Goal: Task Accomplishment & Management: Complete application form

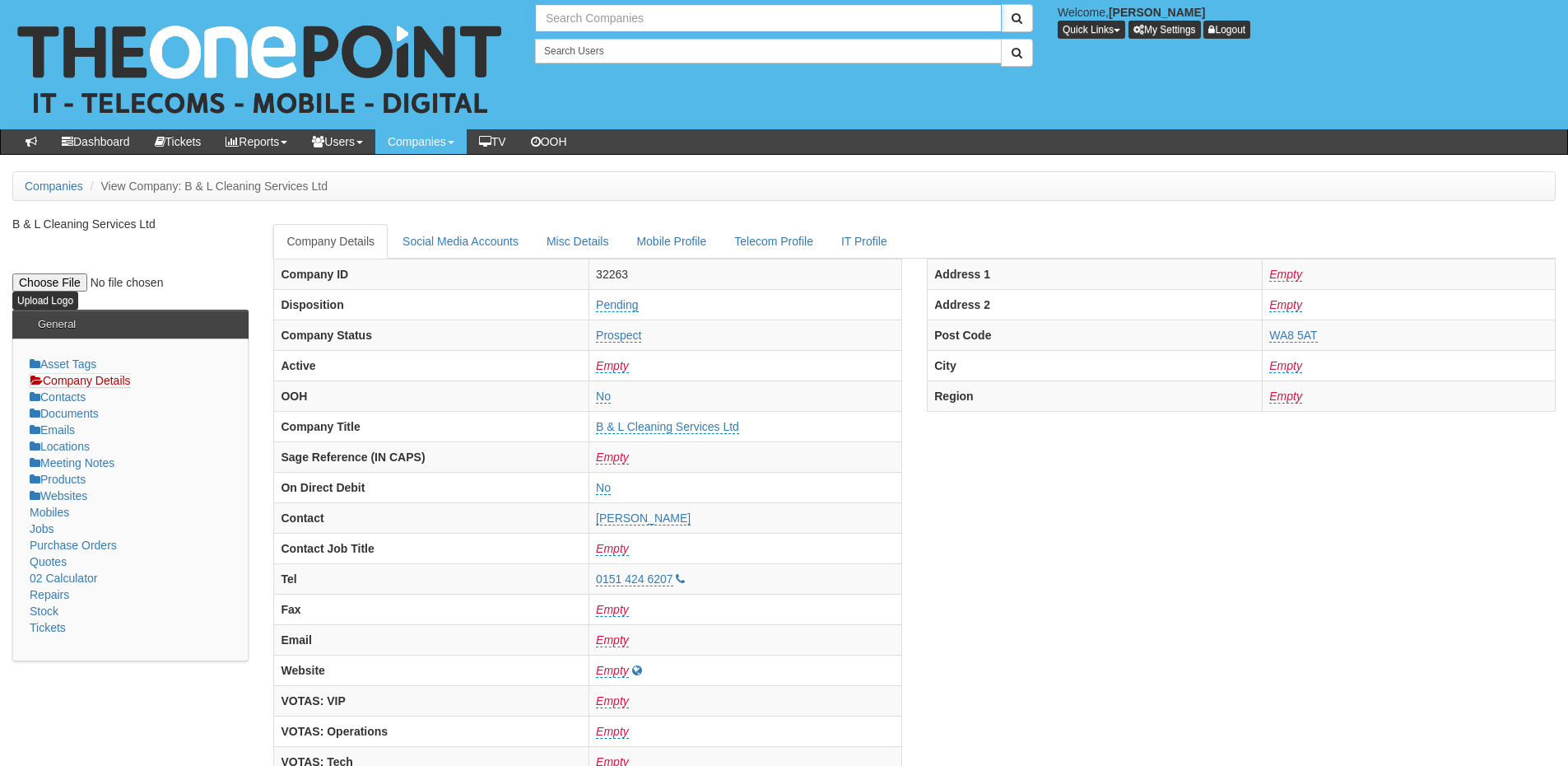
click at [576, 22] on input "text" at bounding box center [769, 17] width 467 height 28
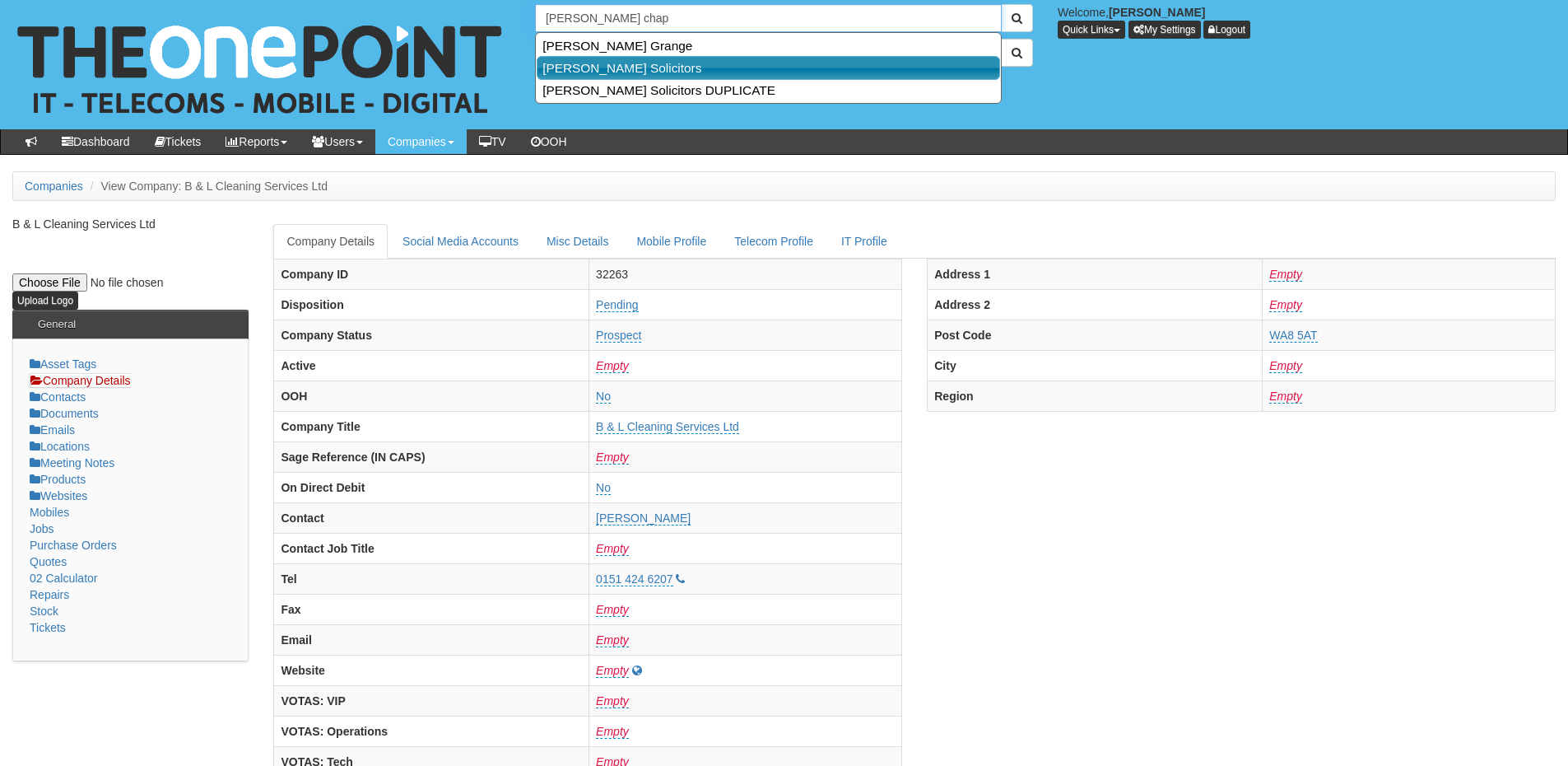
click at [596, 71] on link "Wilkin Chapman Solicitors" at bounding box center [768, 68] width 464 height 24
type input "Wilkin Chapman Solicitors"
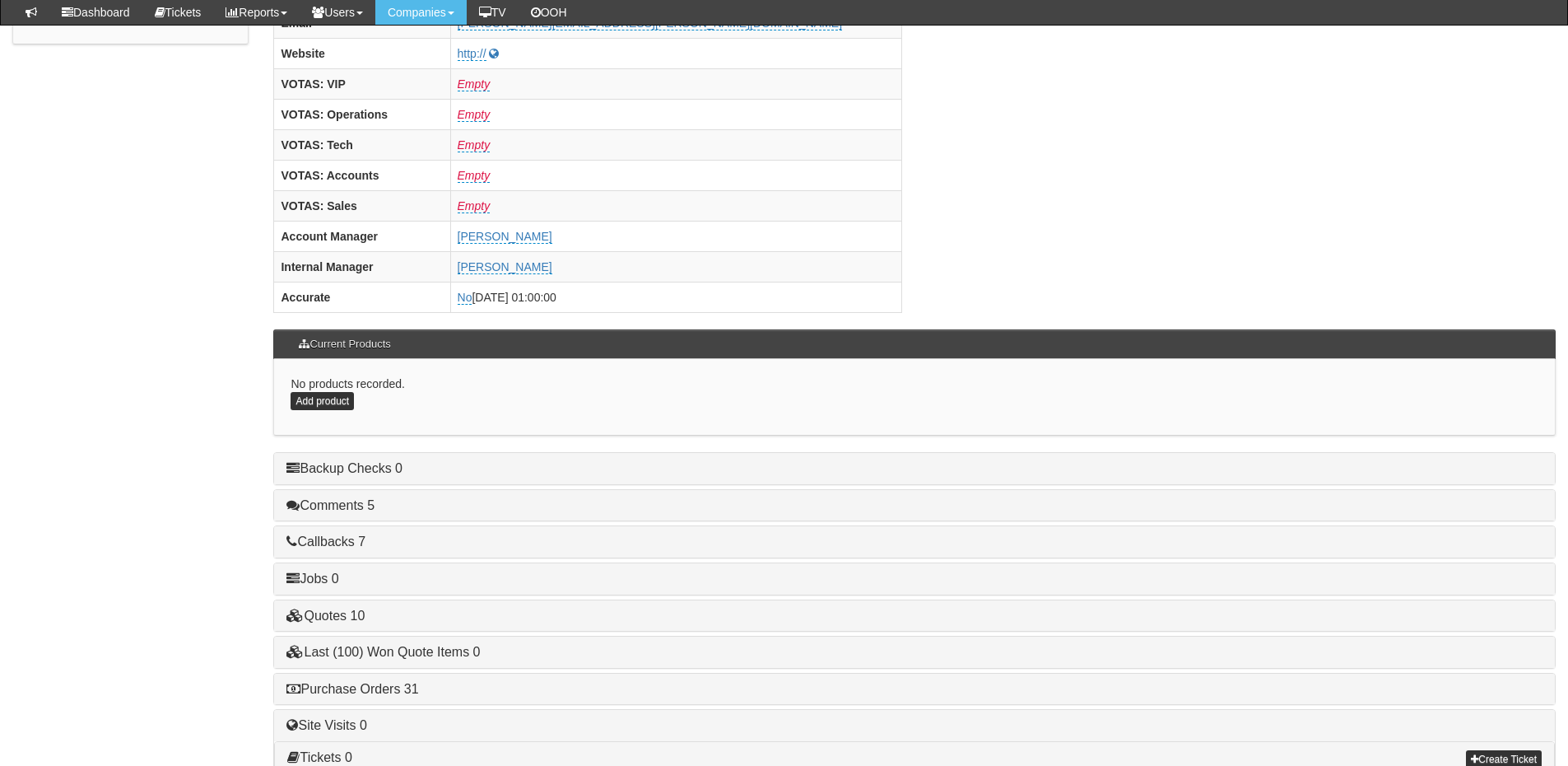
scroll to position [686, 0]
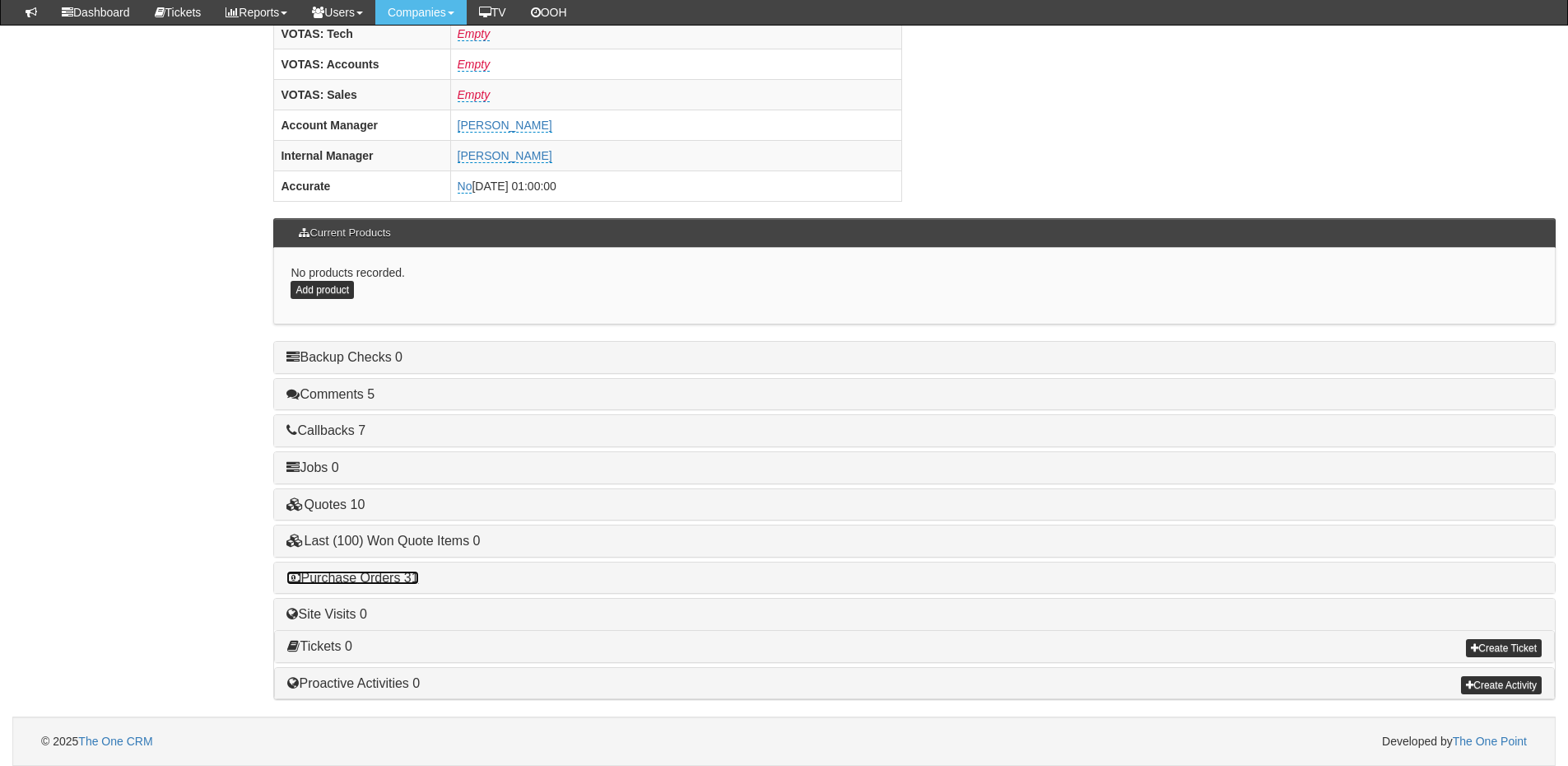
click at [398, 581] on link "Purchase Orders 31" at bounding box center [352, 577] width 132 height 14
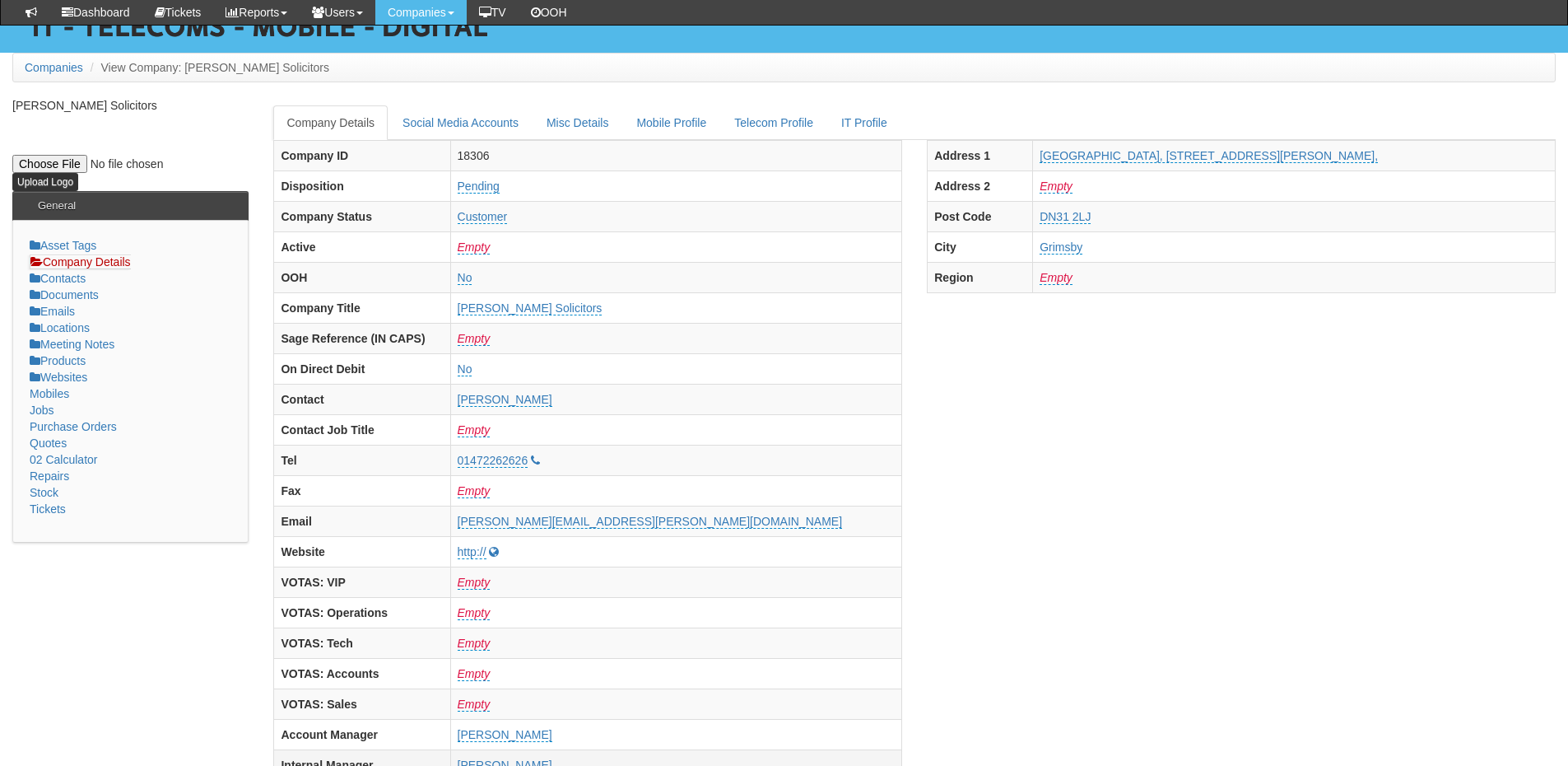
scroll to position [0, 0]
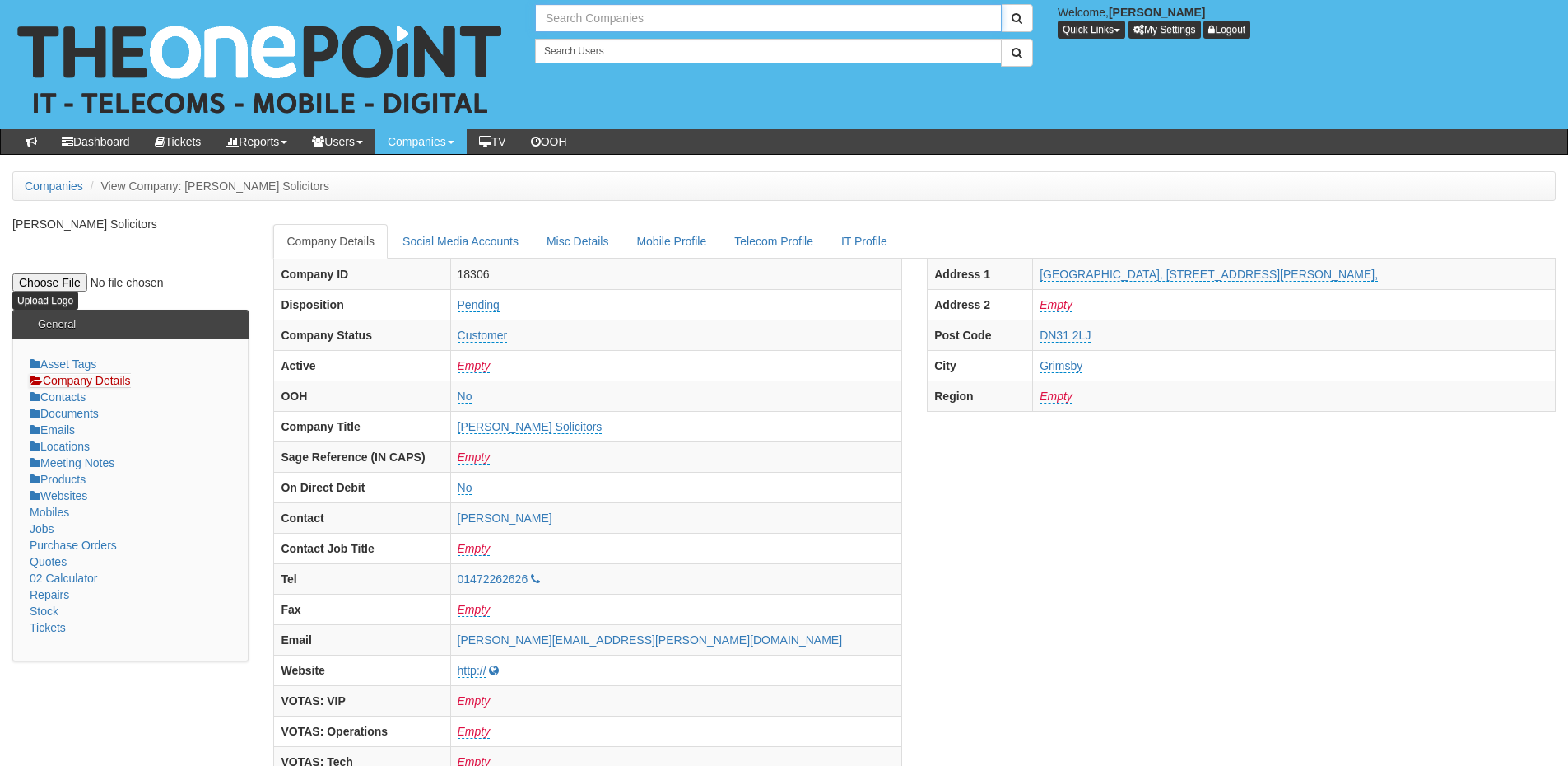
click at [591, 19] on input "text" at bounding box center [769, 17] width 467 height 28
click at [607, 9] on input "smile" at bounding box center [769, 17] width 467 height 28
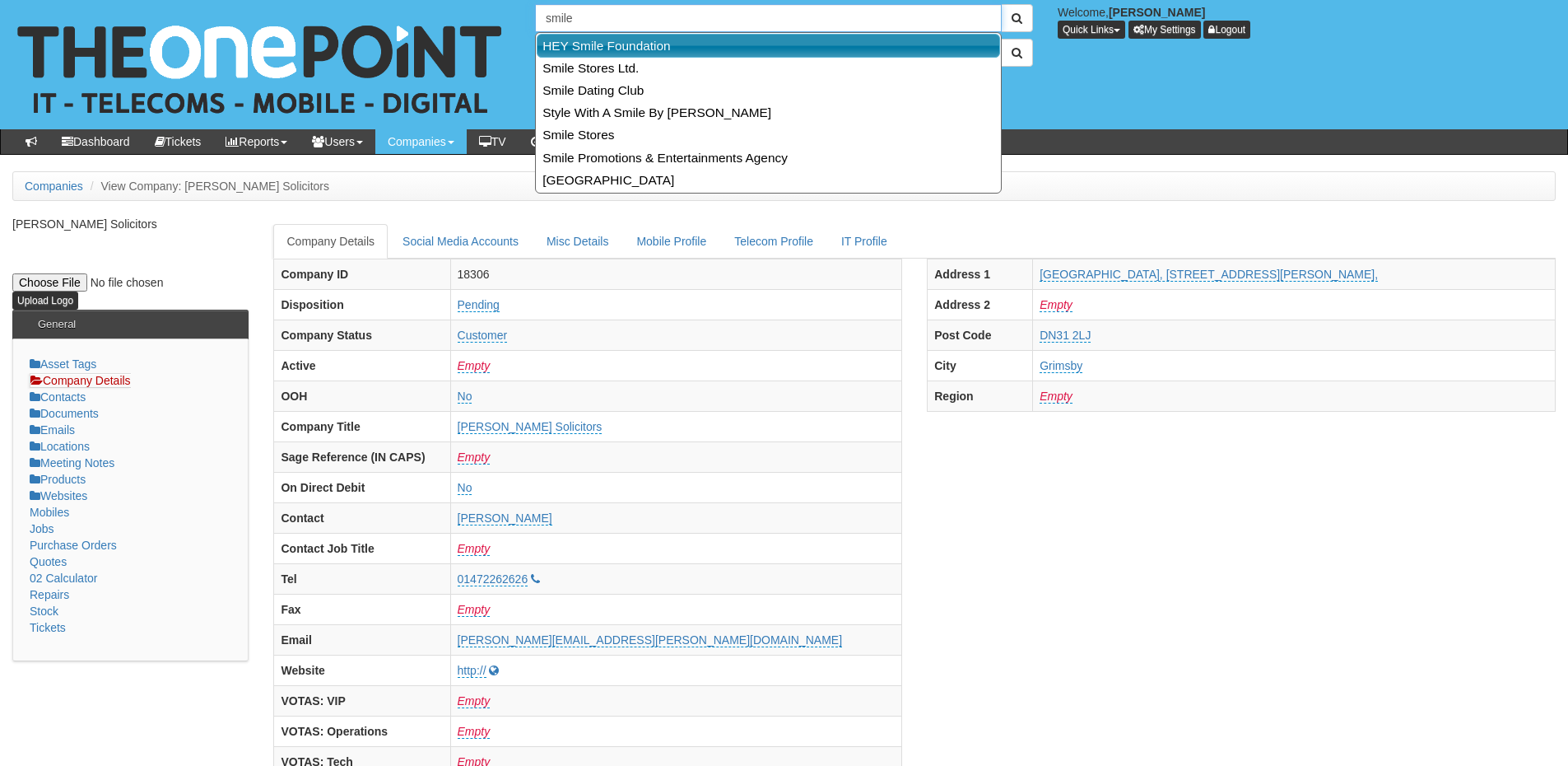
click at [603, 40] on link "HEY Smile Foundation" at bounding box center [768, 46] width 464 height 24
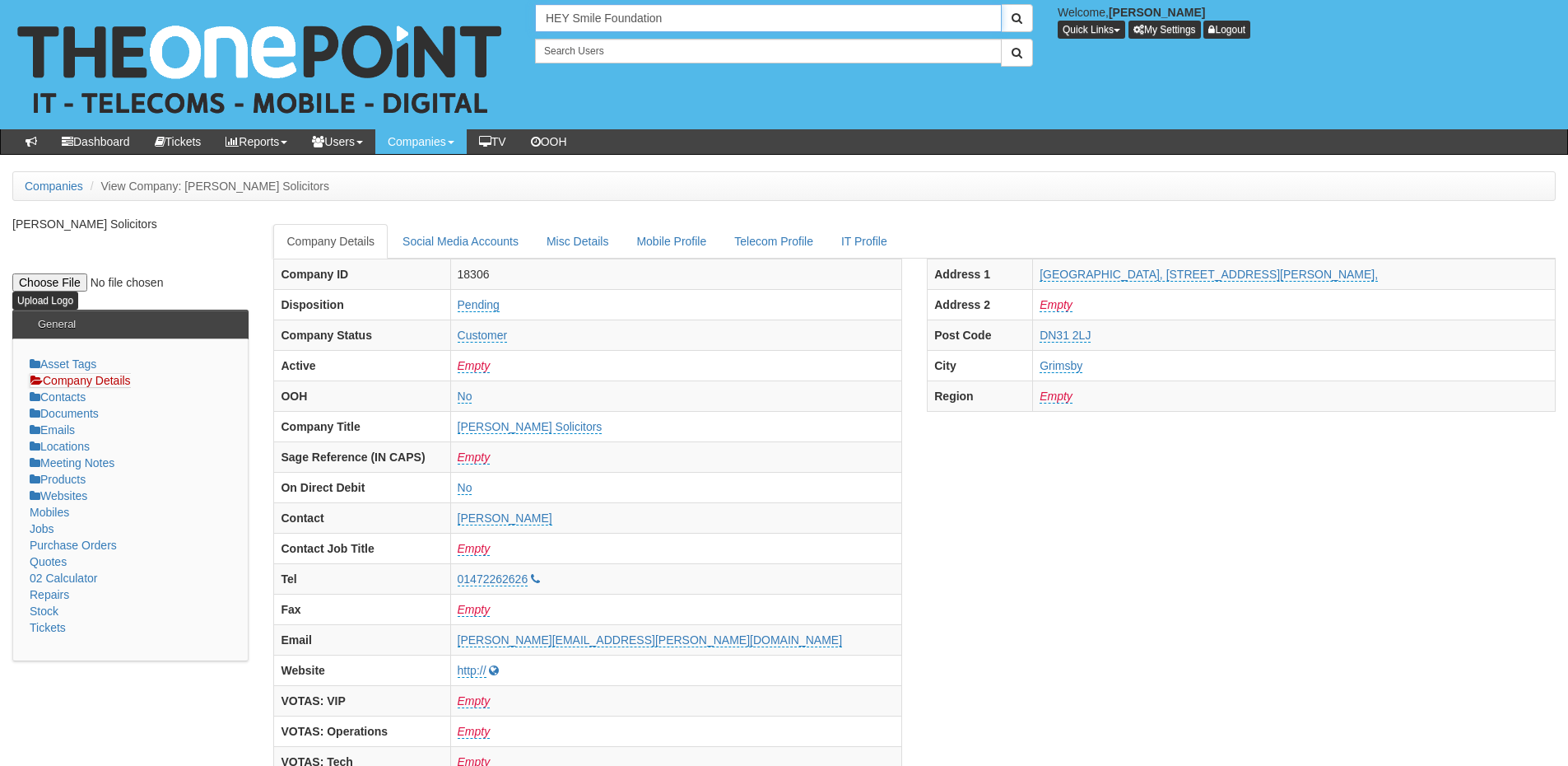
type input "HEY Smile Foundation"
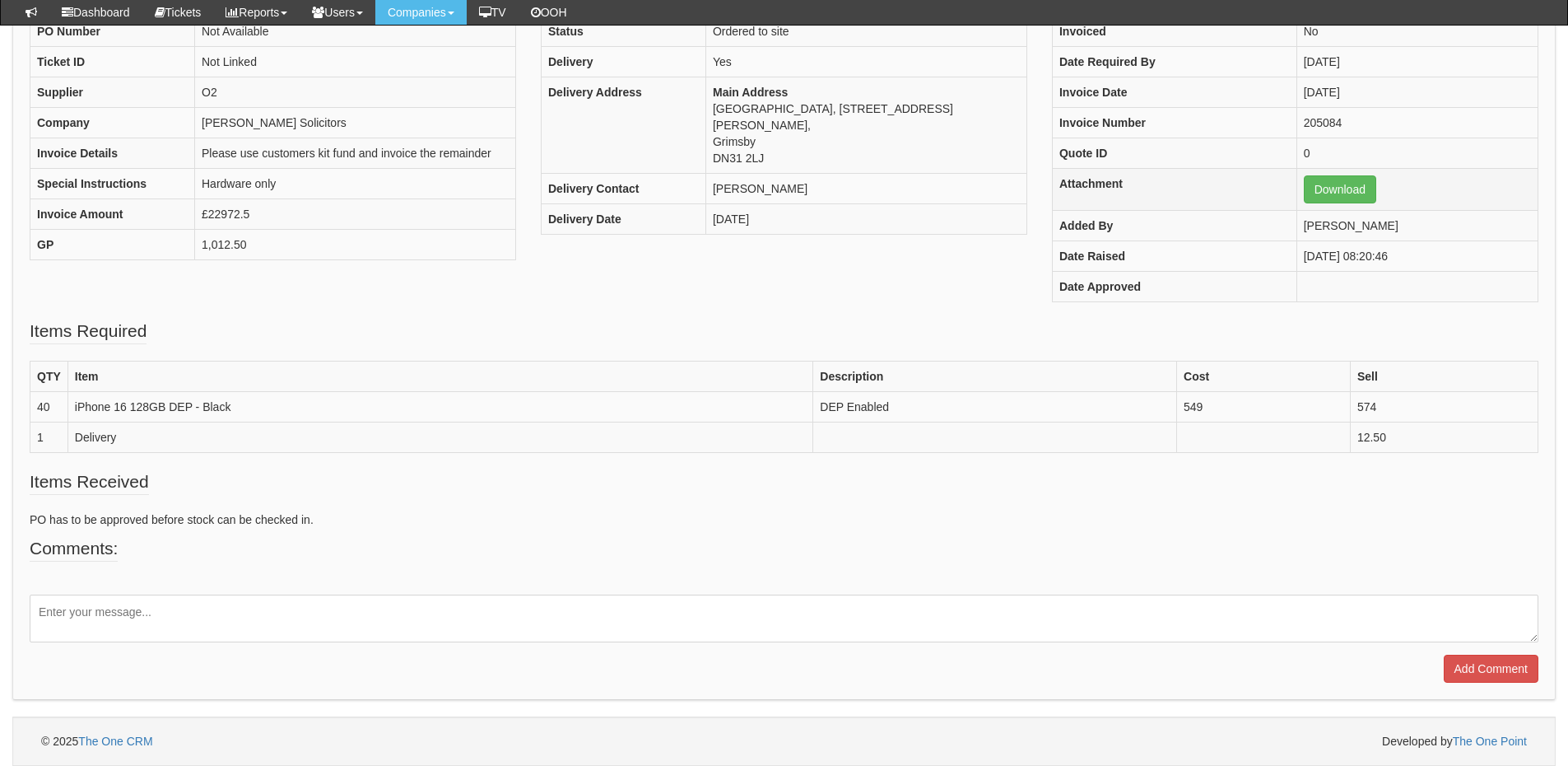
scroll to position [203, 0]
click at [1310, 186] on link "Download" at bounding box center [1340, 190] width 73 height 28
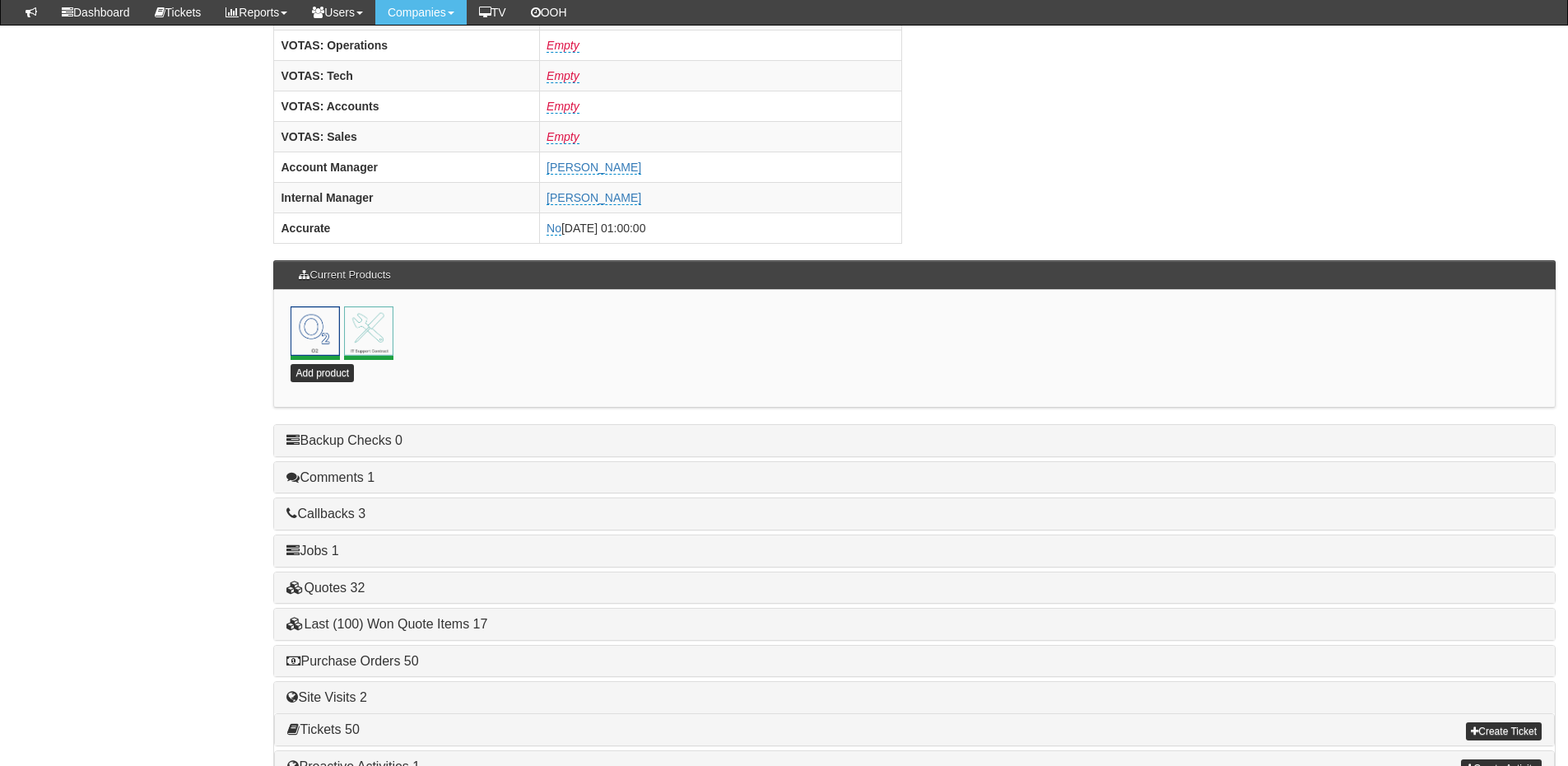
scroll to position [727, 0]
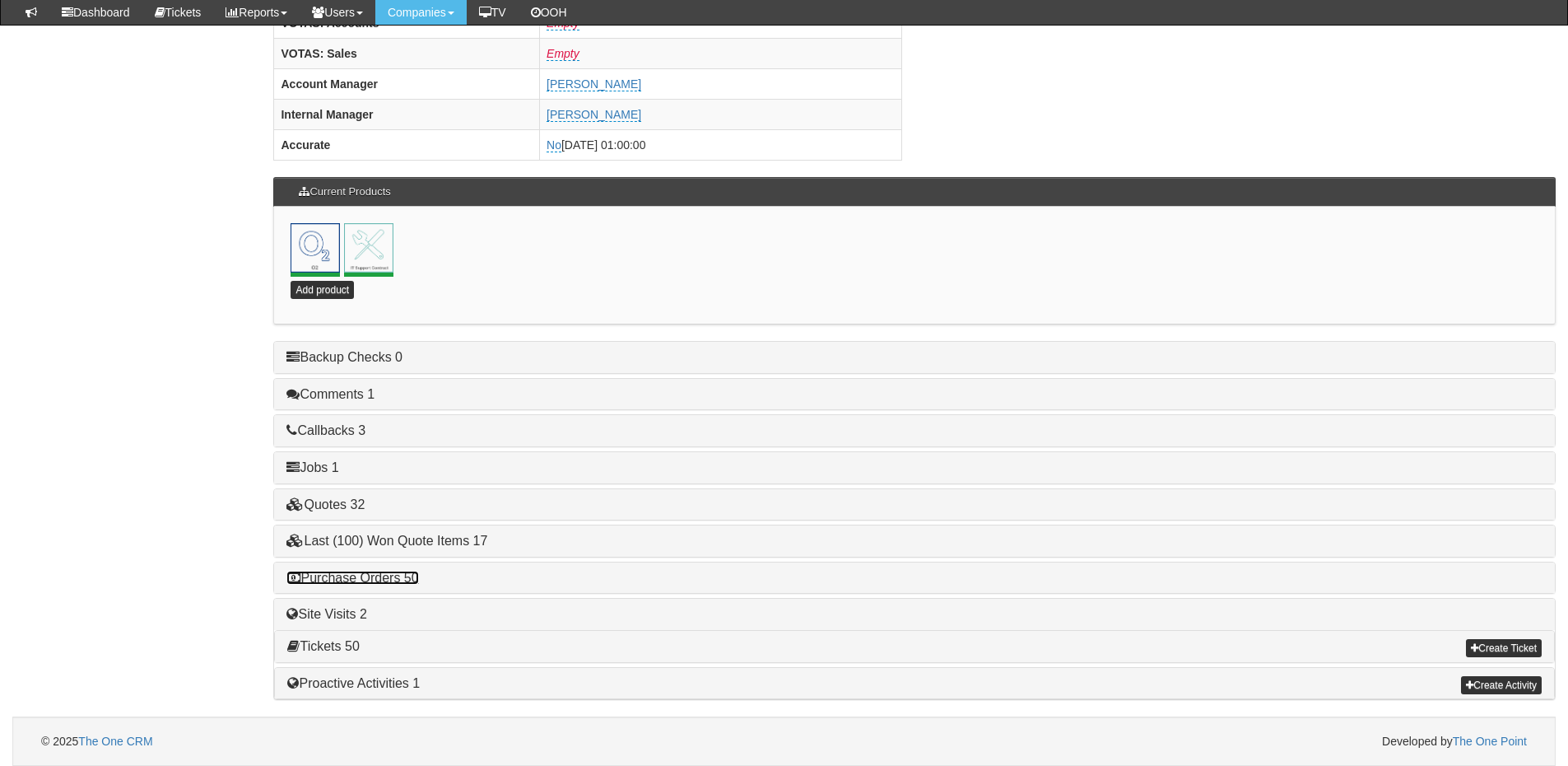
click at [392, 583] on link "Purchase Orders 50" at bounding box center [352, 577] width 132 height 14
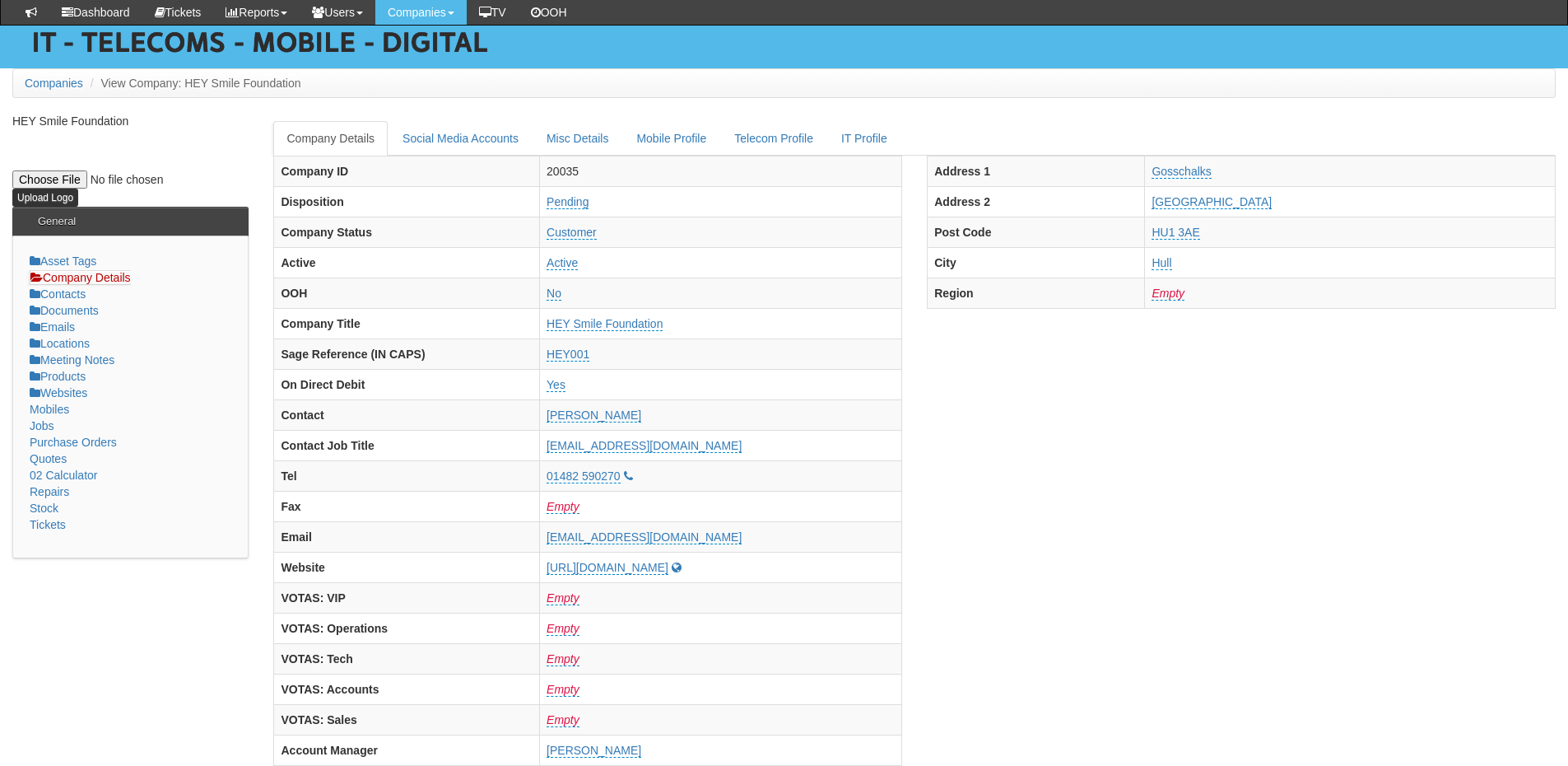
scroll to position [0, 0]
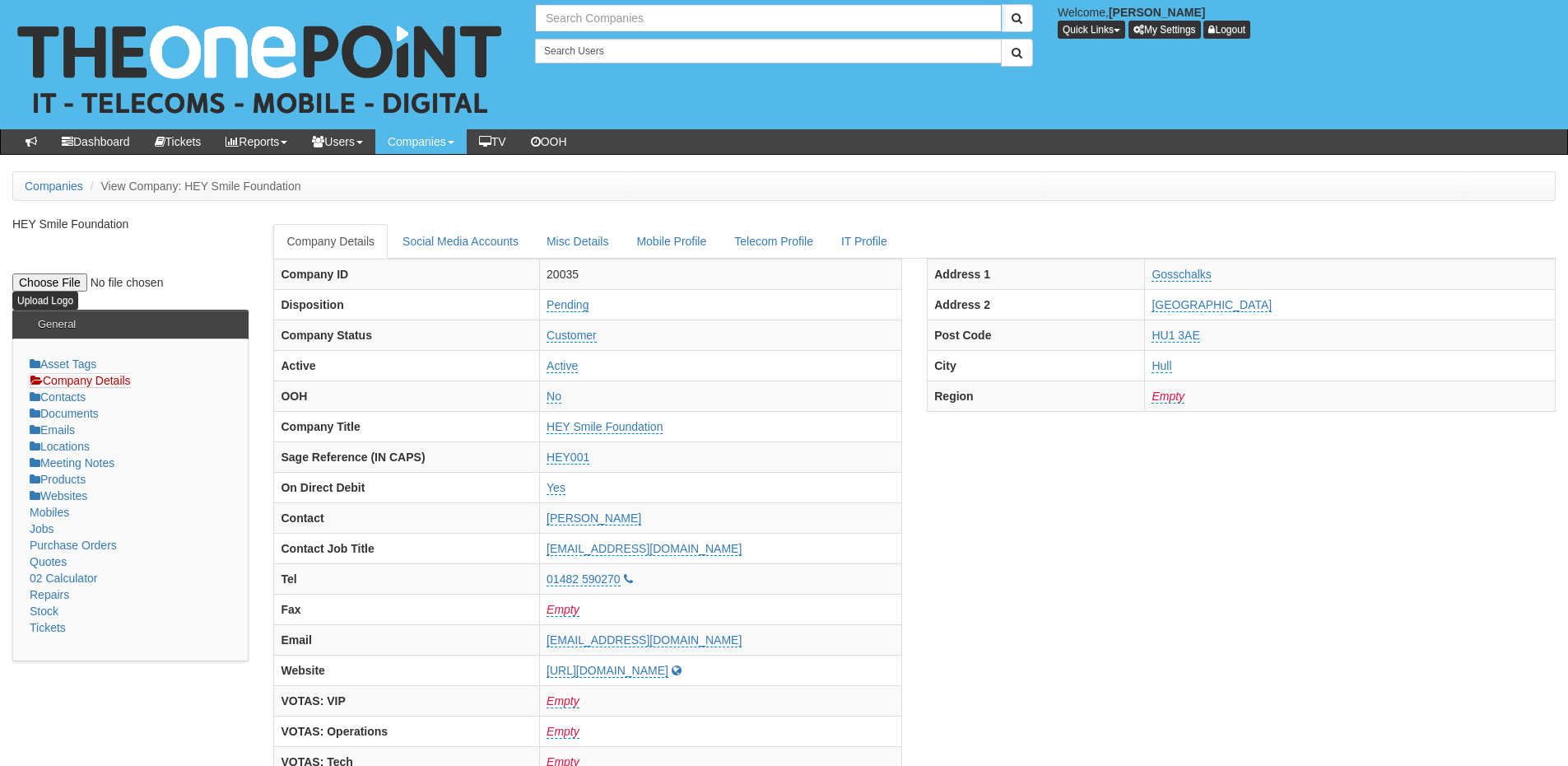
click at [588, 18] on input "text" at bounding box center [769, 17] width 467 height 28
click at [623, 15] on input "smailes gol" at bounding box center [769, 17] width 467 height 28
drag, startPoint x: 607, startPoint y: 15, endPoint x: 528, endPoint y: 19, distance: 79.1
click at [528, 19] on div "smail" at bounding box center [784, 17] width 523 height 28
type input "smail"
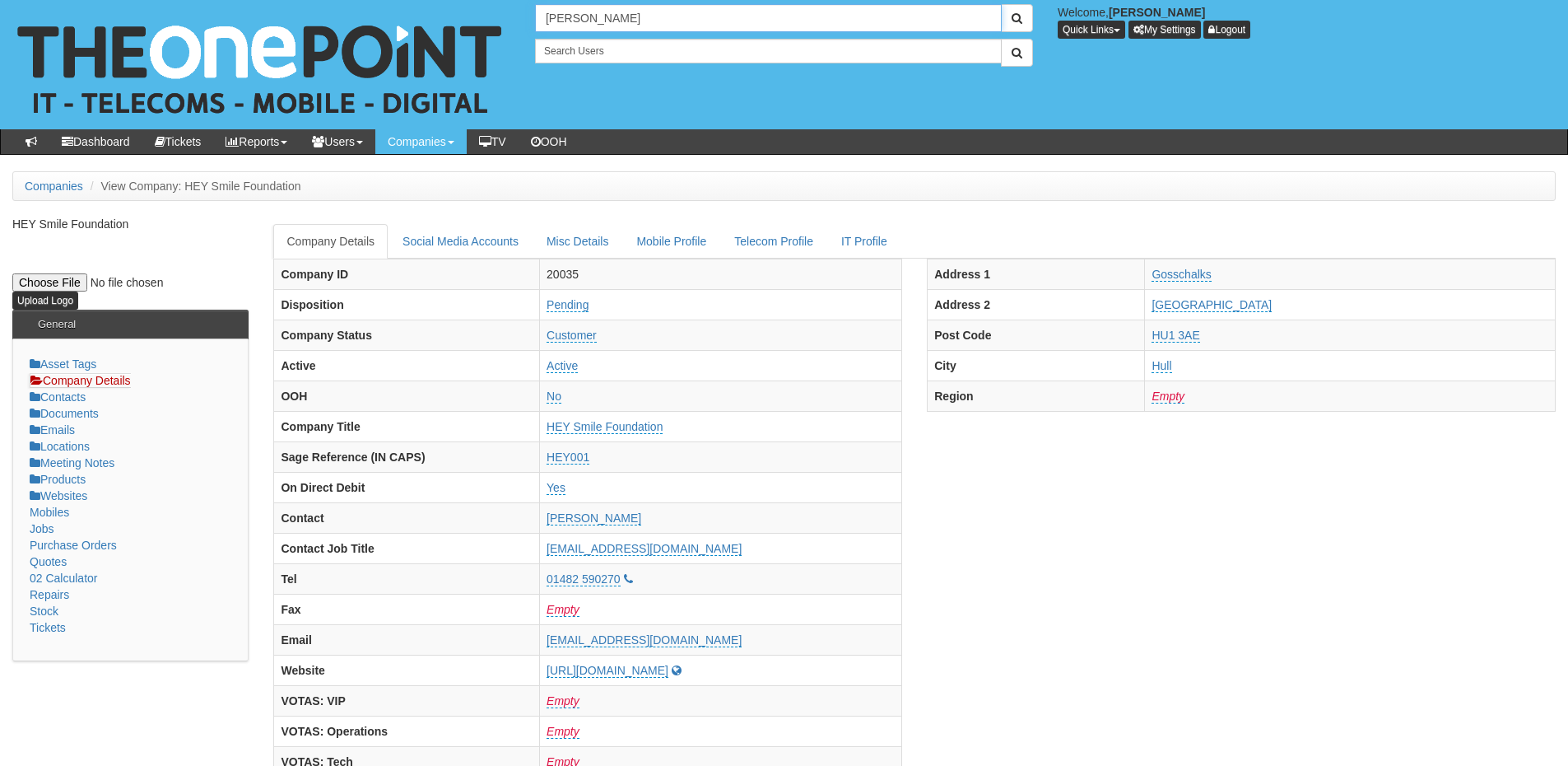
click at [1001, 4] on button "submit" at bounding box center [1016, 17] width 32 height 28
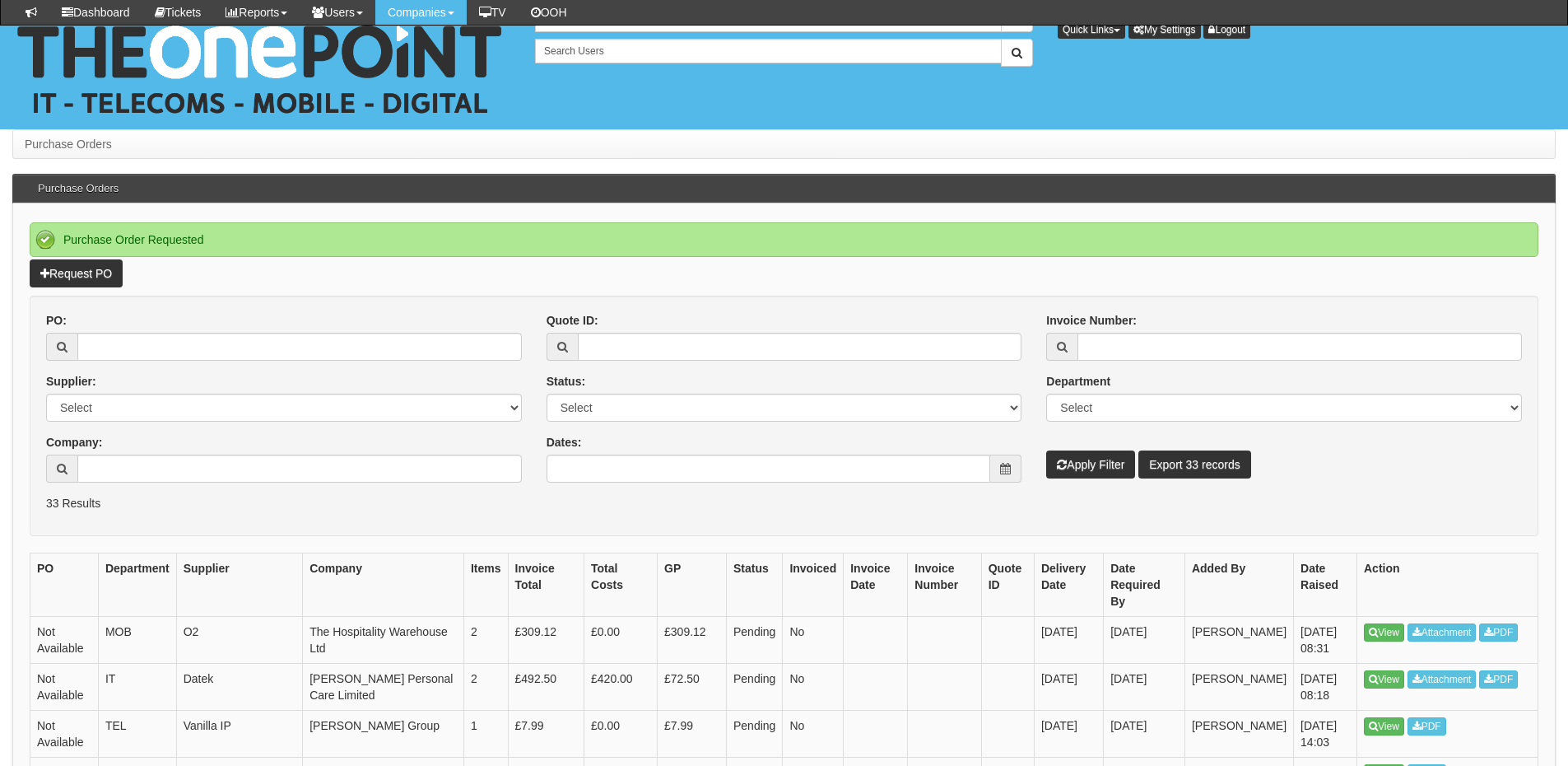
scroll to position [165, 0]
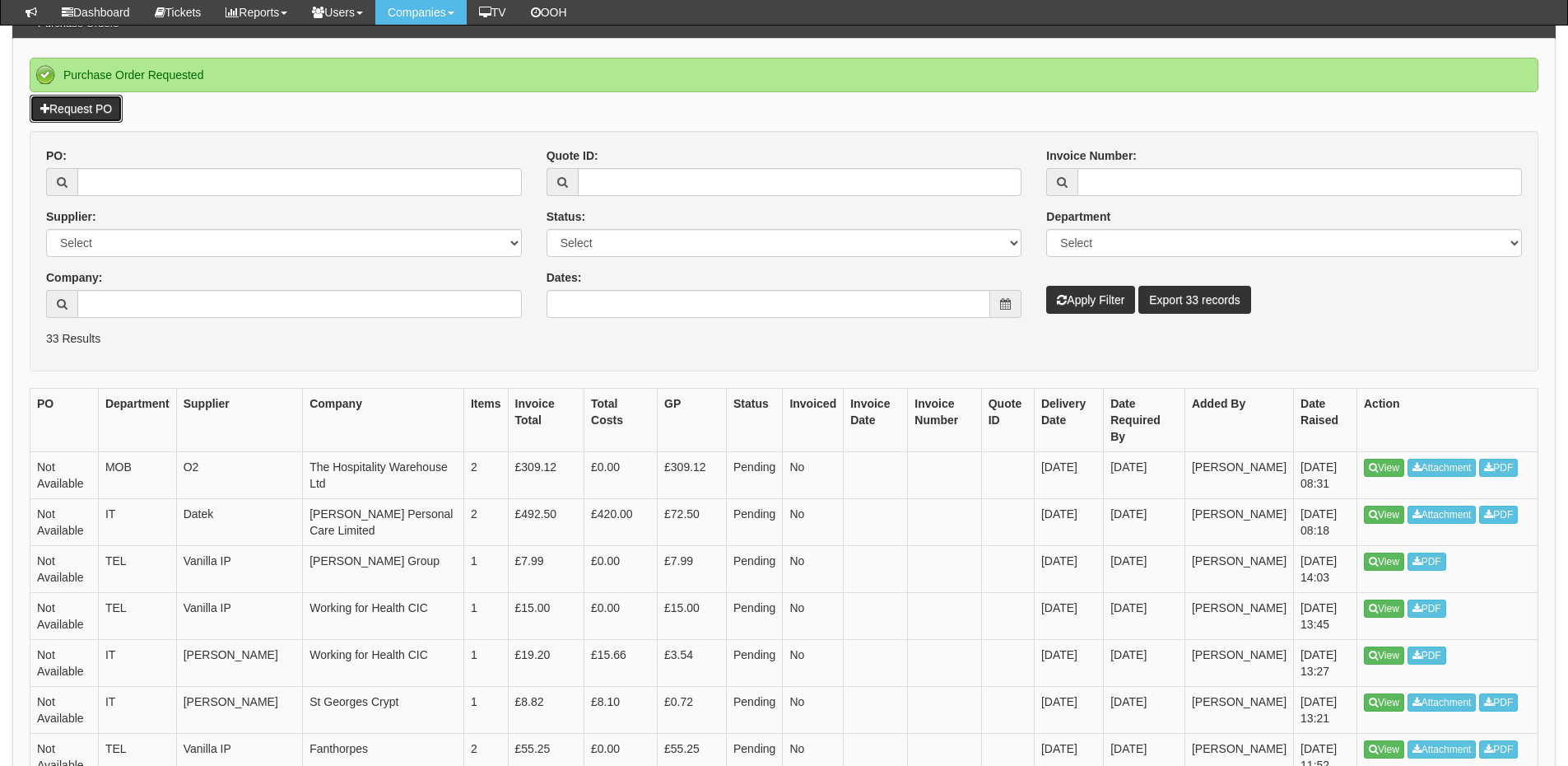
click at [104, 109] on link "Request PO" at bounding box center [76, 108] width 93 height 28
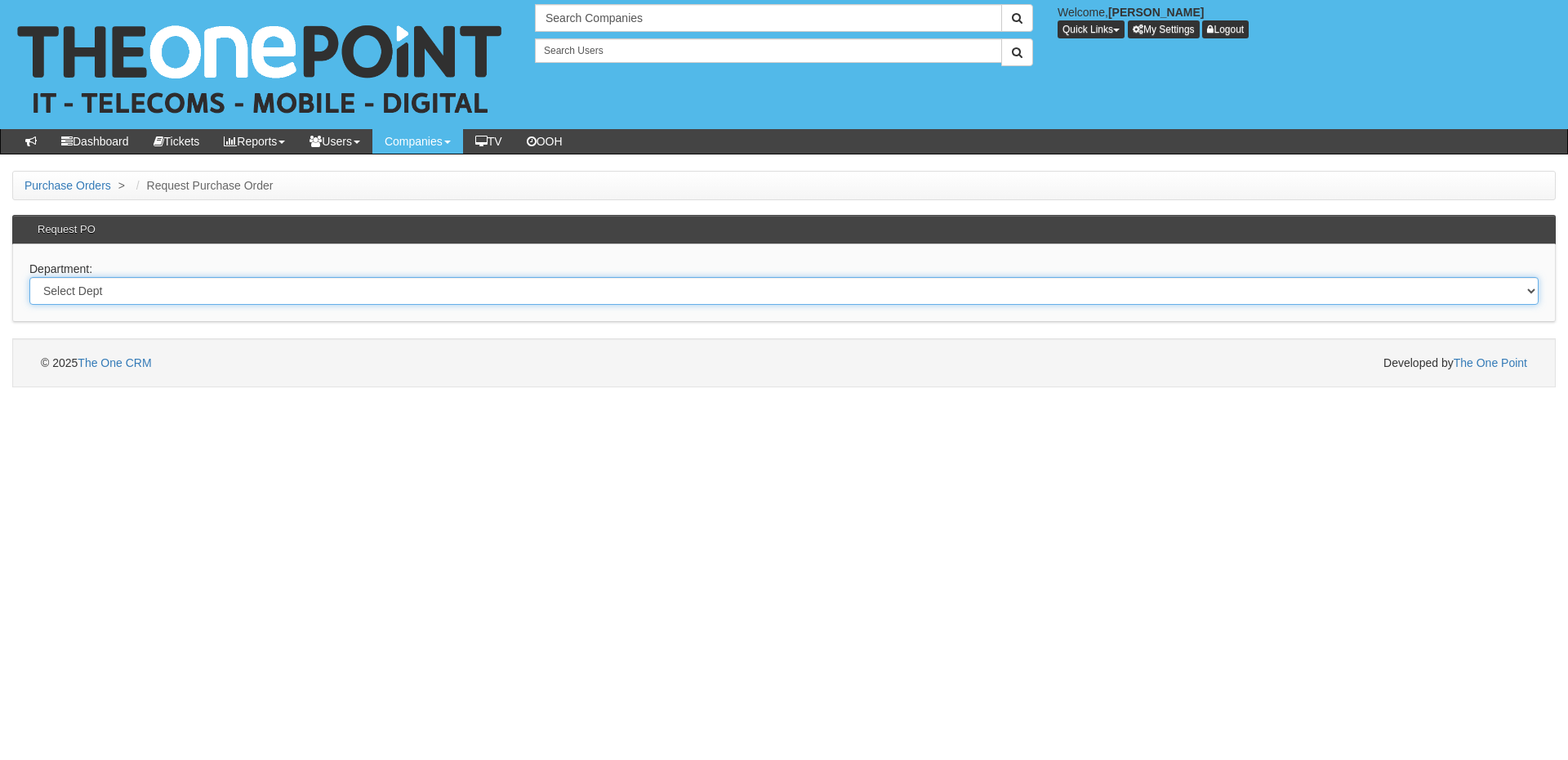
click at [309, 291] on select "Select Dept Digital Internal IT Mobiles Marketing Telecoms" at bounding box center [784, 290] width 1508 height 28
select select "?pipeID=&dept=TEL"
click at [30, 277] on select "Select Dept Digital Internal IT Mobiles Marketing Telecoms" at bounding box center [784, 290] width 1508 height 28
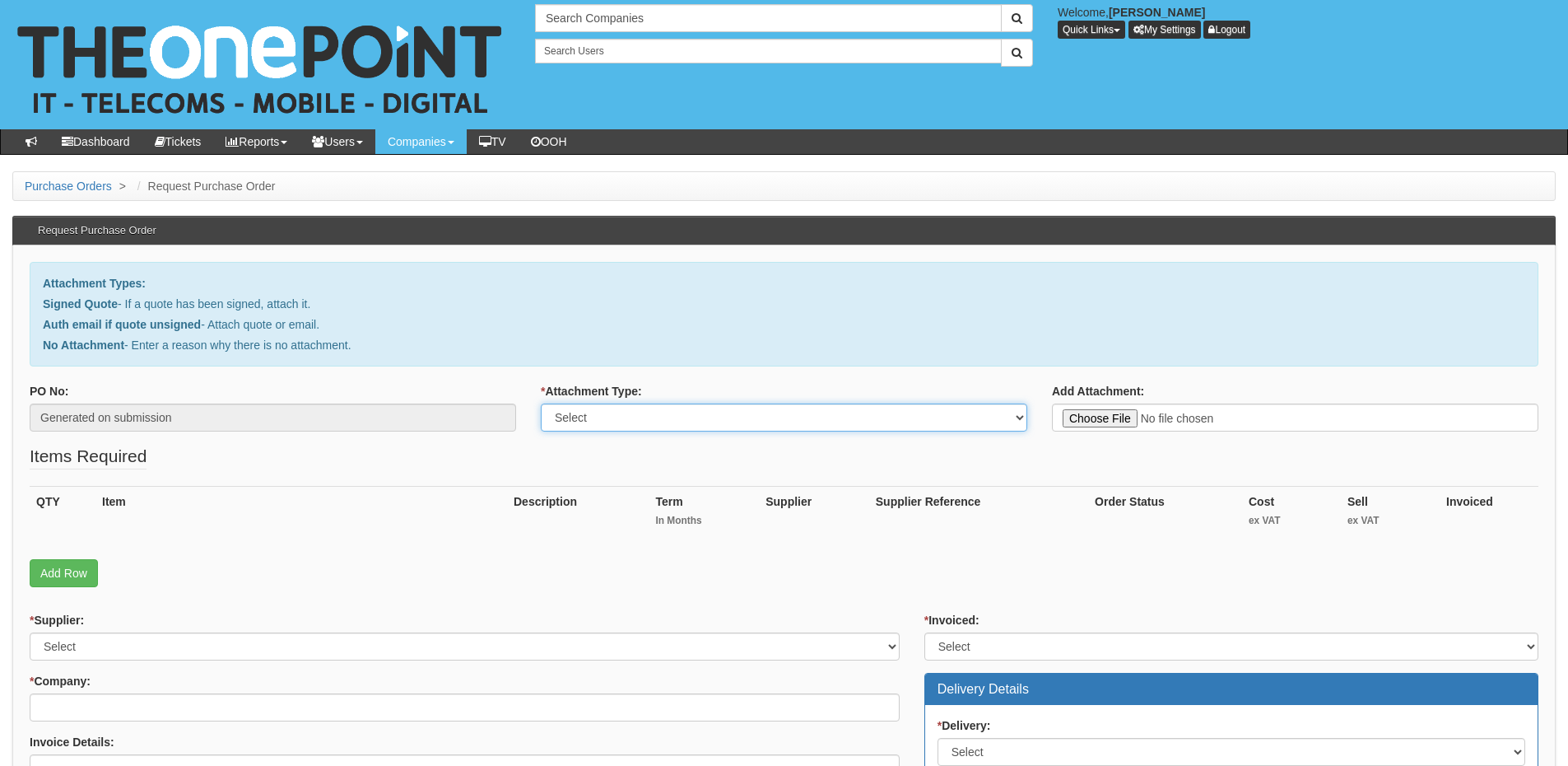
drag, startPoint x: 632, startPoint y: 408, endPoint x: 630, endPoint y: 417, distance: 9.2
click at [632, 408] on select "Select Signed Quote Auth email with quote if unsigned No Attachment" at bounding box center [784, 417] width 487 height 28
select select "No Attachment"
click at [541, 404] on select "Select Signed Quote Auth email with quote if unsigned No Attachment" at bounding box center [784, 417] width 487 height 28
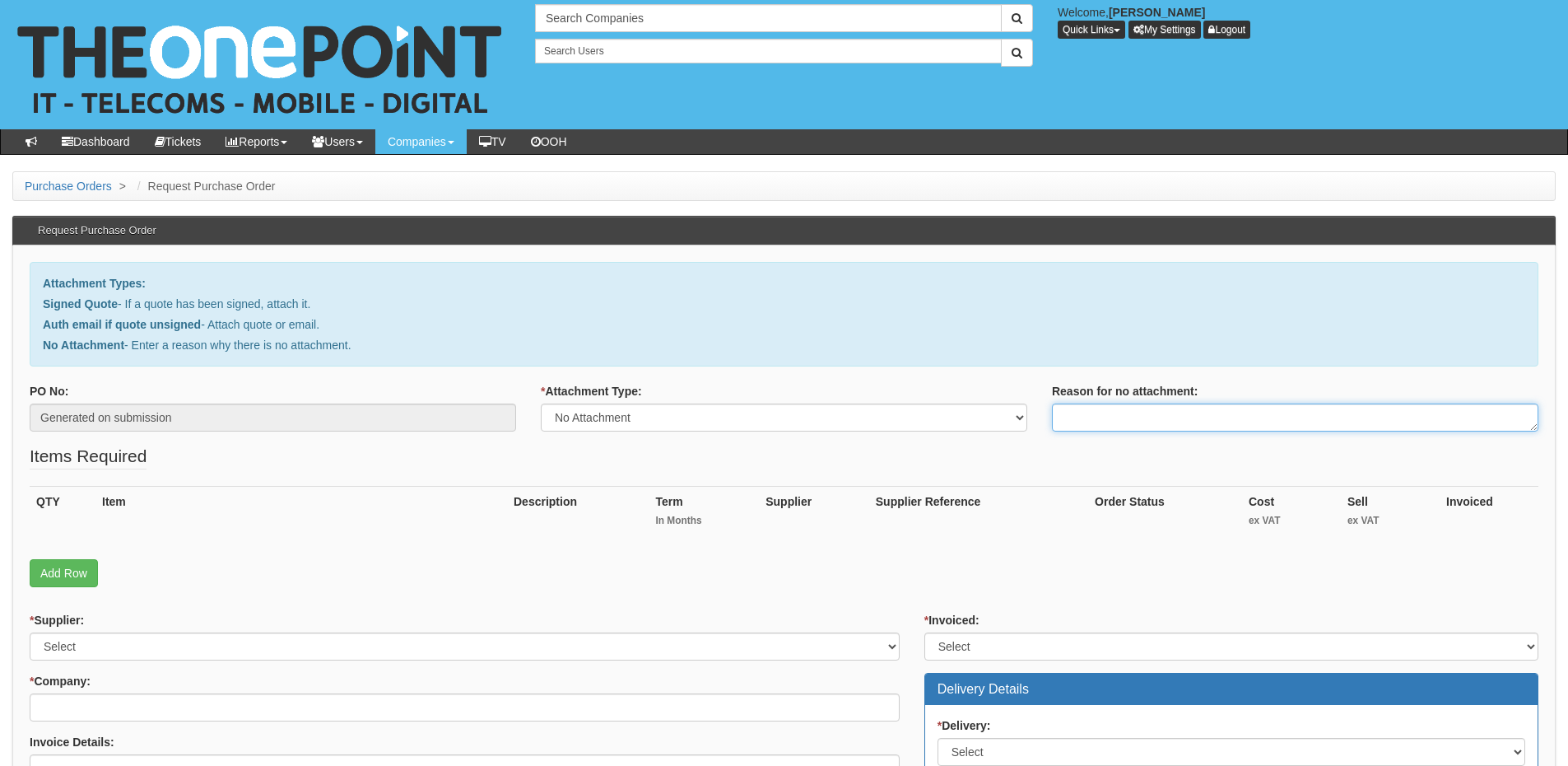
click at [1102, 421] on textarea "Reason for no attachment:" at bounding box center [1295, 417] width 487 height 28
click at [1217, 413] on textarea "Linked to ticket 417967" at bounding box center [1295, 417] width 487 height 28
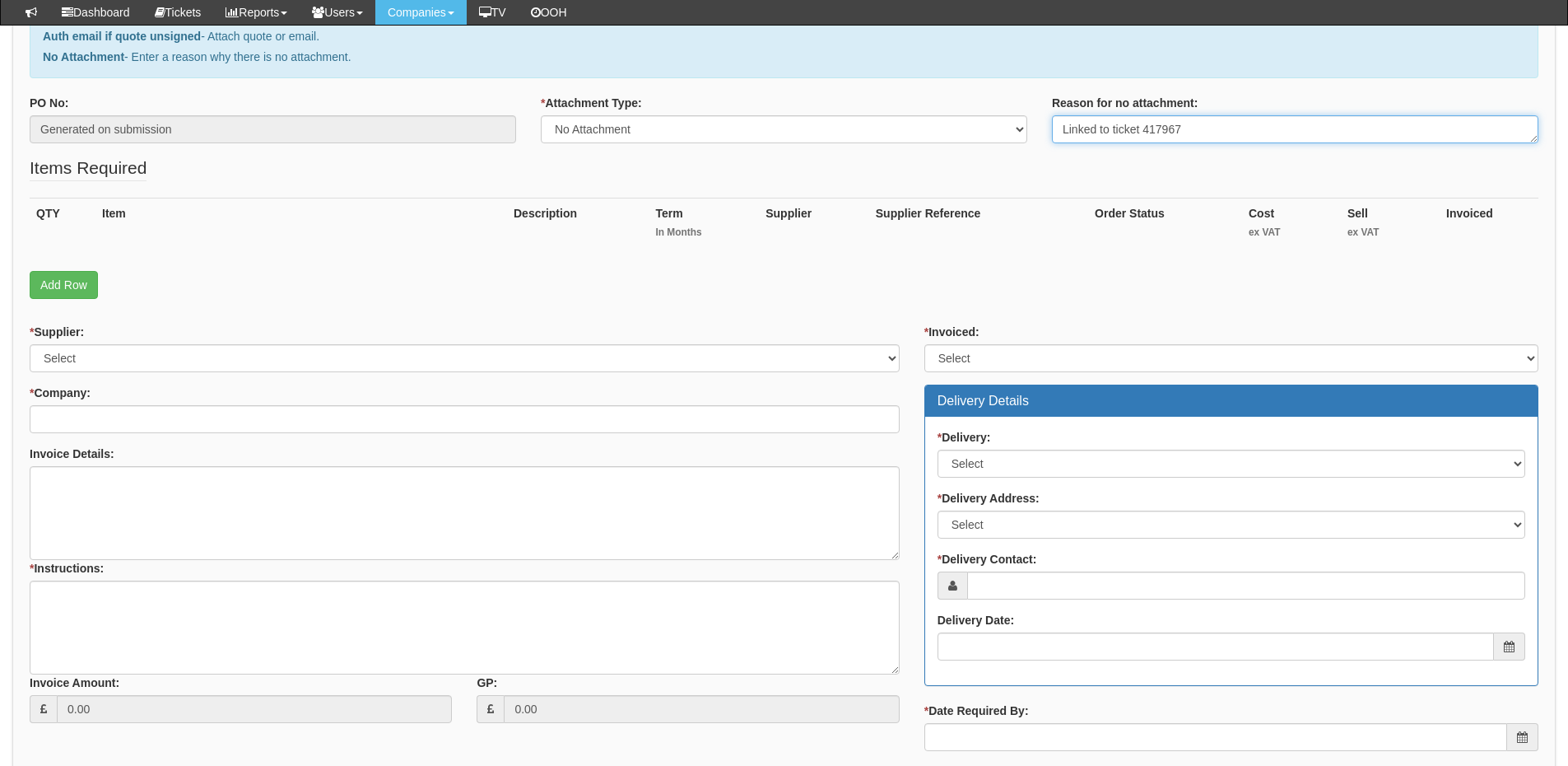
scroll to position [247, 0]
type textarea "Linked to ticket 417967"
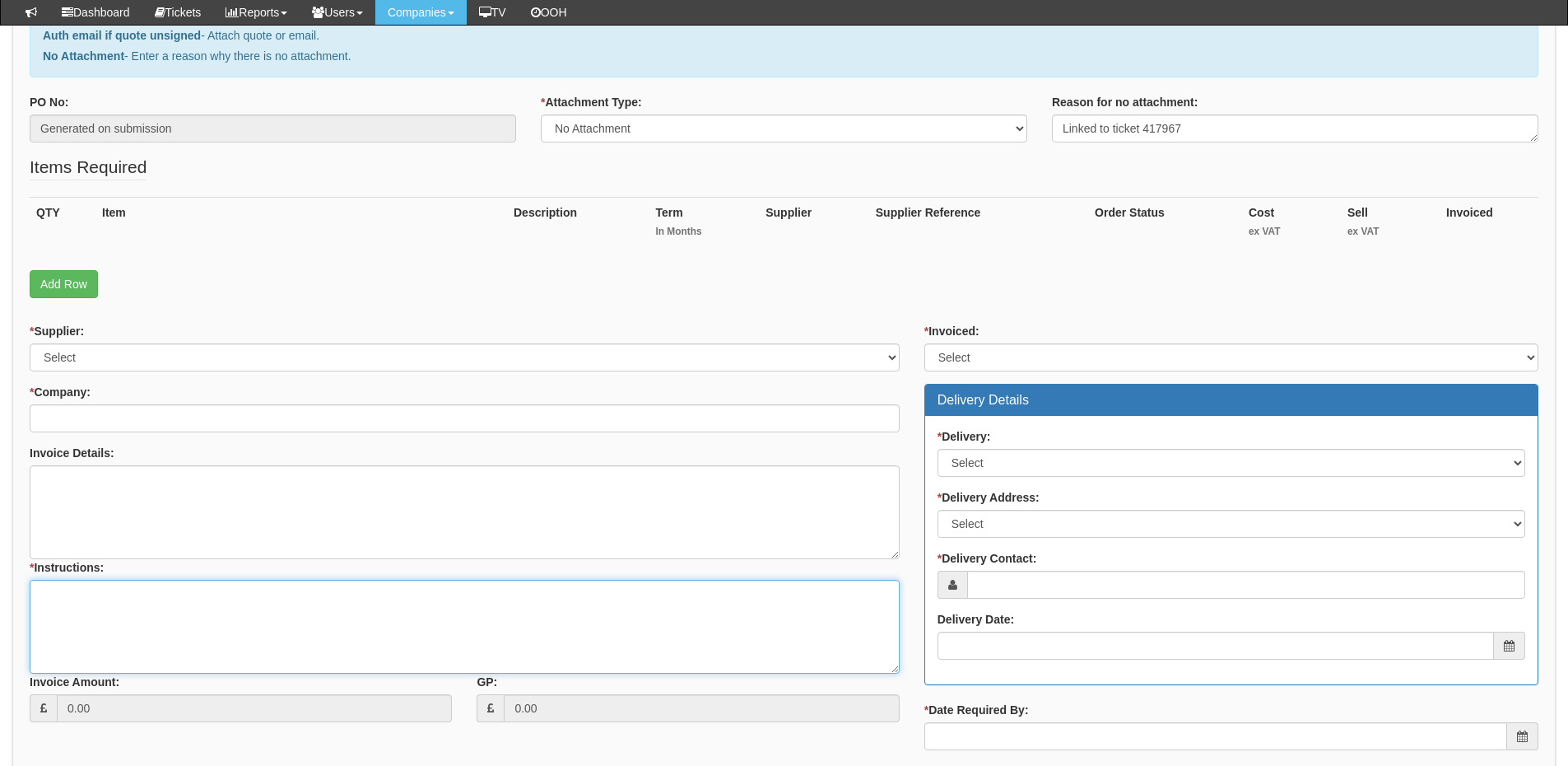
click at [266, 626] on textarea "* Instructions:" at bounding box center [465, 627] width 870 height 94
paste textarea "Linked to ticket 417967"
type textarea "Linked to ticket 417967"
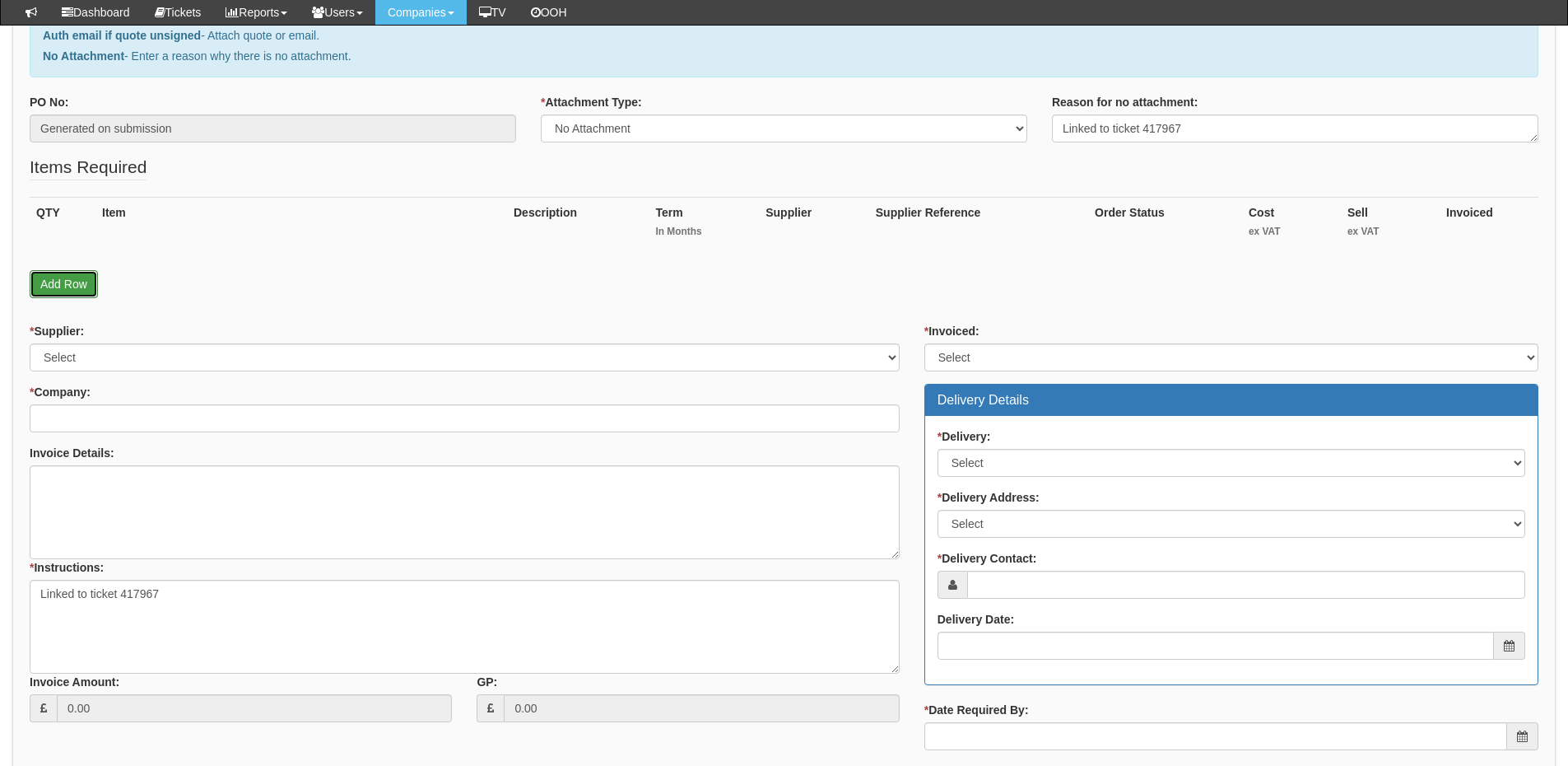
click at [72, 289] on link "Add Row" at bounding box center [64, 284] width 69 height 28
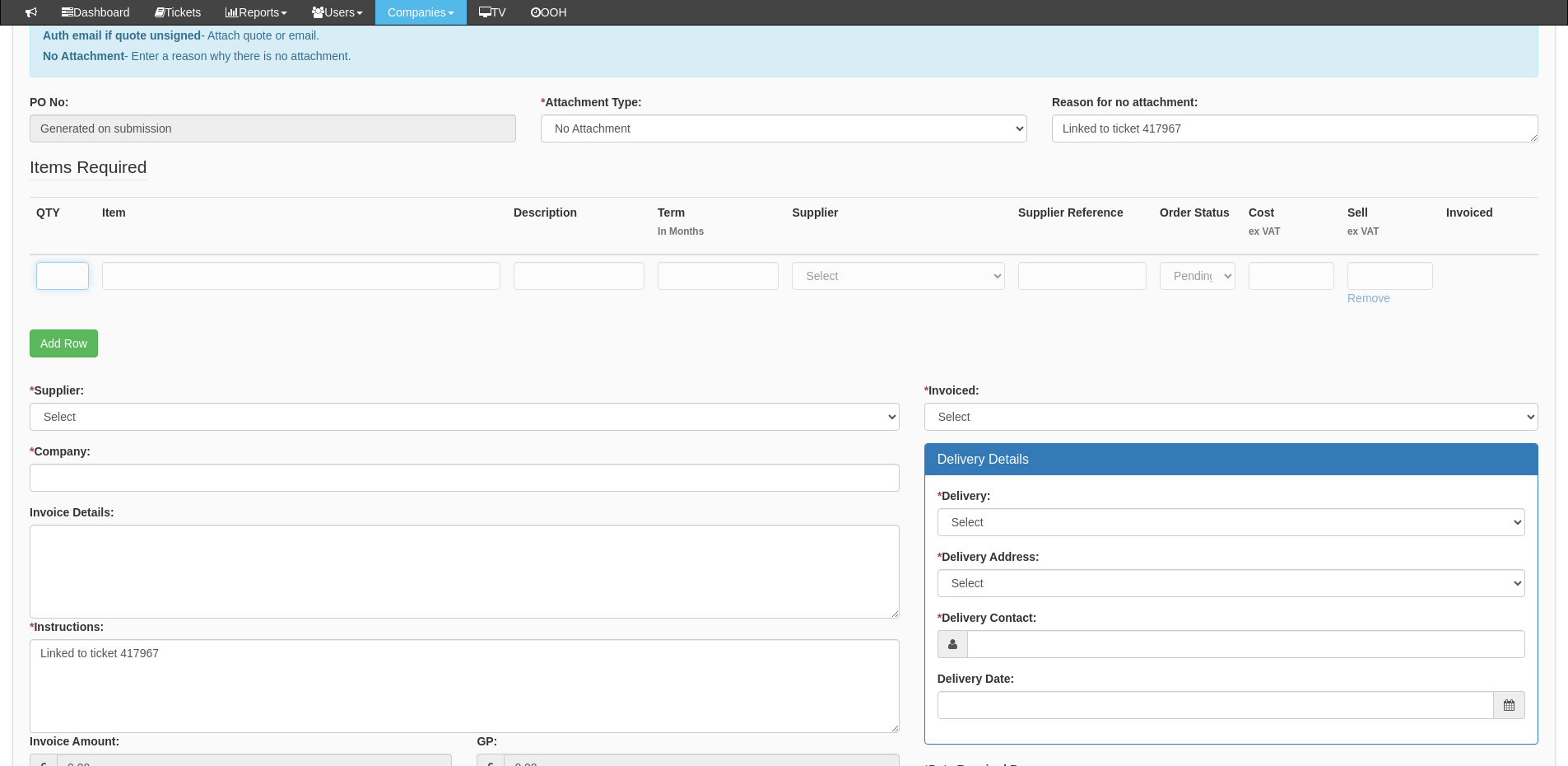
click at [69, 278] on input "text" at bounding box center [62, 275] width 52 height 28
type input "3"
click at [154, 281] on input "text" at bounding box center [301, 275] width 399 height 28
type input "Standard Users"
click at [829, 272] on select "Select 123 REG.co.uk 1Password 3 4Gon AA Jones Electric Ltd Abzorb Access Group…" at bounding box center [898, 275] width 213 height 28
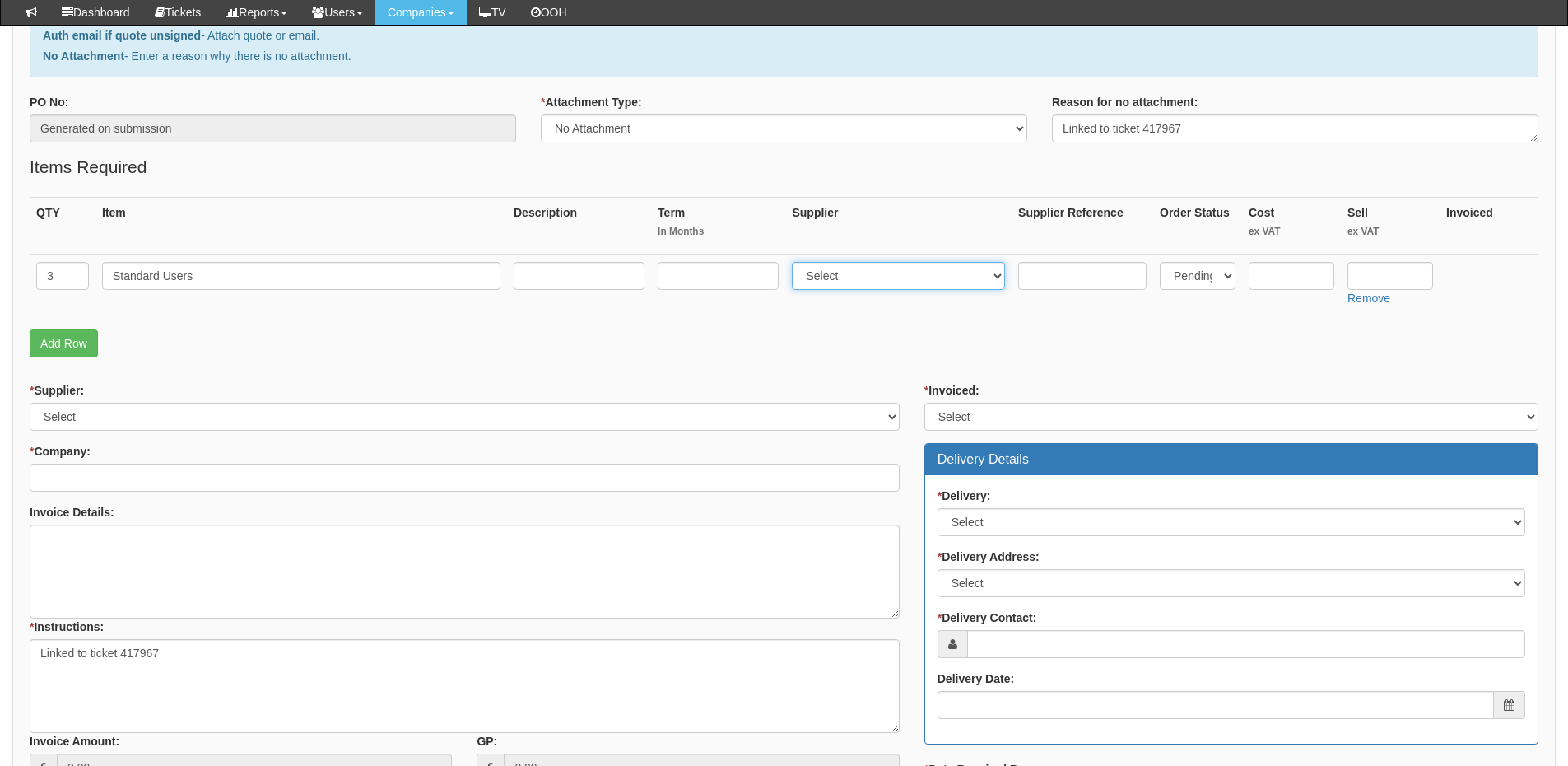
select select "72"
click at [796, 261] on select "Select 123 REG.co.uk 1Password 3 4Gon AA Jones Electric Ltd Abzorb Access Group…" at bounding box center [898, 275] width 213 height 28
click at [1383, 270] on input "text" at bounding box center [1390, 275] width 85 height 28
type input "13.99"
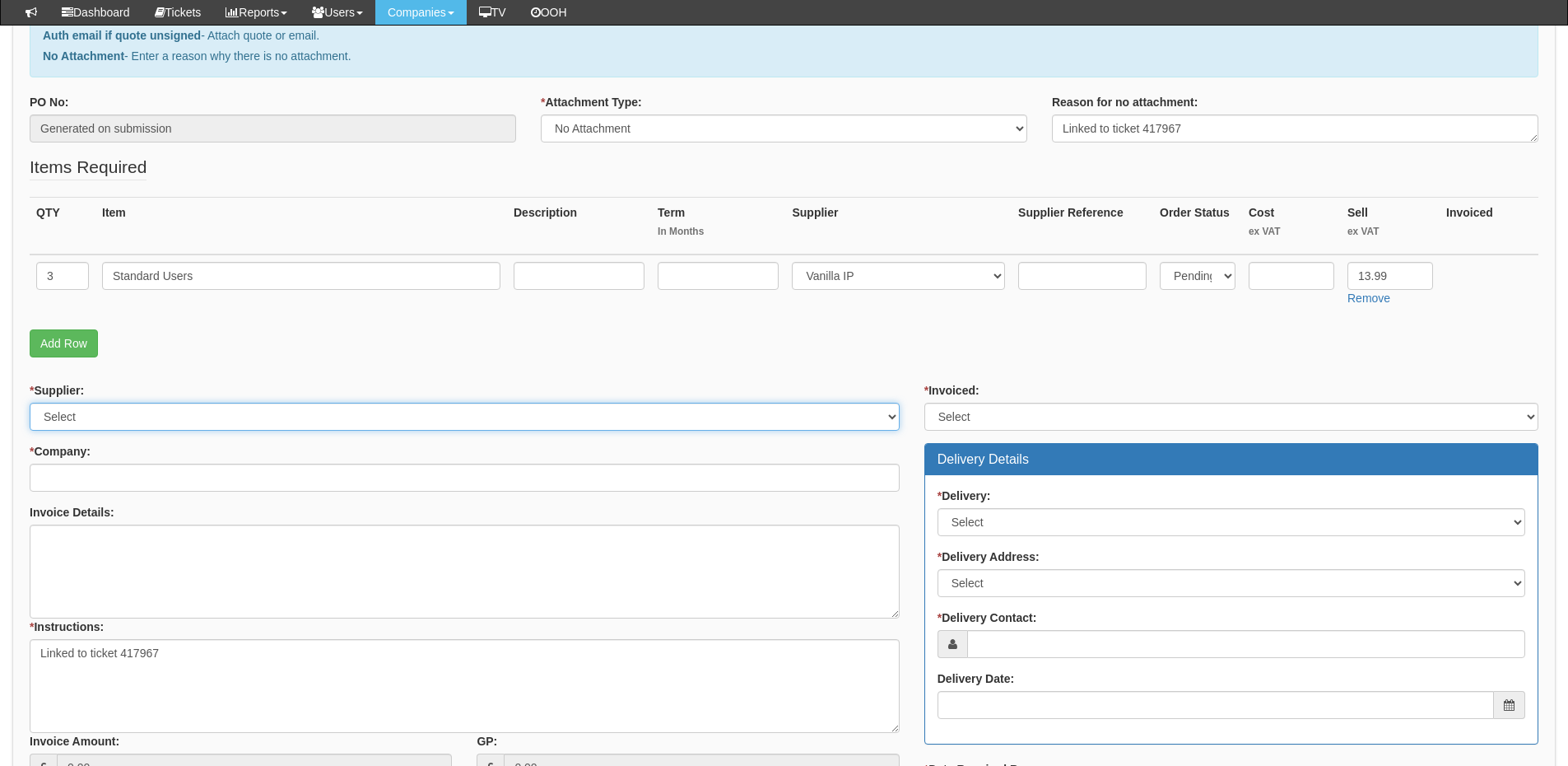
click at [113, 414] on select "Select 123 REG.co.uk 1Password 3 4Gon AA Jones Electric Ltd Abzorb Access Group…" at bounding box center [465, 416] width 870 height 28
select select "72"
click at [30, 403] on select "Select 123 REG.co.uk 1Password 3 4Gon AA Jones Electric Ltd Abzorb Access Group…" at bounding box center [465, 416] width 870 height 28
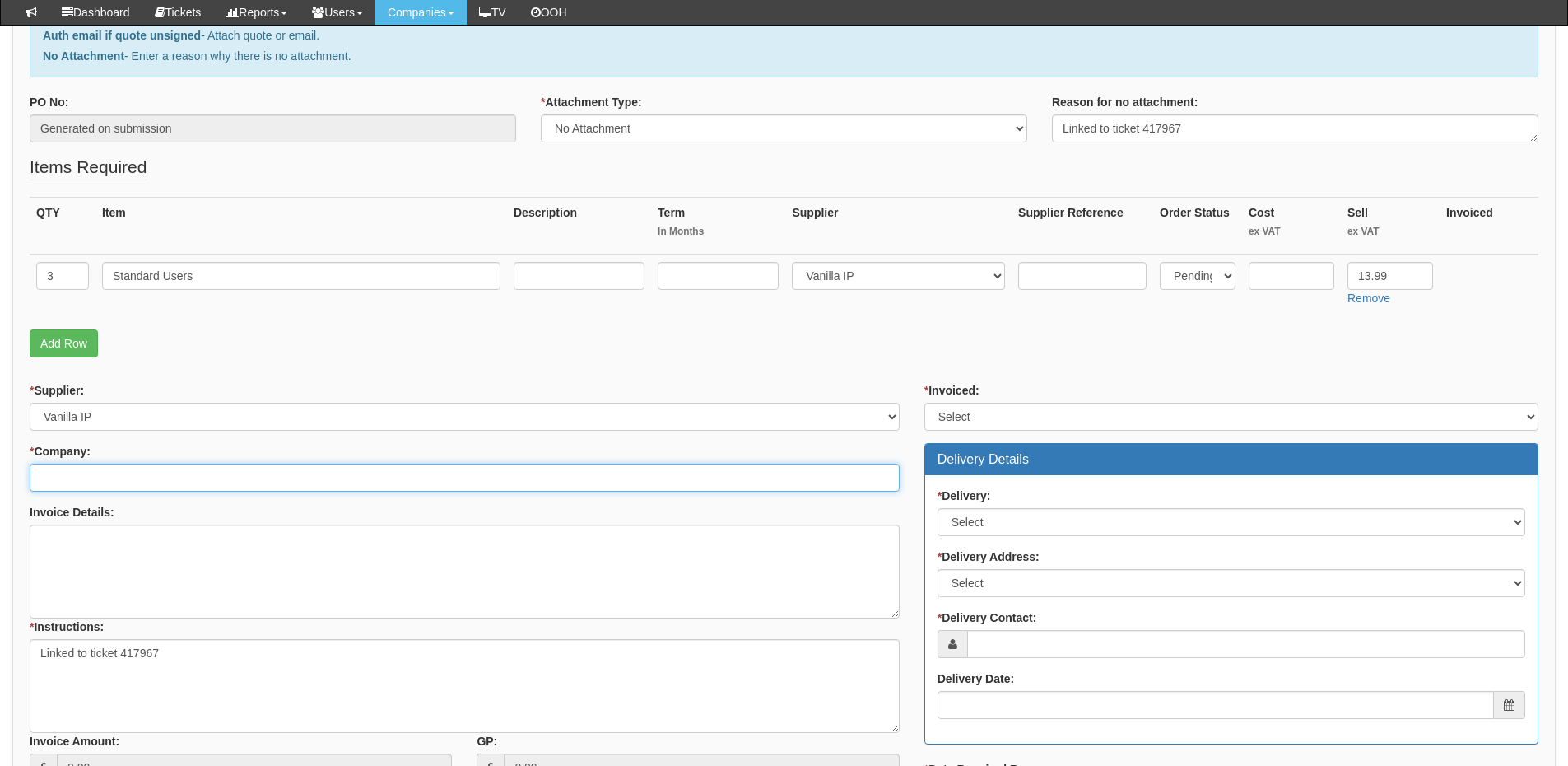
click at [102, 485] on input "* Company:" at bounding box center [465, 477] width 870 height 28
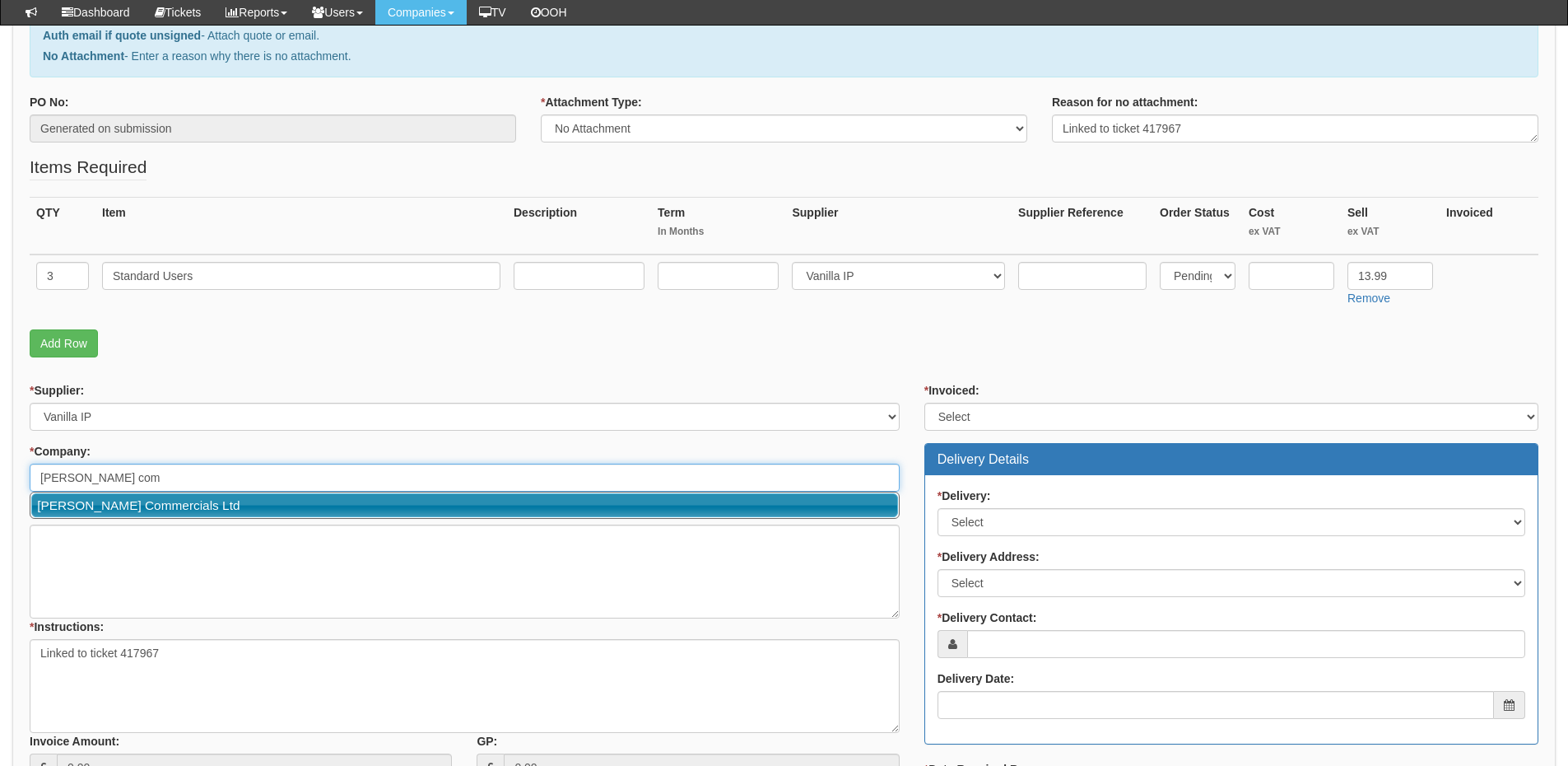
click at [102, 506] on link "[PERSON_NAME] Commercials Ltd" at bounding box center [464, 505] width 866 height 24
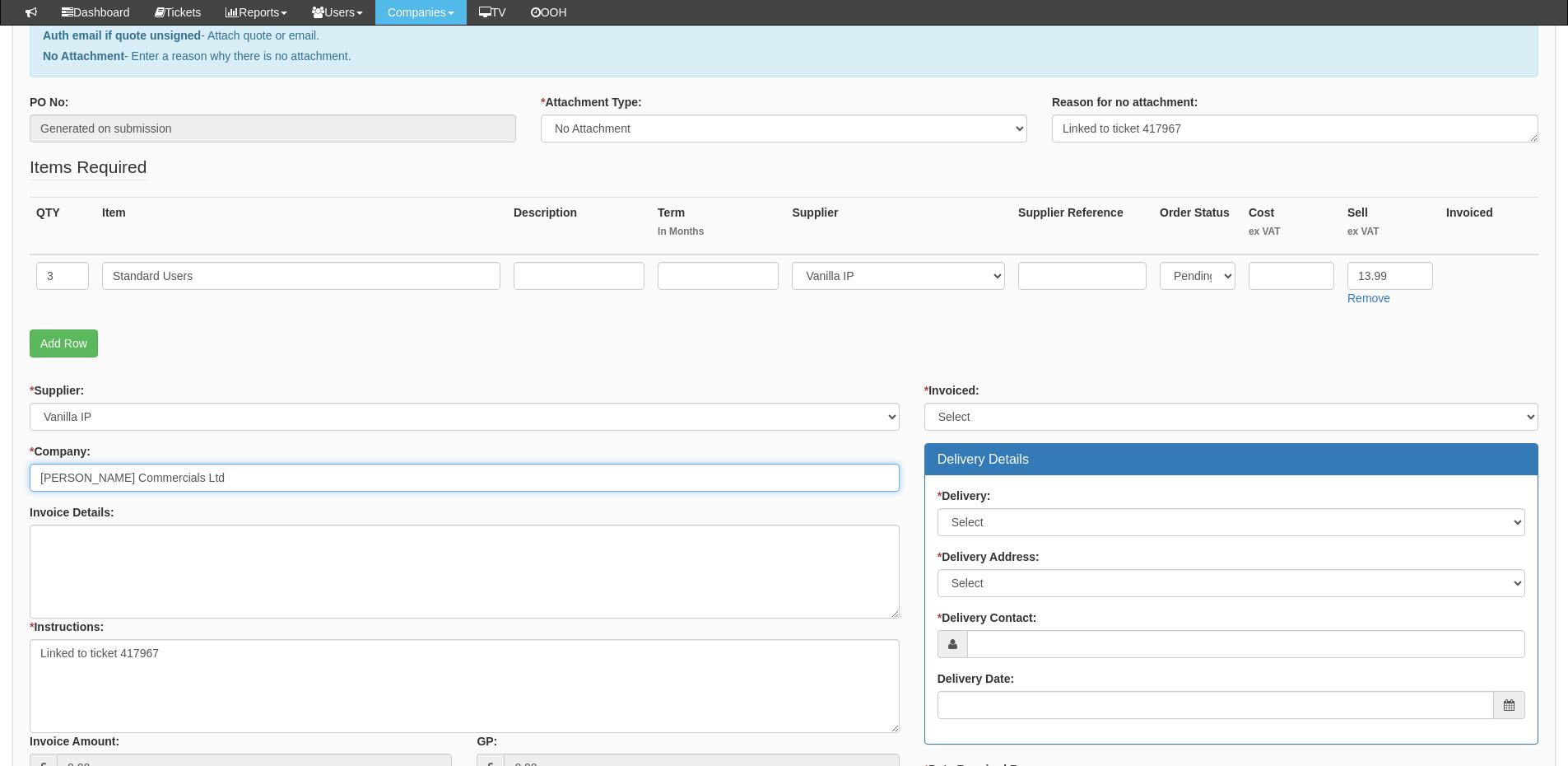
type input "[PERSON_NAME] Commercials Ltd"
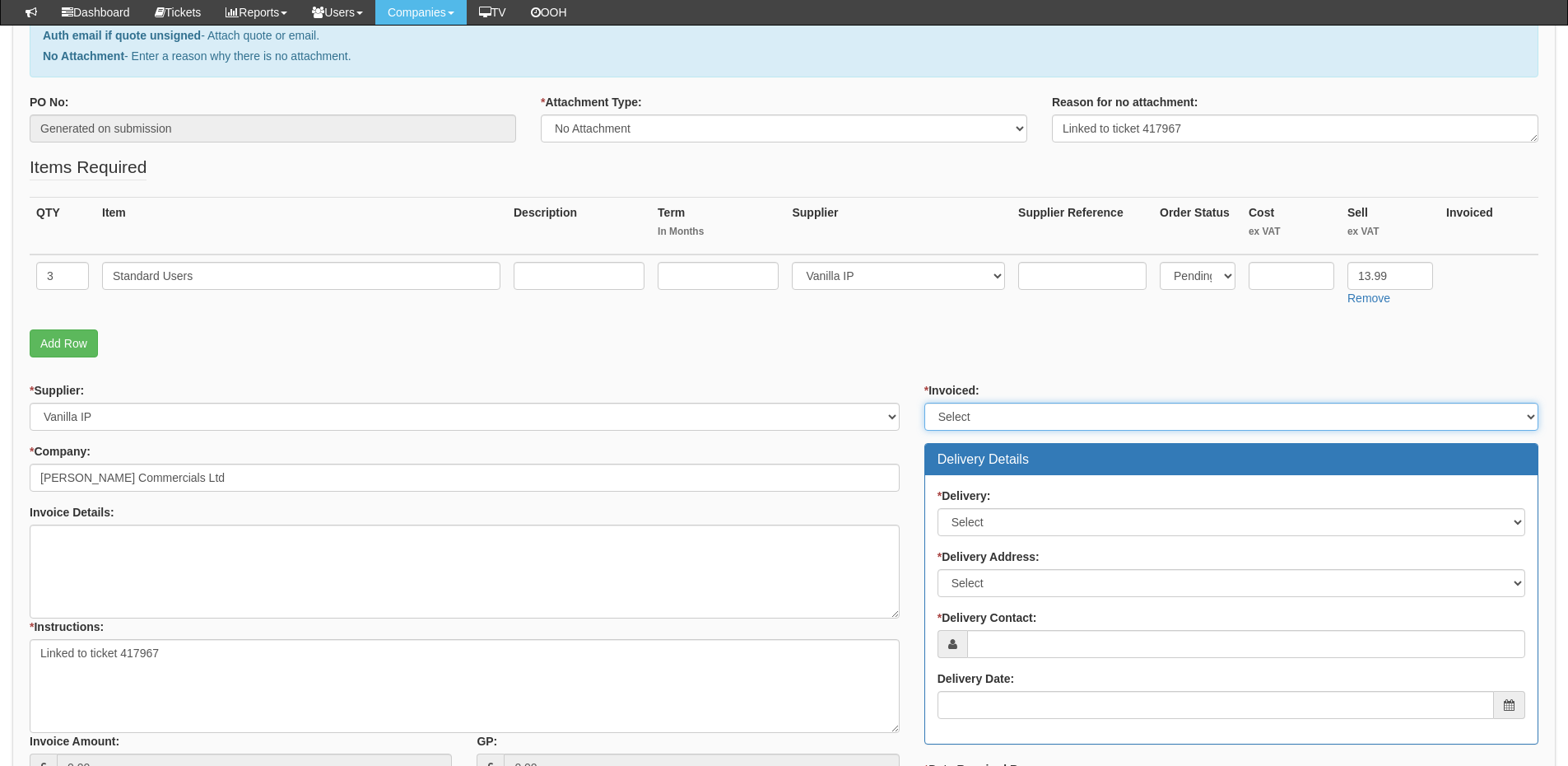
click at [965, 415] on select "Select Yes No N/A STB (part of order)" at bounding box center [1231, 416] width 614 height 28
select select "2"
click at [924, 403] on select "Select Yes No N/A STB (part of order)" at bounding box center [1231, 416] width 614 height 28
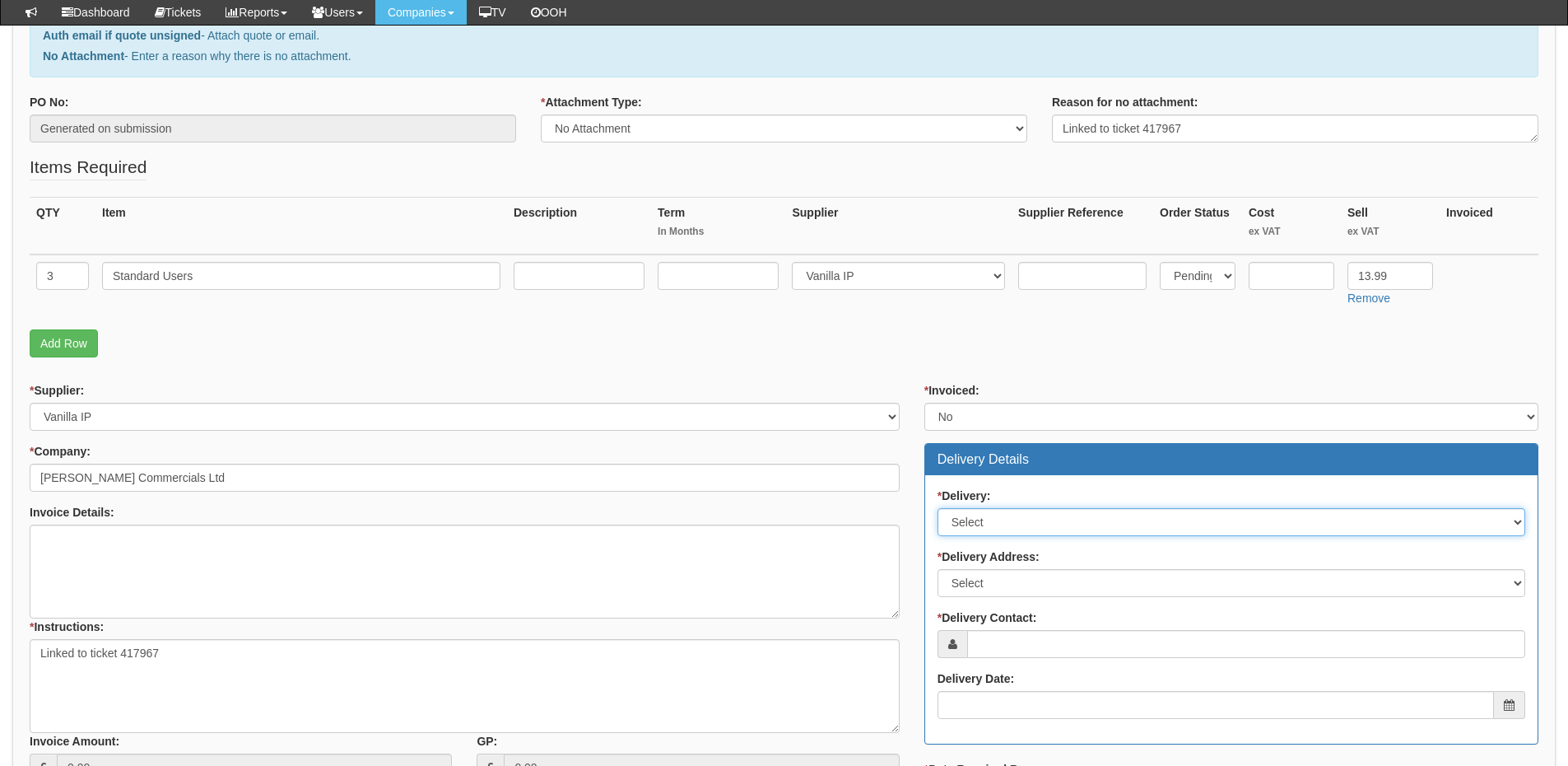
click at [991, 534] on select "Select No Not Applicable Yes" at bounding box center [1231, 522] width 588 height 28
select select "3"
click at [938, 508] on select "Select No Not Applicable Yes" at bounding box center [1231, 522] width 588 height 28
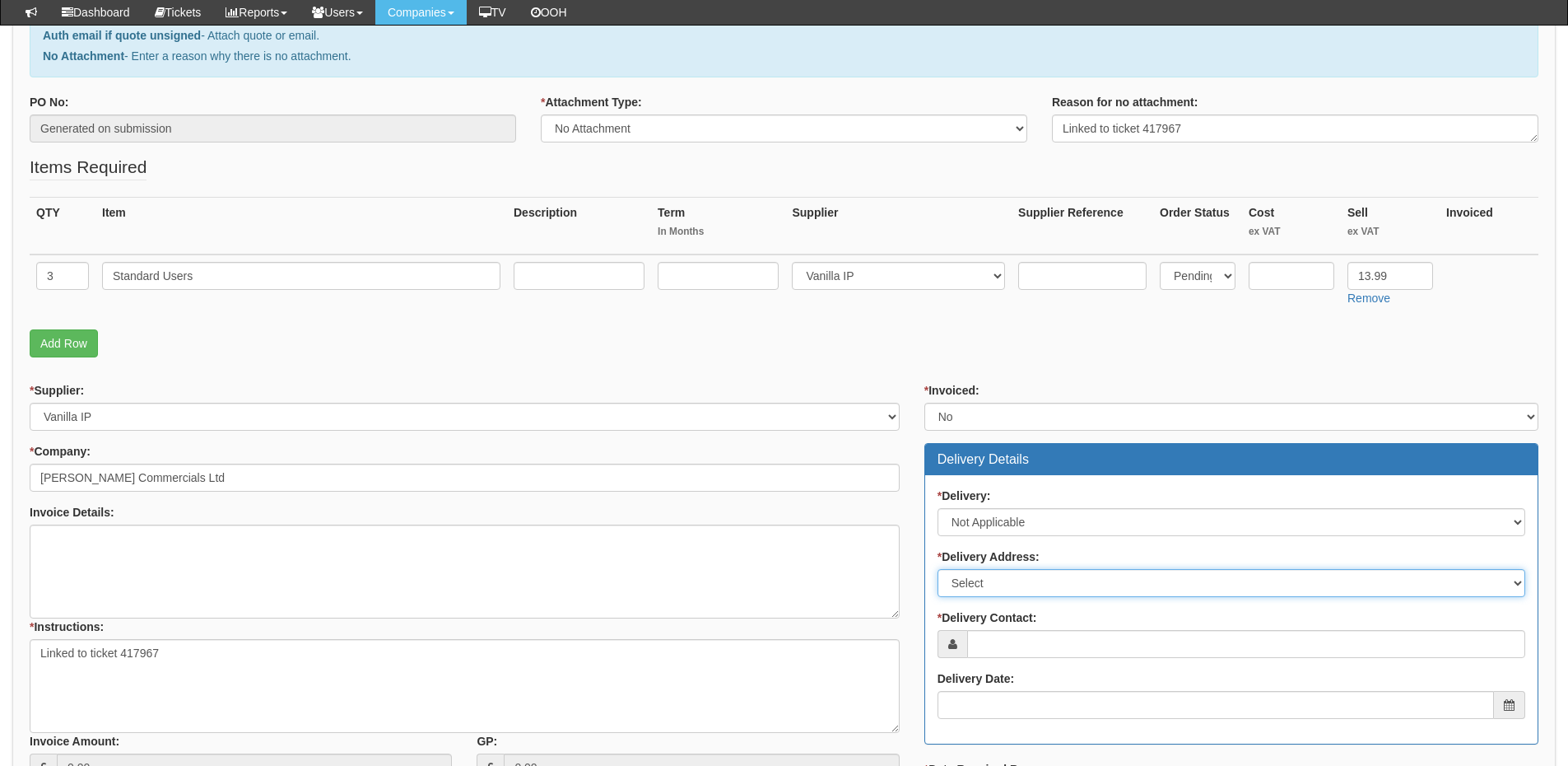
click at [990, 588] on select "Select Not Applicable Main Address - HU3 4UQ Other" at bounding box center [1231, 583] width 588 height 28
select select "N/A"
click at [938, 569] on select "Select Not Applicable Main Address - HU3 4UQ Other" at bounding box center [1231, 583] width 588 height 28
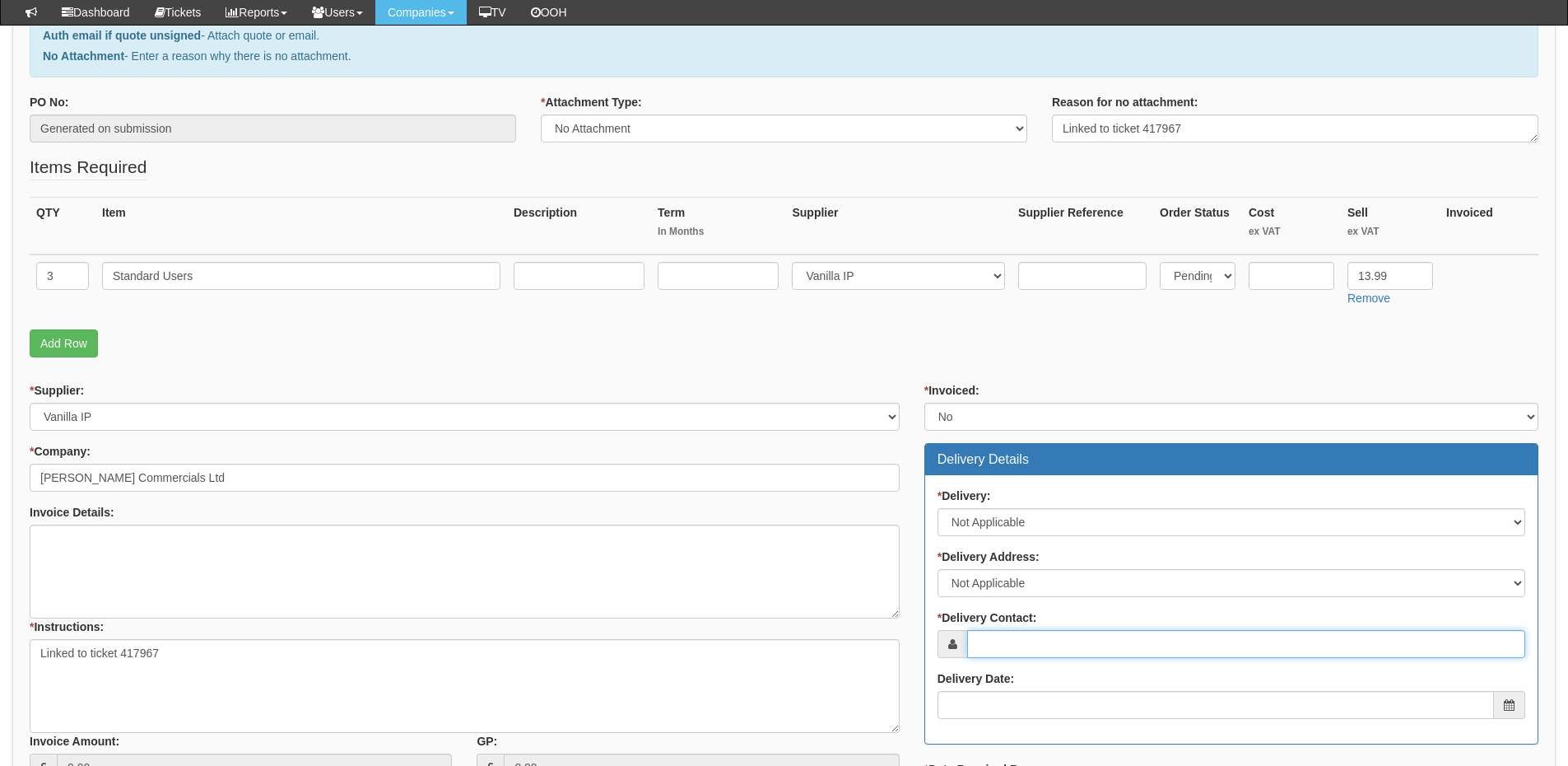
click at [990, 639] on input "* Delivery Contact:" at bounding box center [1246, 643] width 558 height 28
click at [1003, 644] on input "* Delivery Contact:" at bounding box center [1246, 643] width 558 height 28
paste input "Richard Popplewell"
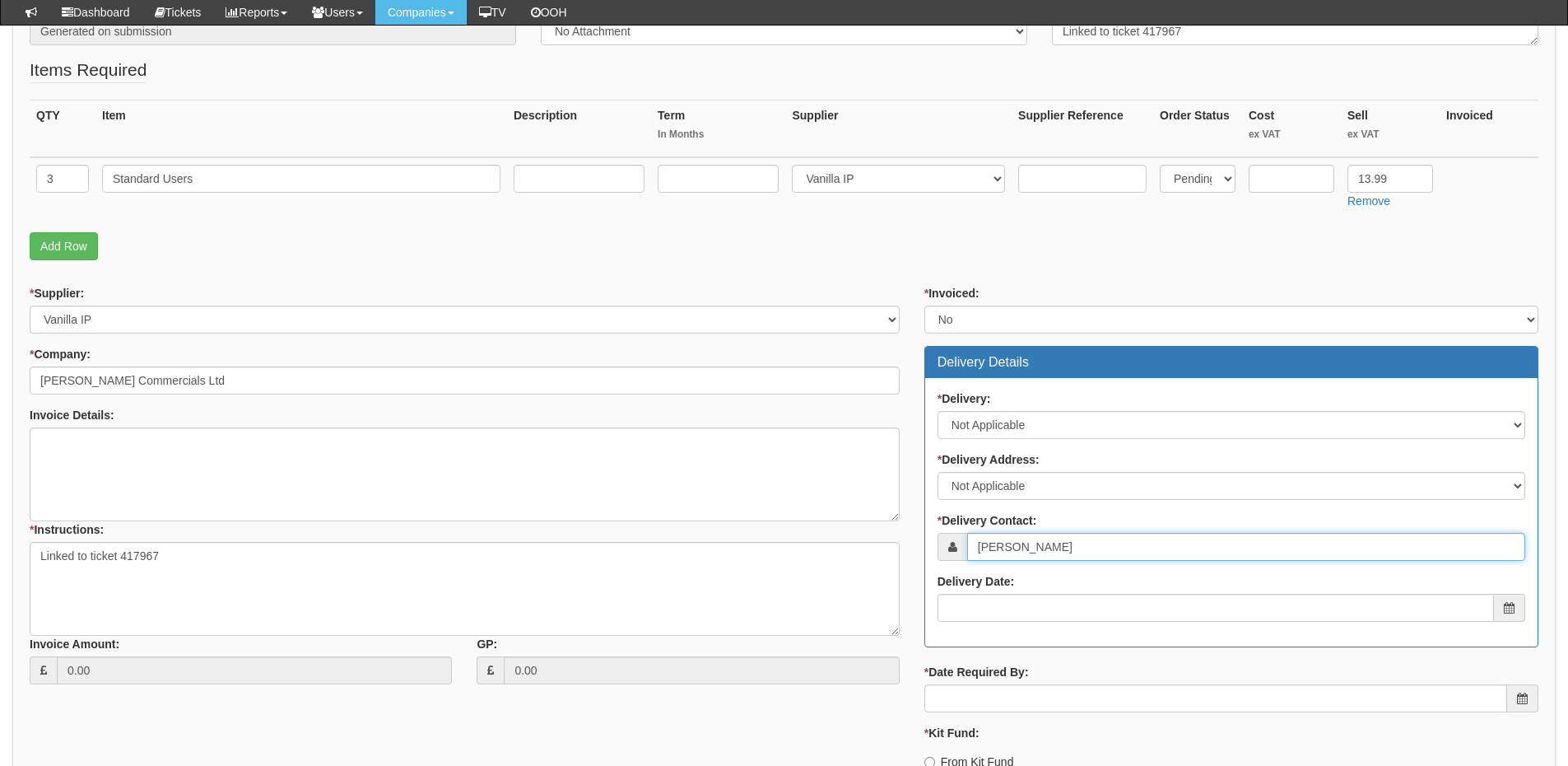
scroll to position [494, 0]
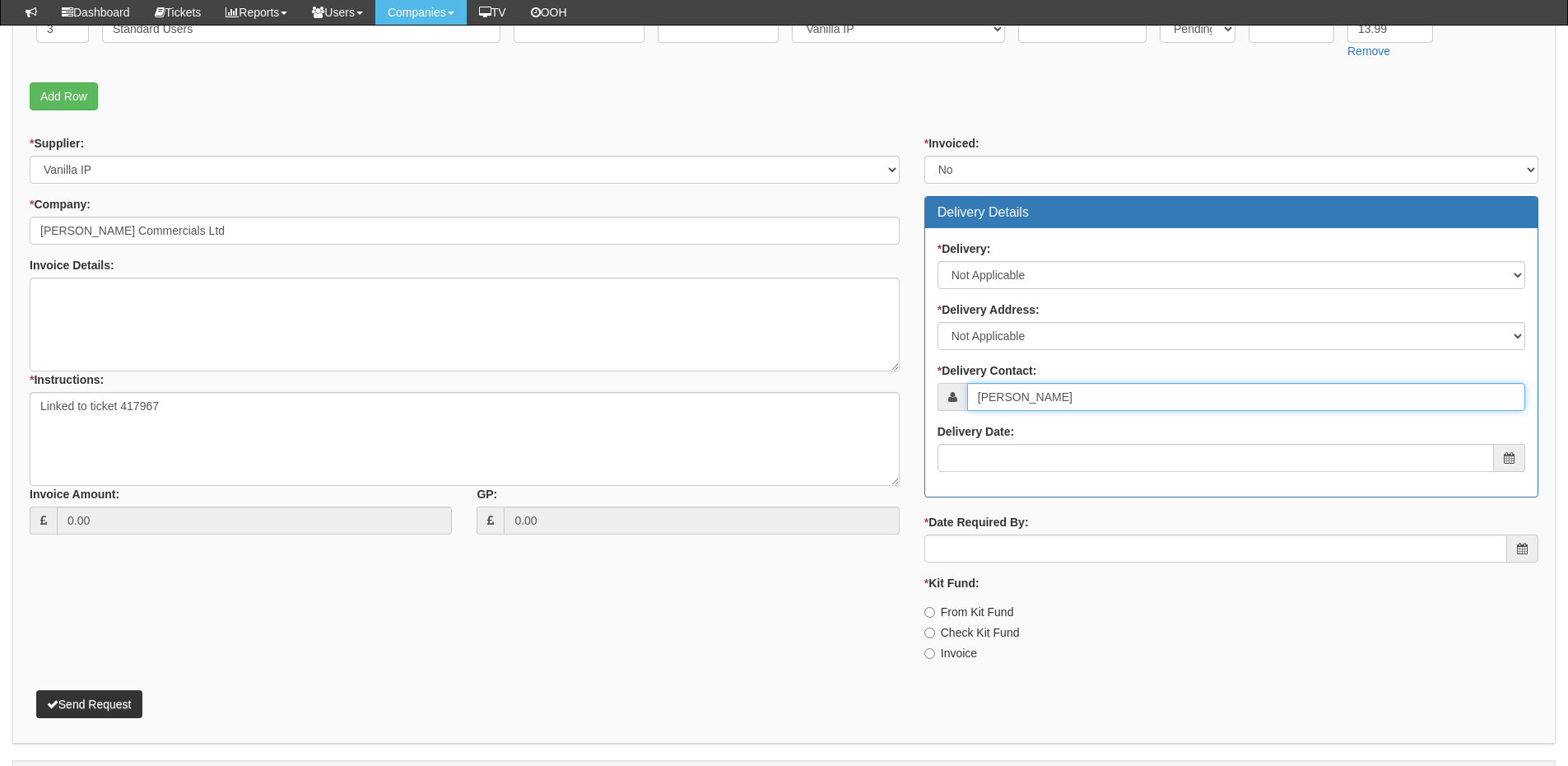
type input "Richard Popplewell"
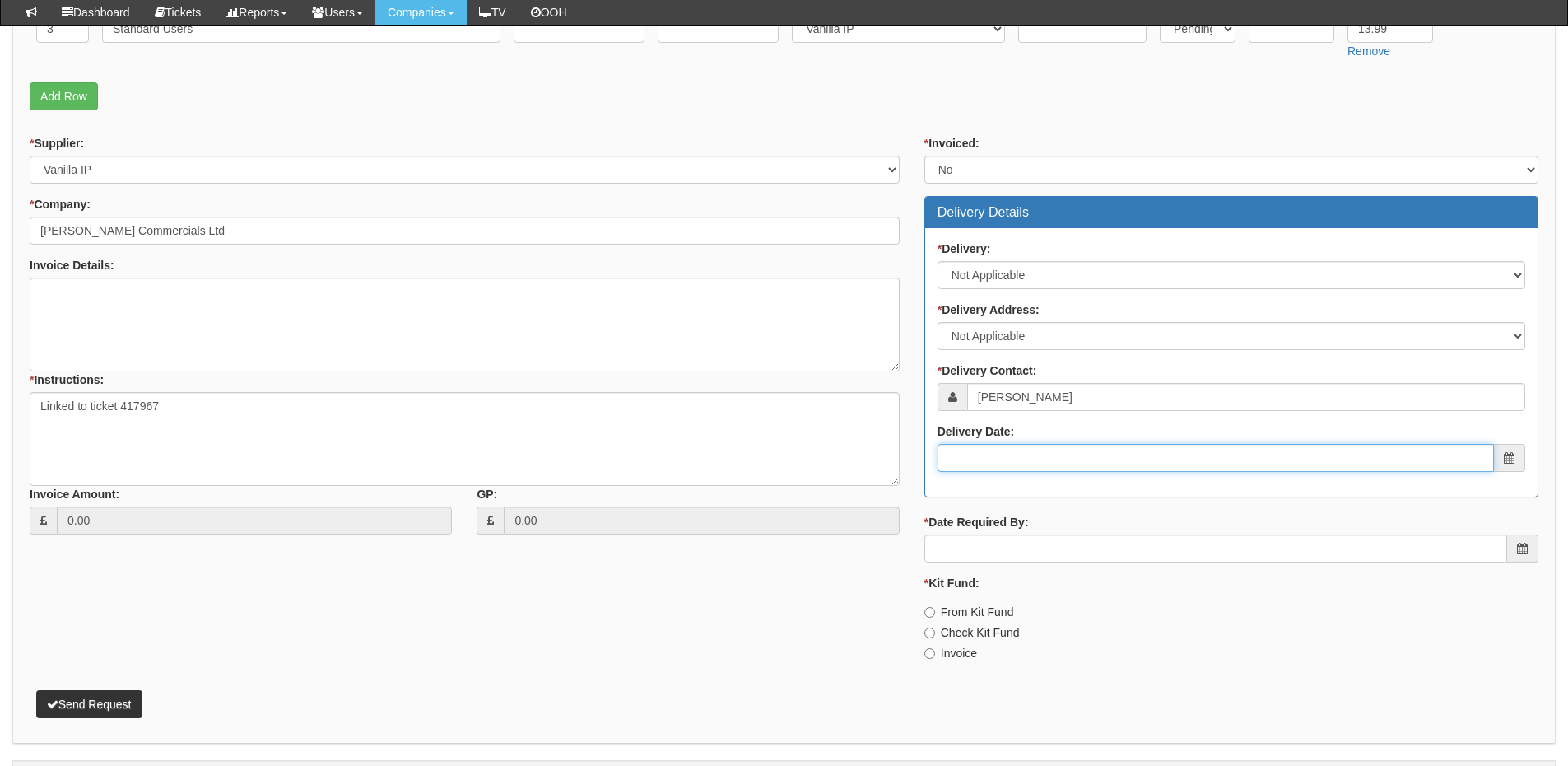
click at [1019, 448] on input "Delivery Date:" at bounding box center [1216, 457] width 557 height 28
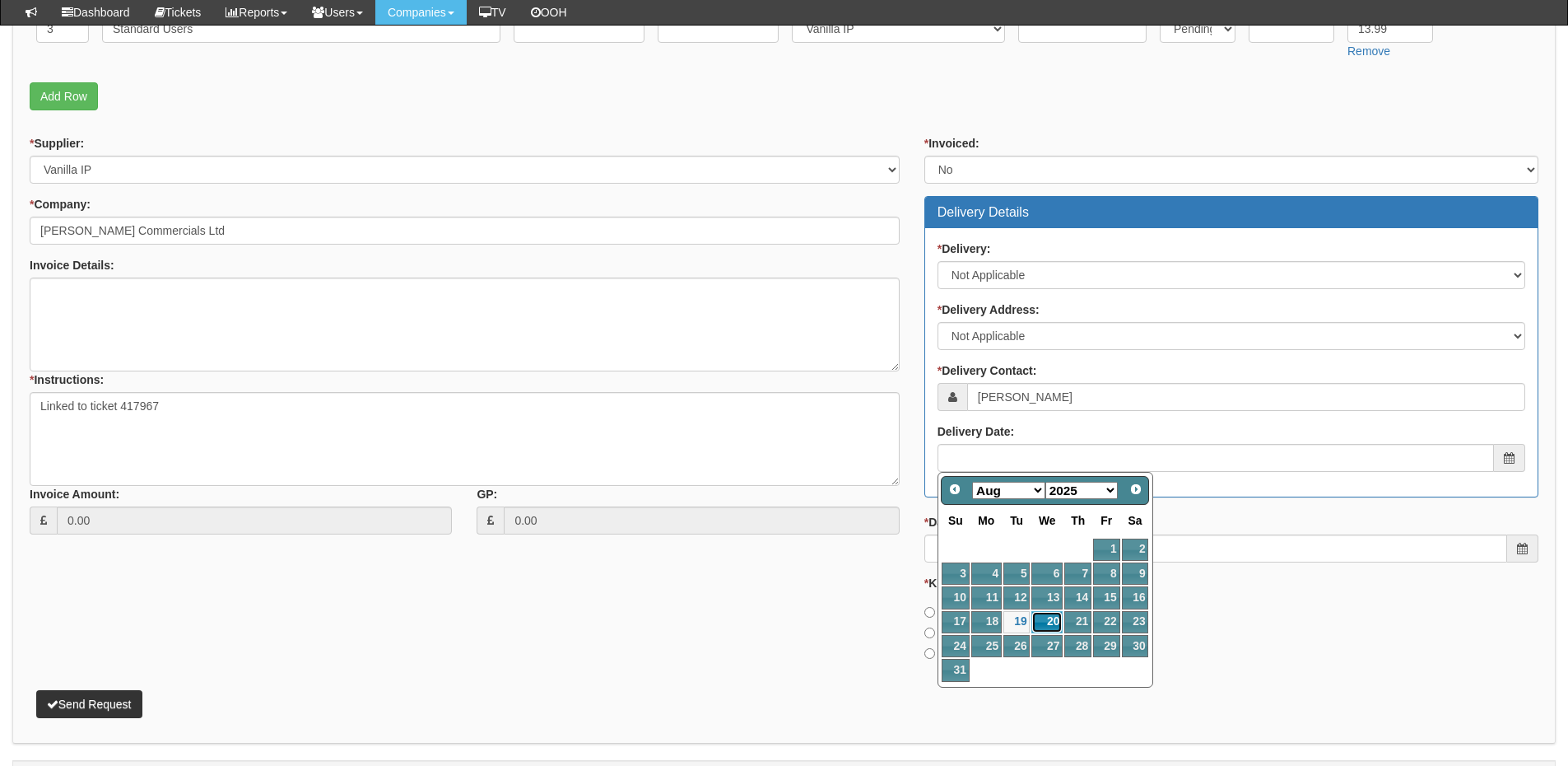
click at [1046, 621] on link "20" at bounding box center [1046, 622] width 31 height 22
type input "2025-08-20"
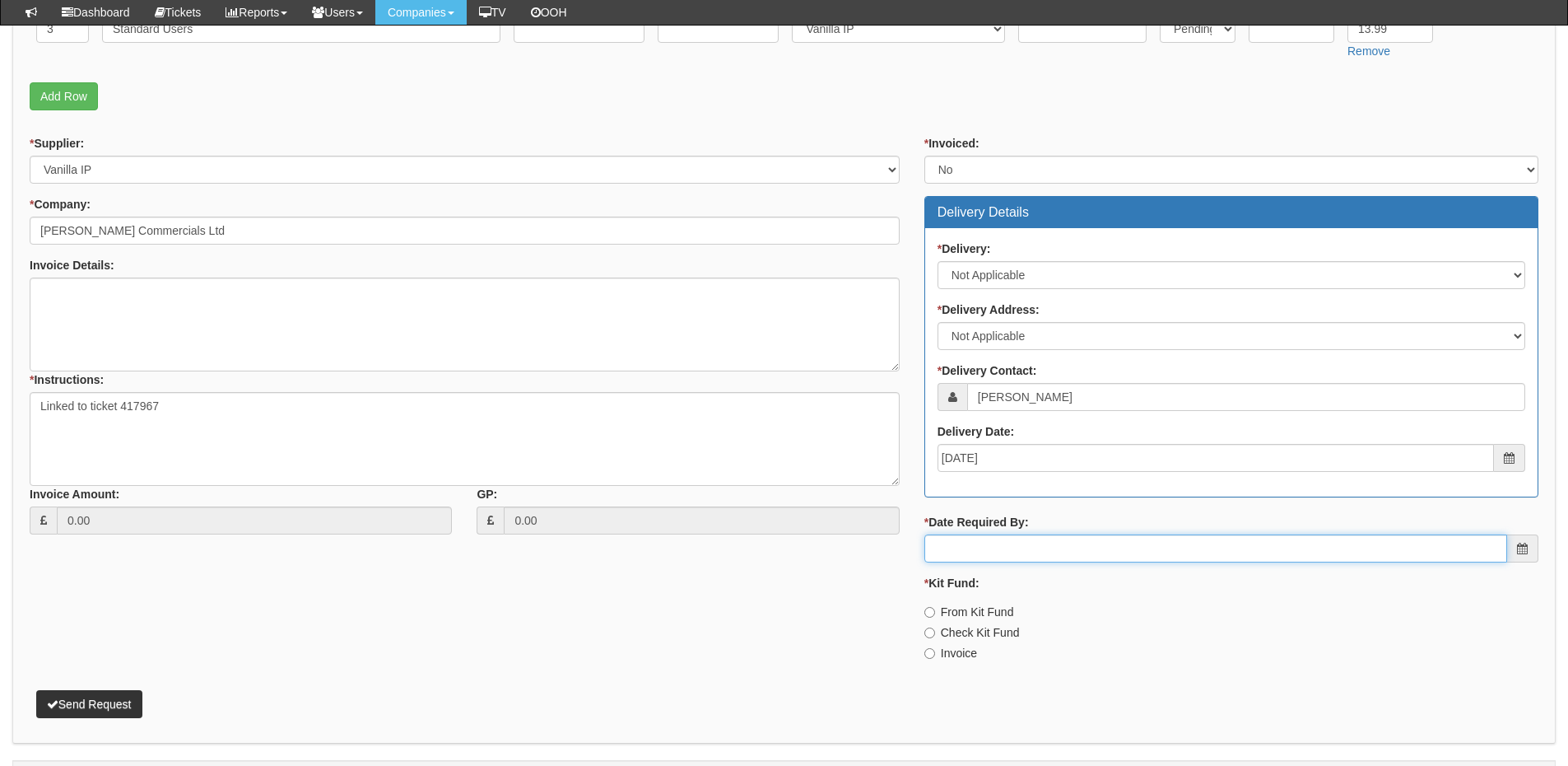
click at [1020, 542] on input "* Date Required By:" at bounding box center [1216, 548] width 583 height 28
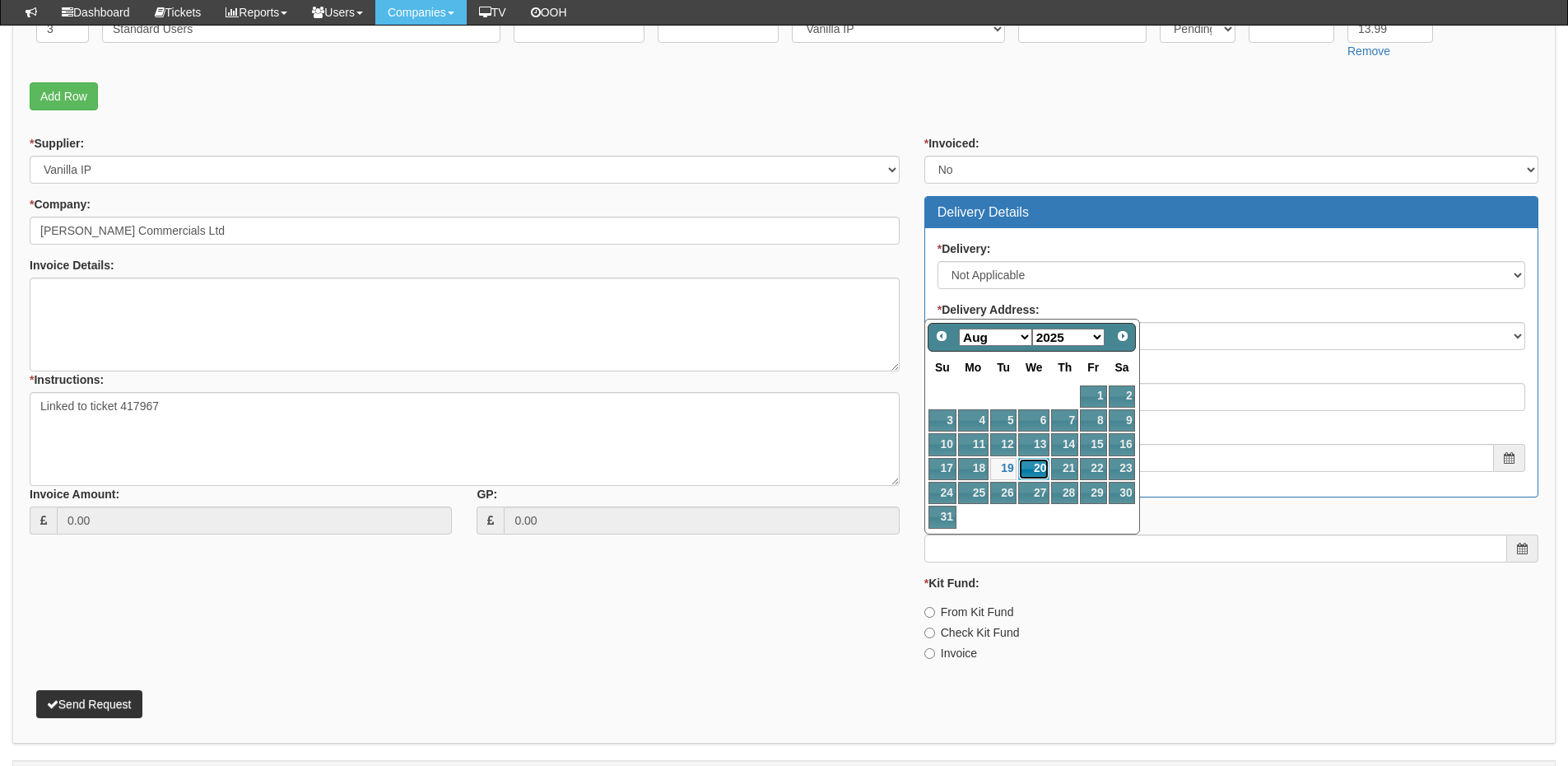
click at [1027, 468] on link "20" at bounding box center [1034, 469] width 31 height 22
type input "2025-08-20"
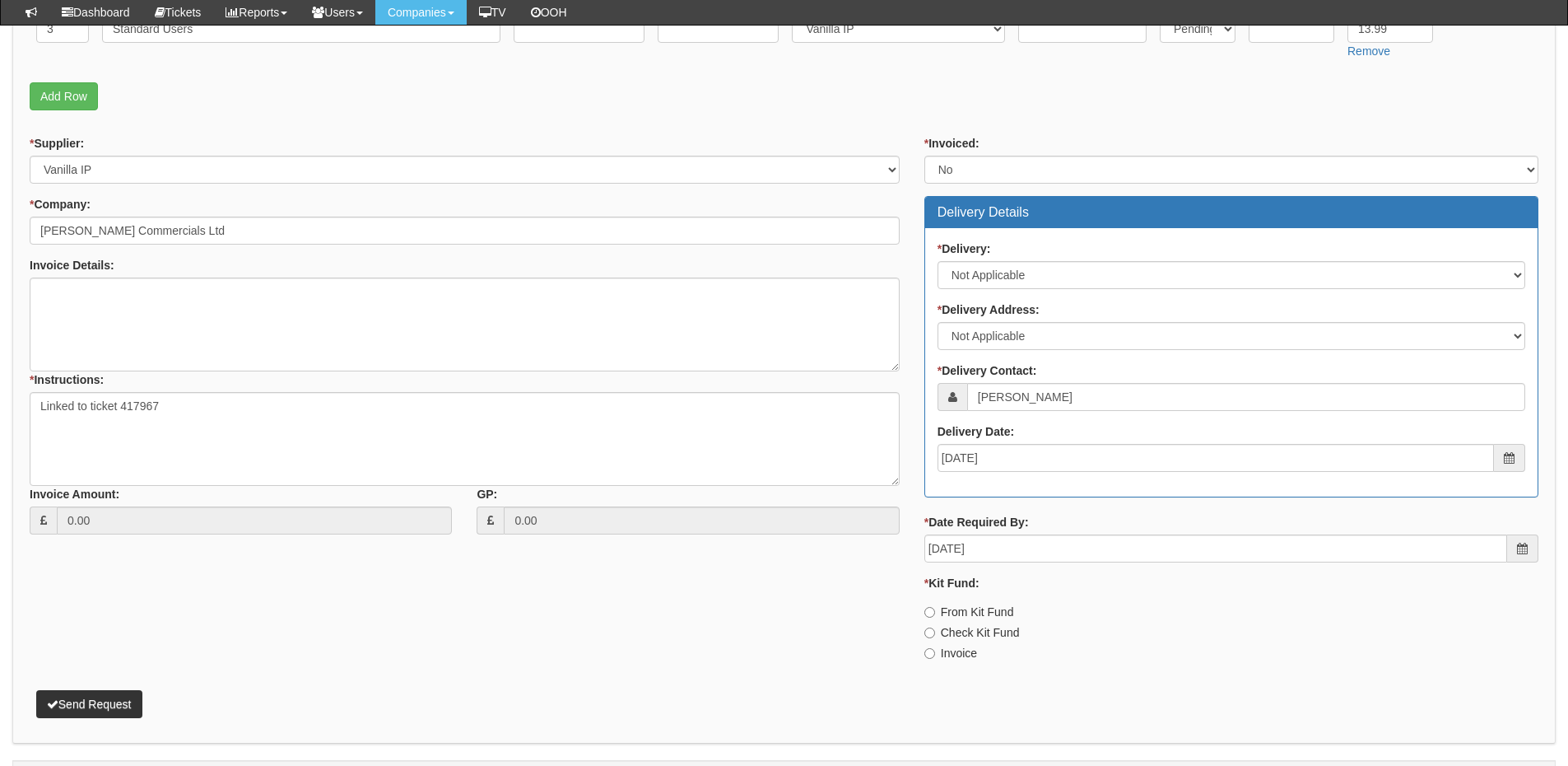
drag, startPoint x: 962, startPoint y: 654, endPoint x: 923, endPoint y: 654, distance: 39.0
click at [962, 654] on label "Invoice" at bounding box center [950, 653] width 52 height 16
click at [935, 618] on input "Invoice" at bounding box center [929, 612] width 11 height 11
radio input "true"
click at [70, 700] on button "Send Request" at bounding box center [89, 704] width 106 height 28
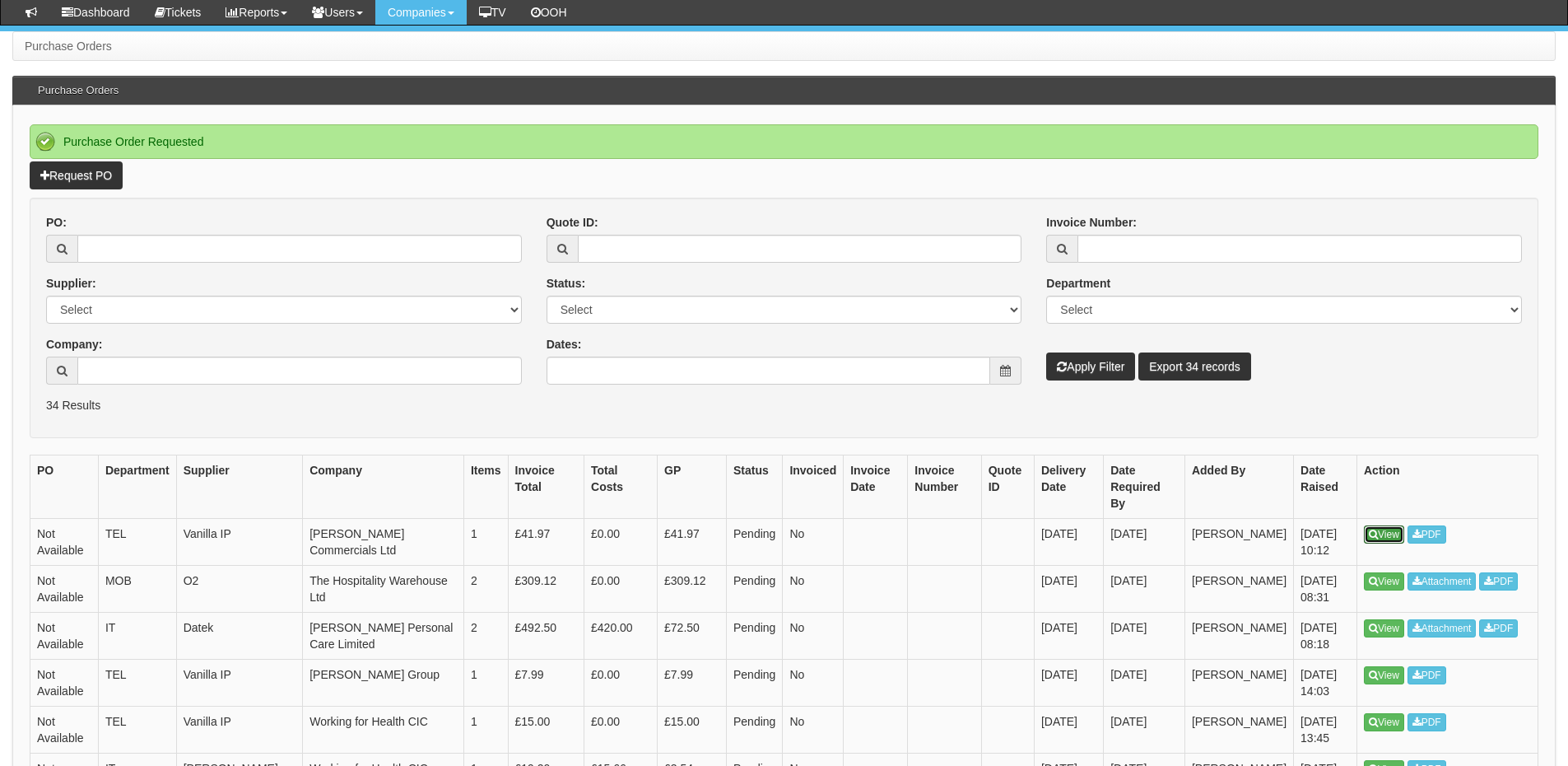
scroll to position [40, 0]
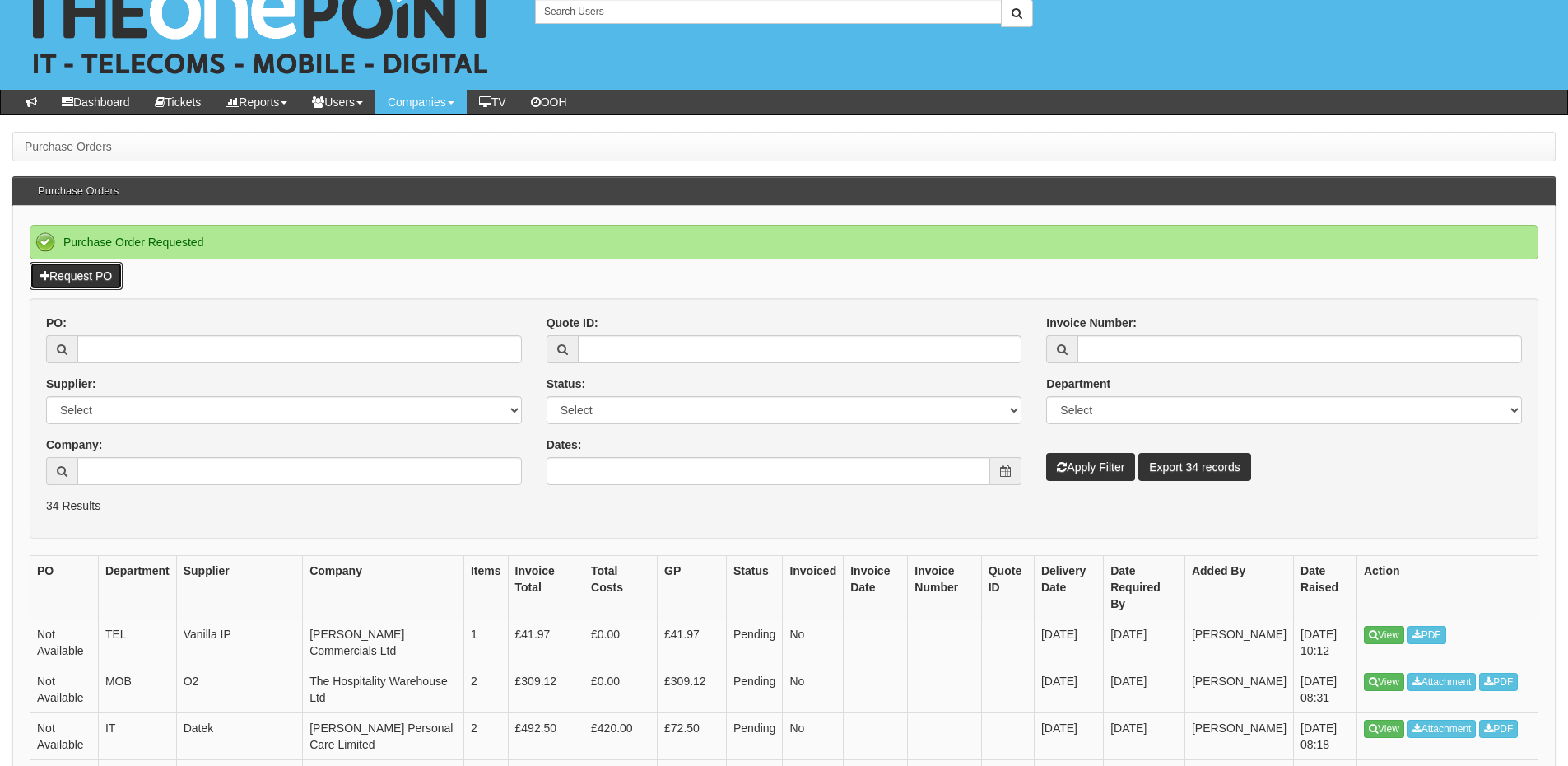
click at [94, 280] on link "Request PO" at bounding box center [76, 275] width 93 height 28
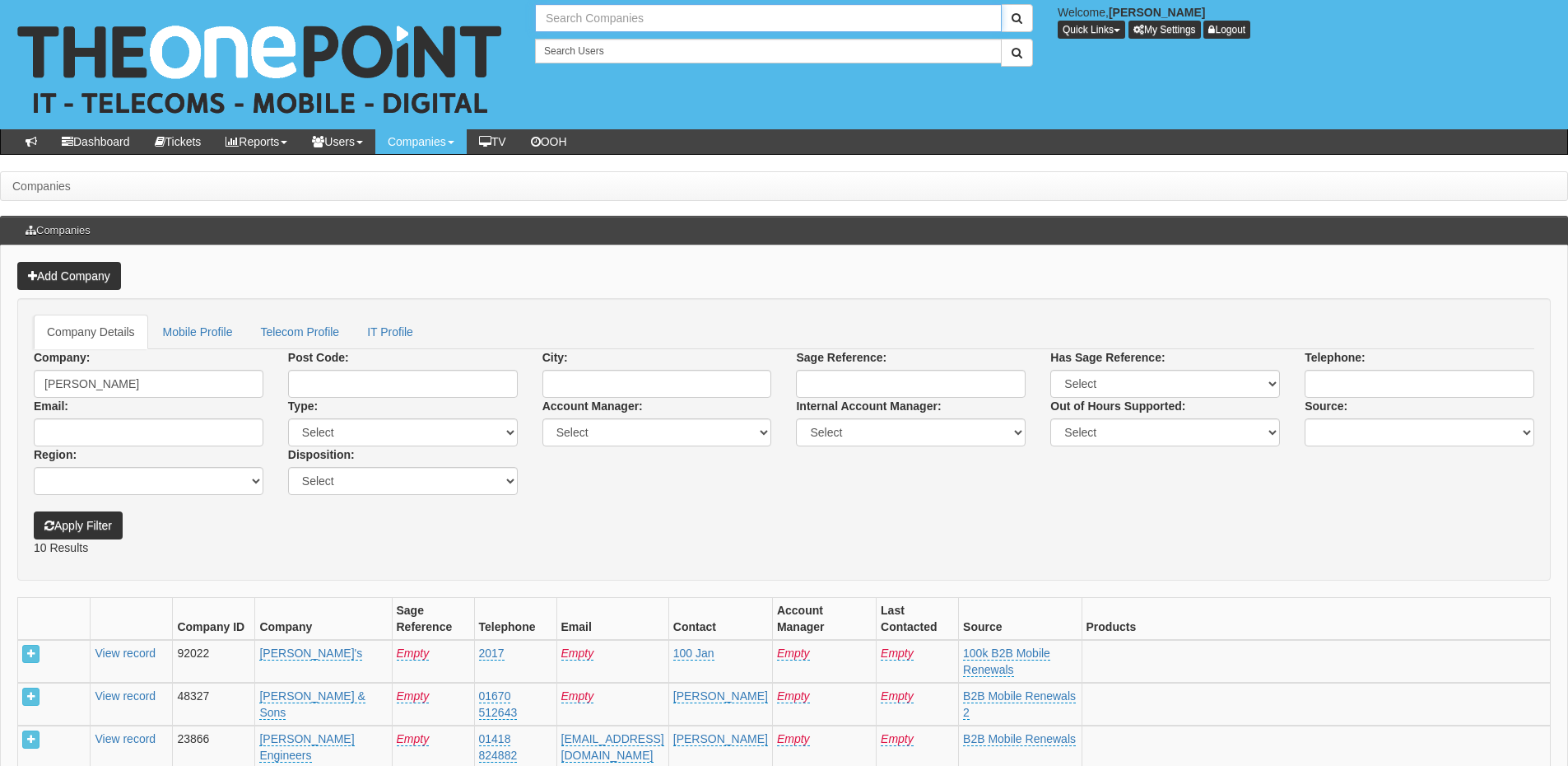
click at [591, 10] on input "text" at bounding box center [769, 17] width 467 height 28
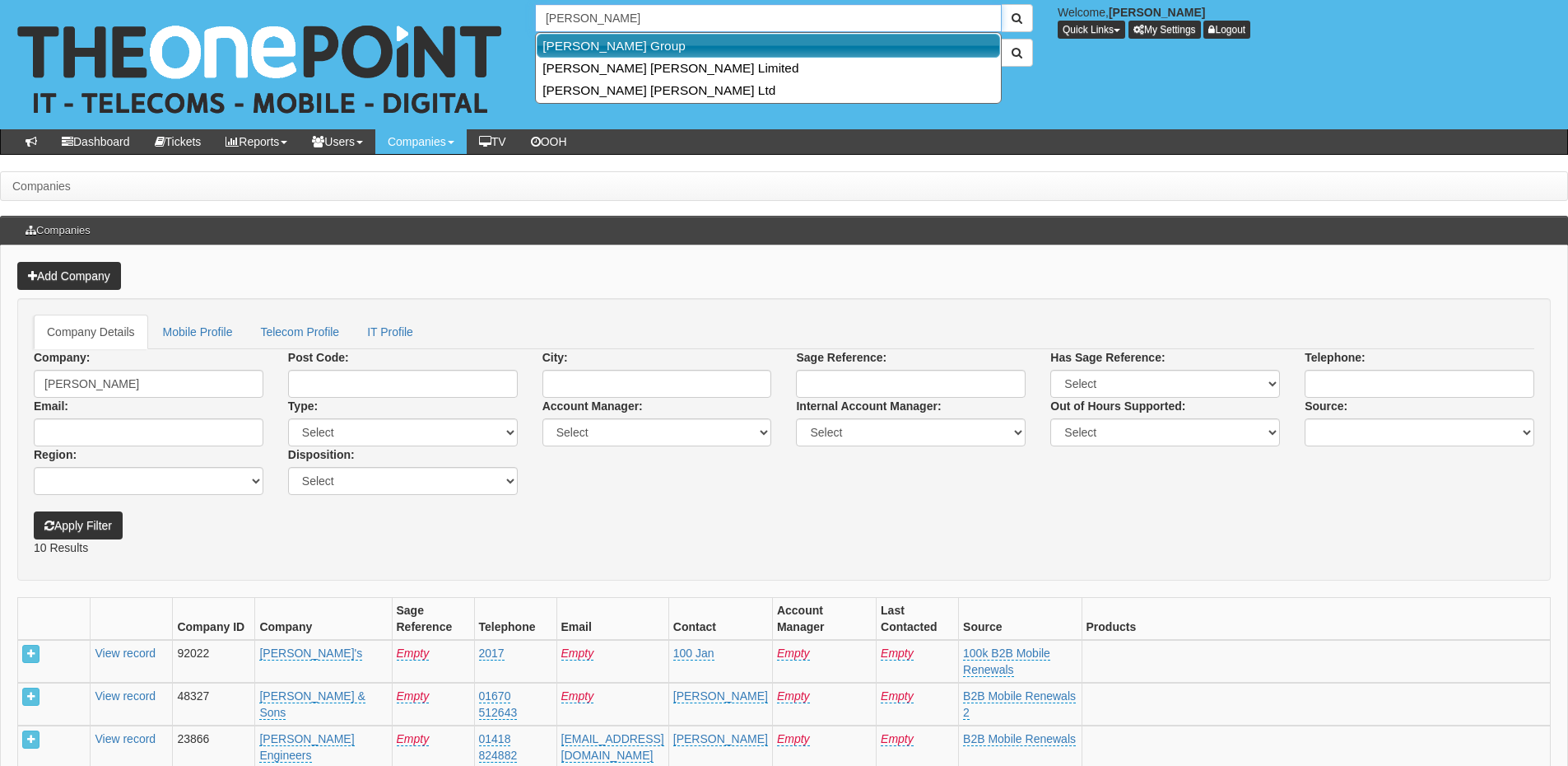
click at [598, 46] on link "Smailes Goldie Group" at bounding box center [768, 46] width 464 height 24
type input "Smailes Goldie Group"
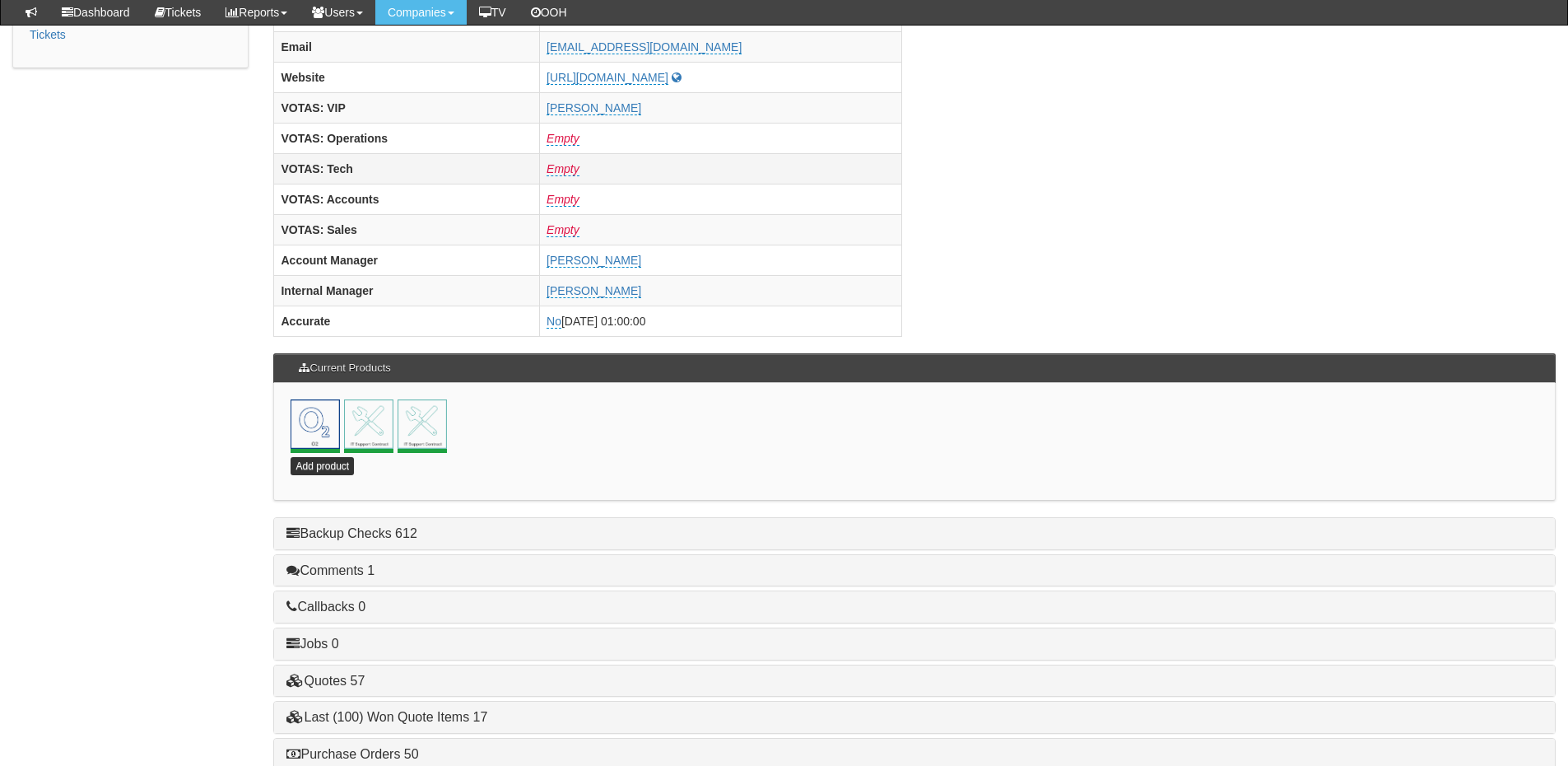
scroll to position [727, 0]
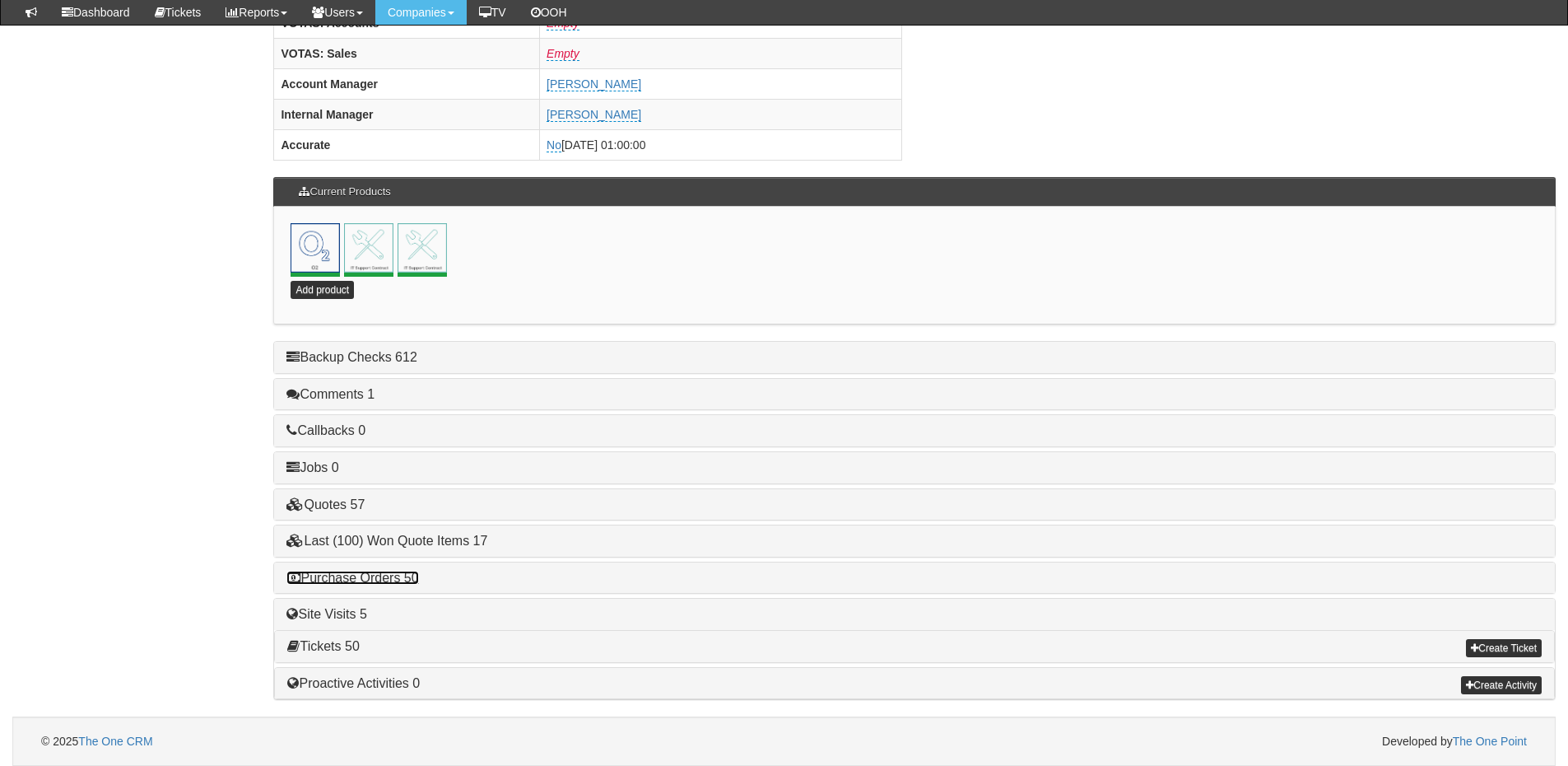
click at [366, 571] on link "Purchase Orders 50" at bounding box center [352, 577] width 132 height 14
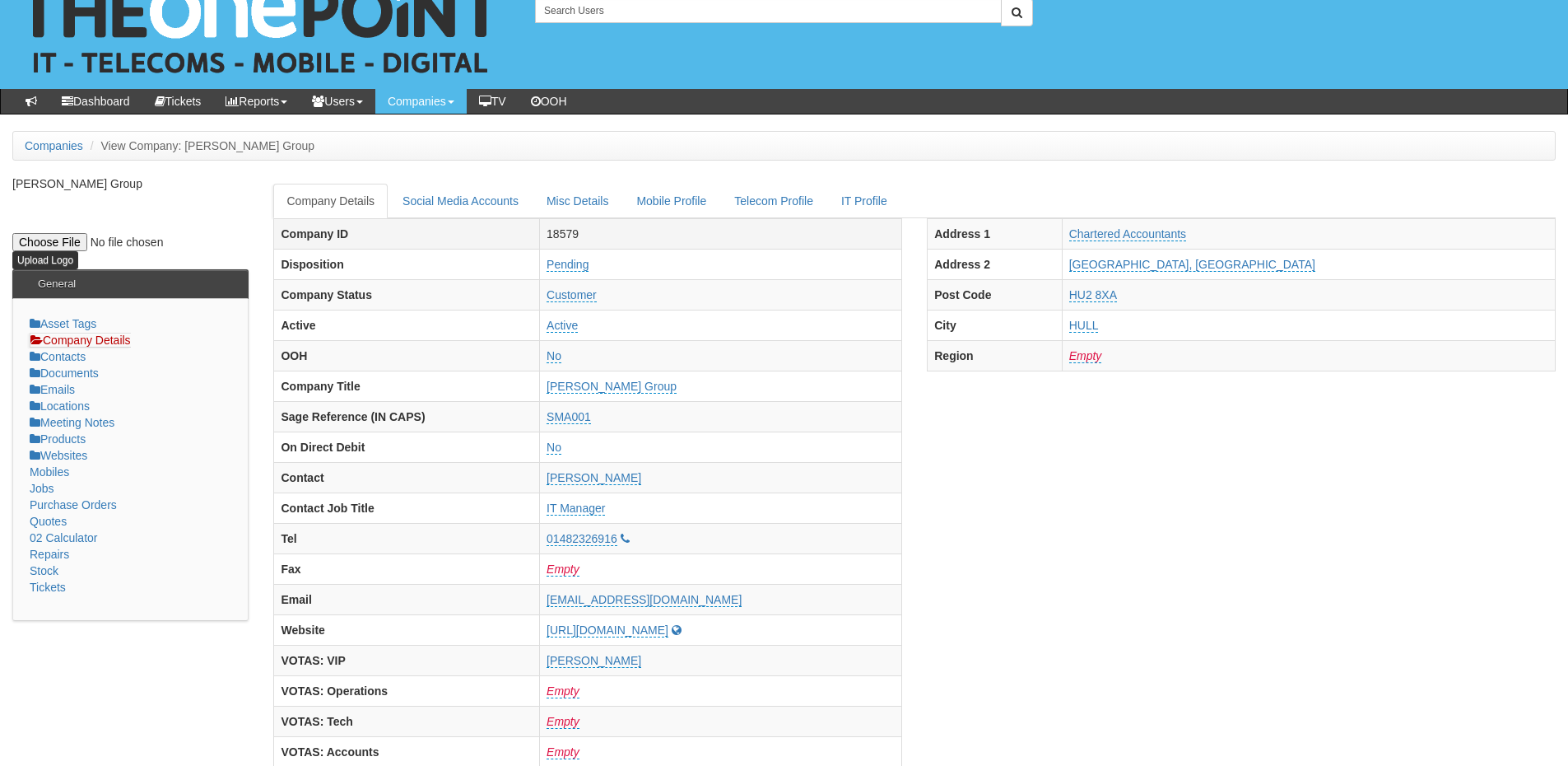
scroll to position [0, 0]
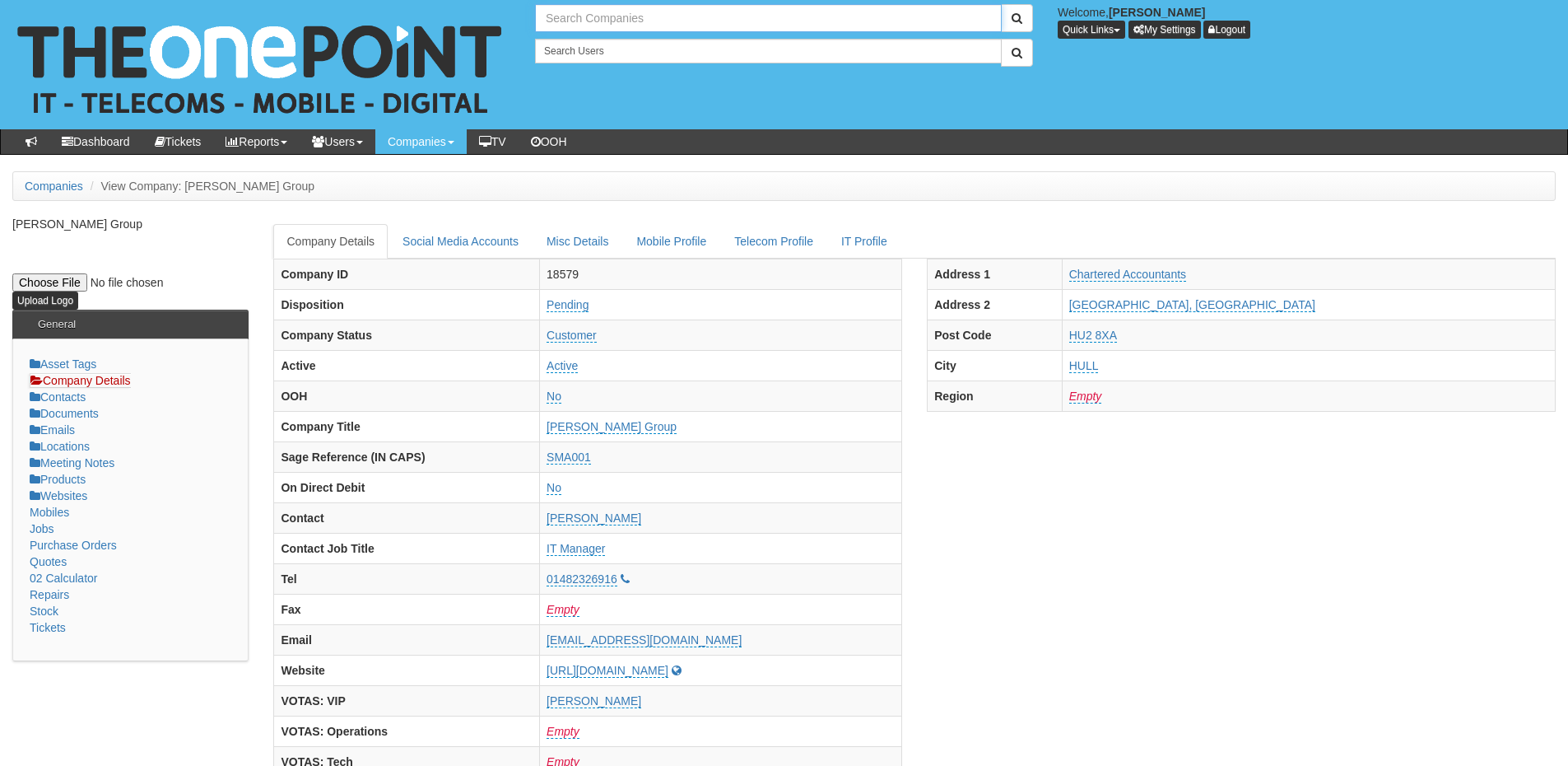
click at [570, 15] on input "text" at bounding box center [769, 17] width 467 height 28
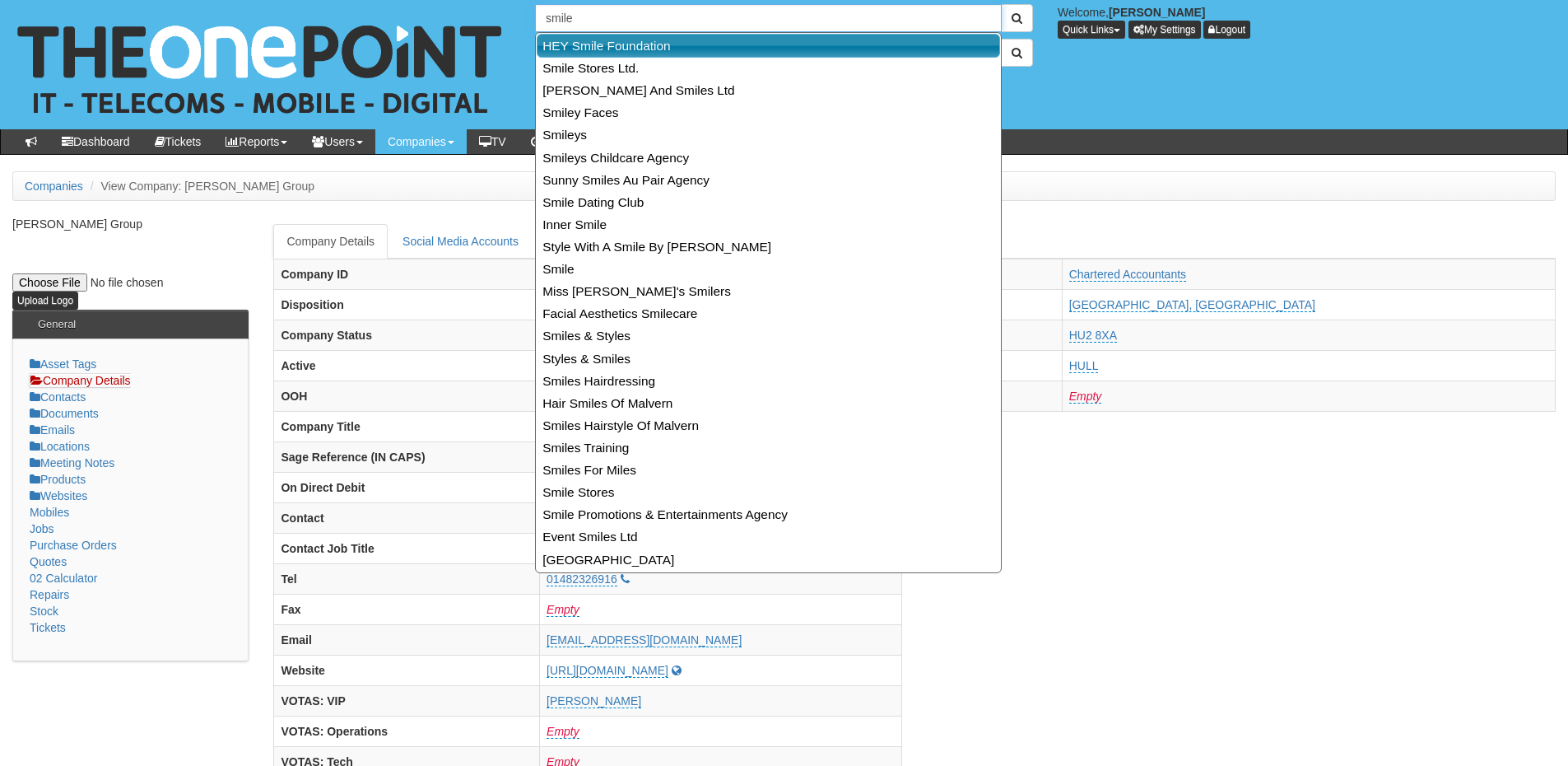
click at [586, 52] on link "HEY Smile Foundation" at bounding box center [768, 46] width 464 height 24
type input "HEY Smile Foundation"
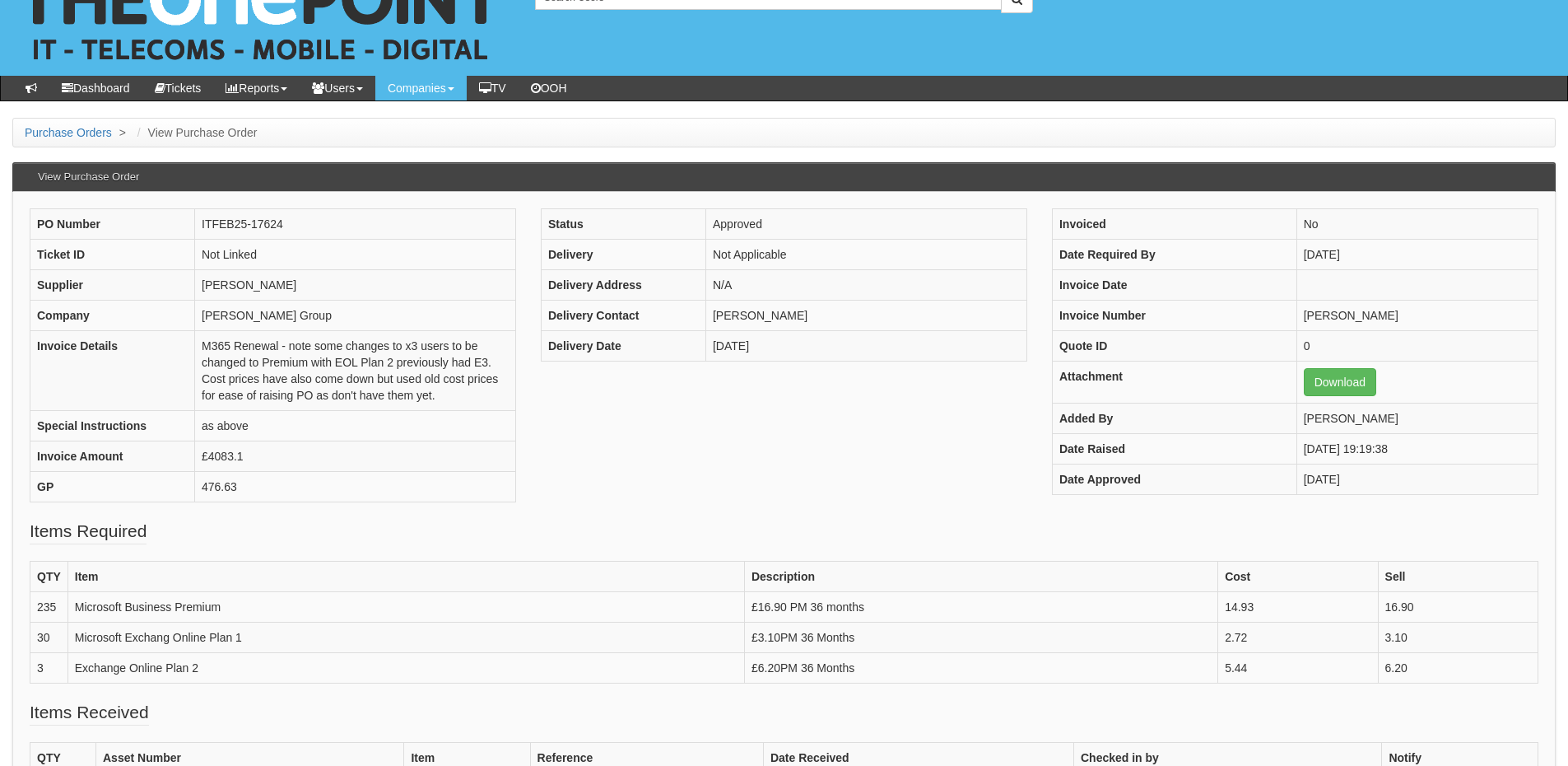
scroll to position [165, 0]
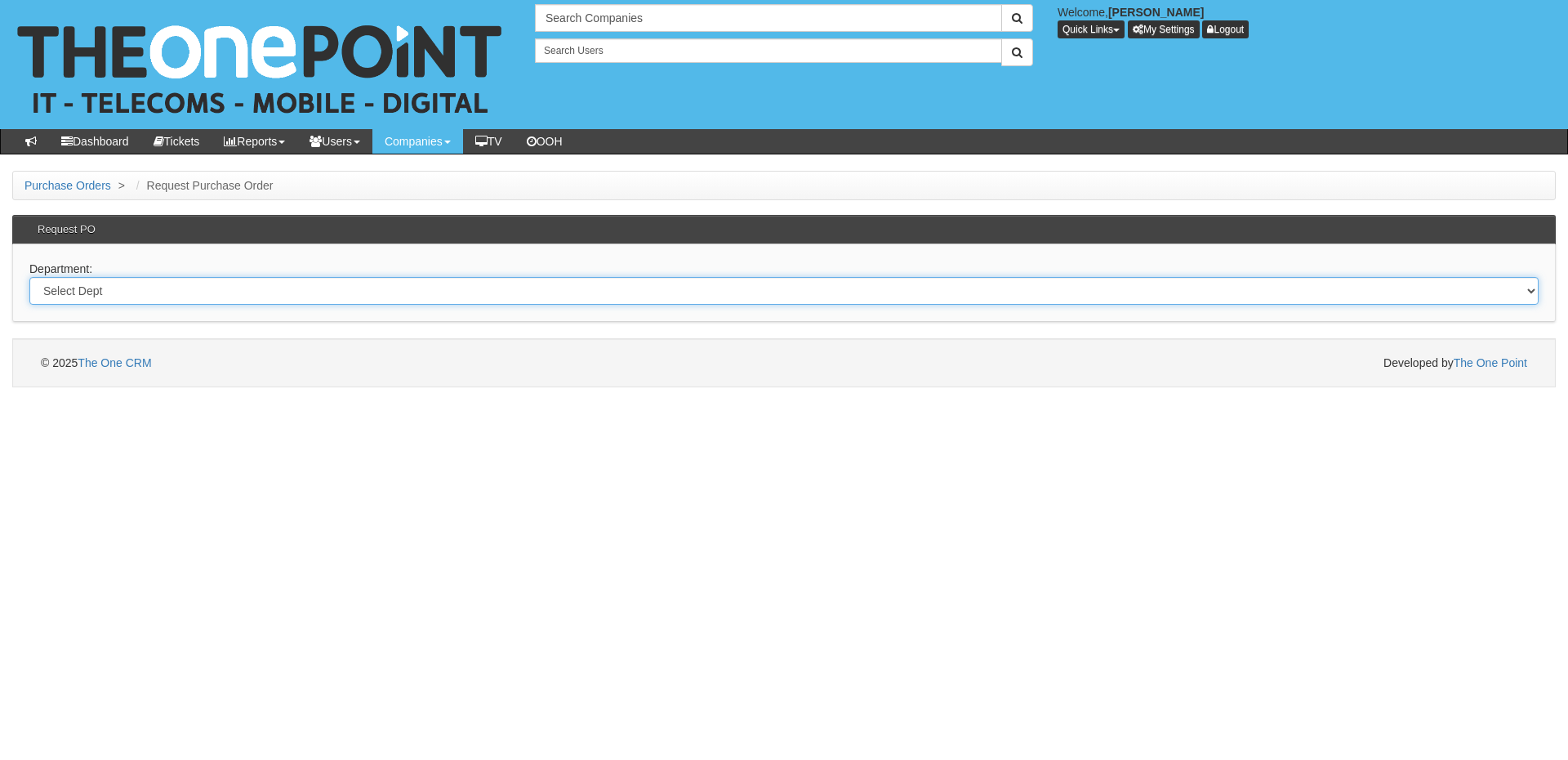
click at [379, 302] on select "Select Dept Digital Internal IT Mobiles Marketing Telecoms" at bounding box center [784, 290] width 1508 height 28
select select "?pipeID=&dept=IT"
click at [30, 277] on select "Select Dept Digital Internal IT Mobiles Marketing Telecoms" at bounding box center [784, 290] width 1508 height 28
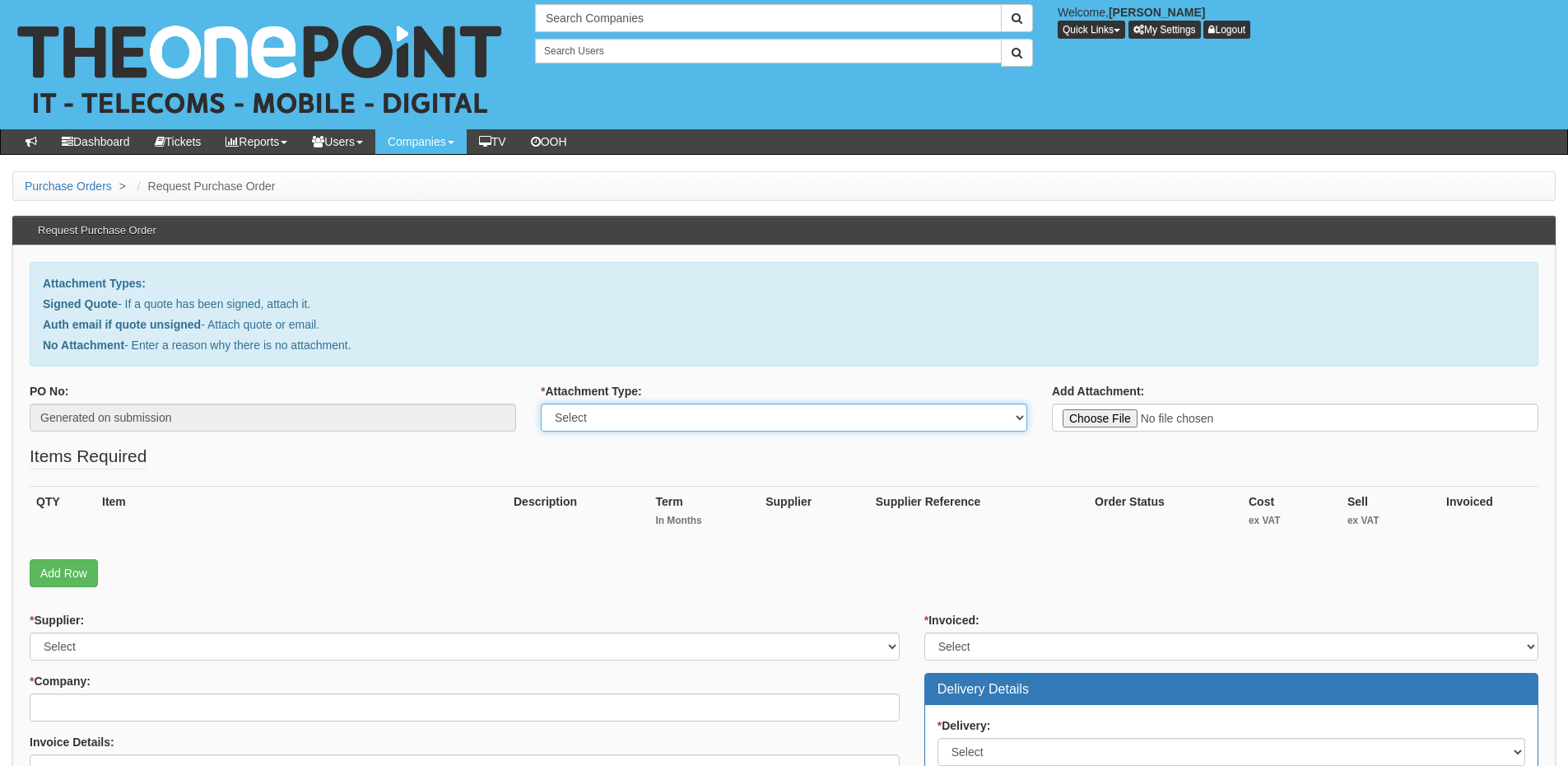
drag, startPoint x: 653, startPoint y: 415, endPoint x: 653, endPoint y: 429, distance: 14.0
click at [653, 415] on select "Select Signed Quote Auth email with quote if unsigned No Attachment" at bounding box center [784, 417] width 487 height 28
select select "No Attachment"
click at [541, 404] on select "Select Signed Quote Auth email with quote if unsigned No Attachment" at bounding box center [784, 417] width 487 height 28
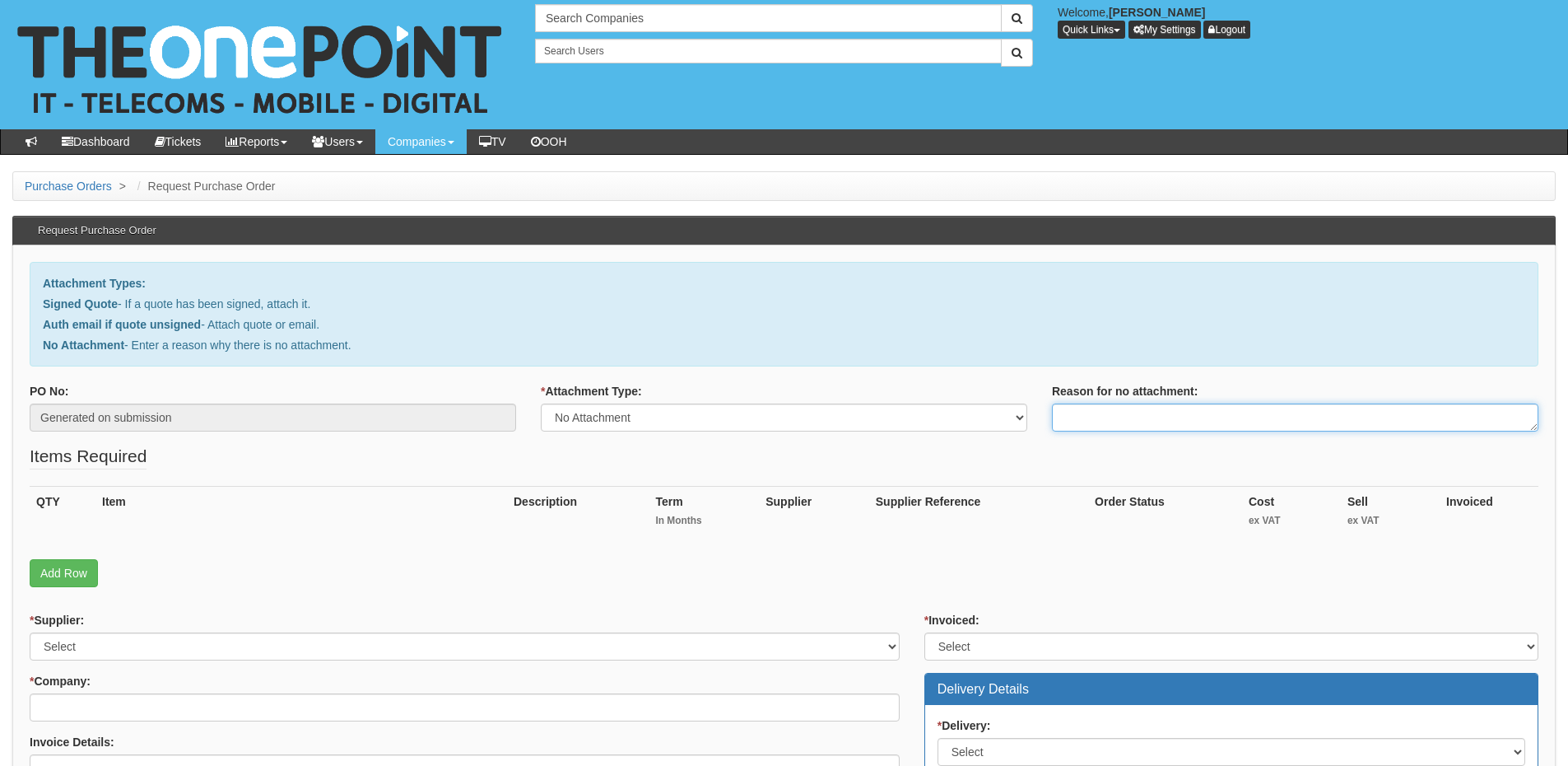
click at [1111, 417] on textarea "Reason for no attachment:" at bounding box center [1295, 417] width 487 height 28
click at [1219, 420] on textarea "Linked to ticket 418434" at bounding box center [1295, 417] width 487 height 28
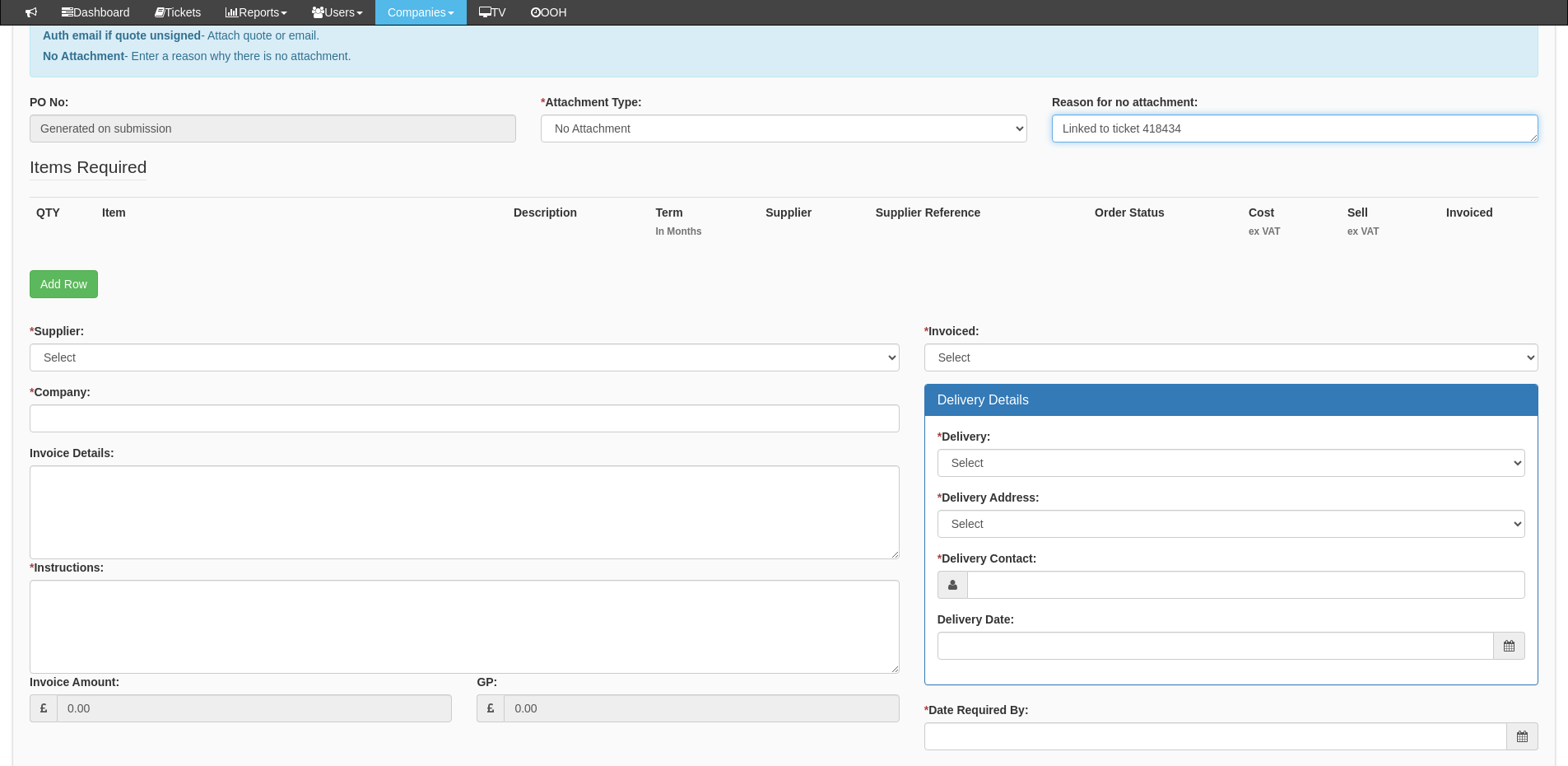
type textarea "Linked to ticket 418434"
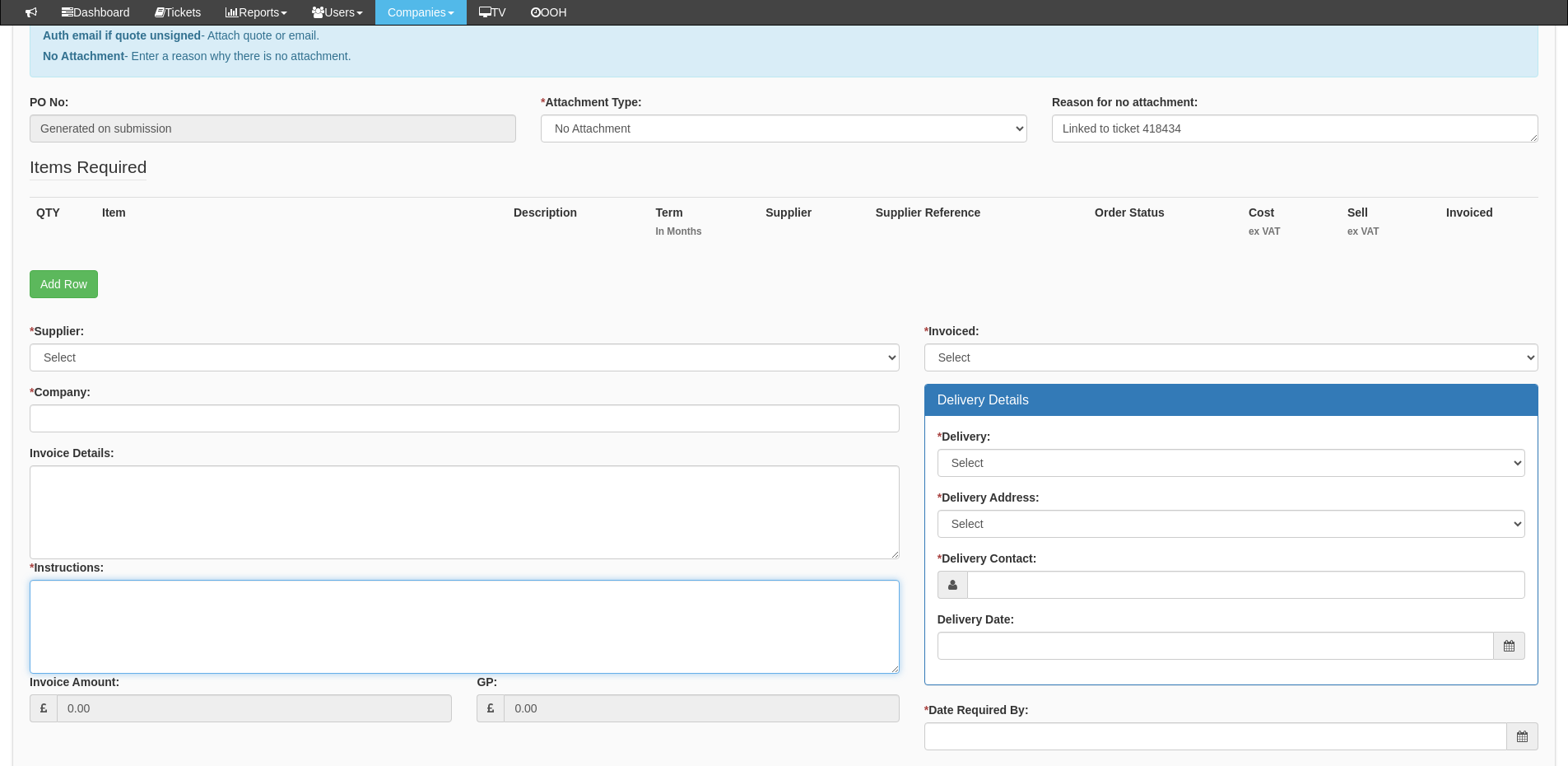
click at [268, 618] on textarea "* Instructions:" at bounding box center [465, 627] width 870 height 94
paste textarea "Linked to ticket 418434"
type textarea "Linked to ticket 418434"
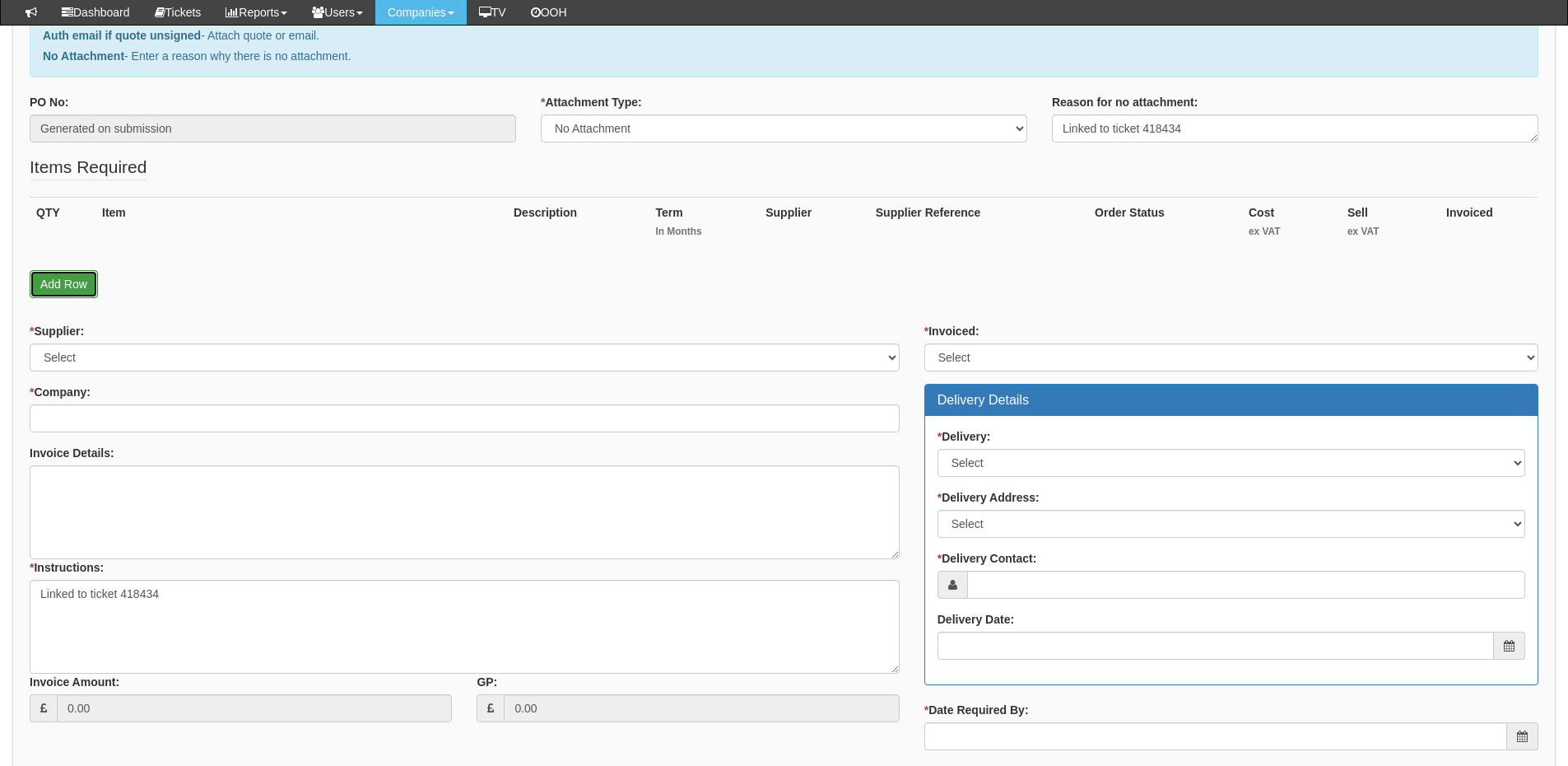
click at [75, 286] on link "Add Row" at bounding box center [64, 284] width 69 height 28
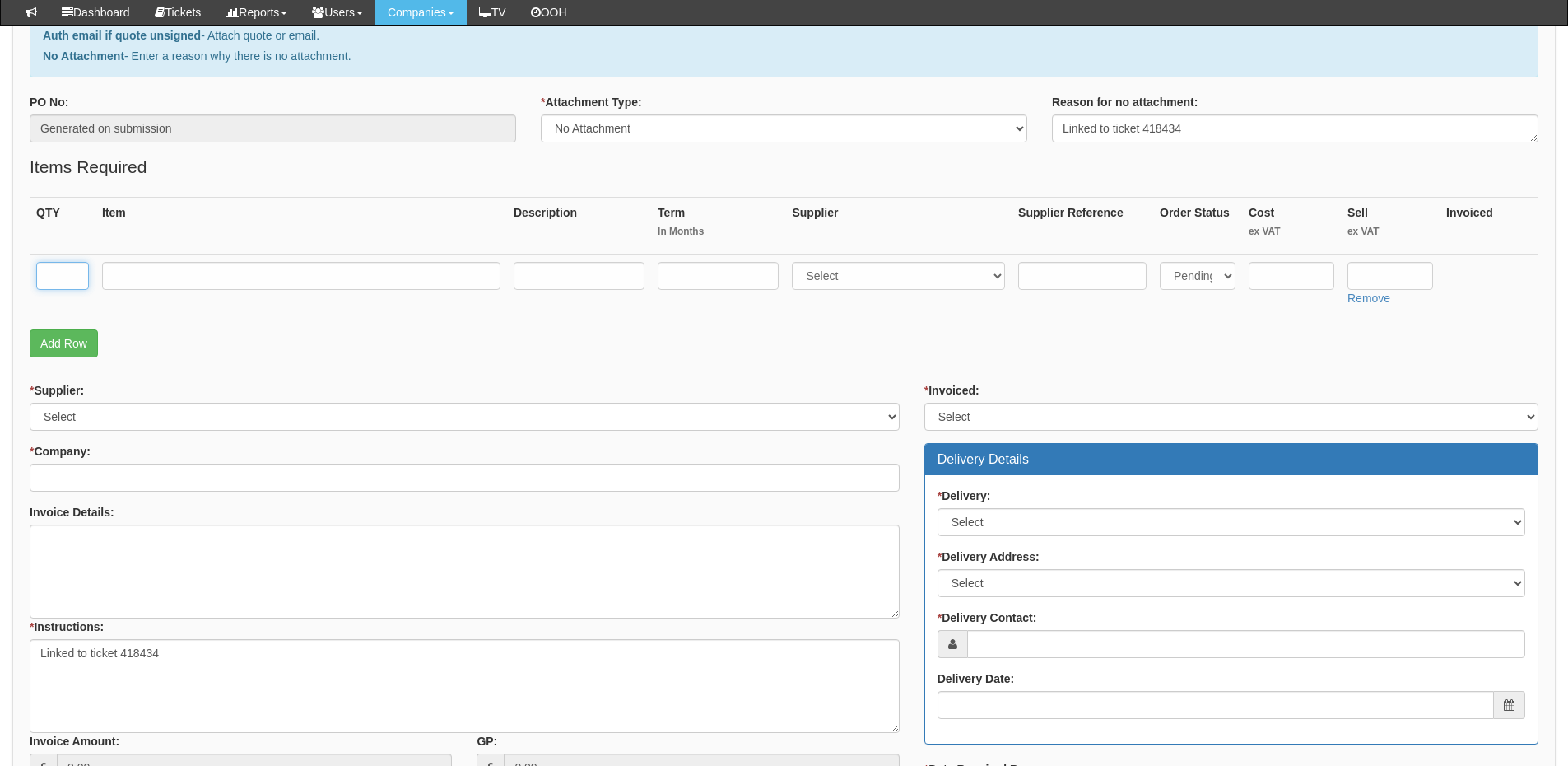
click at [69, 271] on input "text" at bounding box center [62, 275] width 52 height 28
type input "1"
click at [140, 275] on input "text" at bounding box center [301, 275] width 399 height 28
type input "Exchange Online Plan 1"
click at [854, 281] on select "Select 123 REG.co.uk 1Password 3 4Gon AA Jones Electric Ltd Abzorb Access Group…" at bounding box center [898, 275] width 213 height 28
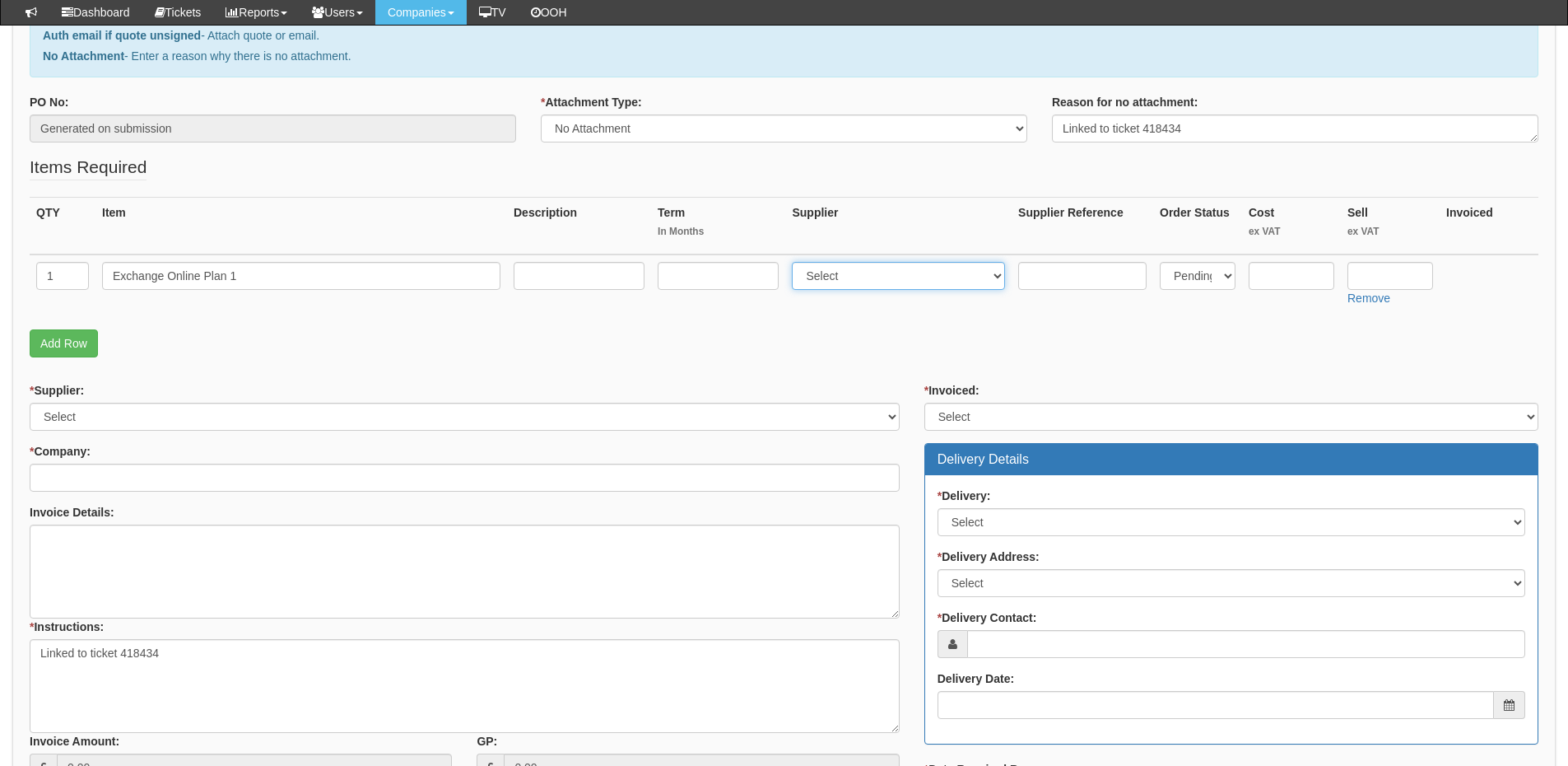
select select "291"
click at [796, 261] on select "Select 123 REG.co.uk 1Password 3 4Gon AA Jones Electric Ltd Abzorb Access Group…" at bounding box center [898, 275] width 213 height 28
click at [747, 261] on input "text" at bounding box center [717, 275] width 121 height 28
type input "12"
click at [573, 250] on th "Description" at bounding box center [579, 226] width 144 height 58
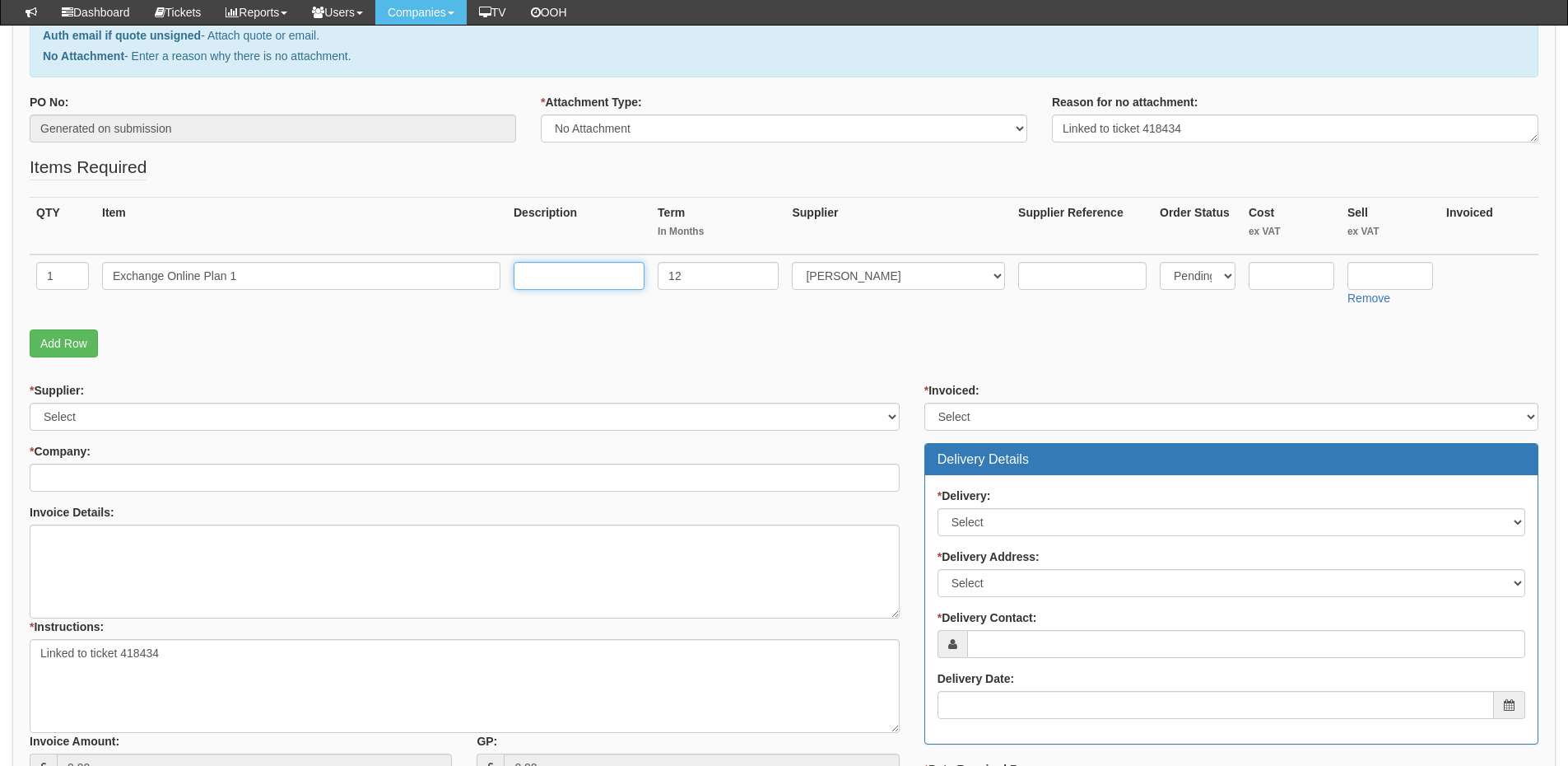
click at [570, 261] on input "text" at bounding box center [579, 275] width 131 height 28
type input "12-months"
click at [1384, 281] on input "text" at bounding box center [1390, 275] width 85 height 28
type input "3.10"
click at [1261, 279] on input "text" at bounding box center [1291, 275] width 85 height 28
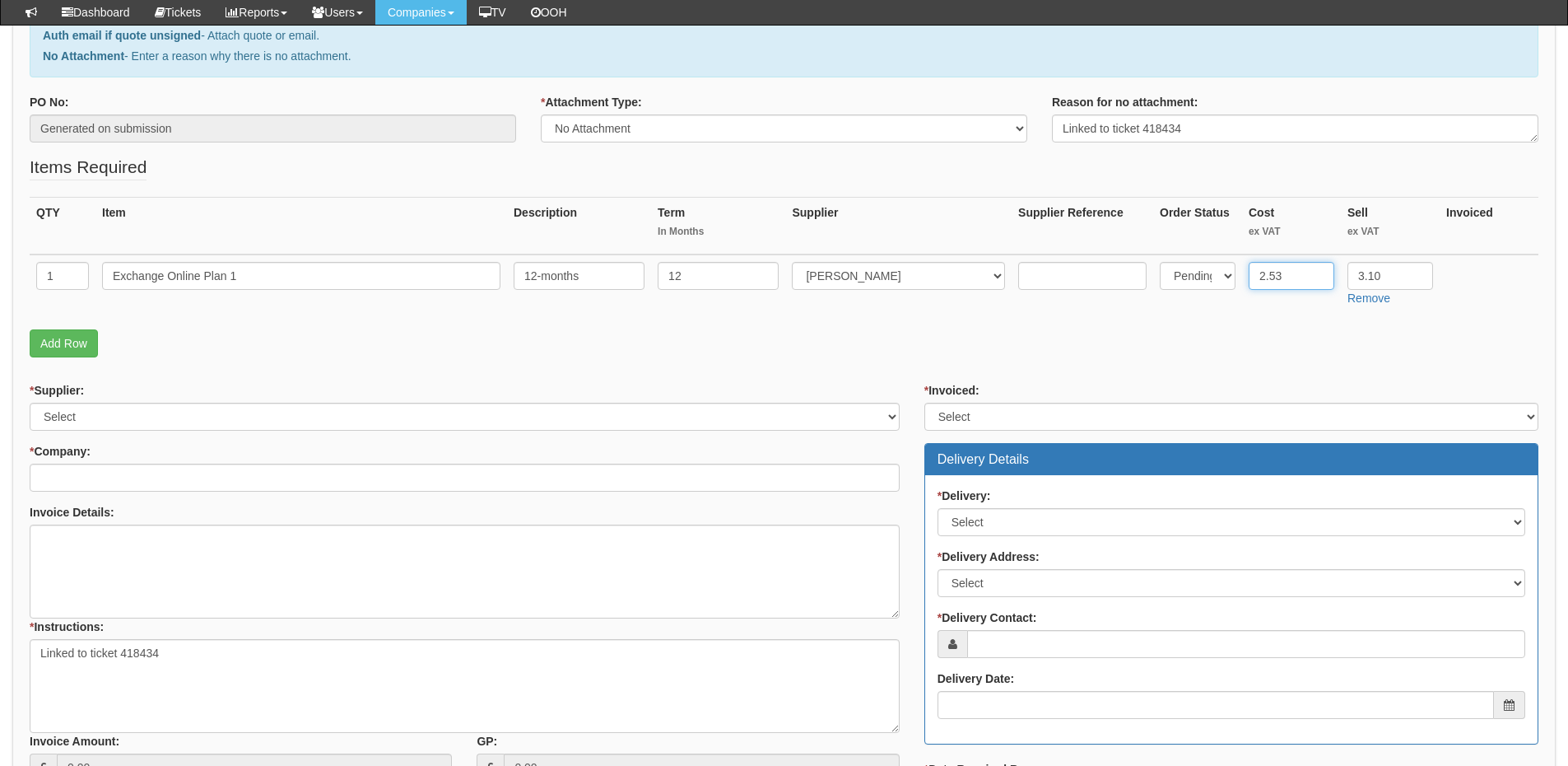
type input "2.53"
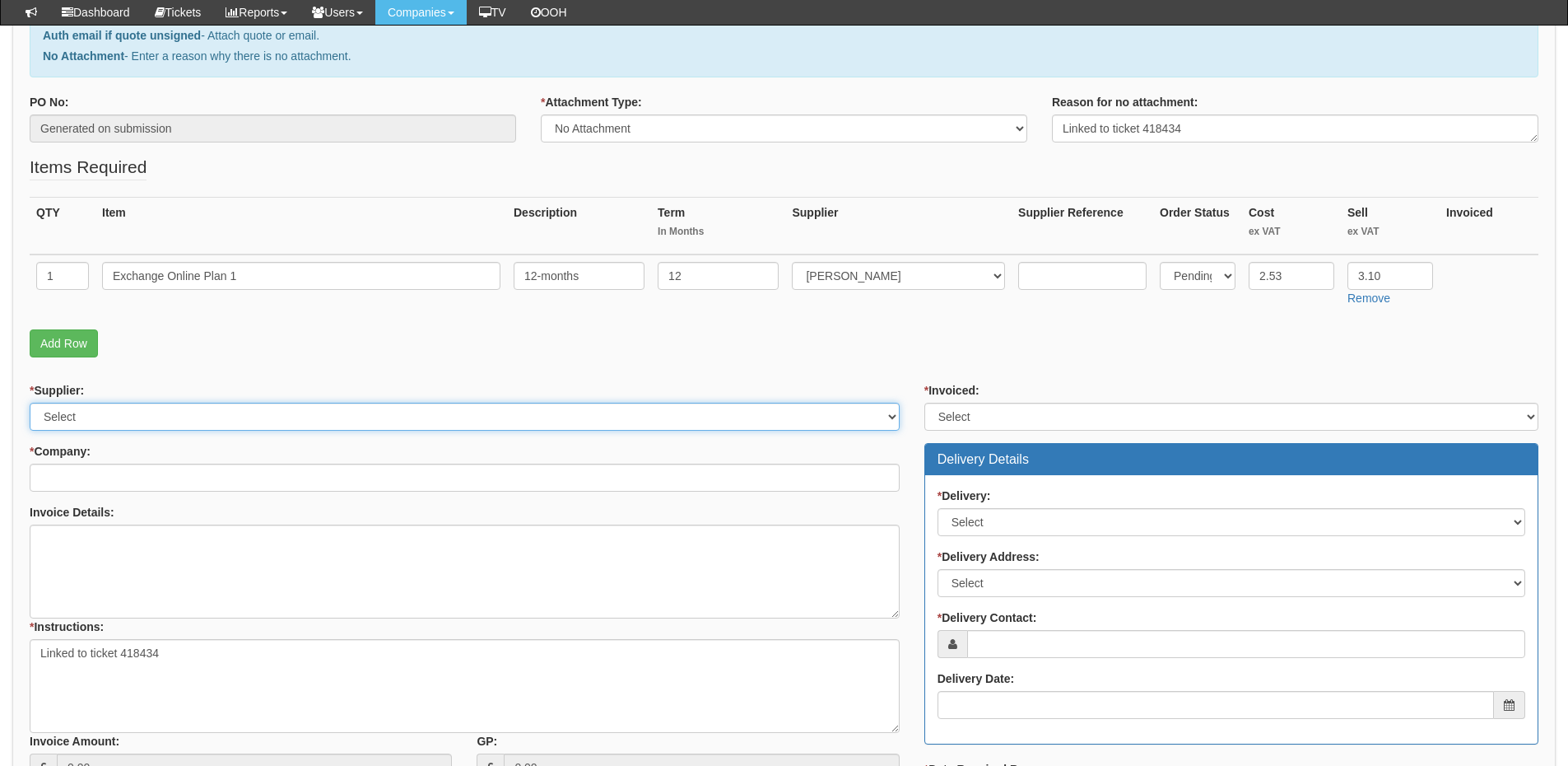
click at [98, 409] on select "Select 123 REG.co.uk 1Password 3 4Gon AA Jones Electric Ltd Abzorb Access Group…" at bounding box center [465, 416] width 870 height 28
select select "291"
click at [30, 403] on select "Select 123 REG.co.uk 1Password 3 4Gon AA Jones Electric Ltd Abzorb Access Group…" at bounding box center [465, 416] width 870 height 28
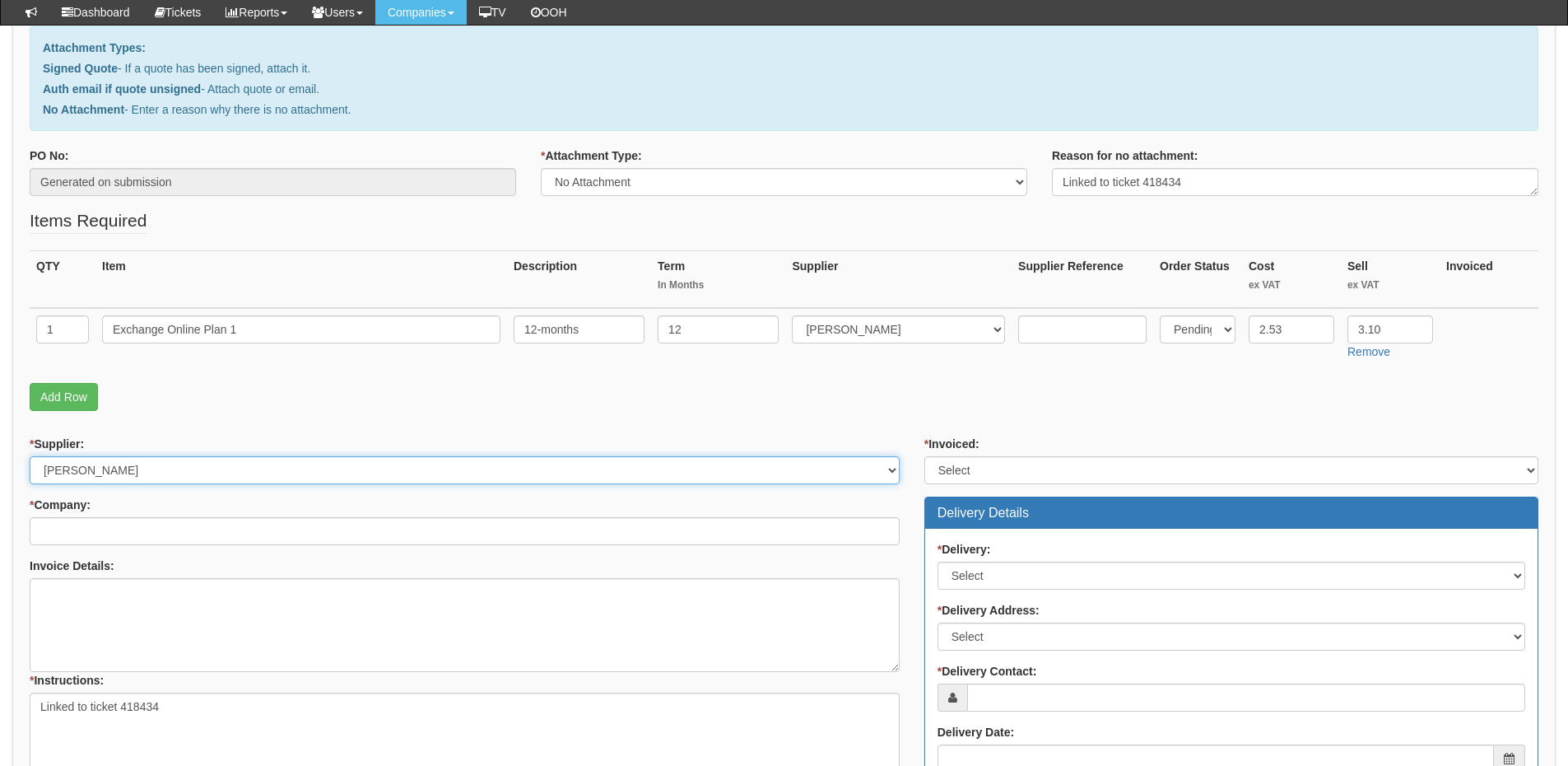
scroll to position [165, 0]
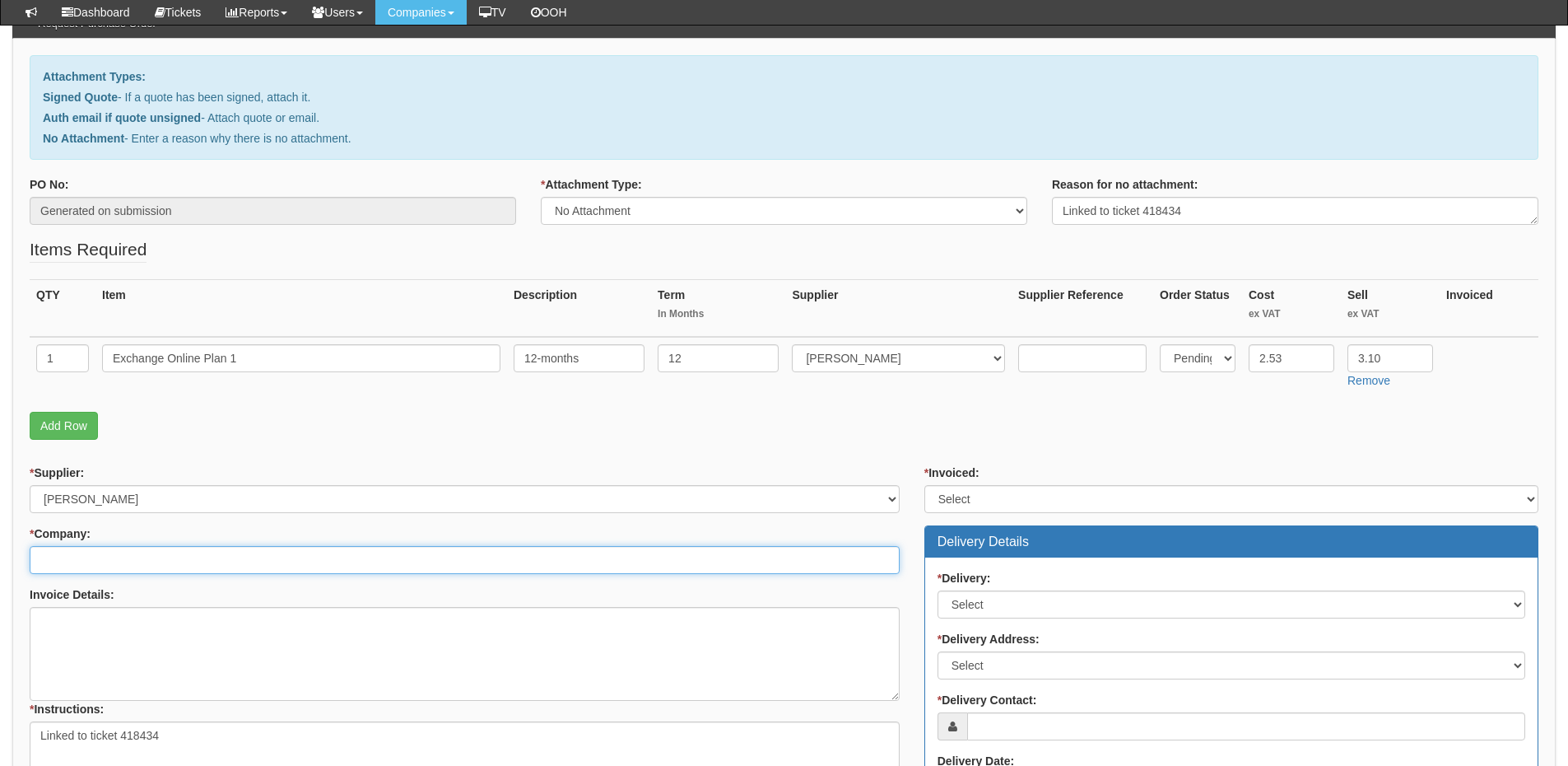
click at [95, 564] on input "* Company:" at bounding box center [465, 560] width 870 height 28
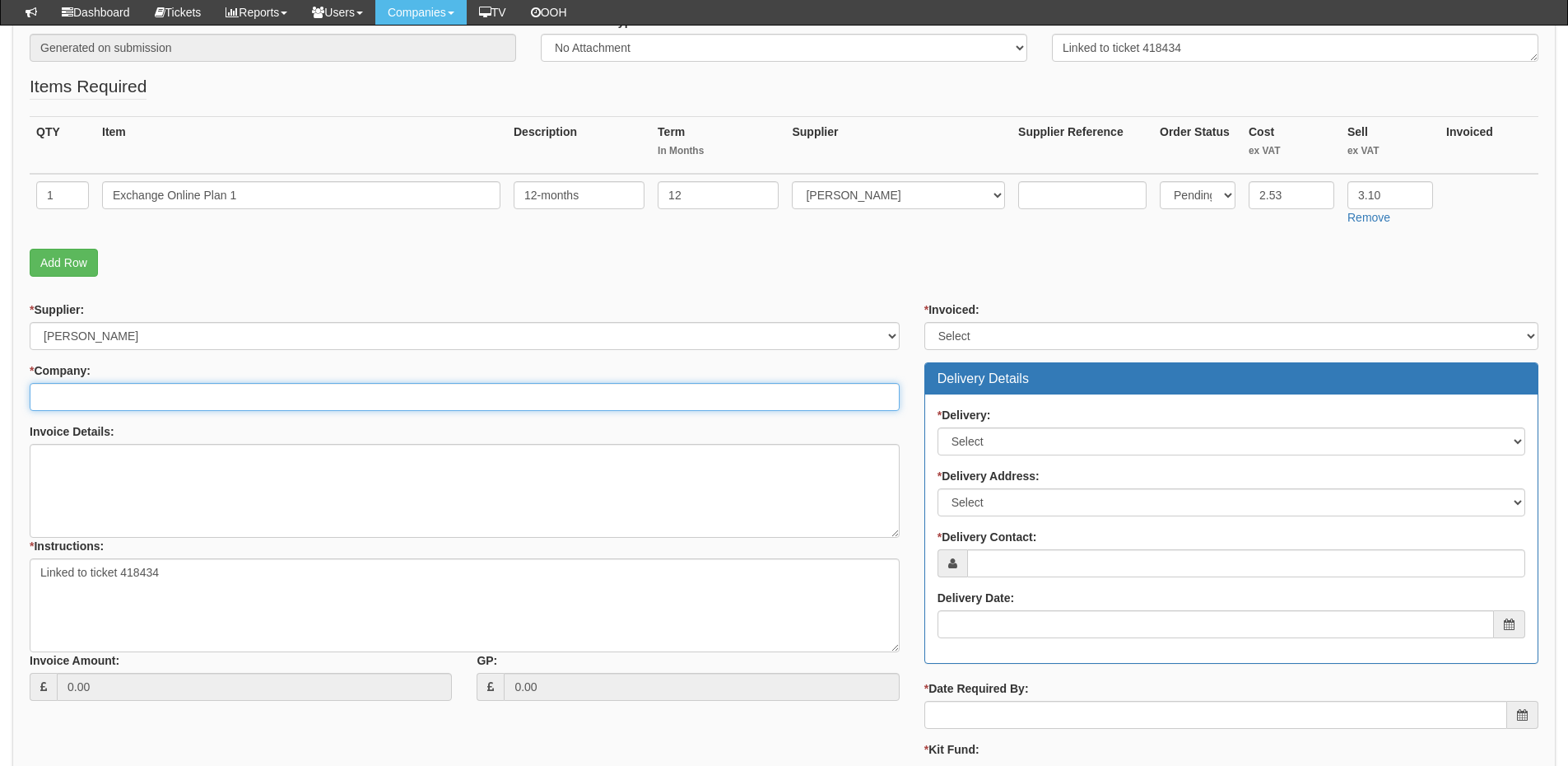
scroll to position [329, 0]
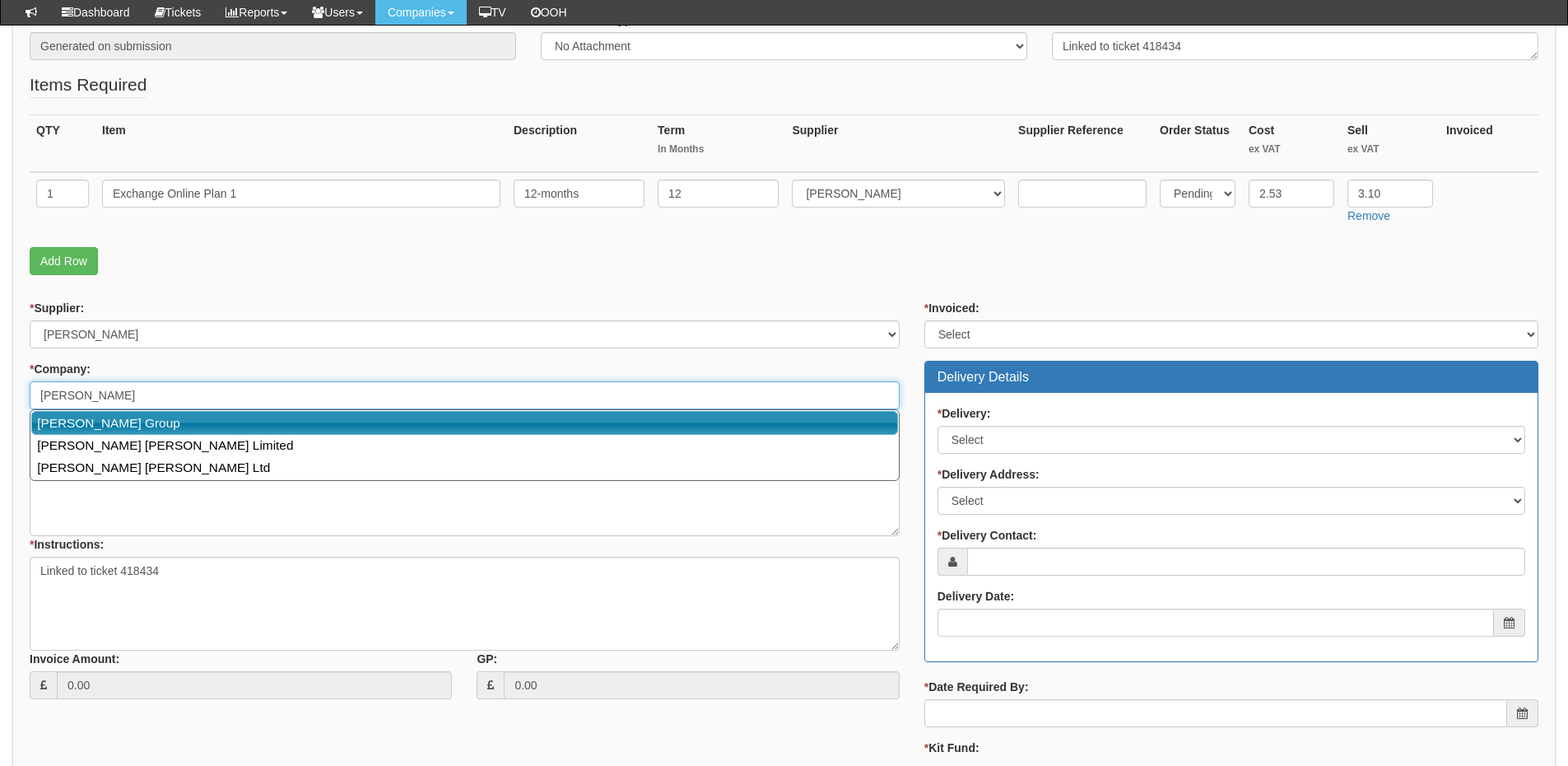
click at [153, 425] on link "[PERSON_NAME] Group" at bounding box center [464, 422] width 866 height 24
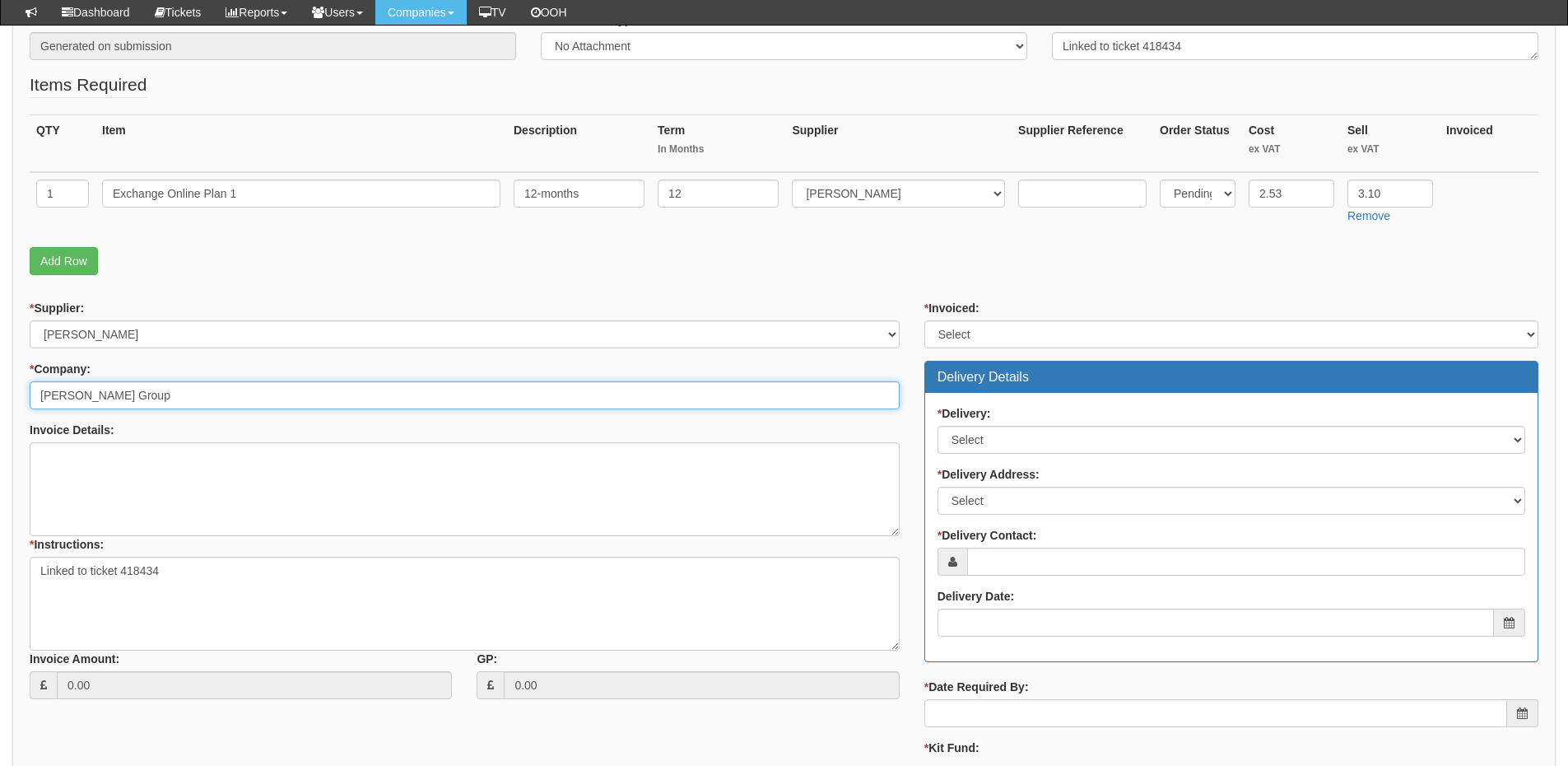
type input "Smailes Goldie Group"
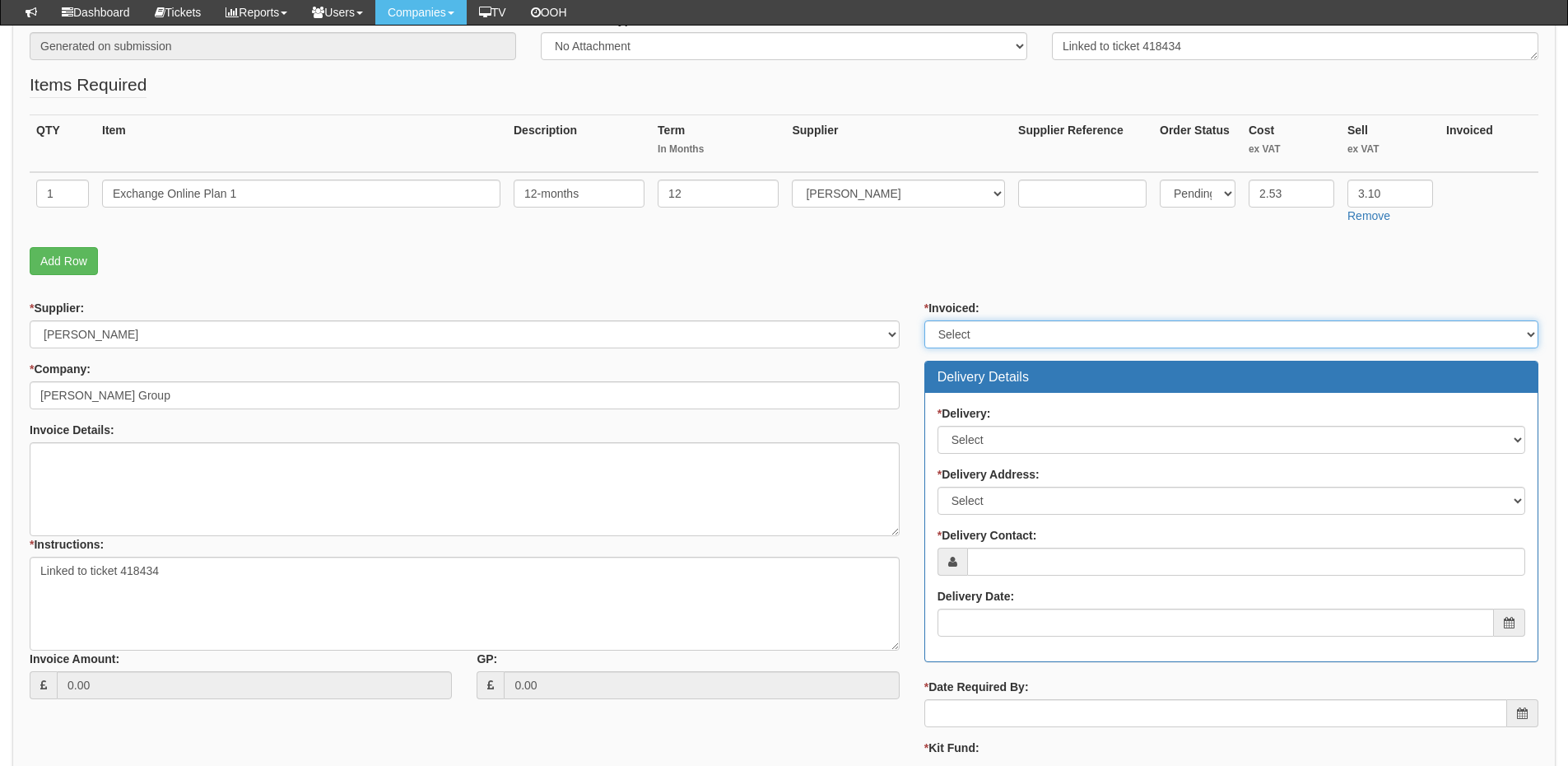
click at [967, 334] on select "Select Yes No N/A STB (part of order)" at bounding box center [1231, 334] width 614 height 28
select select "2"
click at [924, 321] on select "Select Yes No N/A STB (part of order)" at bounding box center [1231, 334] width 614 height 28
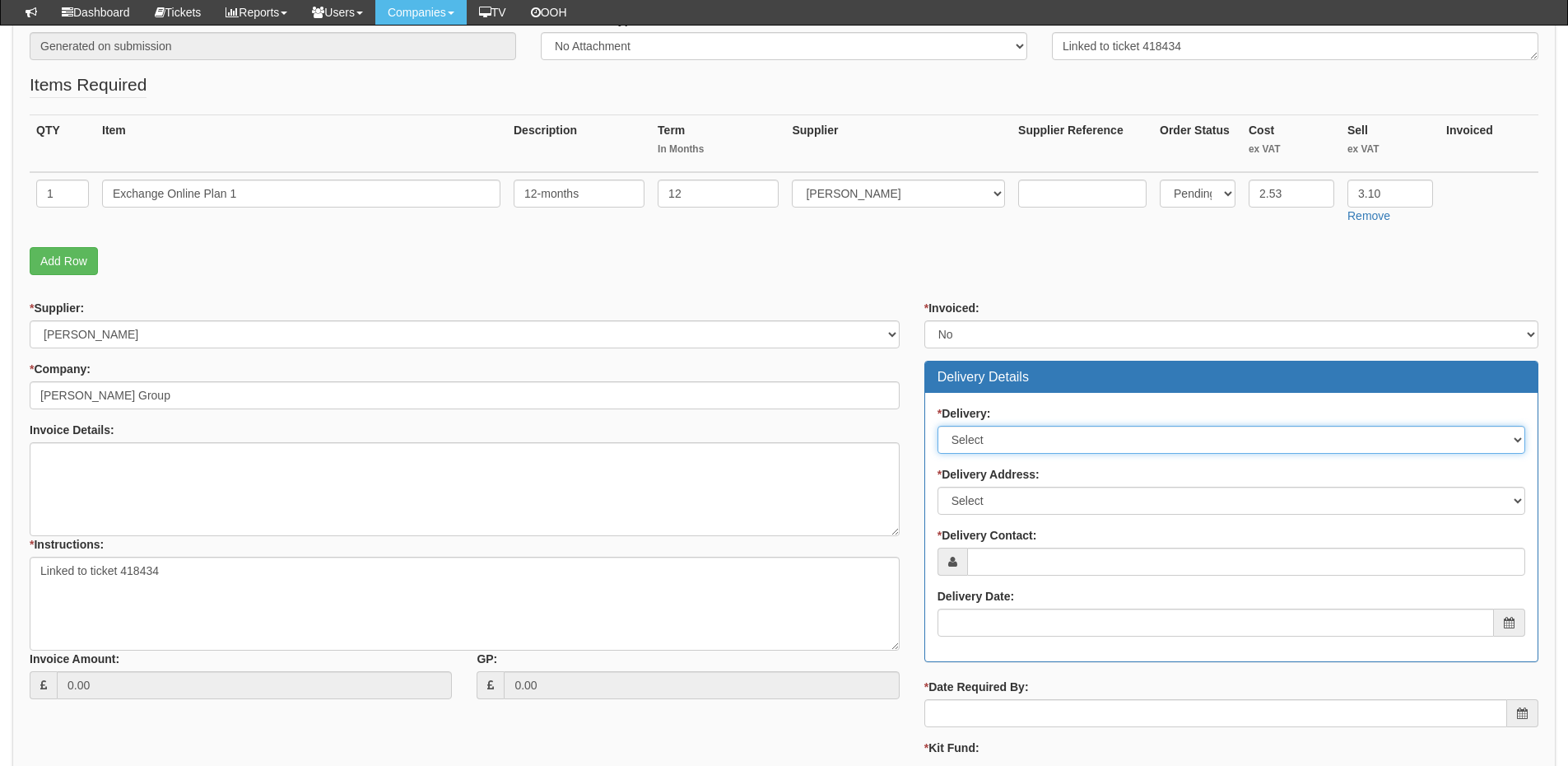
click at [965, 444] on select "Select No Not Applicable Yes" at bounding box center [1231, 440] width 588 height 28
select select "3"
click at [938, 426] on select "Select No Not Applicable Yes" at bounding box center [1231, 440] width 588 height 28
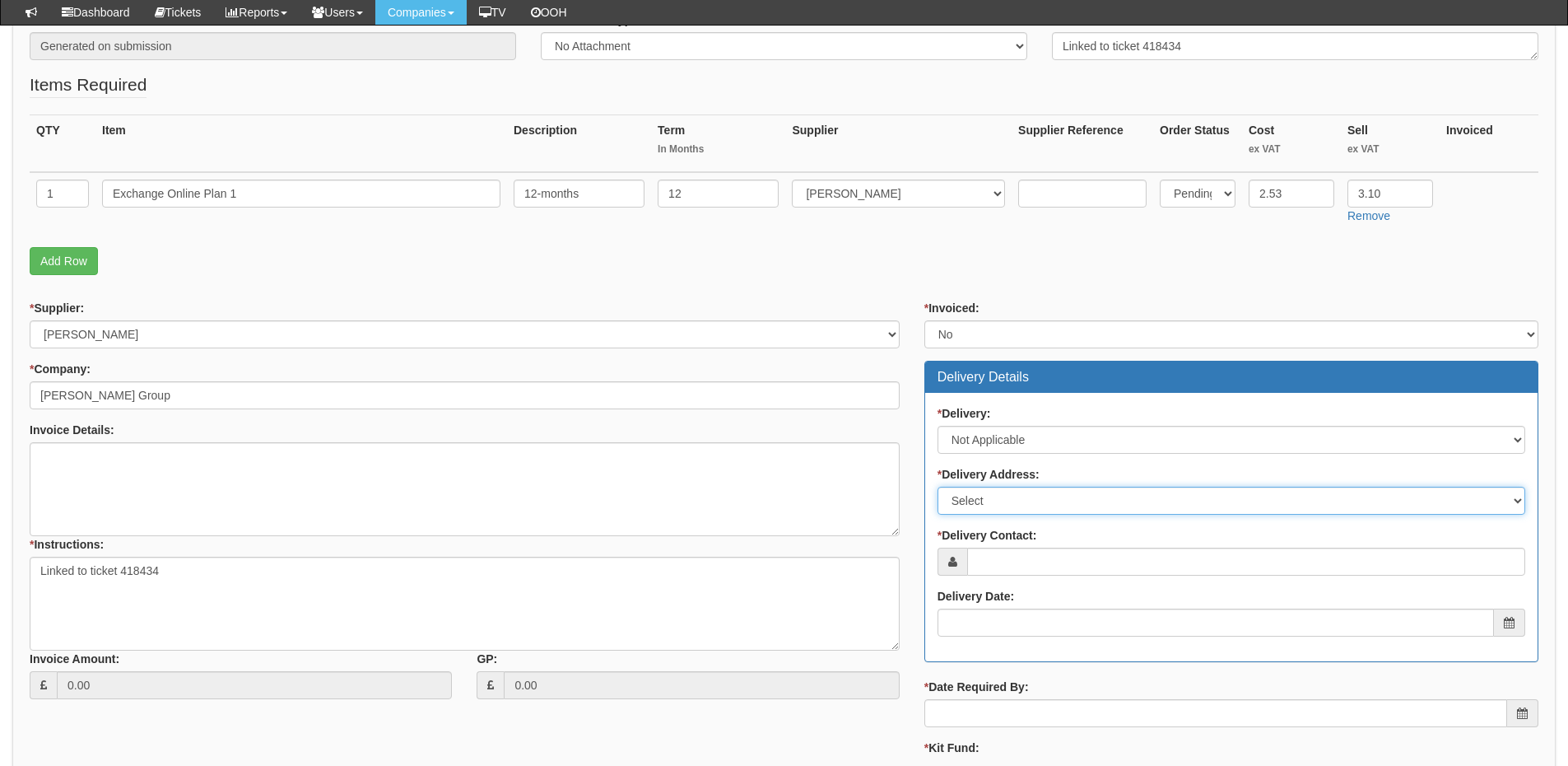
click at [971, 497] on select "Select Not Applicable Main Address - HU2 8XA Other" at bounding box center [1231, 501] width 588 height 28
select select "N/A"
click at [938, 487] on select "Select Not Applicable Main Address - HU2 8XA Other" at bounding box center [1231, 501] width 588 height 28
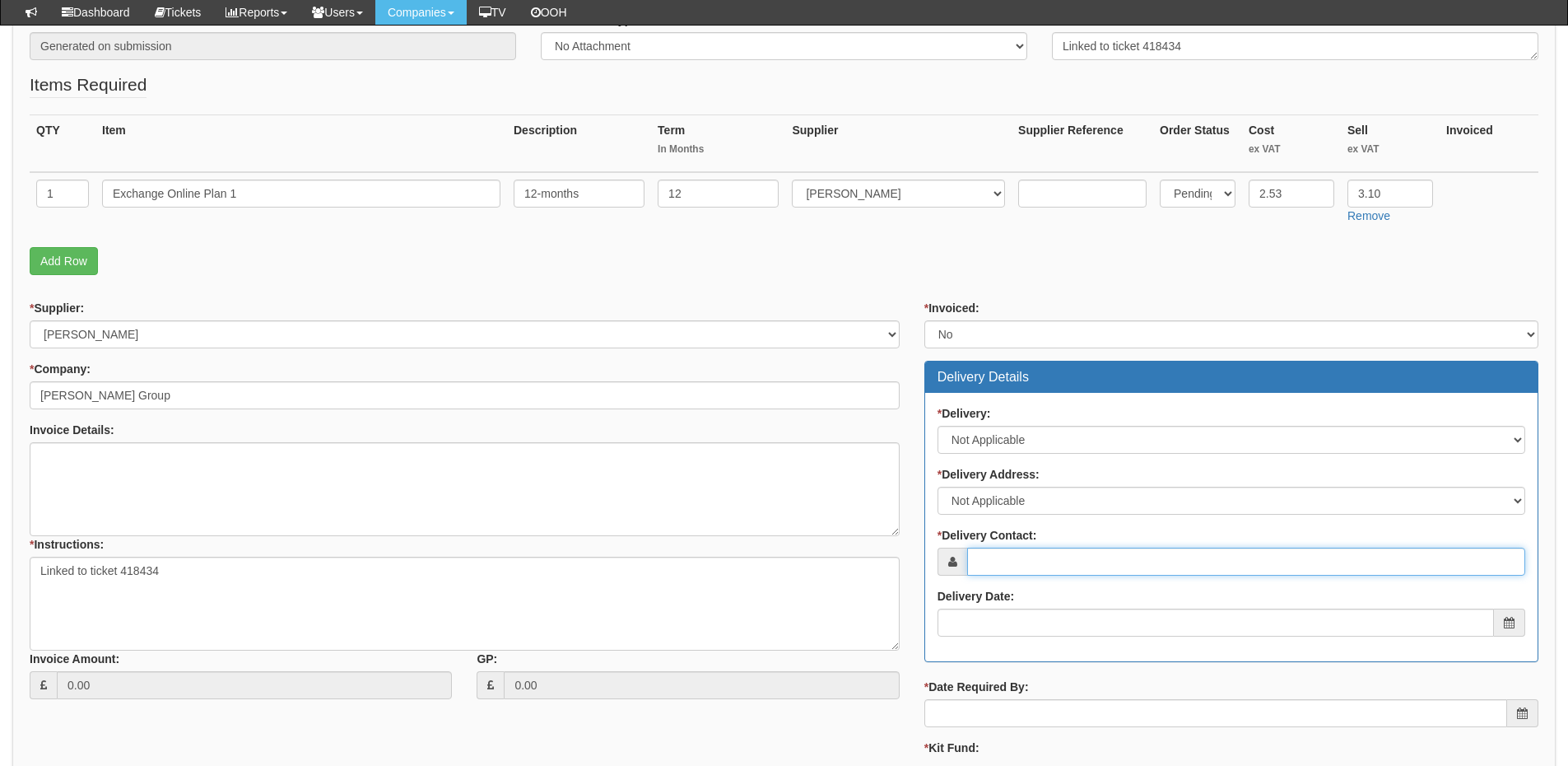
click at [982, 567] on input "* Delivery Contact:" at bounding box center [1246, 561] width 558 height 28
click at [1043, 561] on input "* Delivery Contact:" at bounding box center [1246, 561] width 558 height 28
paste input "Jake Newton ​​​​"
type input "Jake Newton ​​​​"
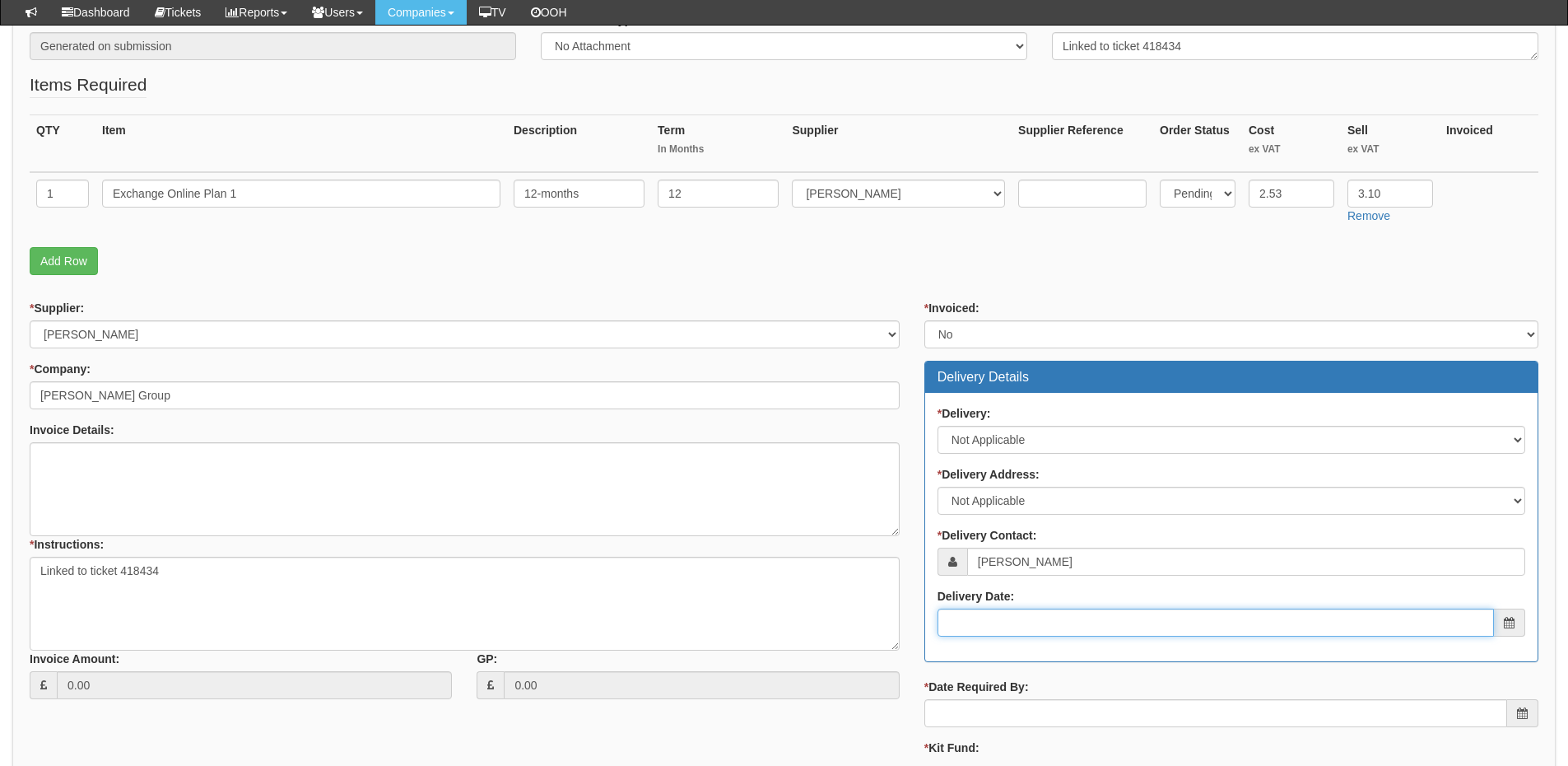
click at [1026, 621] on input "Delivery Date:" at bounding box center [1216, 622] width 557 height 28
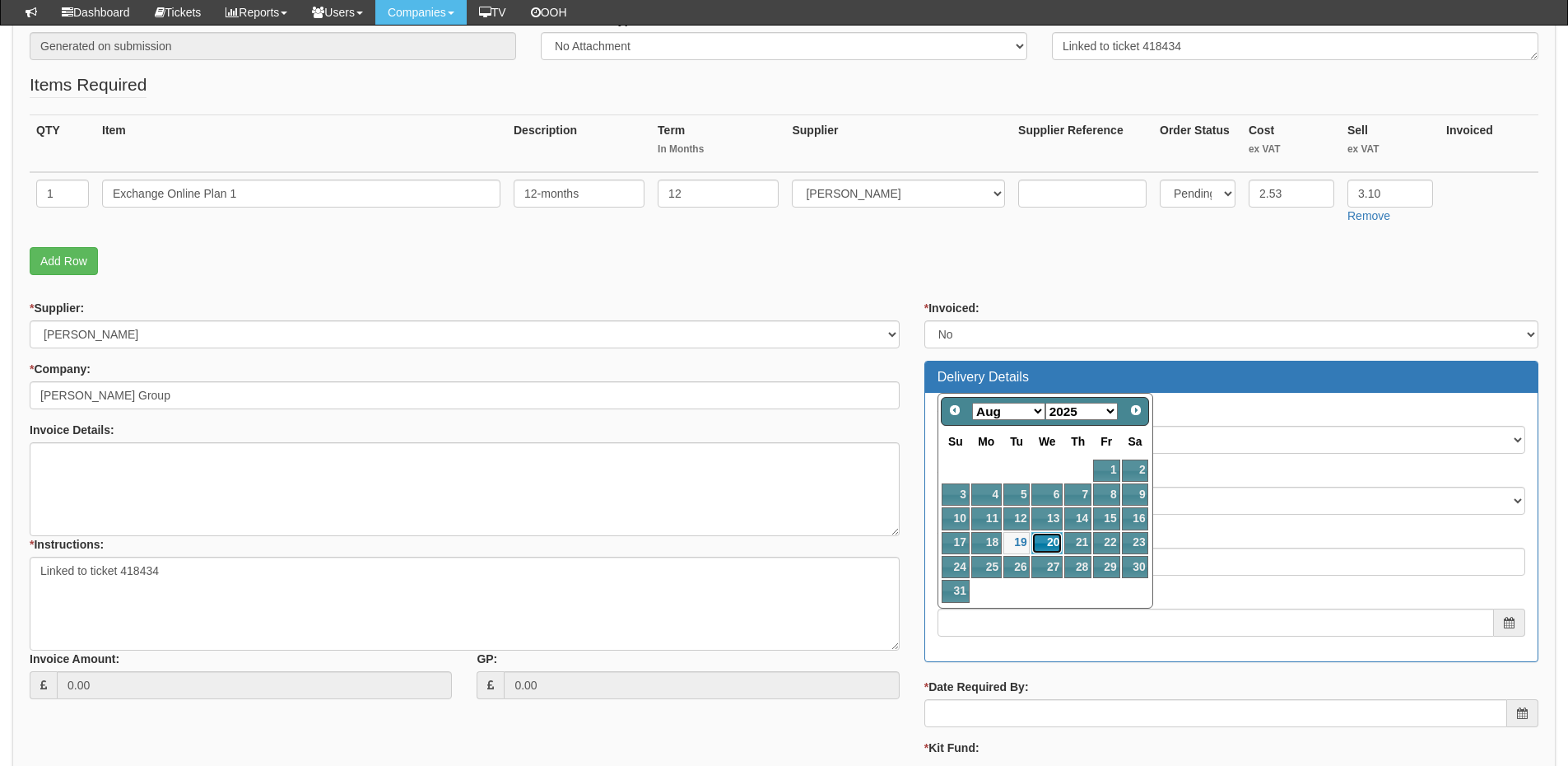
click at [1048, 544] on link "20" at bounding box center [1046, 542] width 31 height 22
type input "2025-08-20"
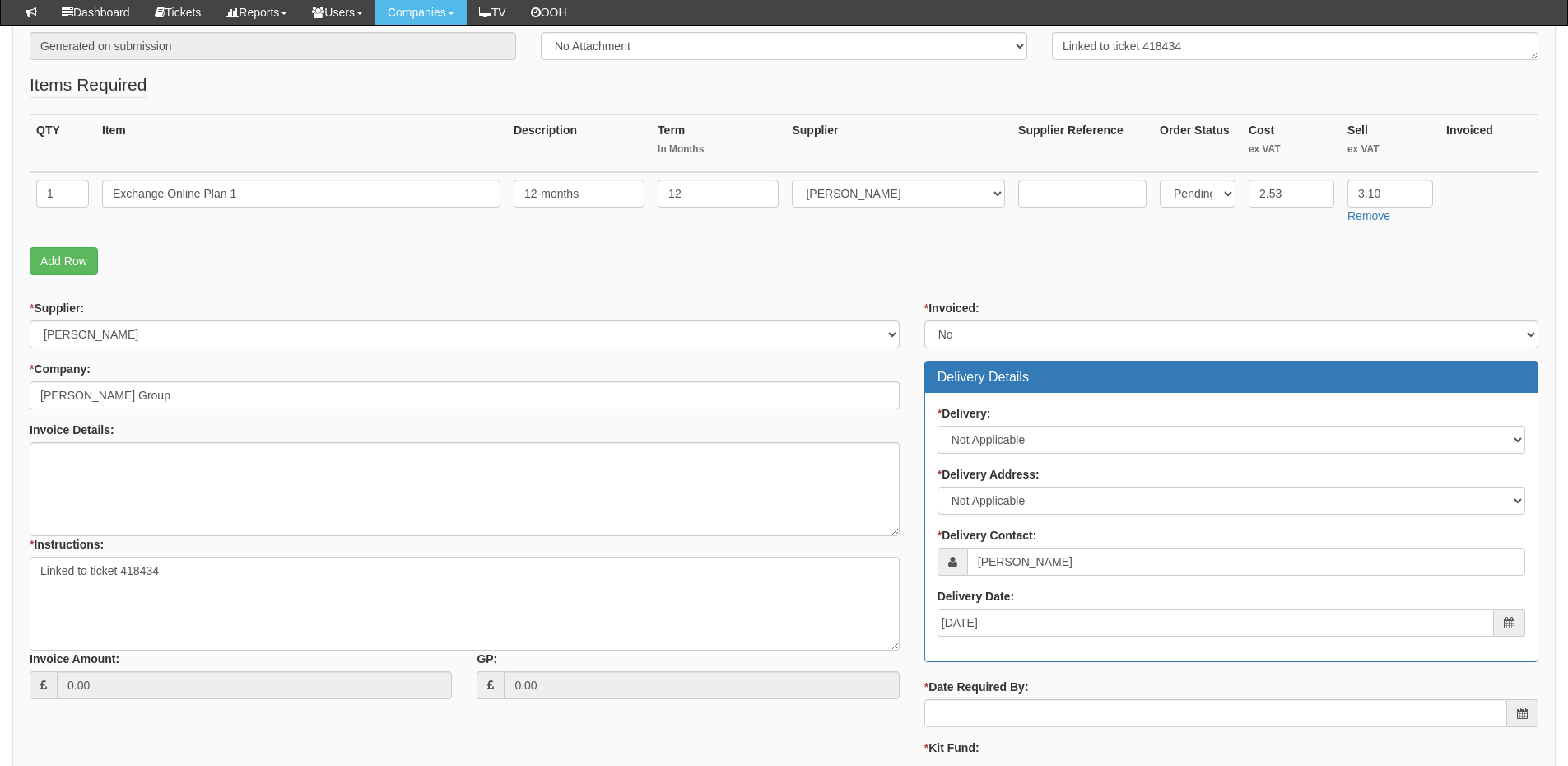
scroll to position [494, 0]
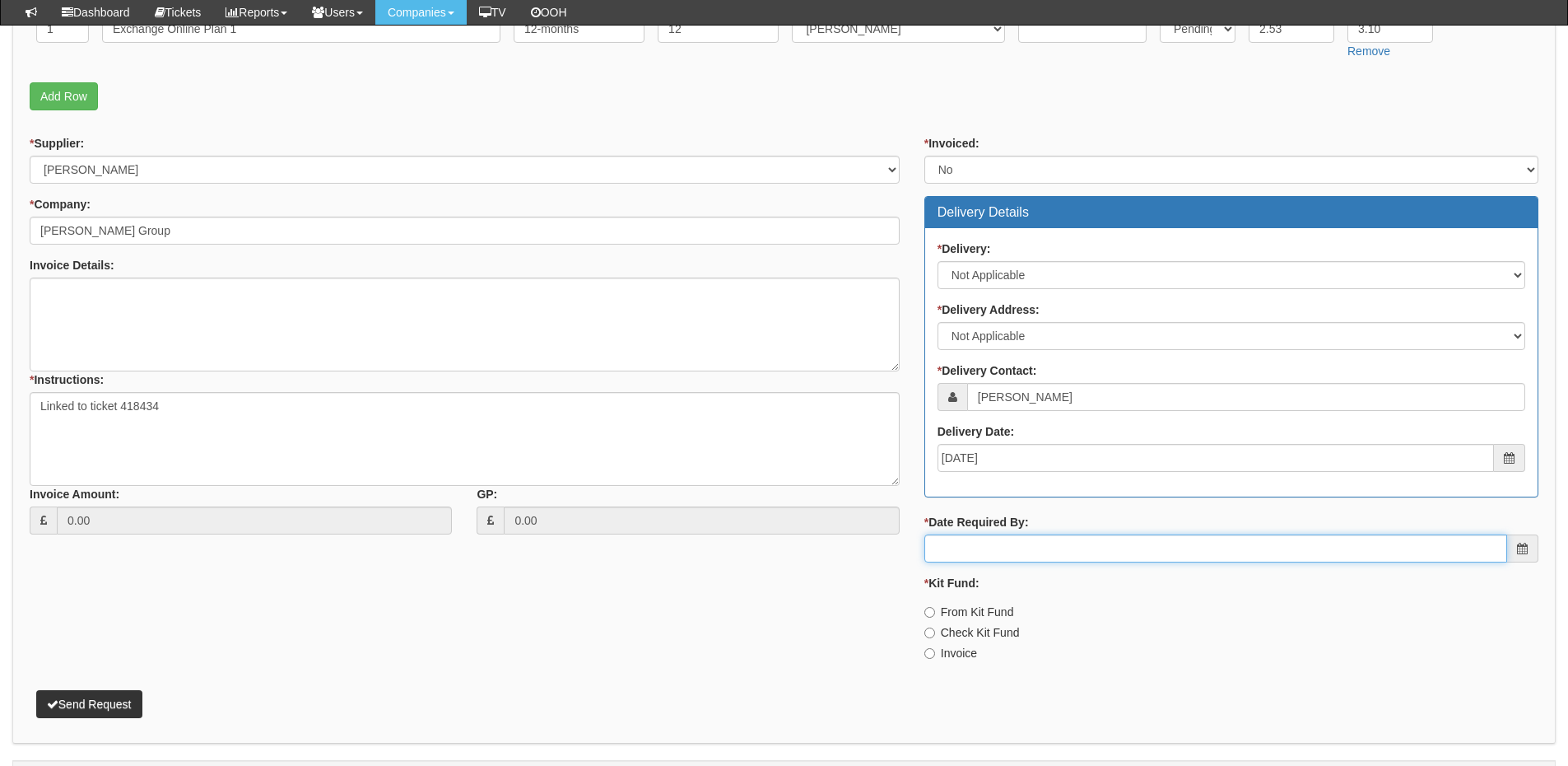
click at [1031, 558] on input "* Date Required By:" at bounding box center [1216, 548] width 583 height 28
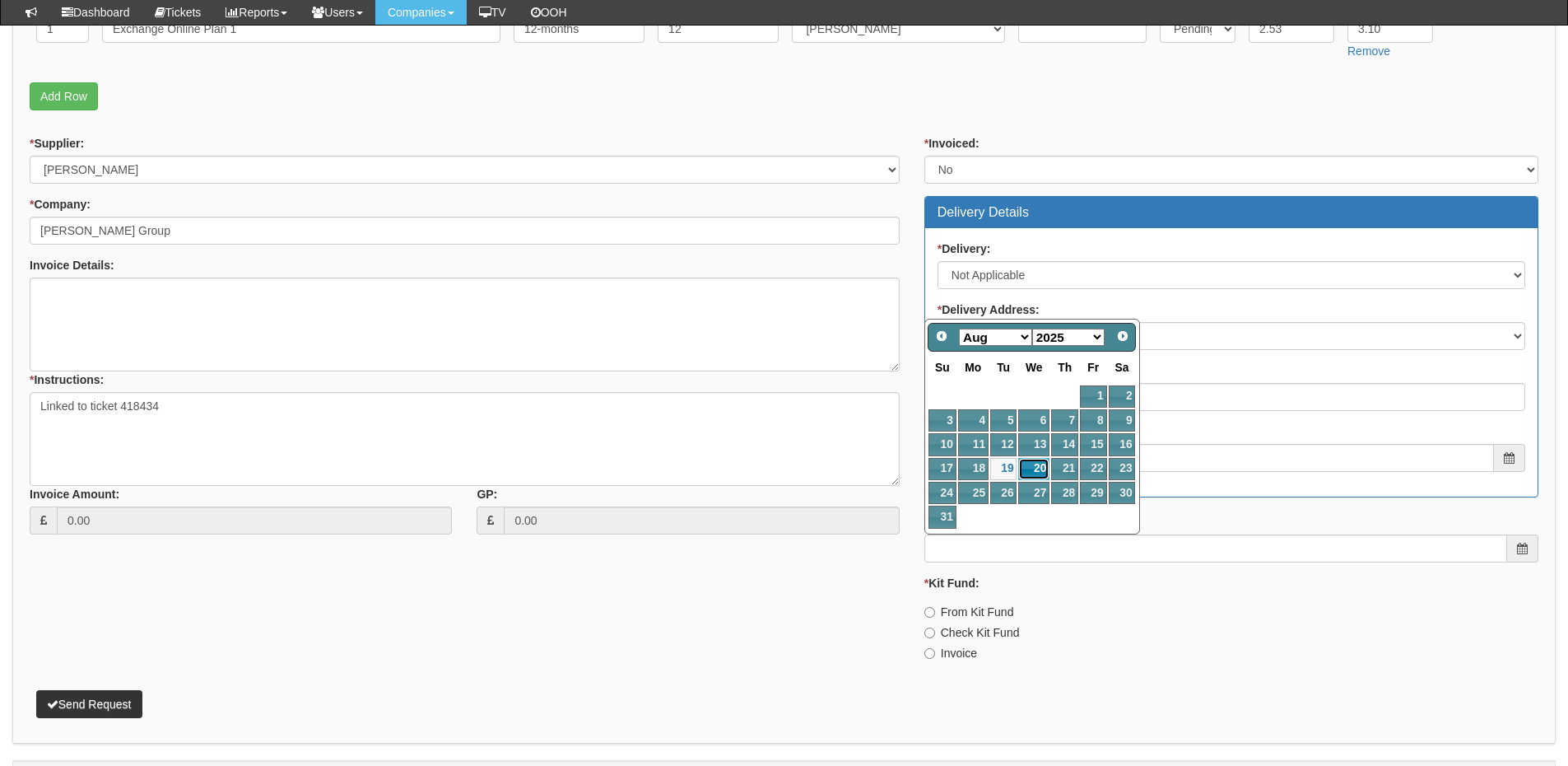
click at [1040, 465] on link "20" at bounding box center [1034, 469] width 31 height 22
type input "2025-08-20"
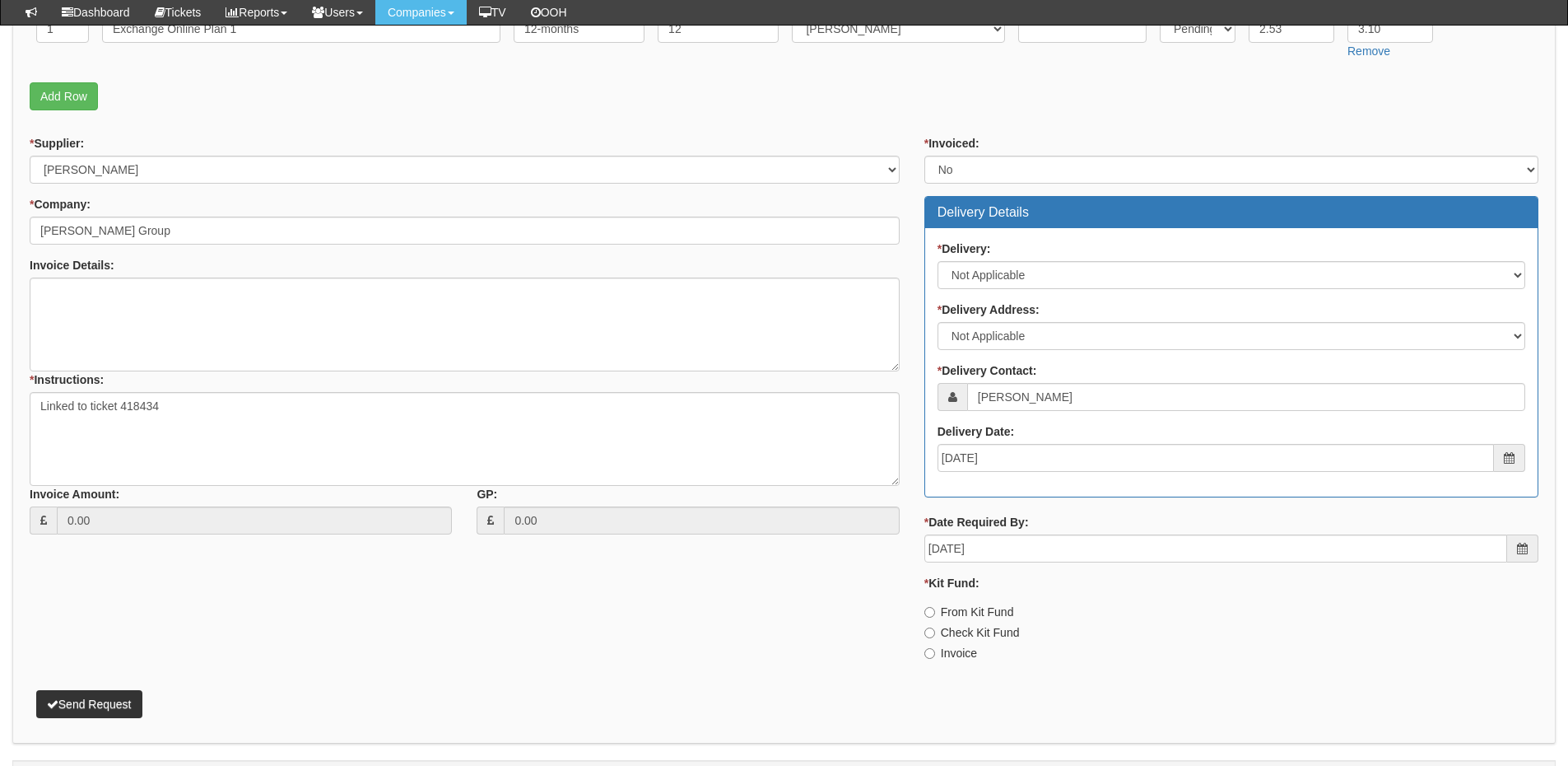
drag, startPoint x: 960, startPoint y: 656, endPoint x: 943, endPoint y: 652, distance: 17.5
click at [959, 656] on label "Invoice" at bounding box center [950, 653] width 52 height 16
click at [935, 618] on input "Invoice" at bounding box center [929, 612] width 11 height 11
radio input "true"
click at [106, 702] on button "Send Request" at bounding box center [89, 704] width 106 height 28
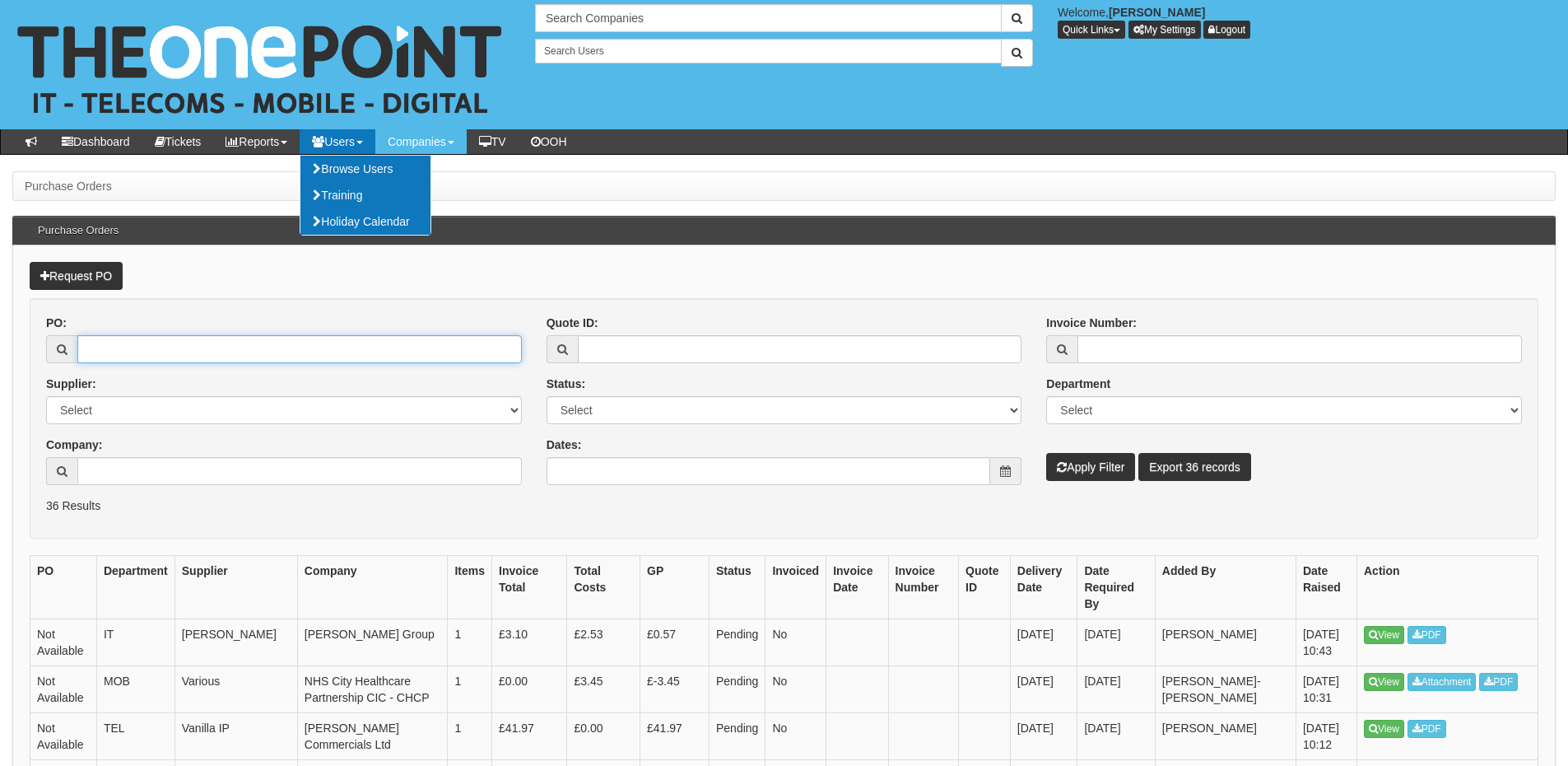
click at [165, 344] on input "PO:" at bounding box center [299, 349] width 444 height 28
paste input "19235"
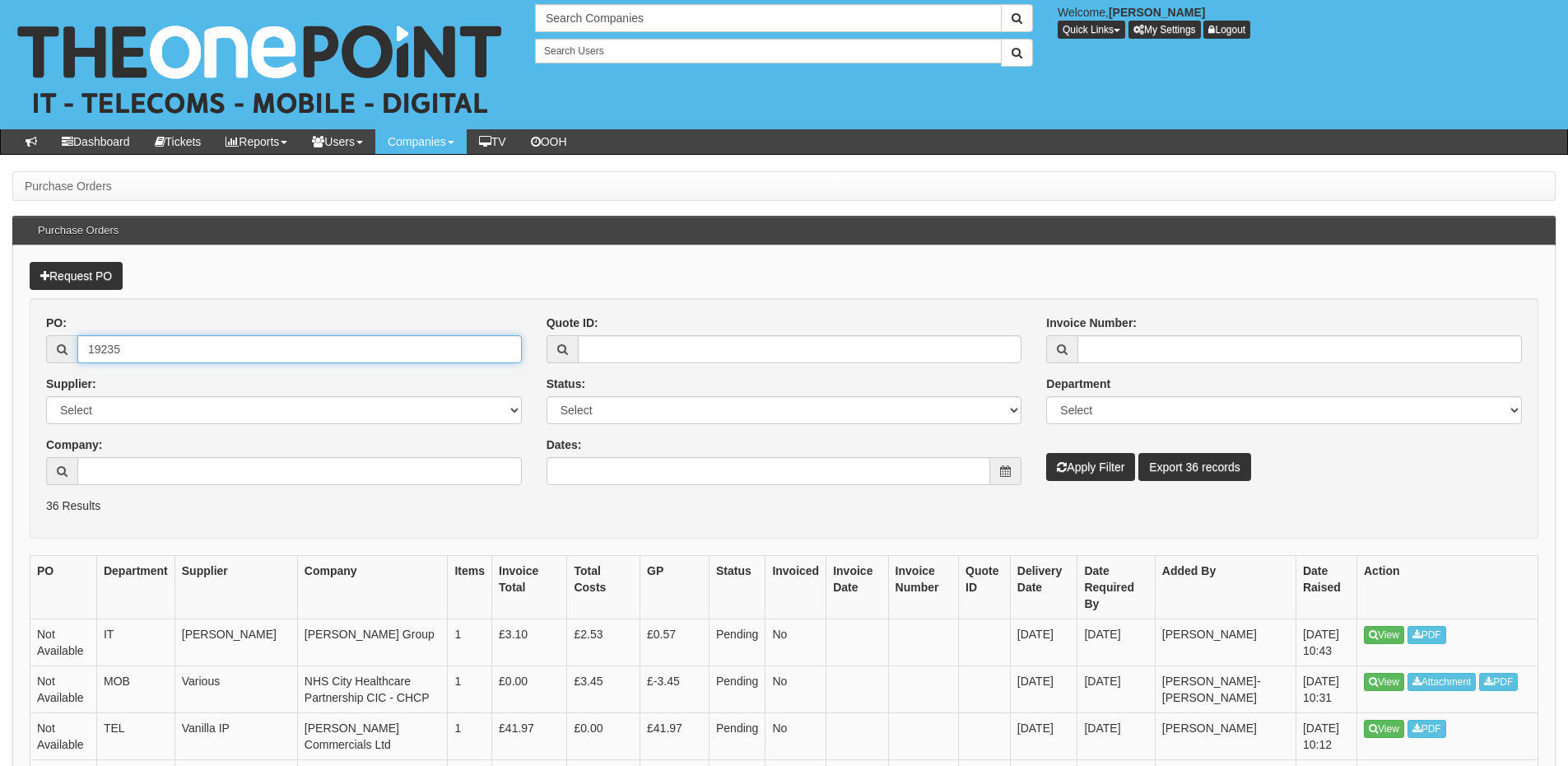
type input "19235"
click at [1098, 479] on button "Apply Filter" at bounding box center [1091, 467] width 89 height 28
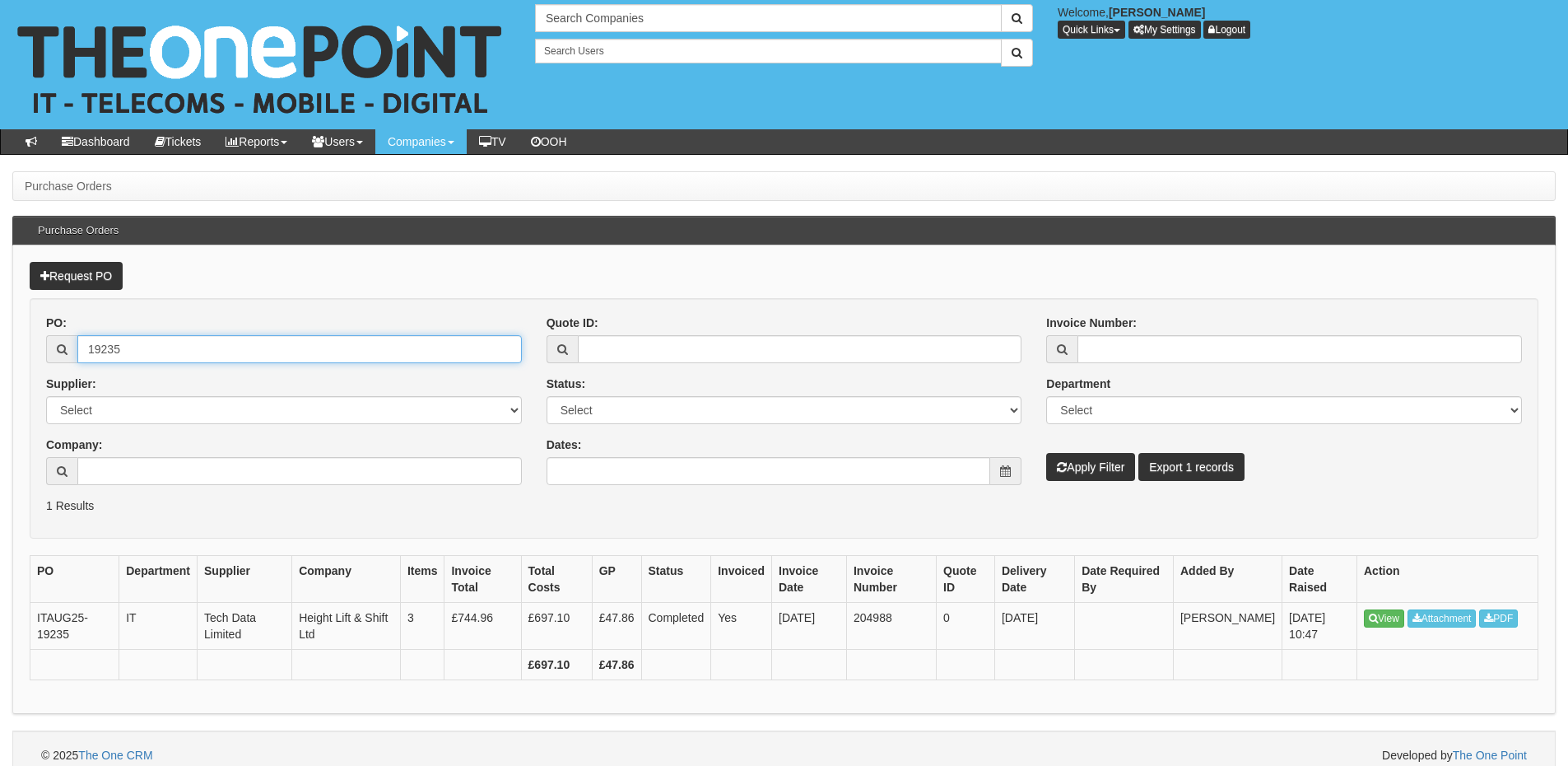
drag, startPoint x: 163, startPoint y: 344, endPoint x: 64, endPoint y: 339, distance: 99.1
click at [64, 339] on div "19235" at bounding box center [284, 349] width 475 height 28
click at [1131, 464] on button "Apply Filter" at bounding box center [1091, 467] width 89 height 28
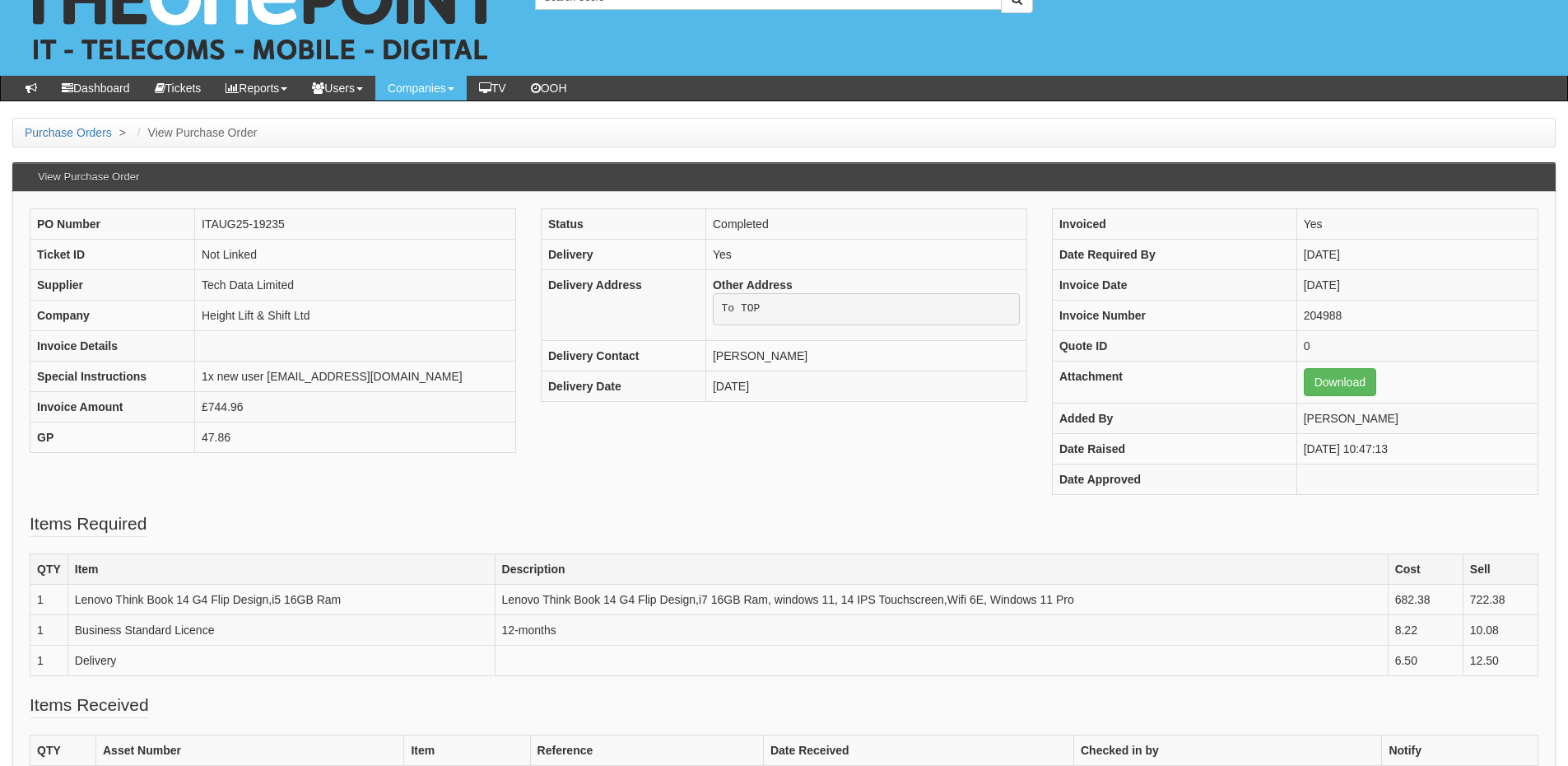
scroll to position [82, 0]
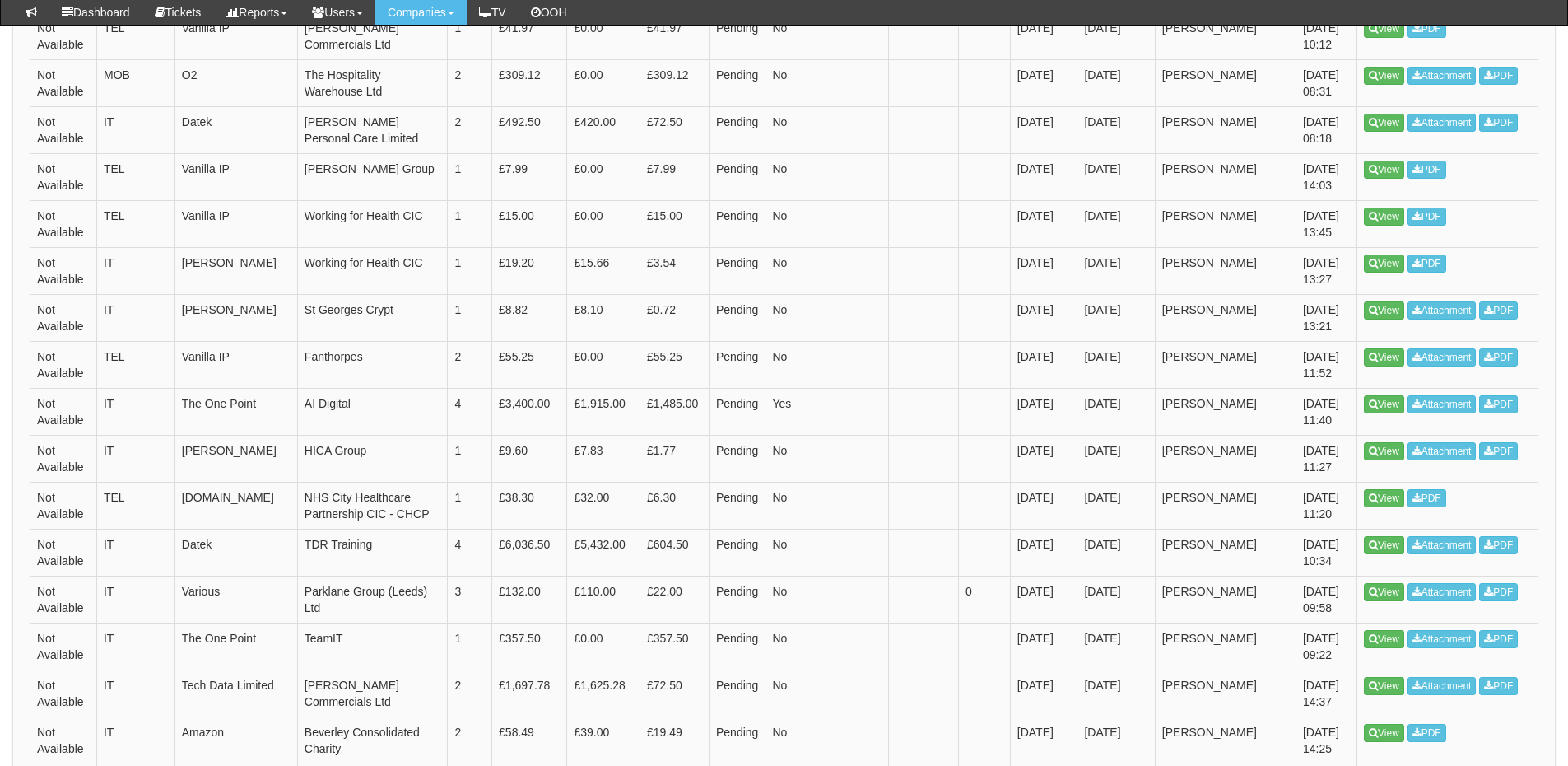
scroll to position [740, 0]
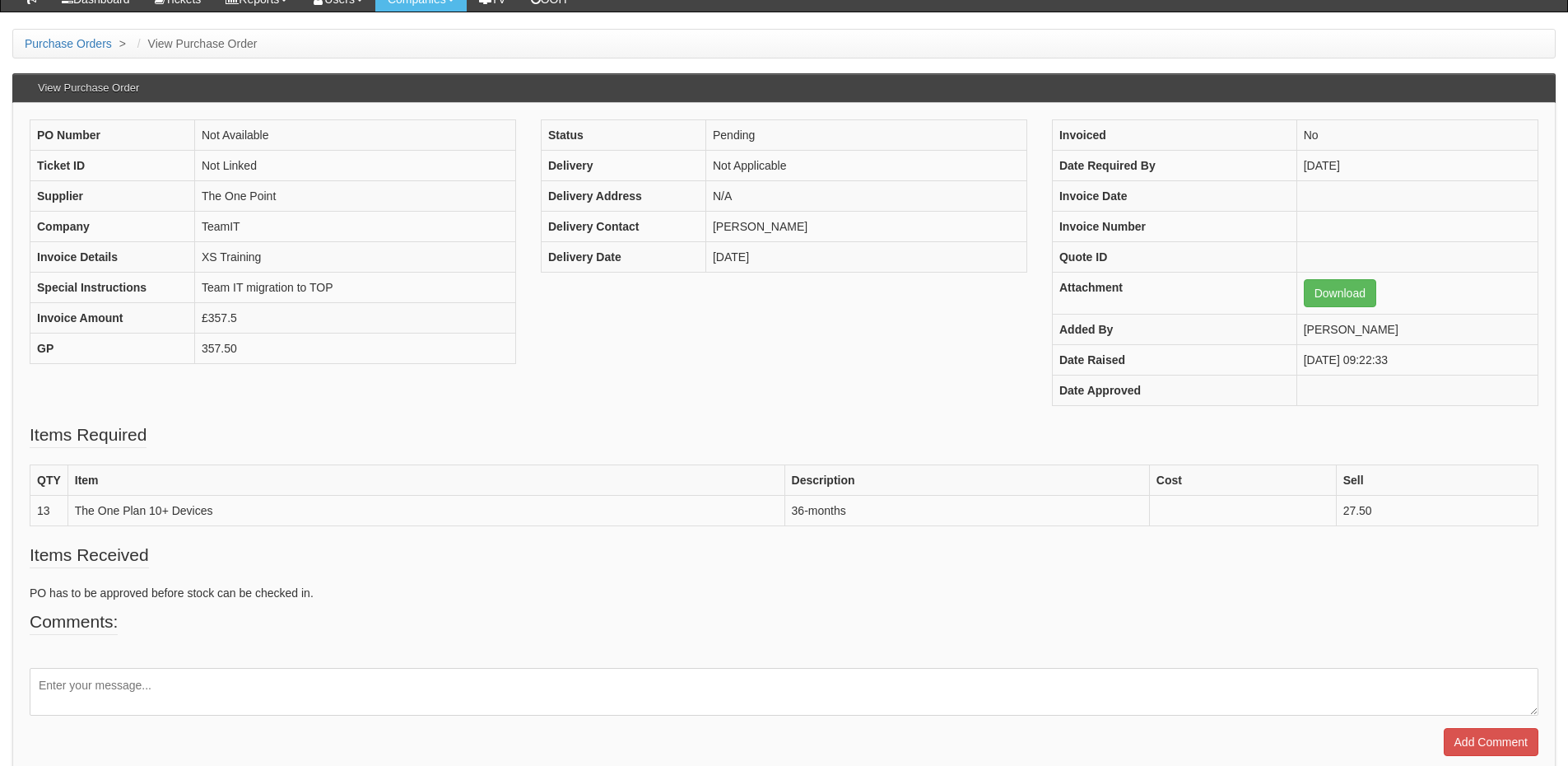
scroll to position [164, 0]
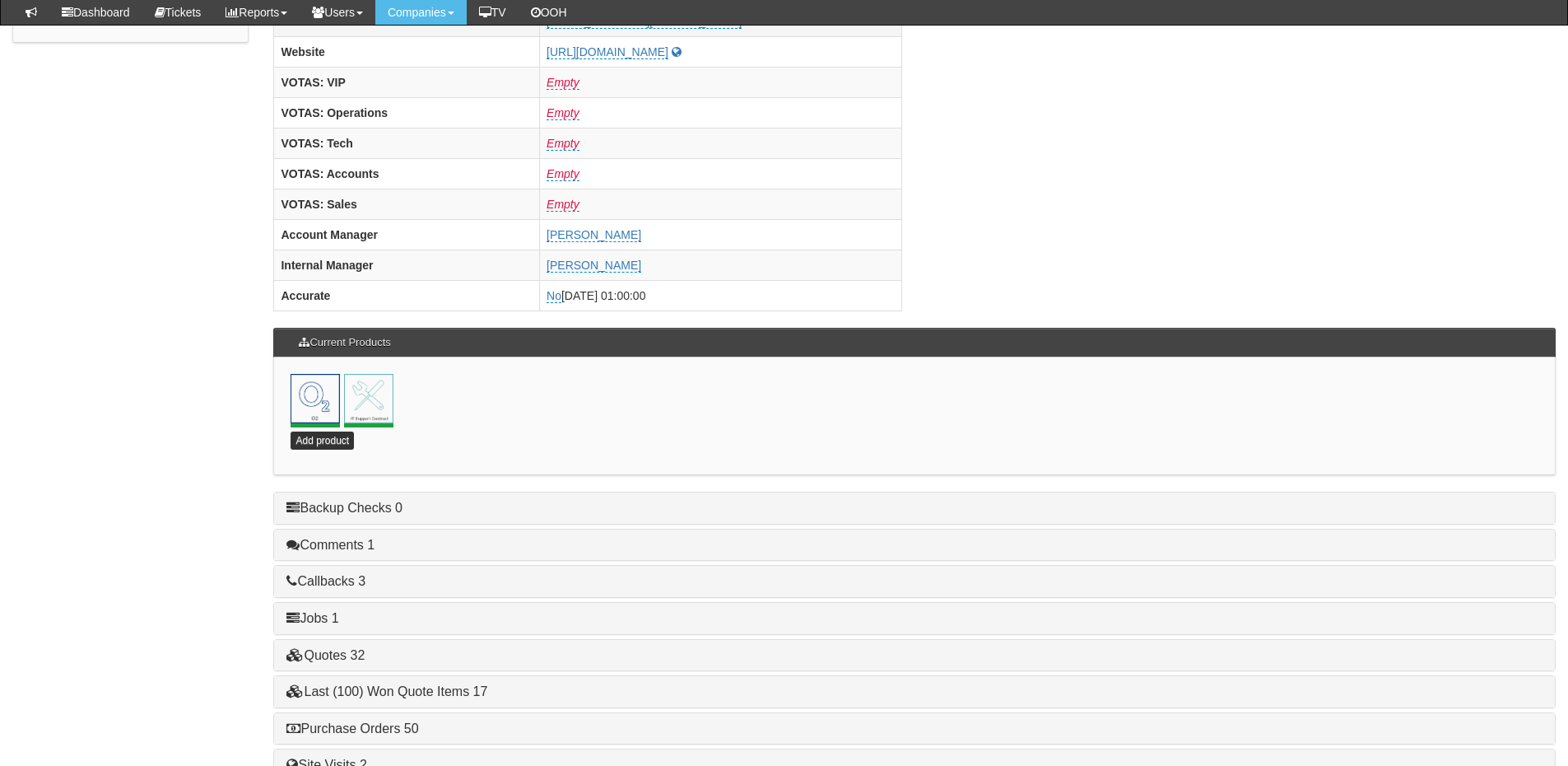
scroll to position [727, 0]
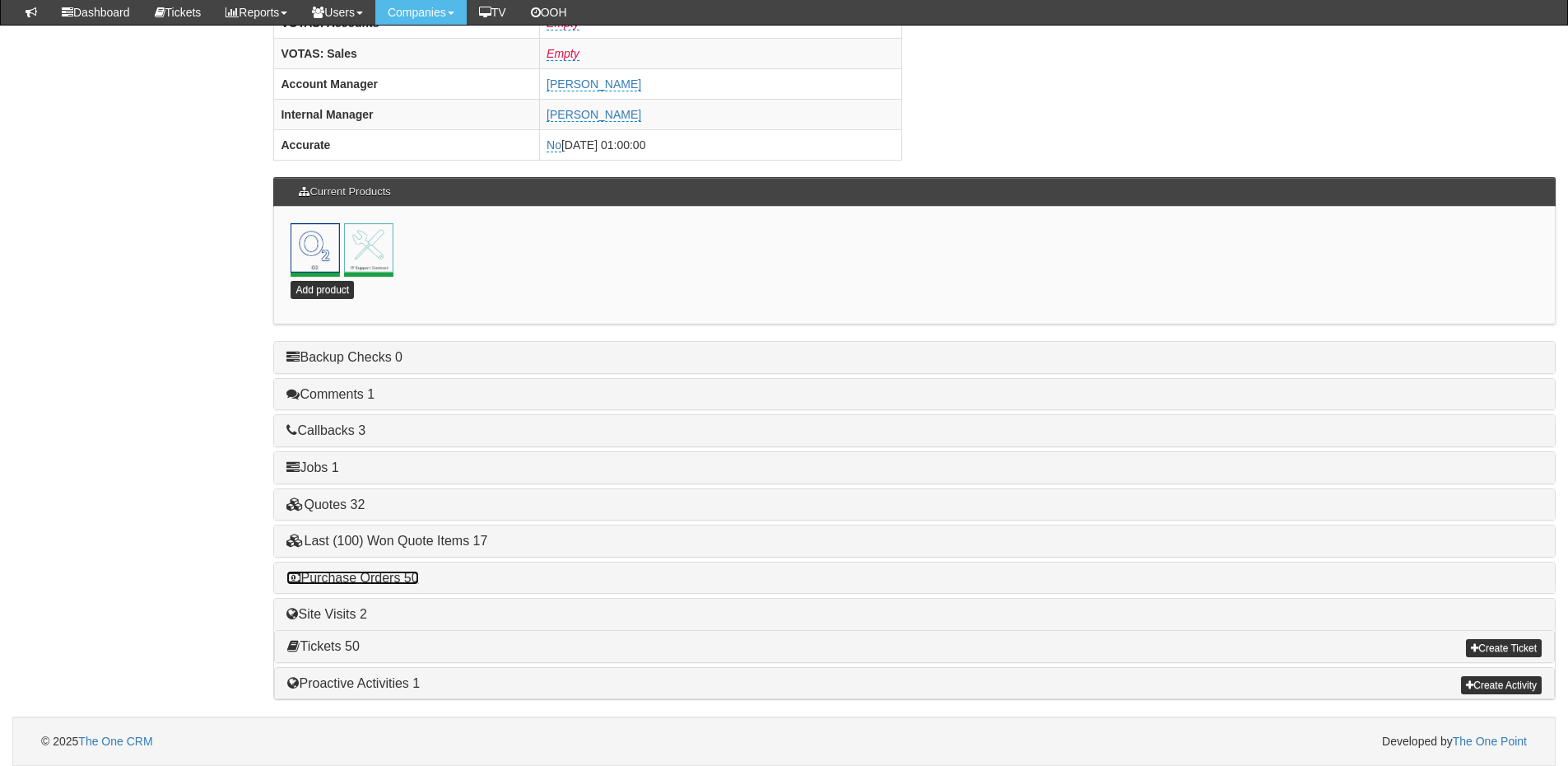
click at [376, 584] on link "Purchase Orders 50" at bounding box center [352, 577] width 132 height 14
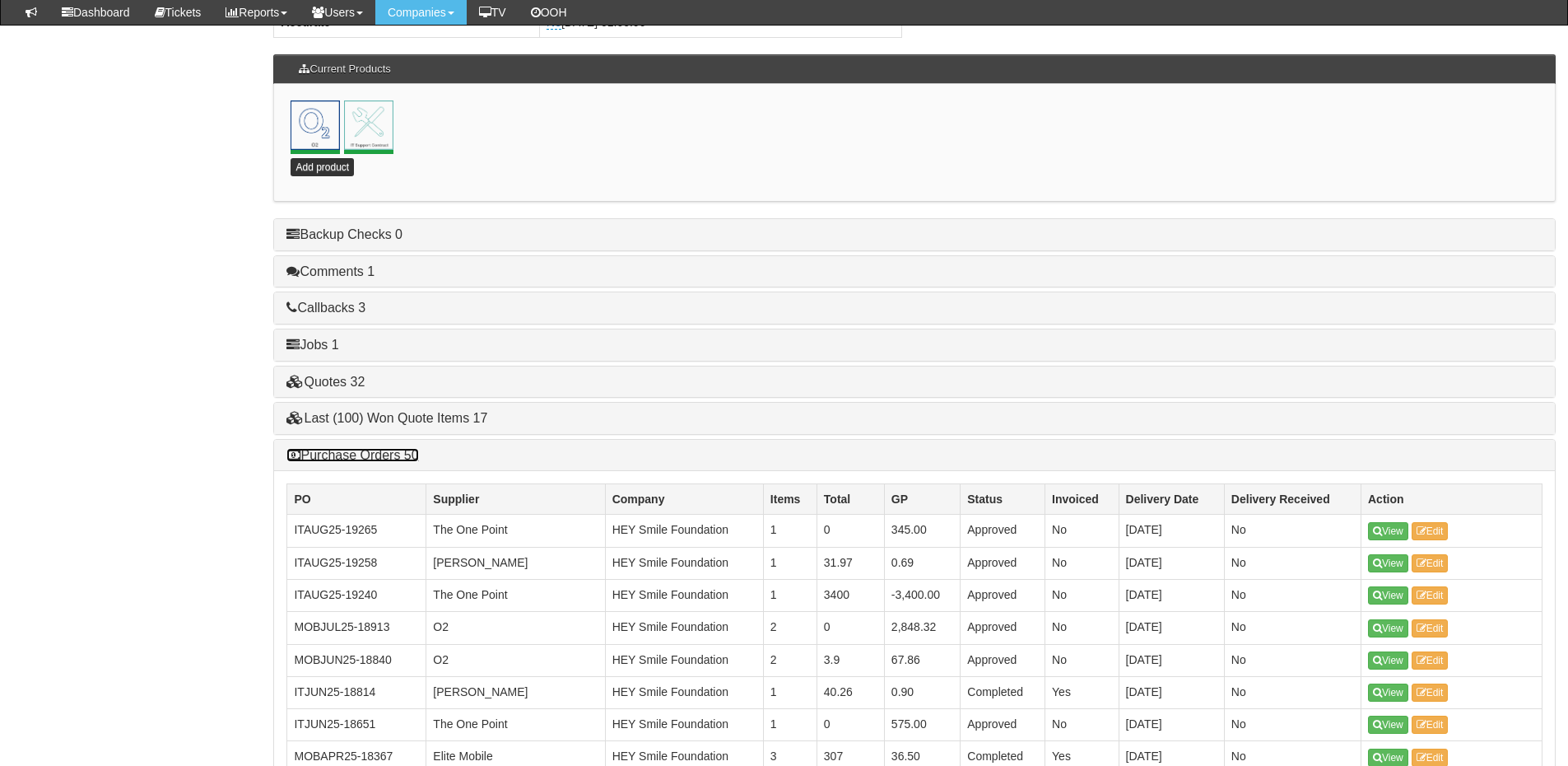
scroll to position [974, 0]
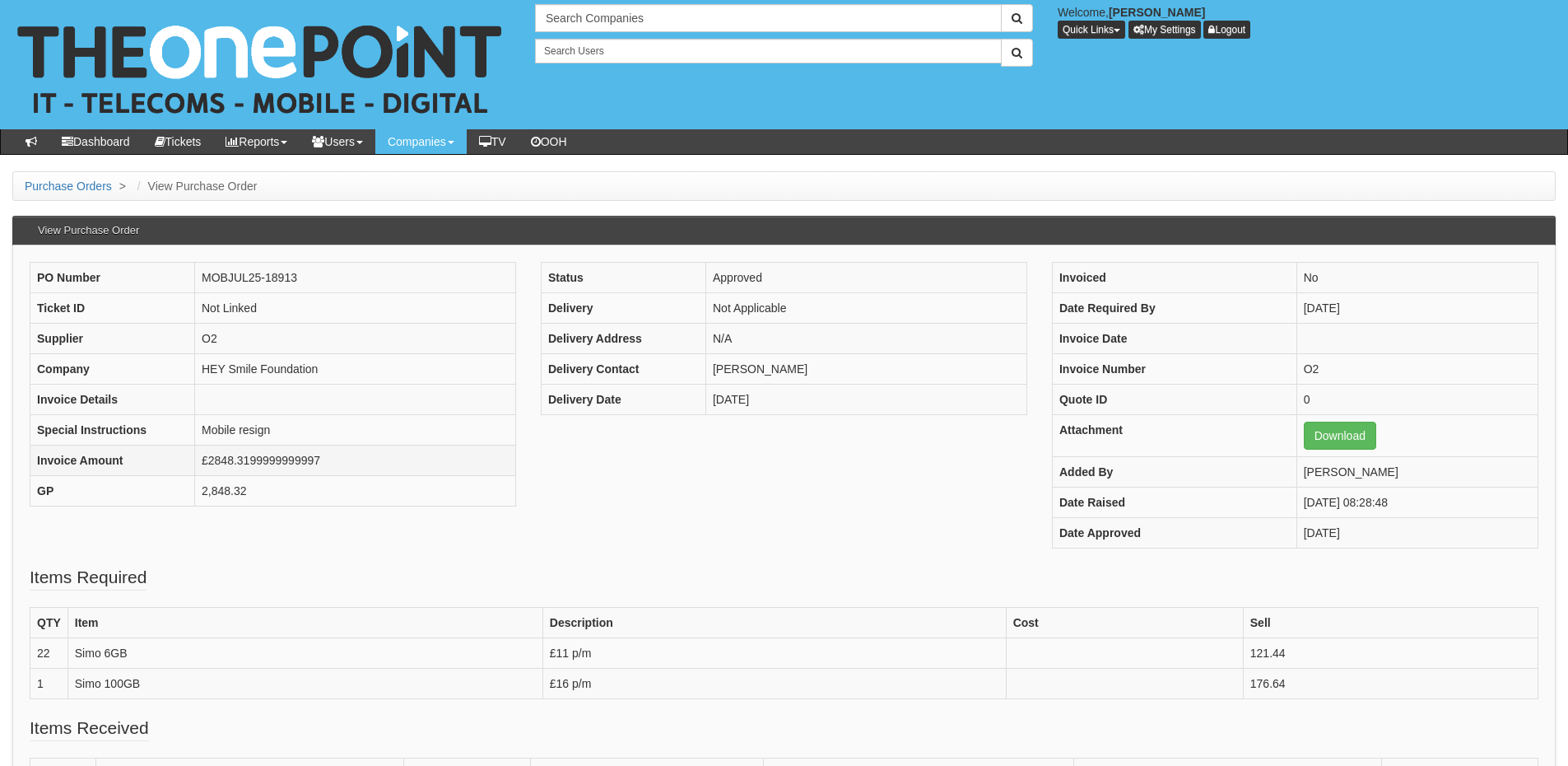
scroll to position [82, 0]
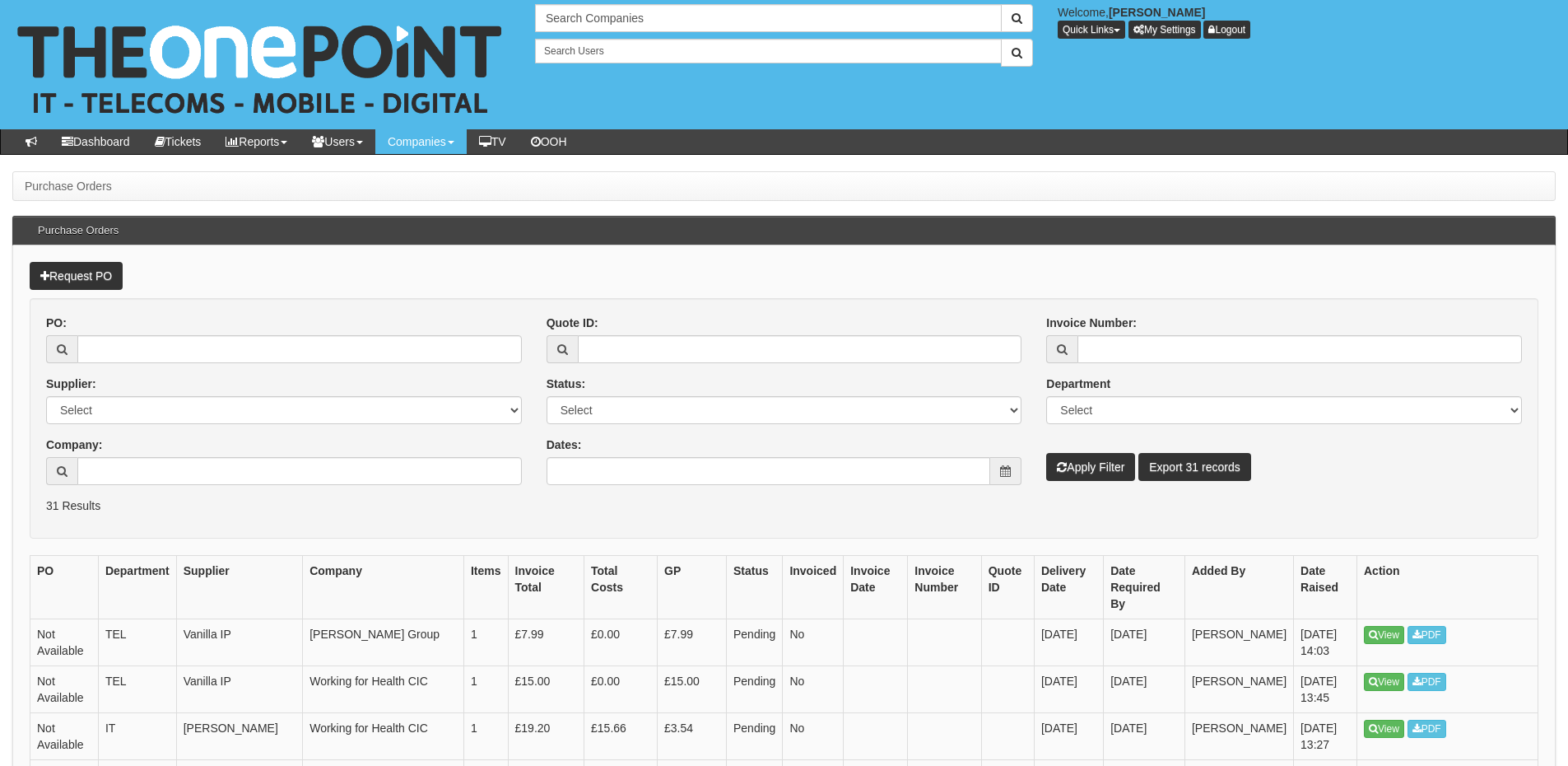
scroll to position [82, 0]
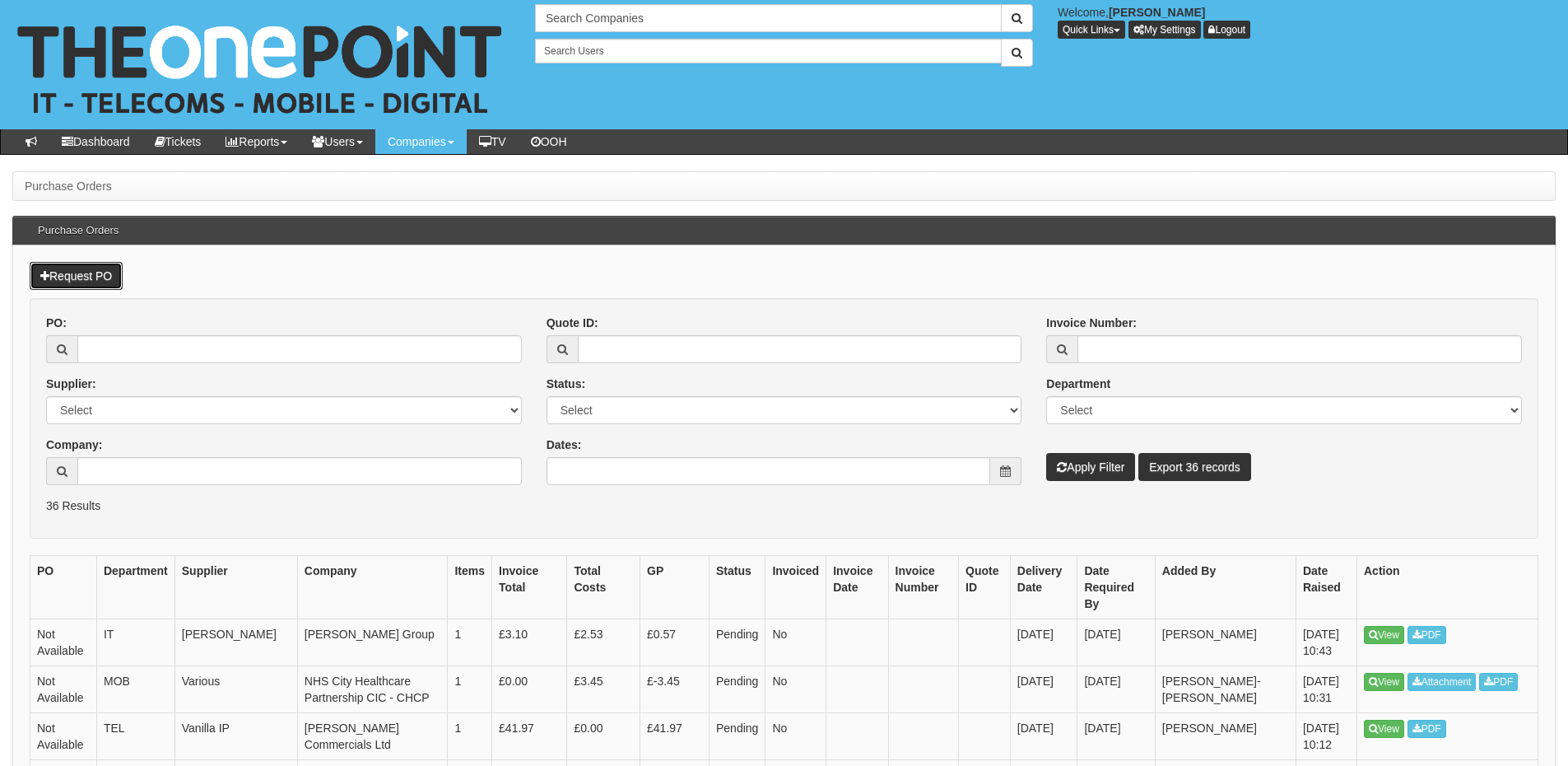
click at [102, 282] on link "Request PO" at bounding box center [76, 275] width 93 height 28
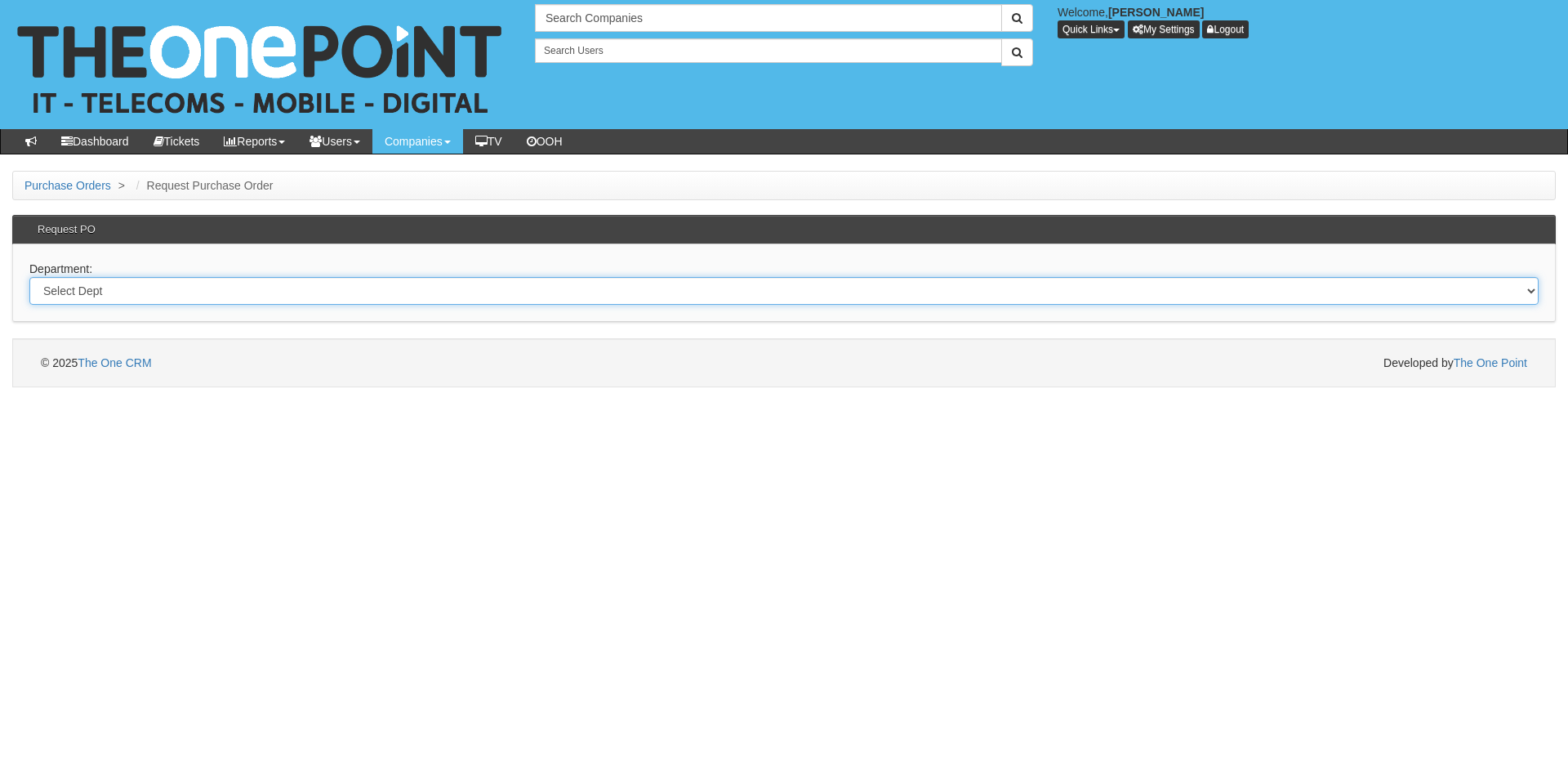
click at [139, 298] on select "Select Dept Digital Internal IT Mobiles Marketing Telecoms" at bounding box center [784, 290] width 1508 height 28
select select "?pipeID=&dept=MOB"
click at [30, 277] on select "Select Dept Digital Internal IT Mobiles Marketing Telecoms" at bounding box center [784, 290] width 1508 height 28
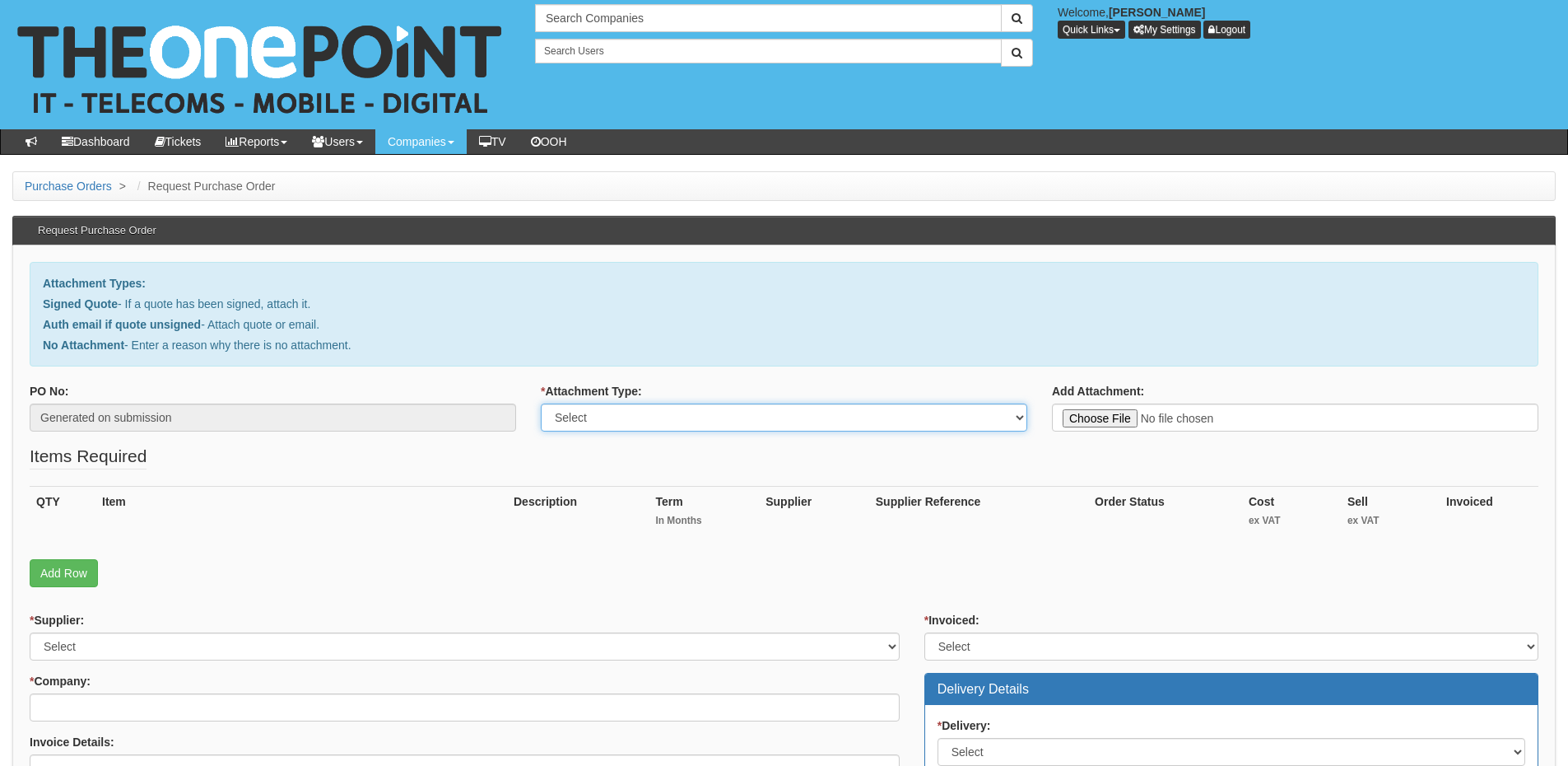
drag, startPoint x: 619, startPoint y: 405, endPoint x: 620, endPoint y: 414, distance: 9.1
click at [619, 405] on select "Select Signed Quote Auth email with quote if unsigned No Attachment" at bounding box center [784, 417] width 487 height 28
select select "No Attachment"
click at [541, 404] on select "Select Signed Quote Auth email with quote if unsigned No Attachment" at bounding box center [784, 417] width 487 height 28
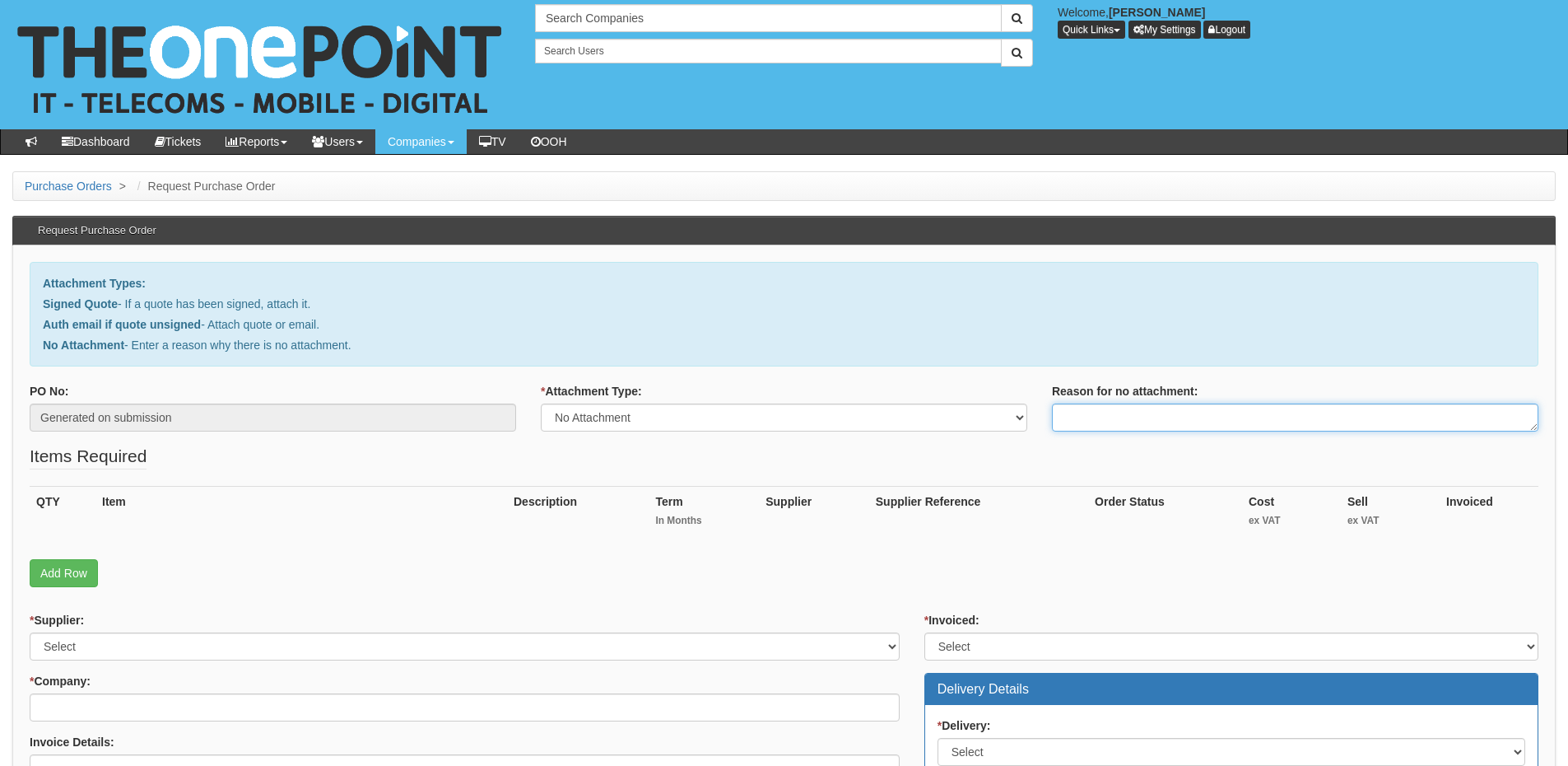
click at [1125, 421] on textarea "Reason for no attachment:" at bounding box center [1295, 417] width 487 height 28
click at [1194, 415] on textarea "Linked to ticket 418490" at bounding box center [1295, 417] width 487 height 28
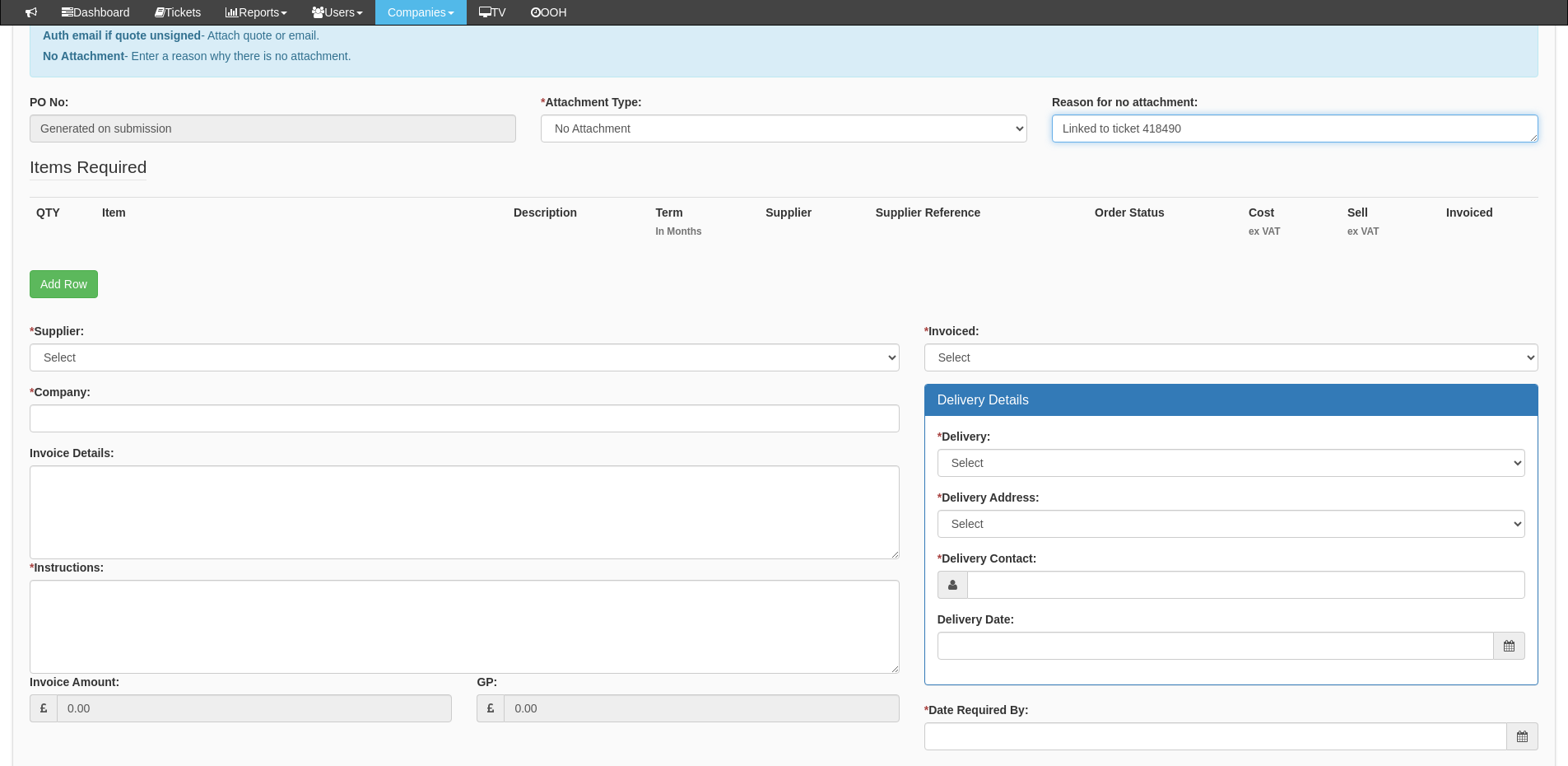
type textarea "Linked to ticket 418490"
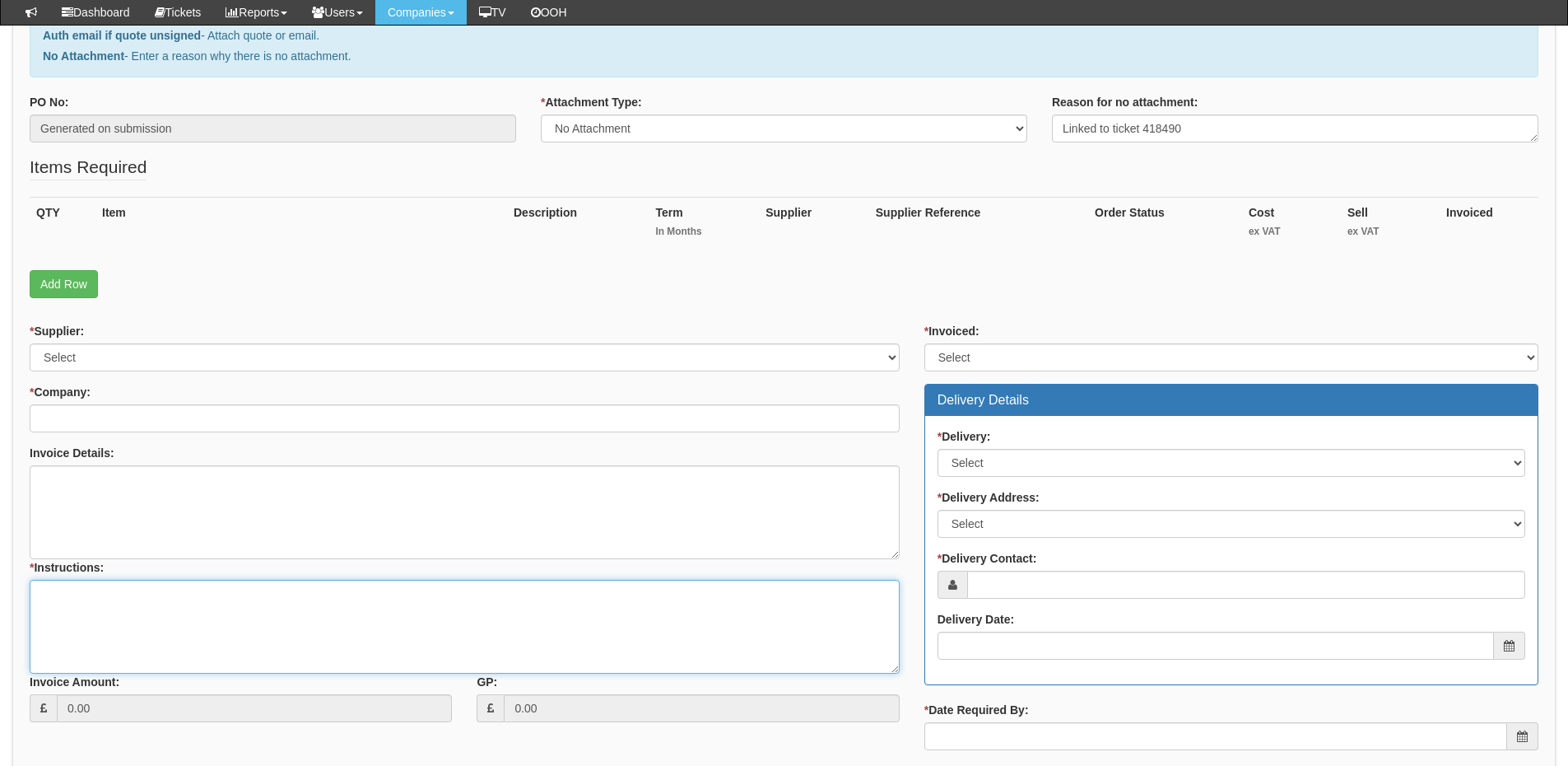
click at [237, 637] on textarea "* Instructions:" at bounding box center [465, 627] width 870 height 94
paste textarea "Linked to ticket 418490"
type textarea "Linked to ticket 418490"
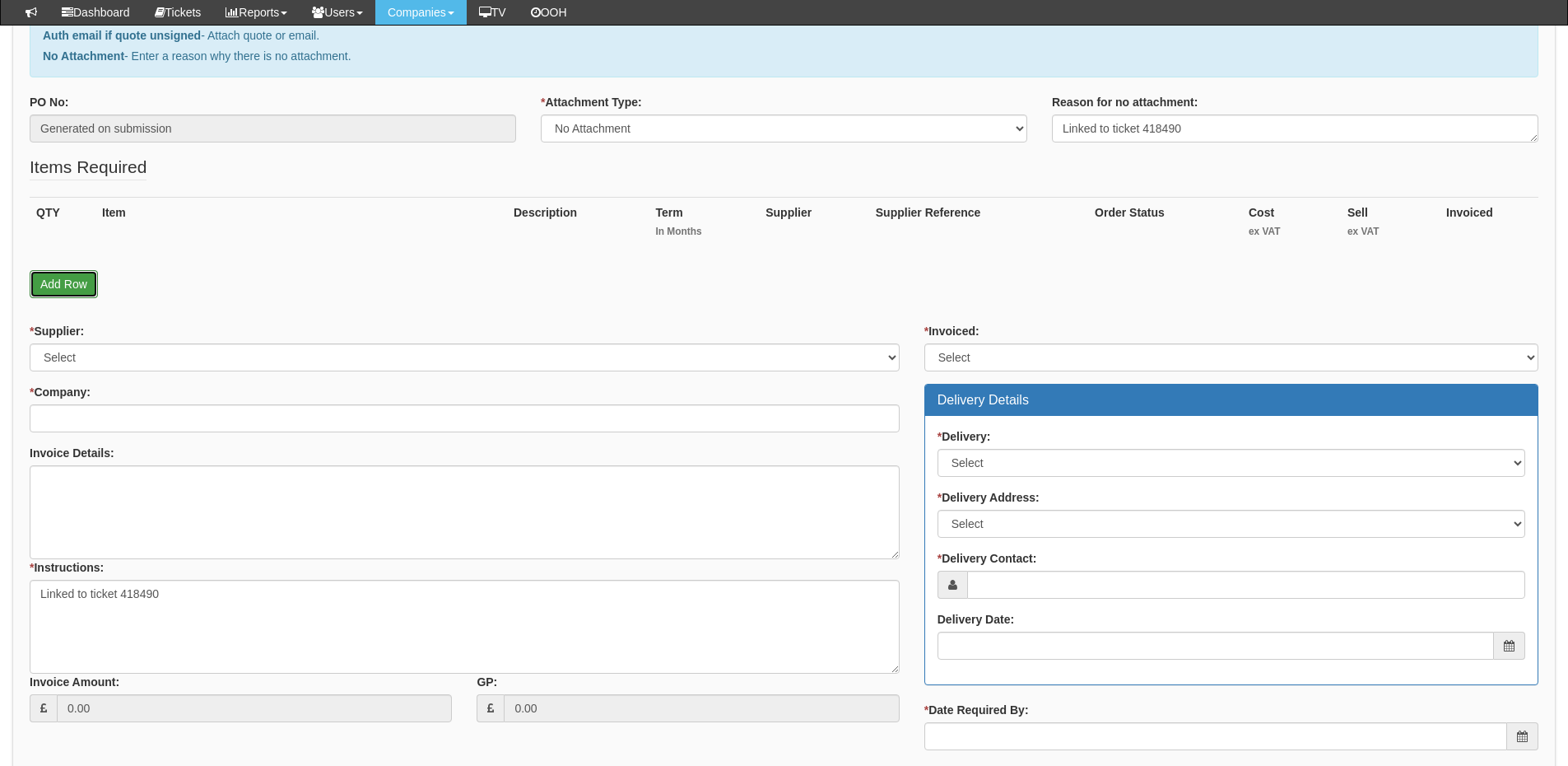
click at [68, 288] on link "Add Row" at bounding box center [64, 284] width 69 height 28
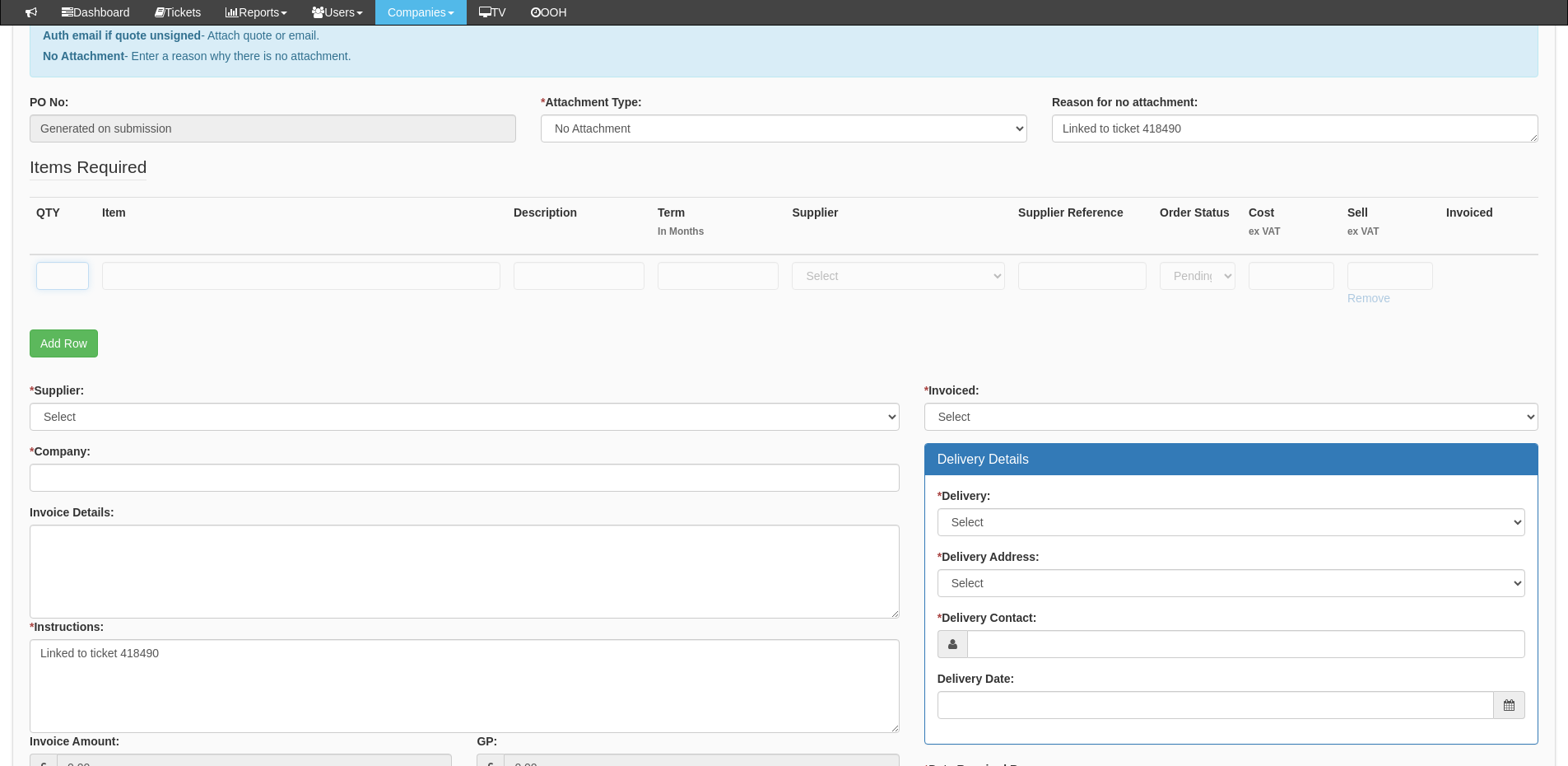
click at [64, 266] on input "text" at bounding box center [62, 275] width 52 height 28
type input "2"
click at [155, 281] on input "text" at bounding box center [301, 275] width 399 height 28
type input "Simo 6GB"
click at [685, 270] on input "text" at bounding box center [717, 275] width 121 height 28
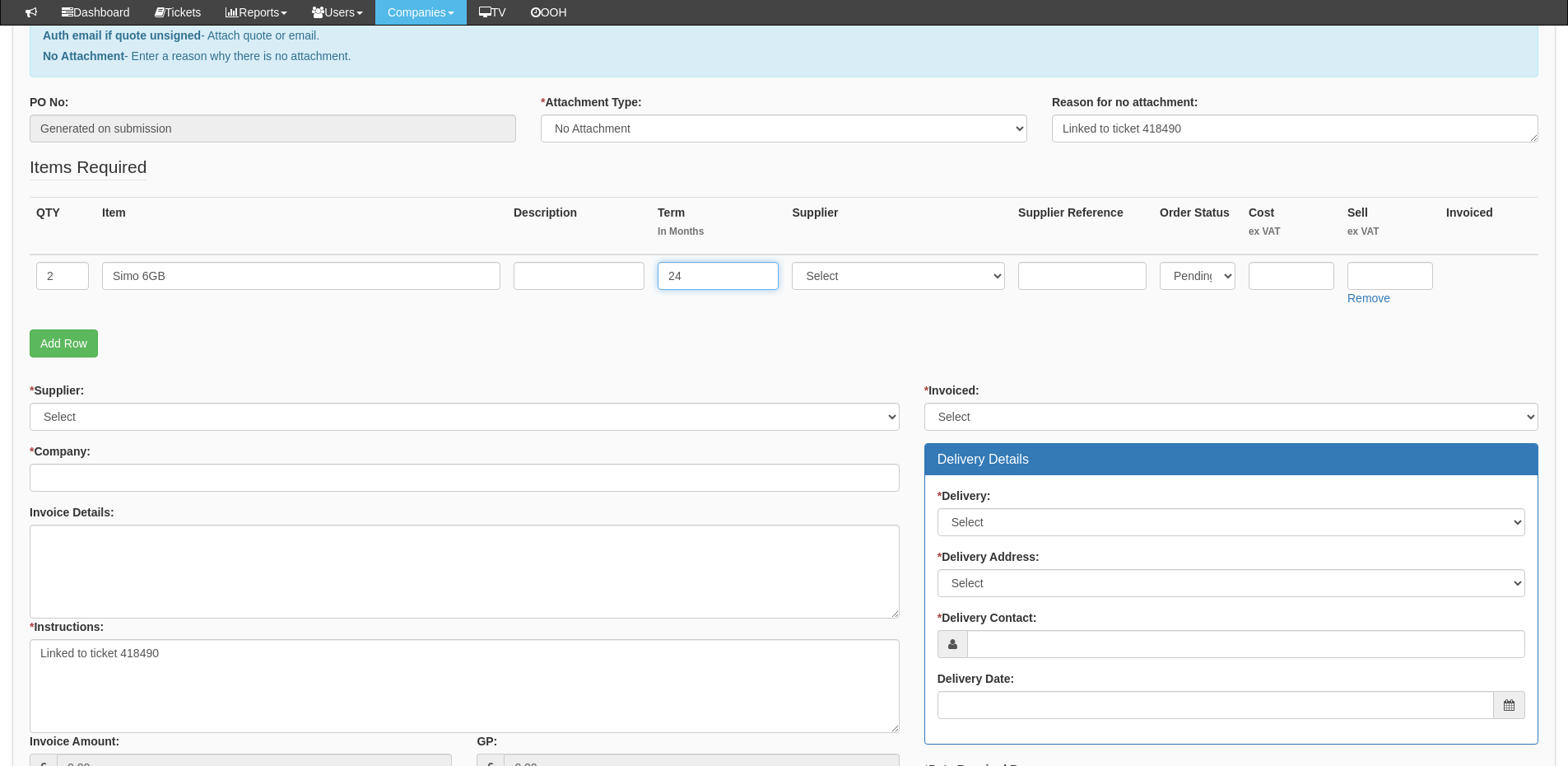
type input "24"
click at [544, 278] on input "text" at bounding box center [579, 275] width 131 height 28
type input "£11 p/m"
click at [822, 272] on select "Select 123 REG.co.uk 1Password 3 4Gon AA Jones Electric Ltd Abzorb Access Group…" at bounding box center [898, 275] width 213 height 28
select select "54"
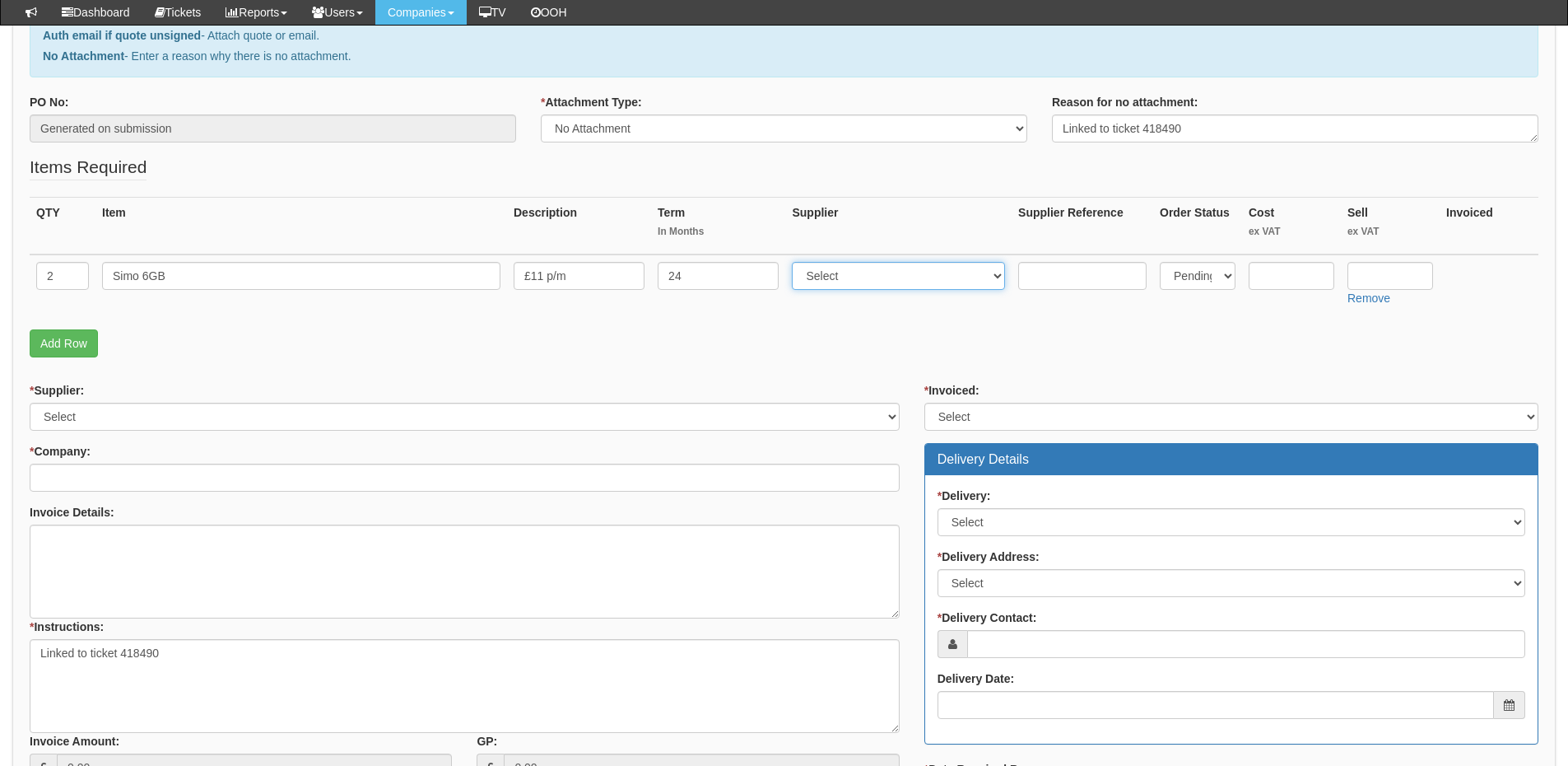
click at [796, 261] on select "Select 123 [DOMAIN_NAME] 1Password 3 4Gon [PERSON_NAME] Electric Ltd Abzorb Acc…" at bounding box center [898, 275] width 213 height 28
click at [1376, 274] on input "text" at bounding box center [1390, 275] width 85 height 28
type input "121.44"
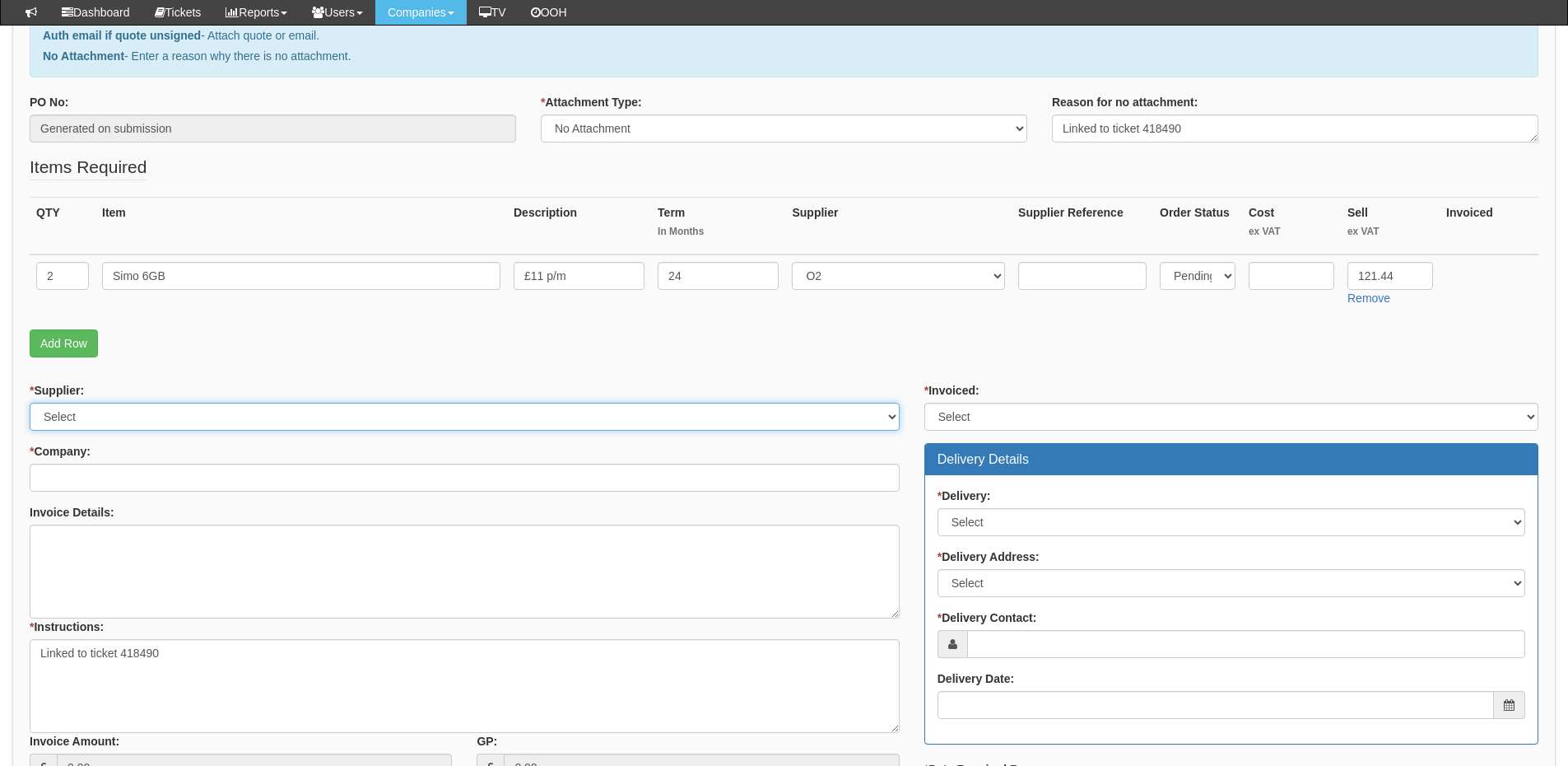
click at [294, 419] on select "Select 123 REG.co.uk 1Password 3 4Gon AA Jones Electric Ltd Abzorb Access Group…" at bounding box center [465, 416] width 870 height 28
select select "54"
click at [30, 403] on select "Select 123 REG.co.uk 1Password 3 4Gon AA Jones Electric Ltd Abzorb Access Group…" at bounding box center [465, 416] width 870 height 28
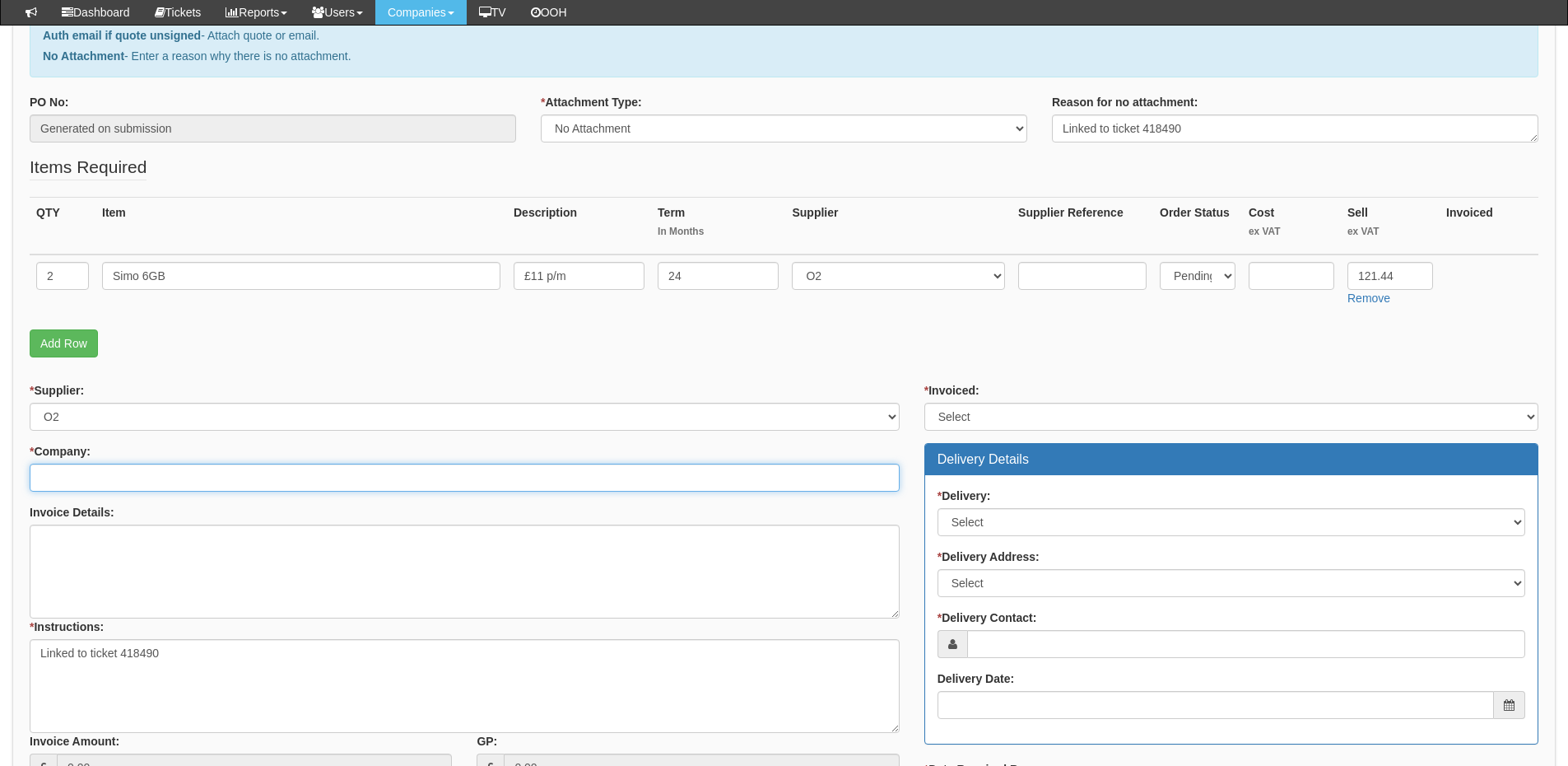
click at [189, 475] on input "* Company:" at bounding box center [465, 477] width 870 height 28
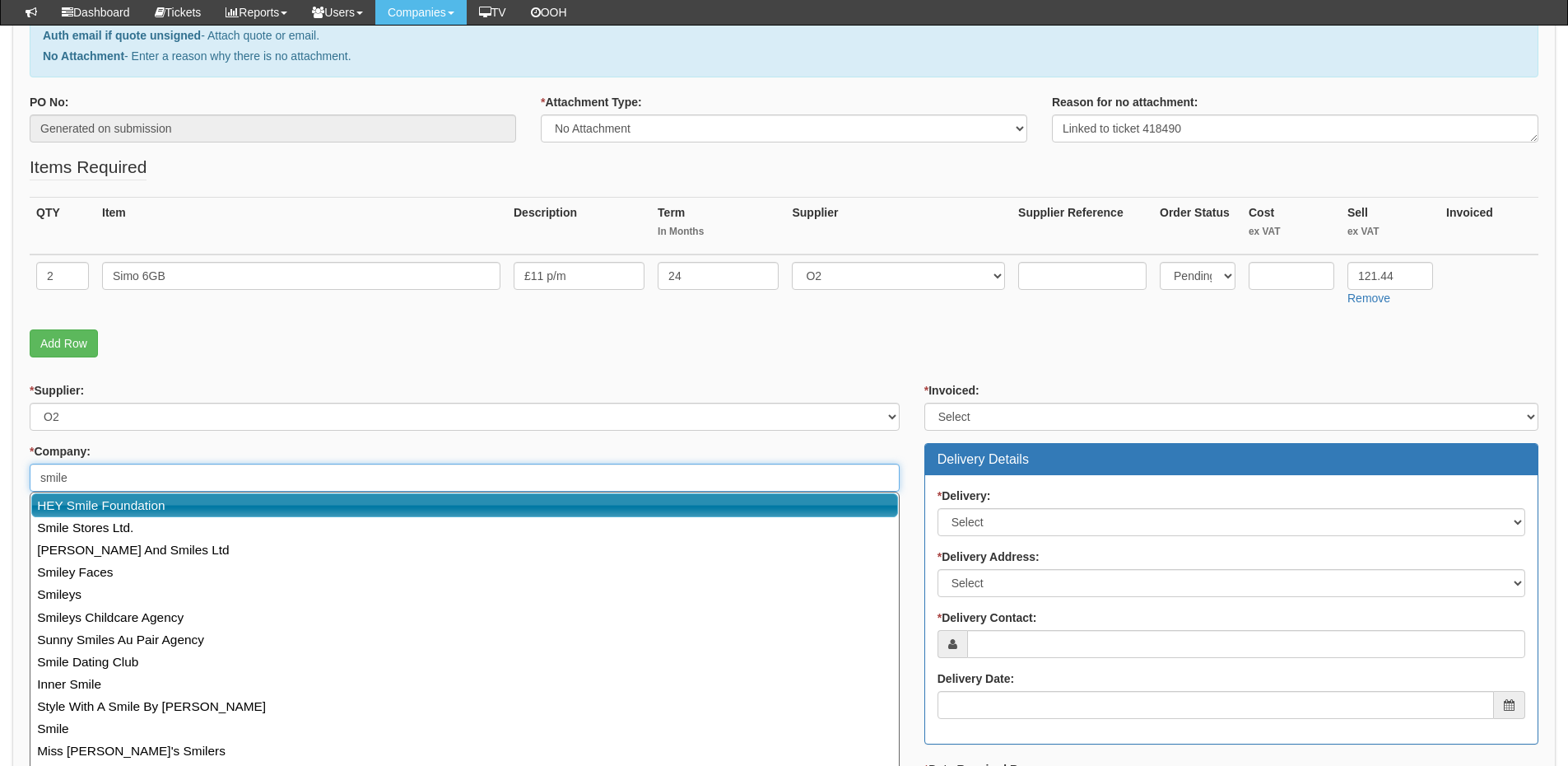
click at [166, 499] on link "HEY Smile Foundation" at bounding box center [464, 505] width 866 height 24
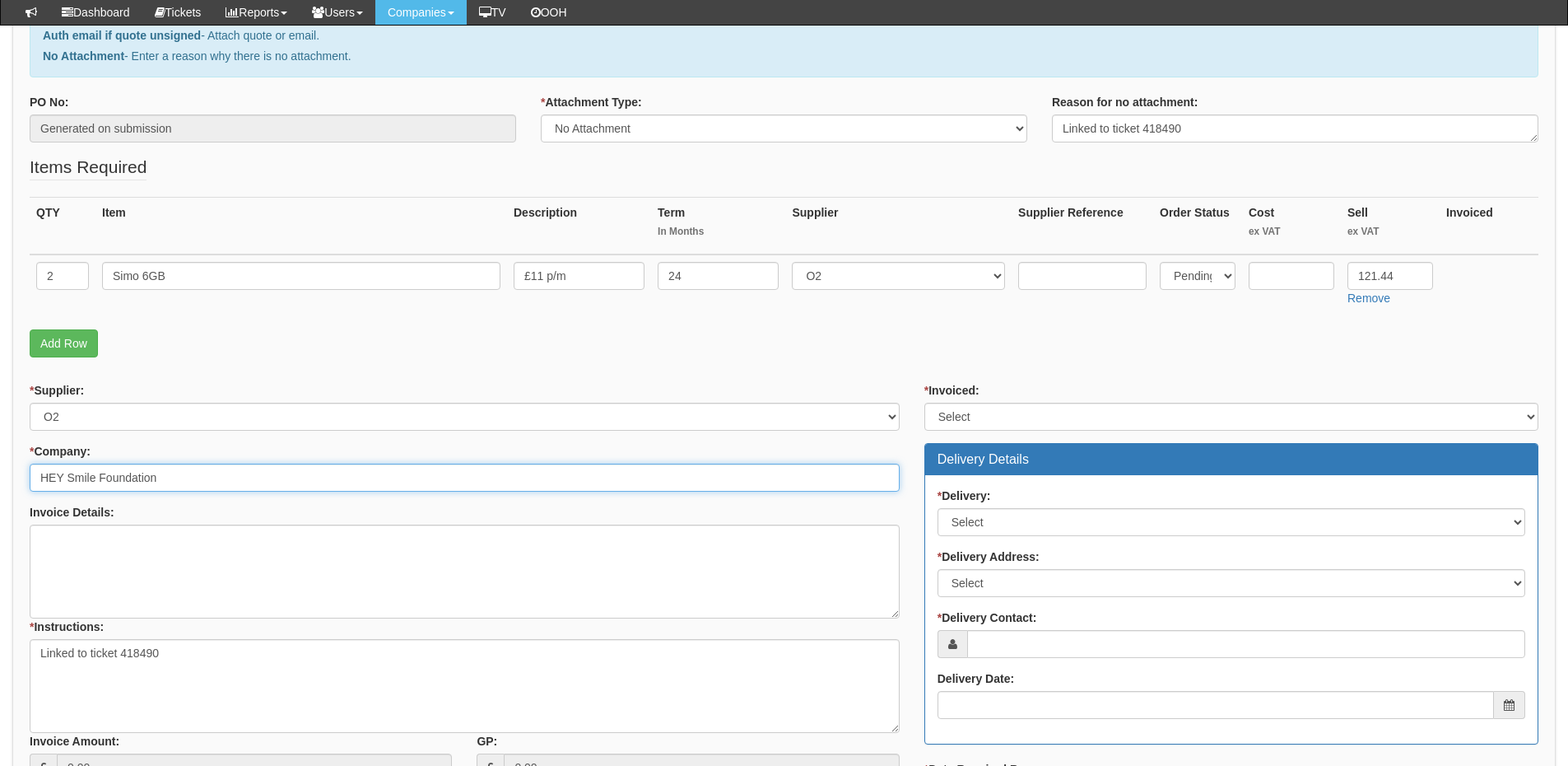
type input "HEY Smile Foundation"
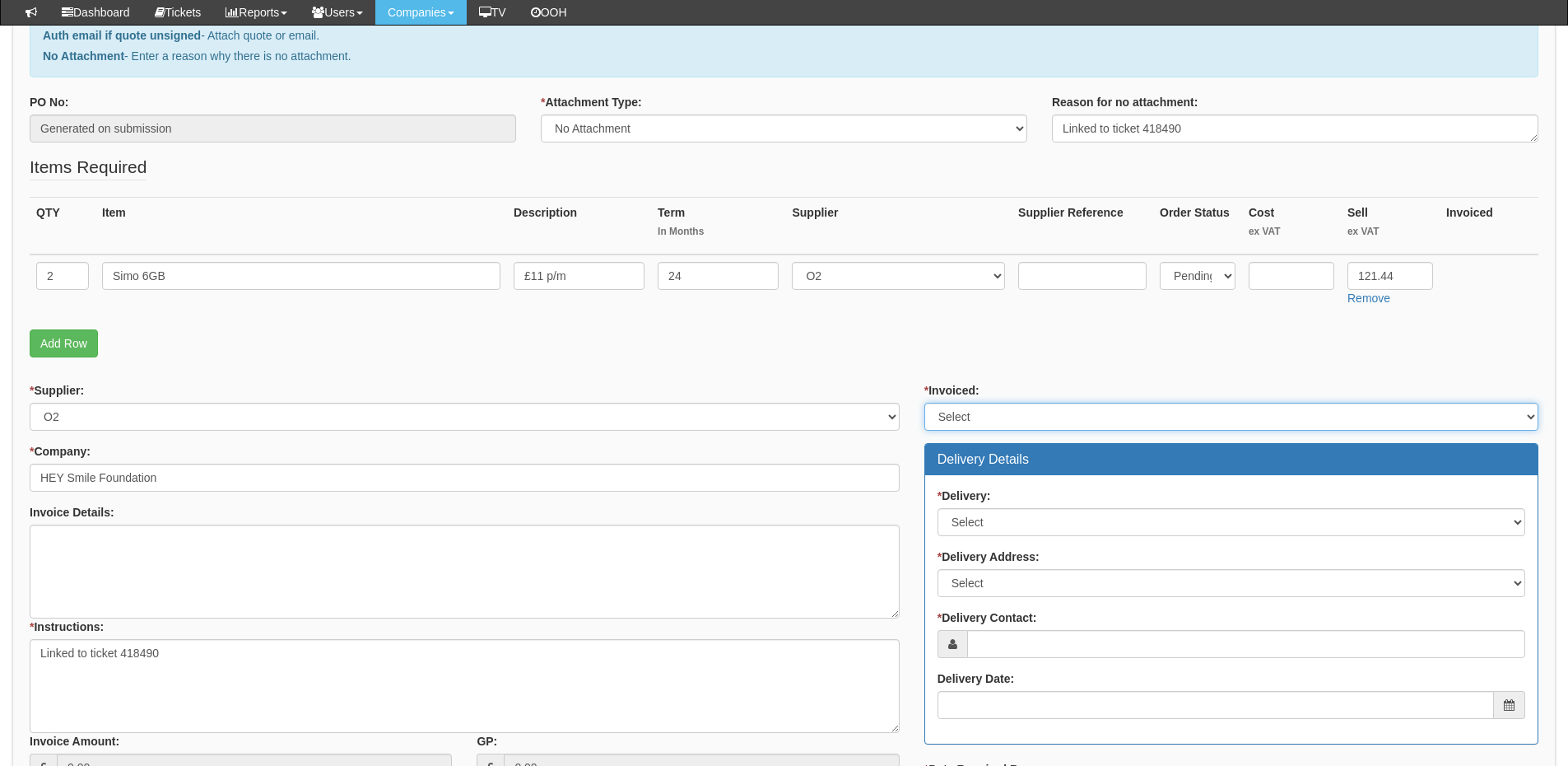
drag, startPoint x: 950, startPoint y: 416, endPoint x: 955, endPoint y: 423, distance: 8.6
click at [950, 416] on select "Select Yes No N/A STB (part of order)" at bounding box center [1231, 416] width 614 height 28
select select "2"
click at [924, 403] on select "Select Yes No N/A STB (part of order)" at bounding box center [1231, 416] width 614 height 28
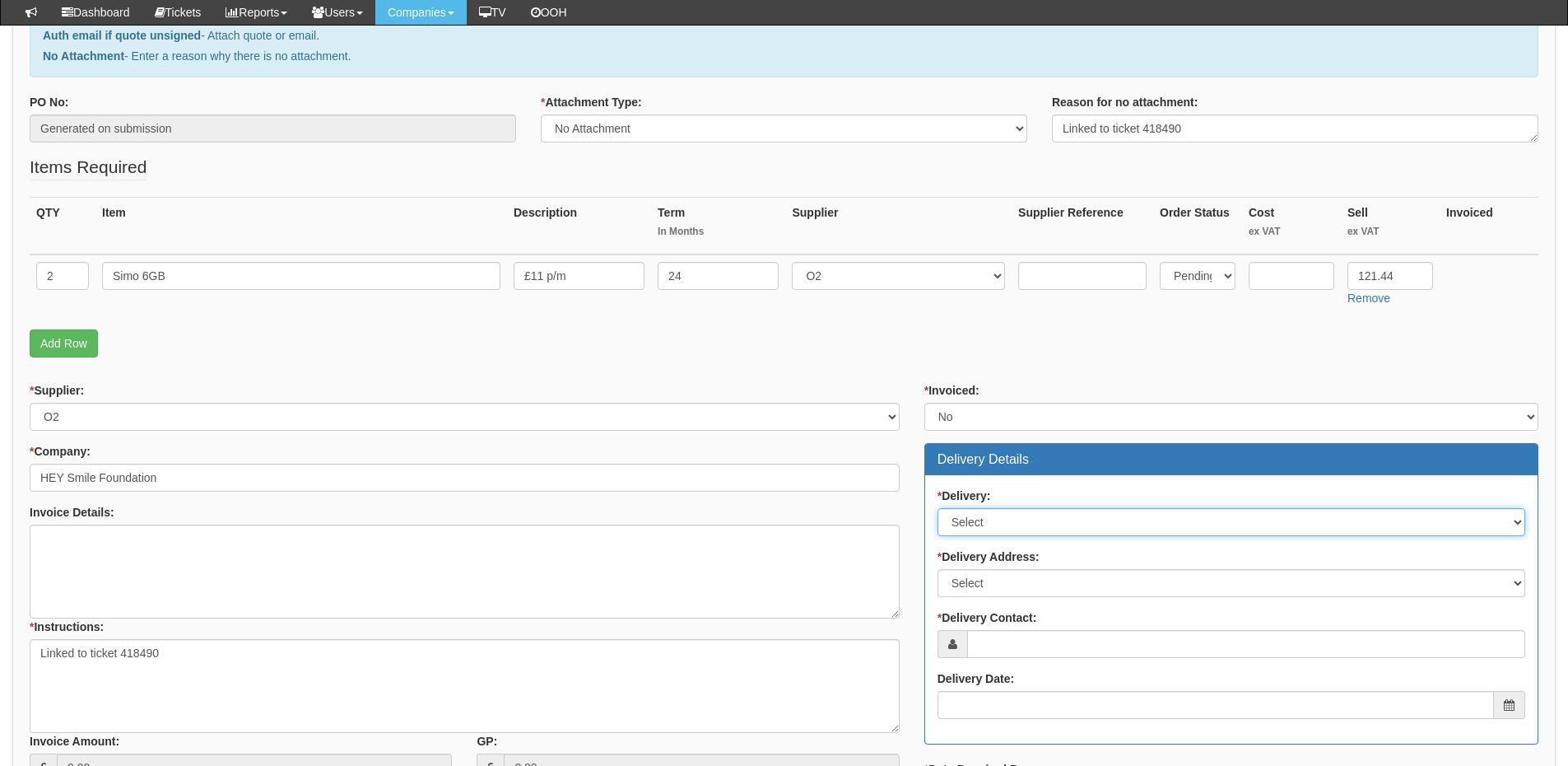
click at [982, 516] on select "Select No Not Applicable Yes" at bounding box center [1231, 522] width 588 height 28
select select "1"
click at [938, 508] on select "Select No Not Applicable Yes" at bounding box center [1231, 522] width 588 height 28
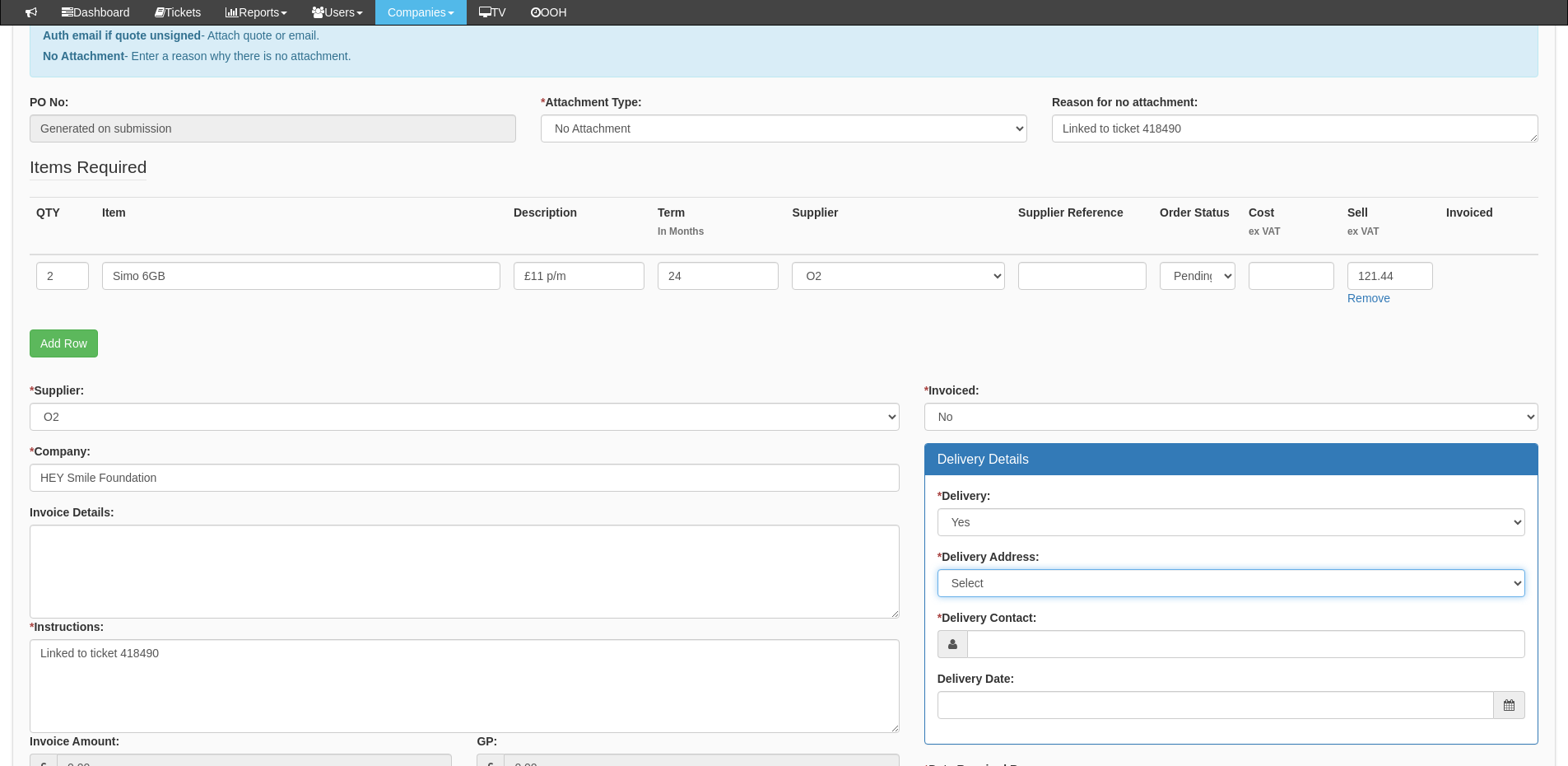
click at [970, 590] on select "Select Not Applicable Main Address - HU1 3AE Other" at bounding box center [1231, 583] width 588 height 28
select select "company_main_address"
click at [938, 569] on select "Select Not Applicable Main Address - HU1 3AE Other" at bounding box center [1231, 583] width 588 height 28
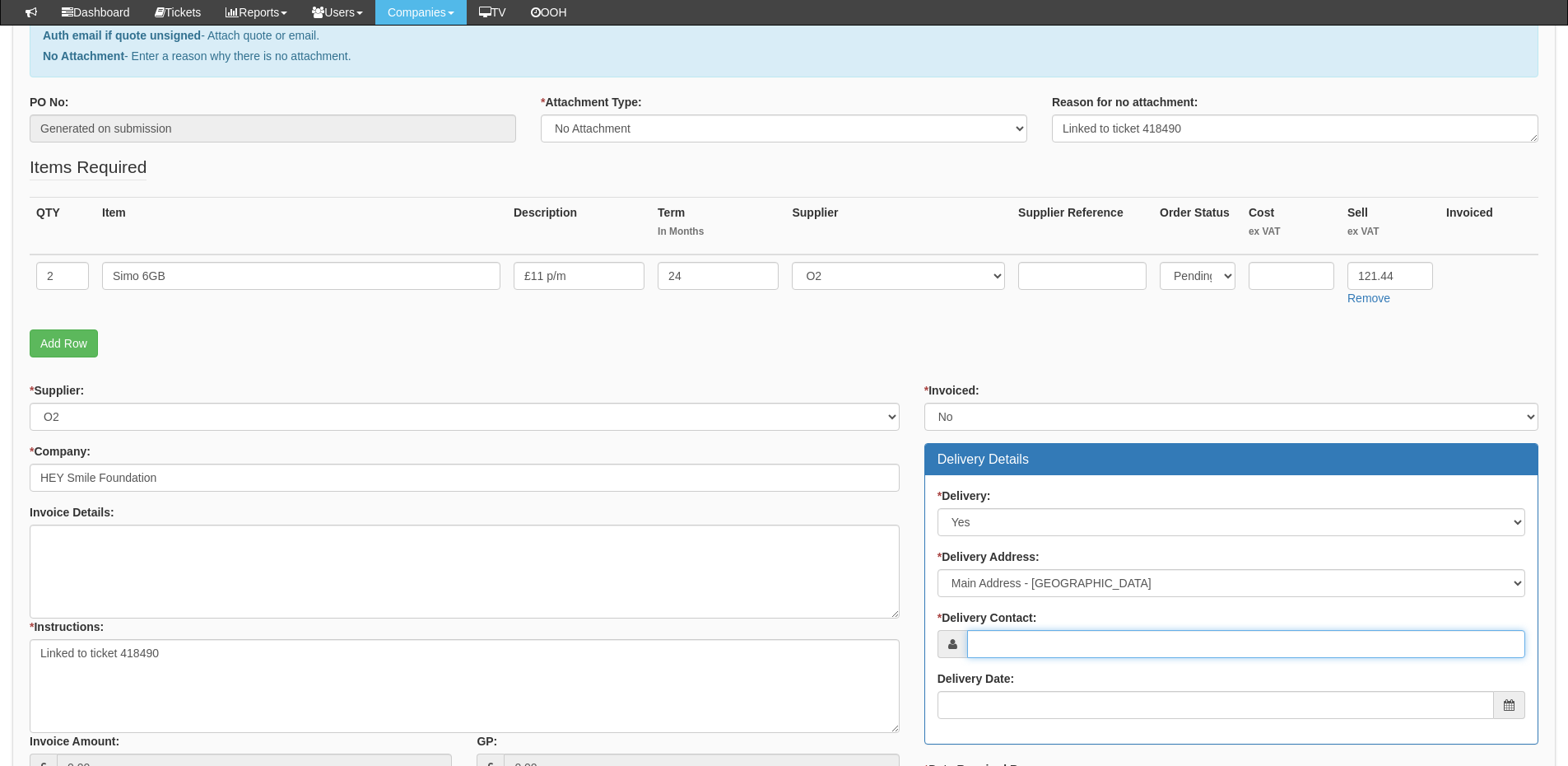
click at [990, 646] on input "* Delivery Contact:" at bounding box center [1246, 643] width 558 height 28
click at [1031, 642] on input "* Delivery Contact:" at bounding box center [1246, 643] width 558 height 28
paste input "Joseph Courtney"
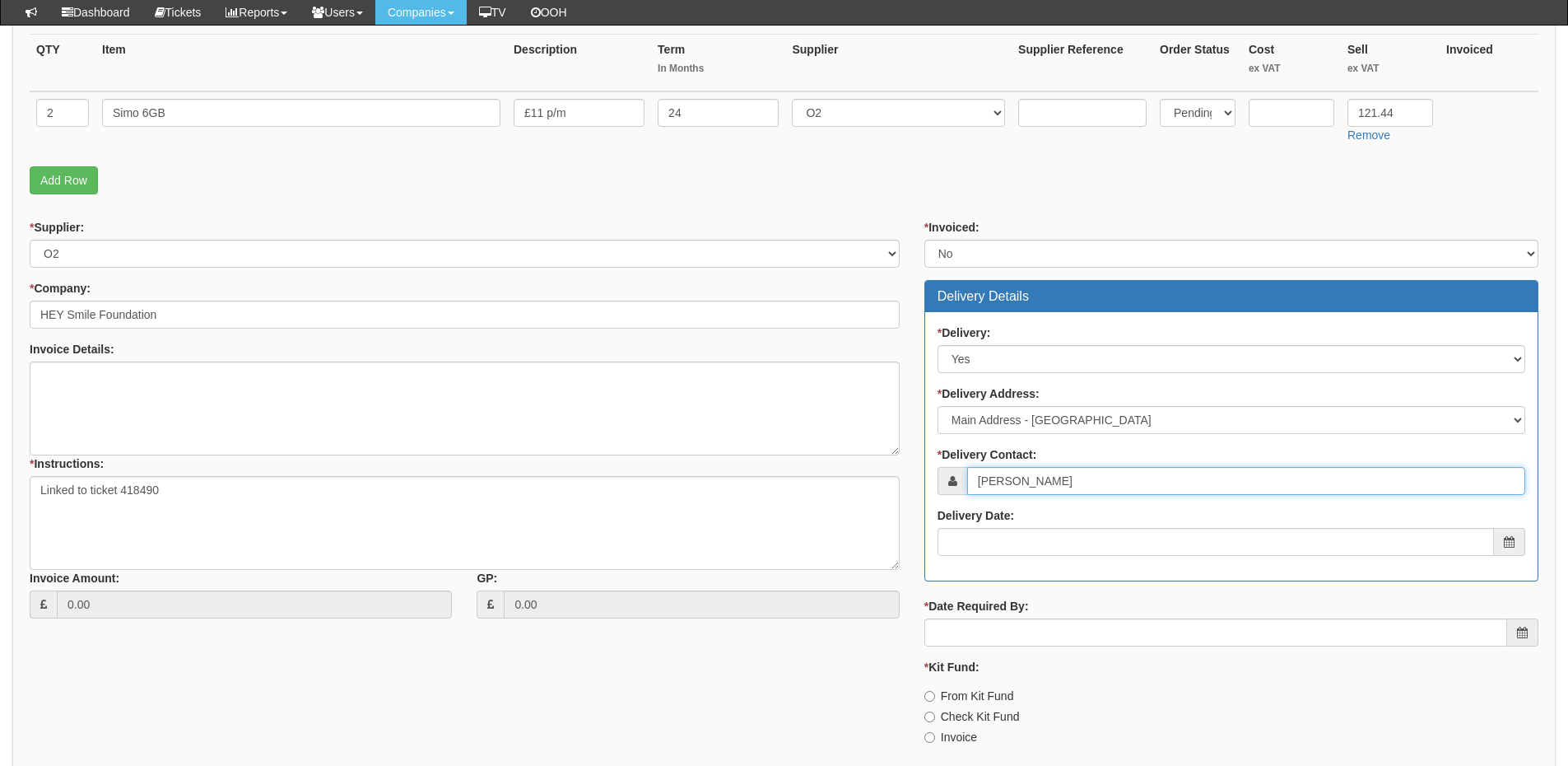
scroll to position [412, 0]
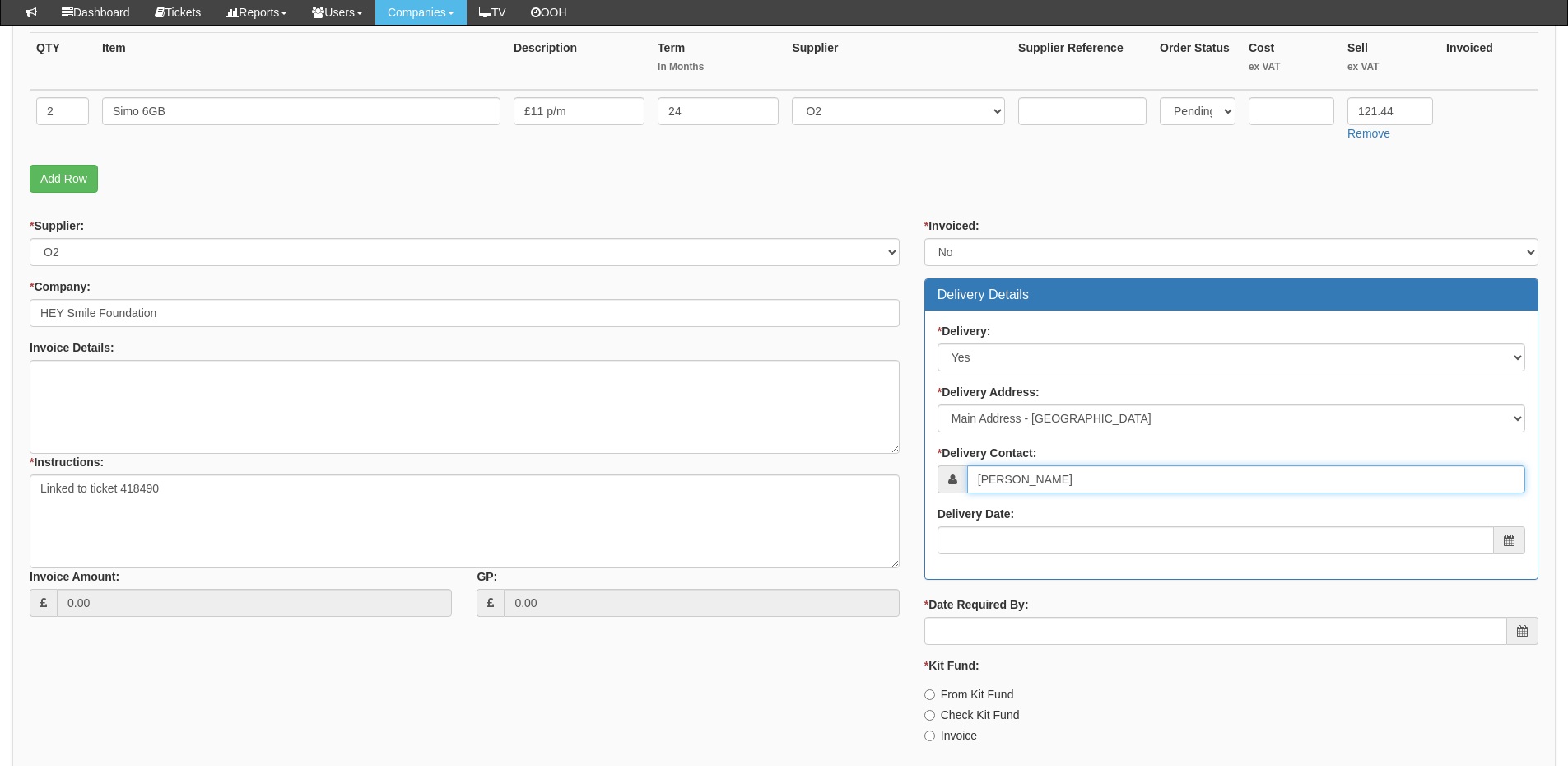
type input "Joseph Courtney"
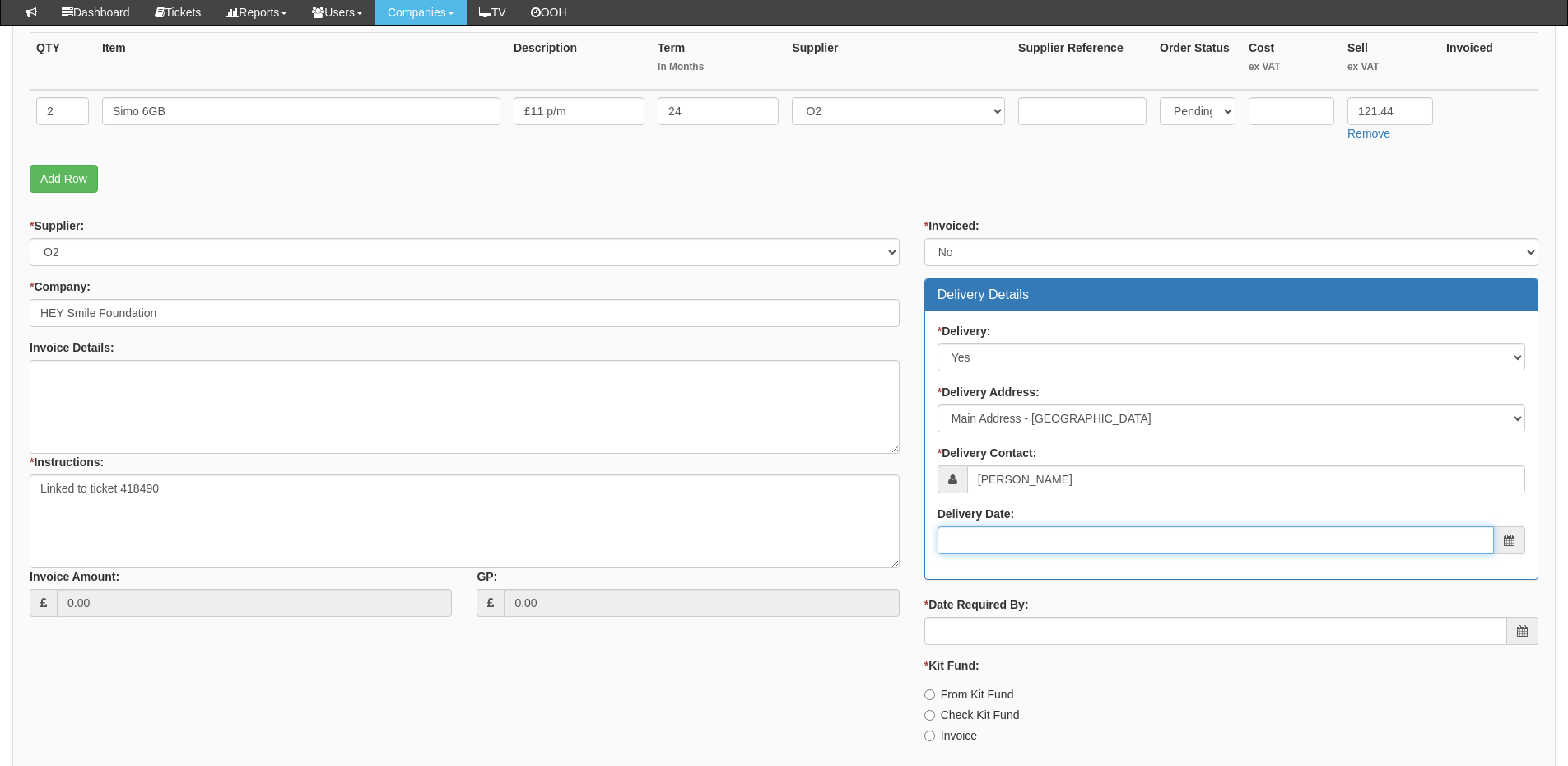
click at [964, 540] on input "Delivery Date:" at bounding box center [1216, 539] width 557 height 28
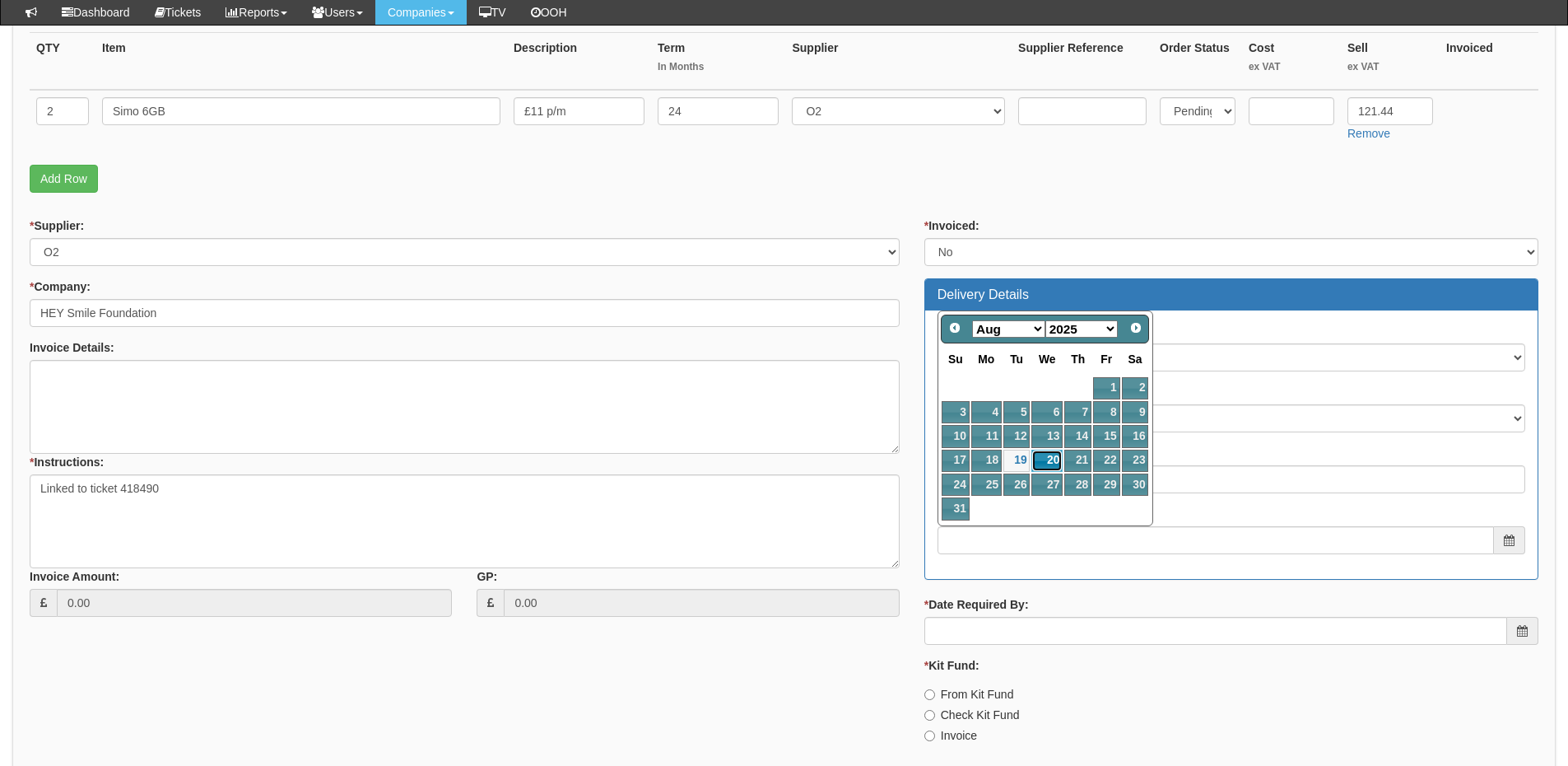
click at [1042, 457] on link "20" at bounding box center [1046, 460] width 31 height 22
type input "2025-08-20"
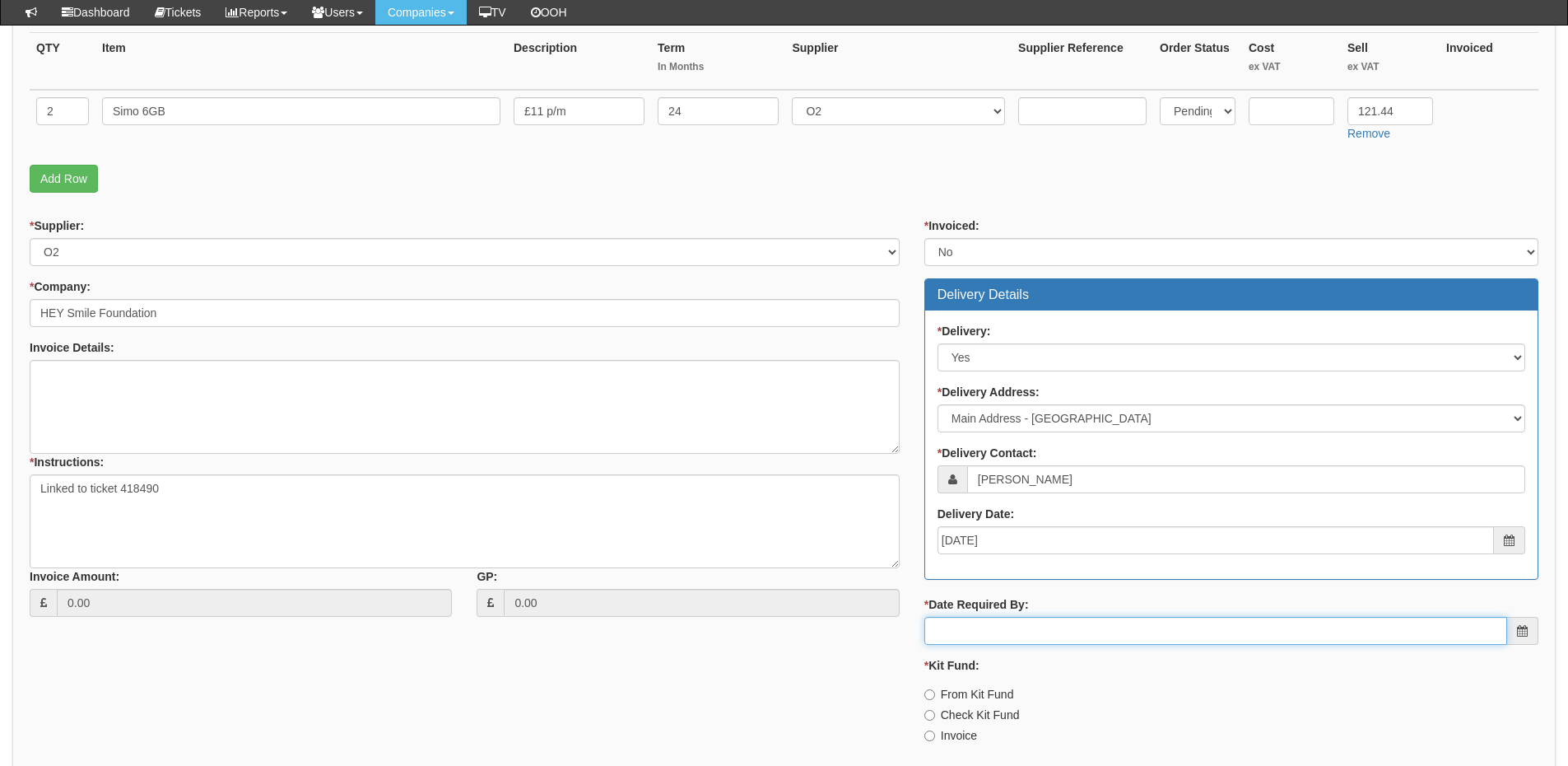
click at [1040, 642] on input "* Date Required By:" at bounding box center [1216, 630] width 583 height 28
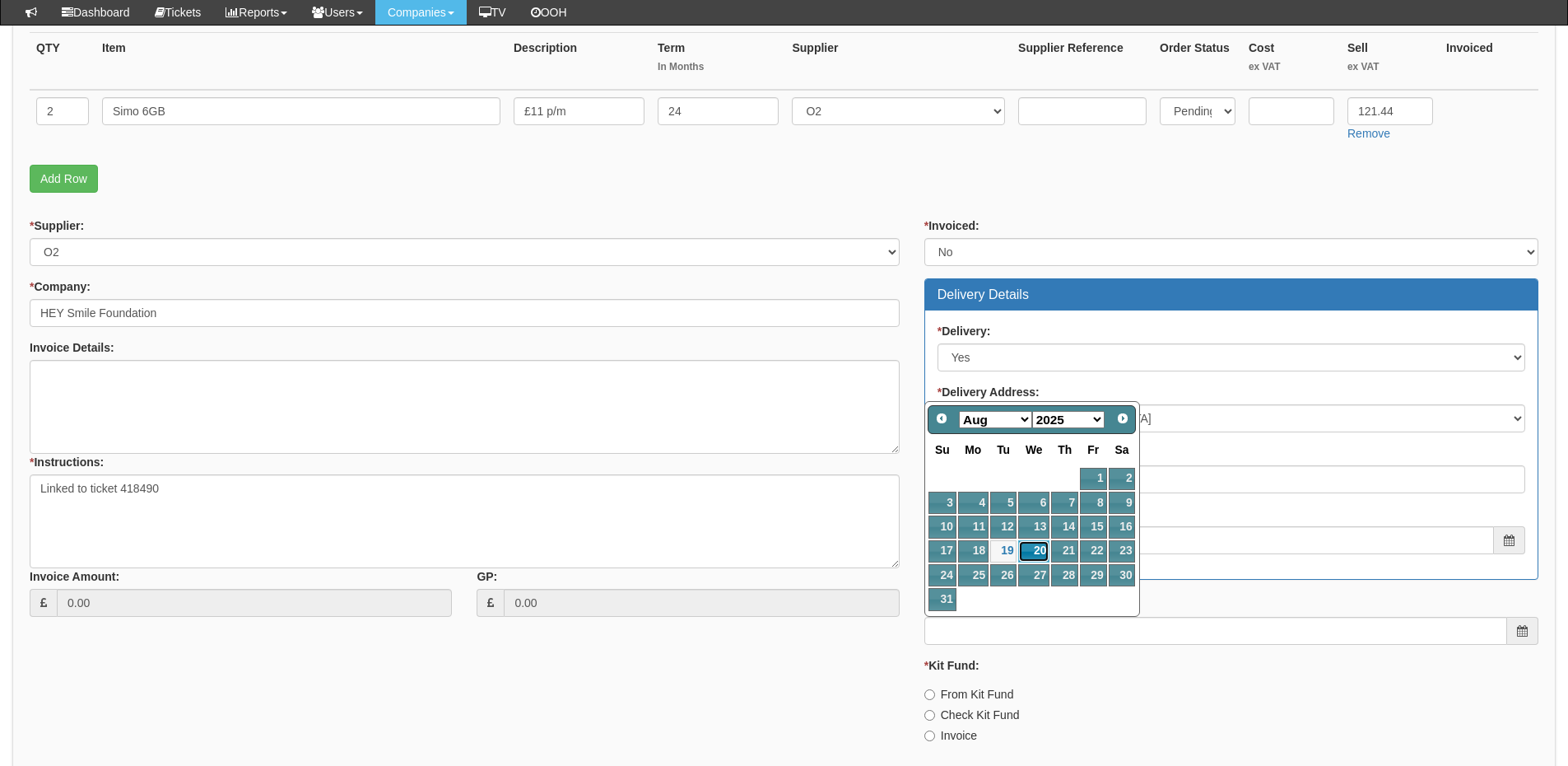
click at [1031, 559] on link "20" at bounding box center [1034, 551] width 31 height 22
type input "2025-08-20"
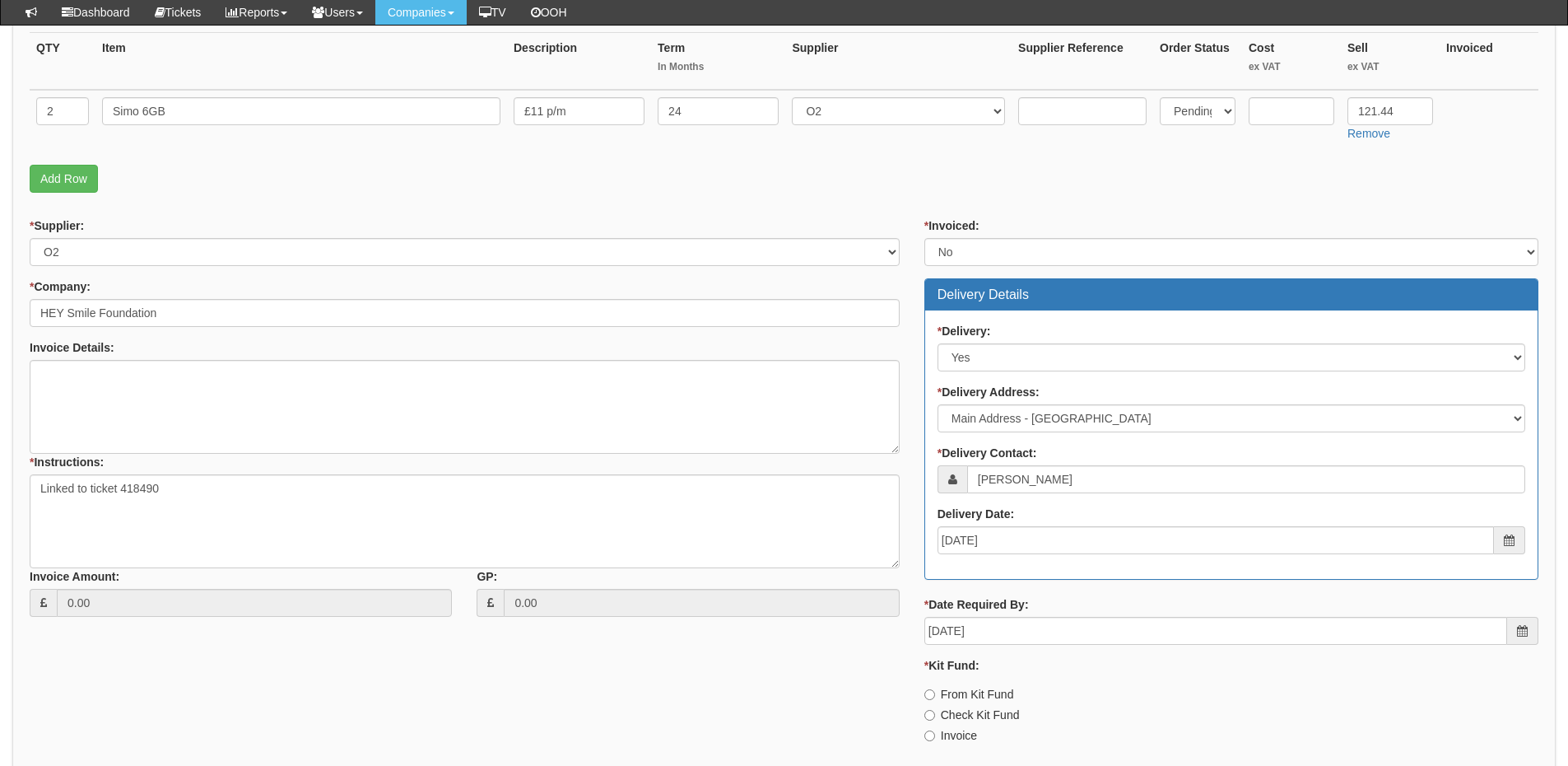
click at [954, 731] on label "Invoice" at bounding box center [950, 735] width 52 height 16
click at [935, 700] on input "Invoice" at bounding box center [929, 694] width 11 height 11
radio input "true"
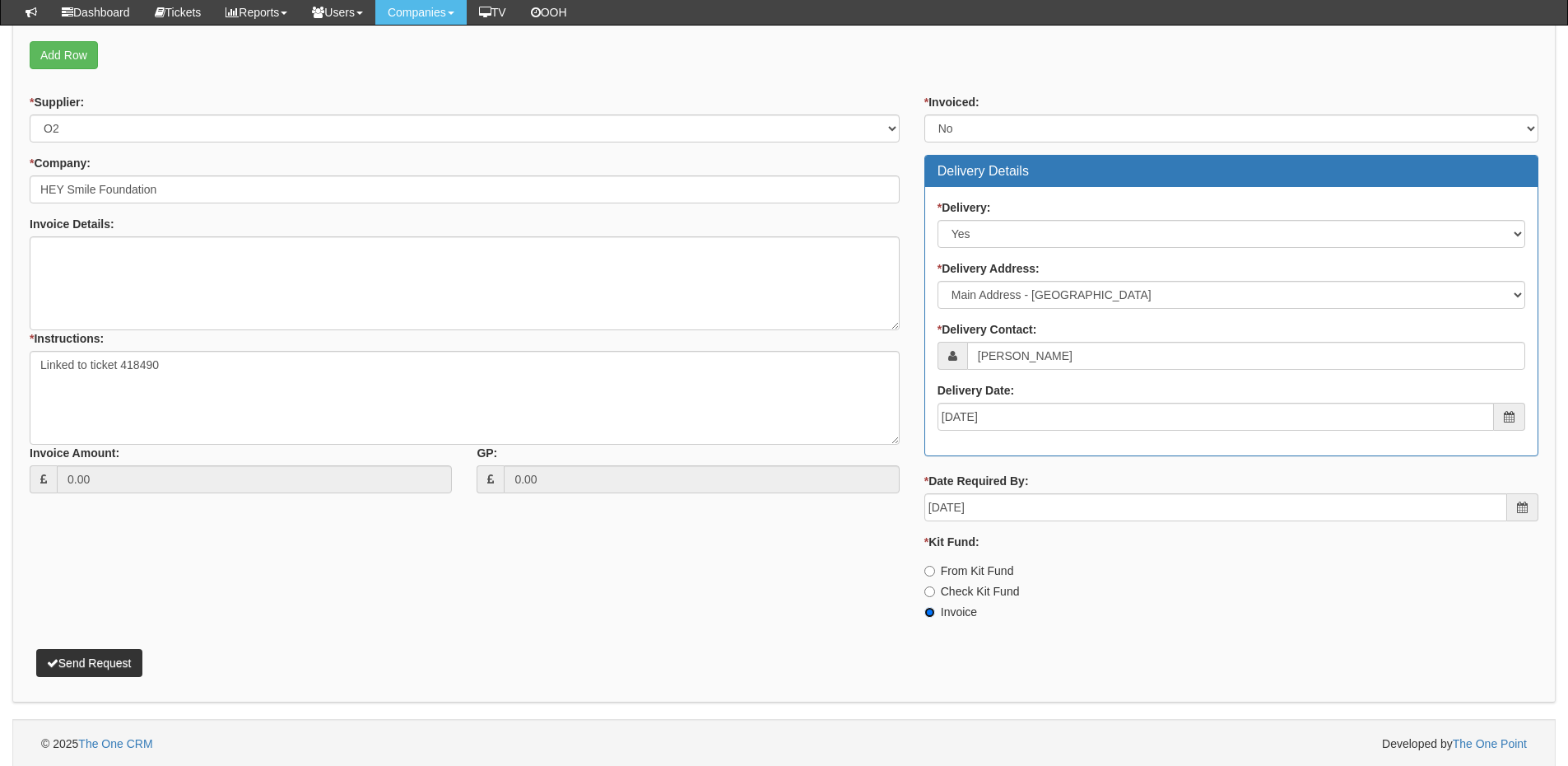
scroll to position [537, 0]
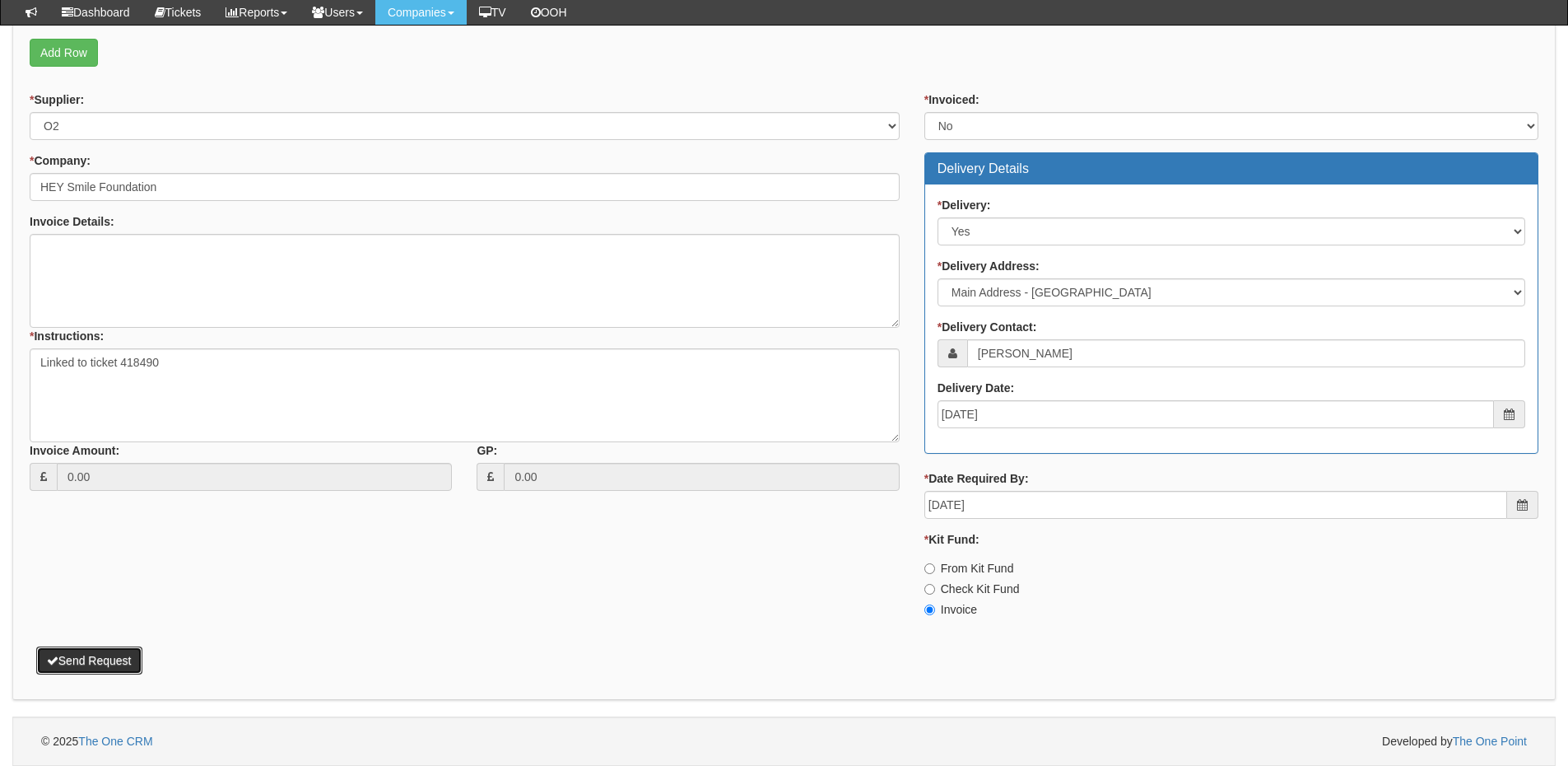
click at [114, 663] on button "Send Request" at bounding box center [89, 660] width 106 height 28
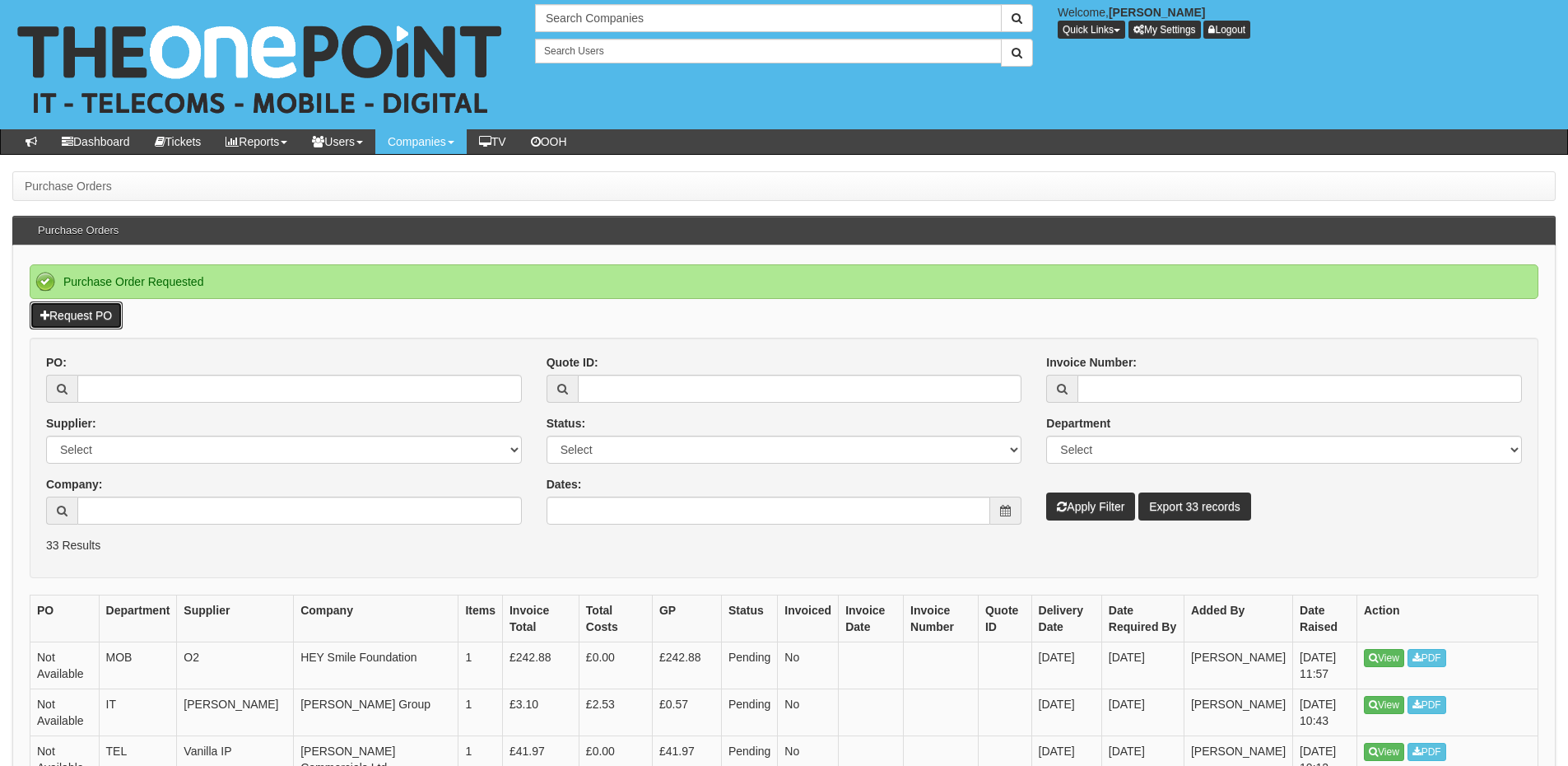
click at [79, 322] on link "Request PO" at bounding box center [76, 315] width 93 height 28
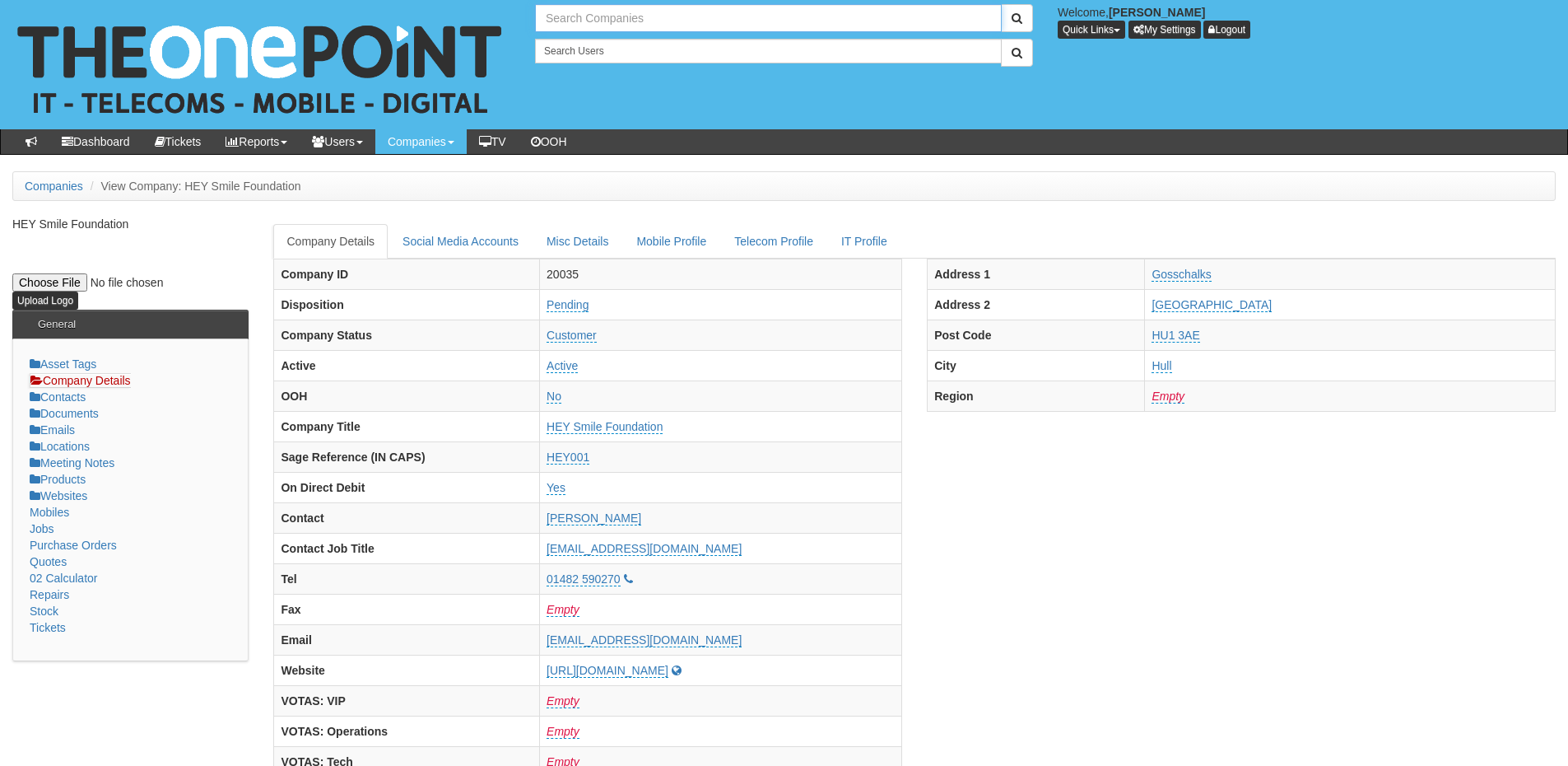
click at [578, 15] on input "text" at bounding box center [769, 17] width 467 height 28
click at [630, 19] on input "motor" at bounding box center [769, 17] width 467 height 28
click at [627, 44] on link "Motor Depot" at bounding box center [768, 46] width 464 height 24
type input "Motor Depot"
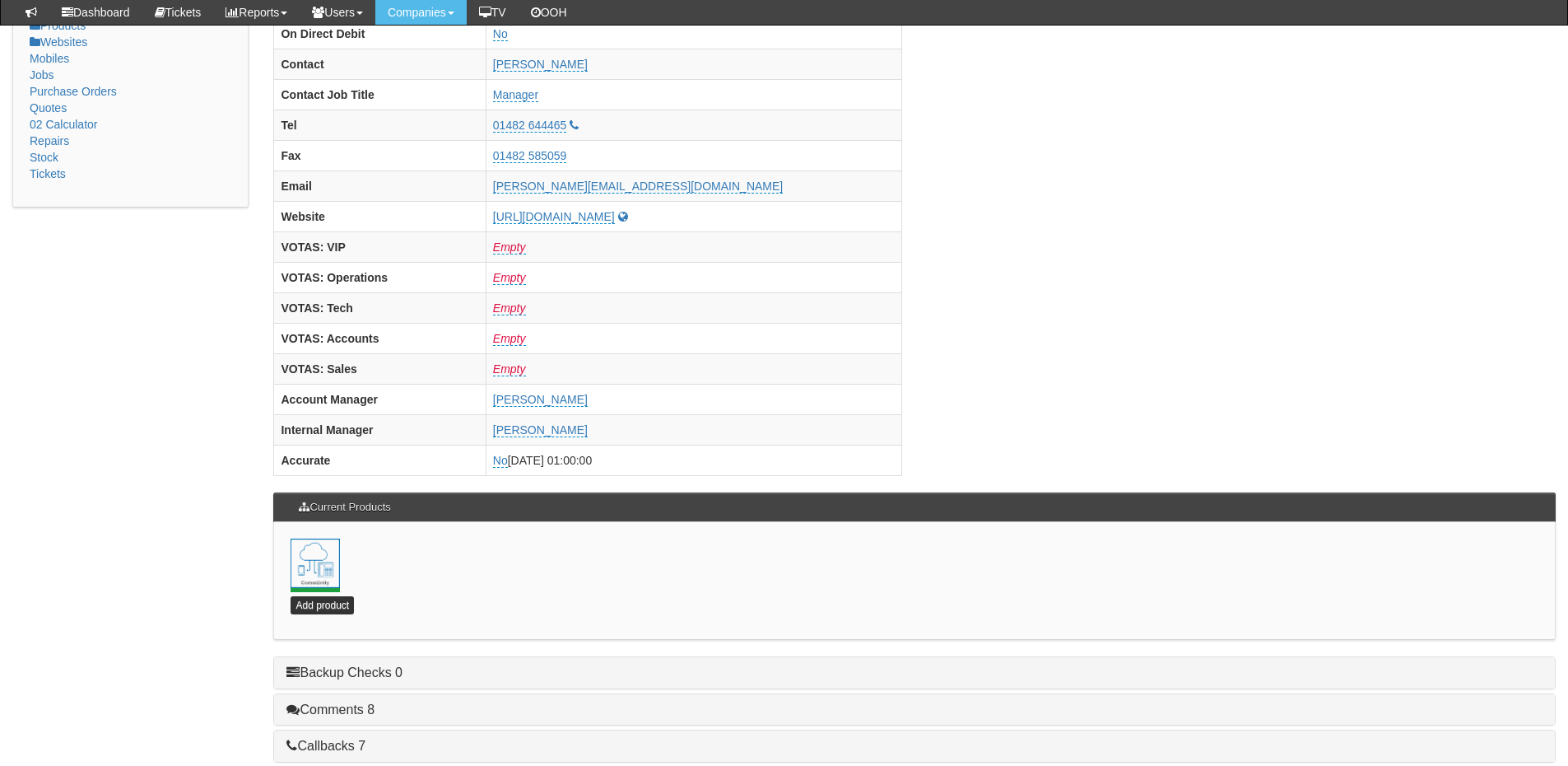
scroll to position [659, 0]
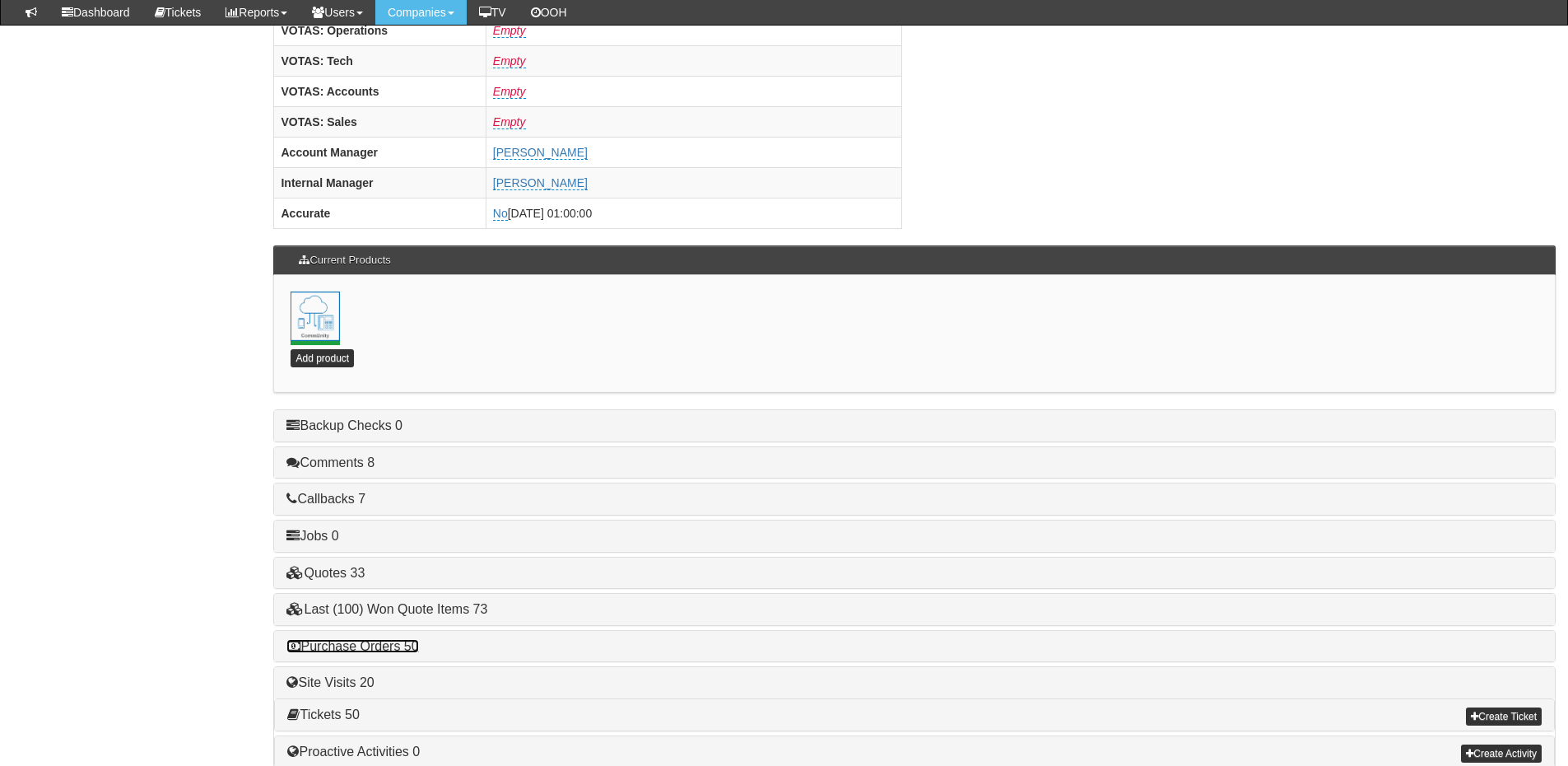
click at [388, 644] on link "Purchase Orders 50" at bounding box center [352, 646] width 132 height 14
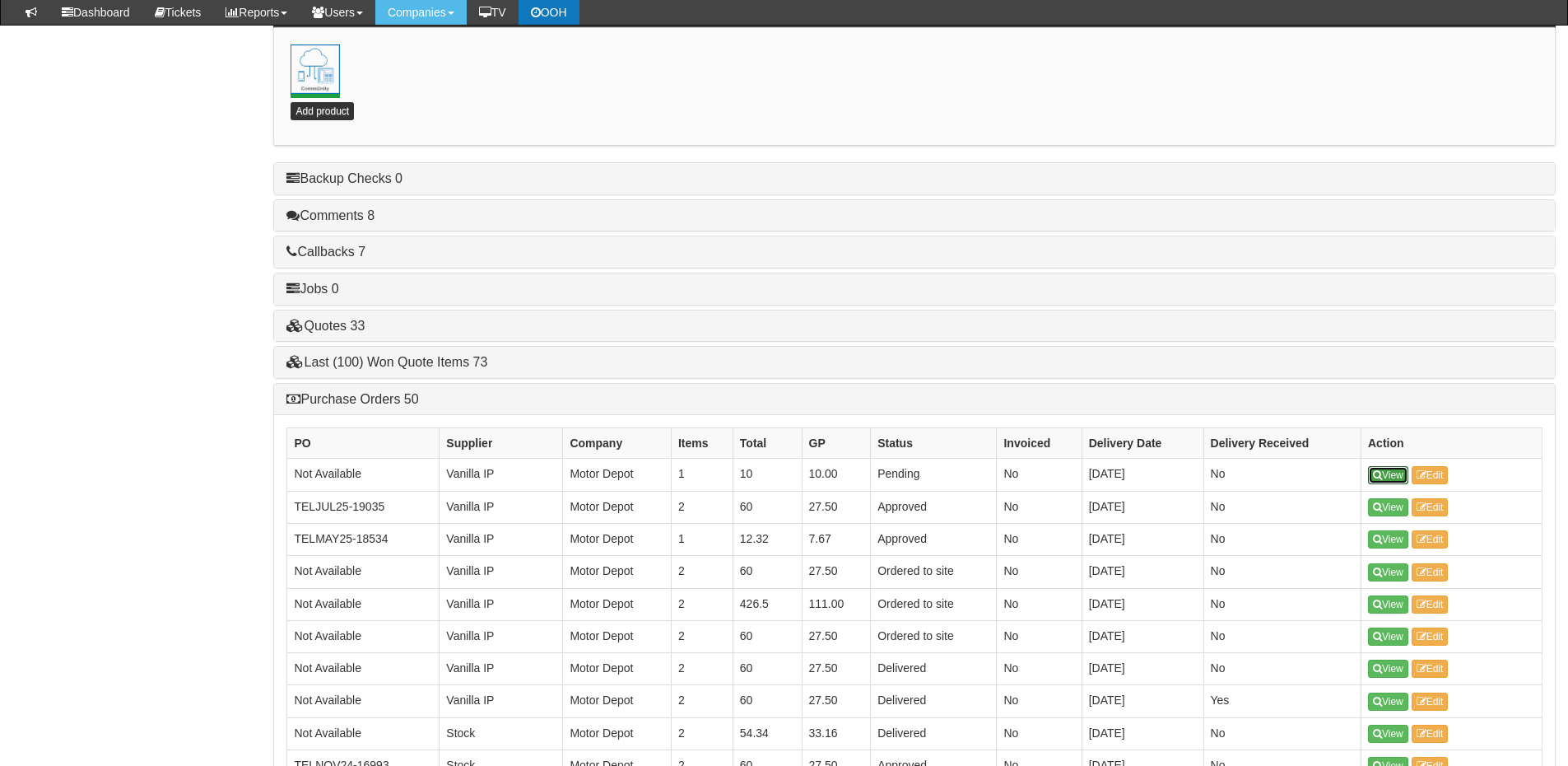
scroll to position [905, 0]
click at [384, 396] on link "Purchase Orders 50" at bounding box center [352, 400] width 132 height 14
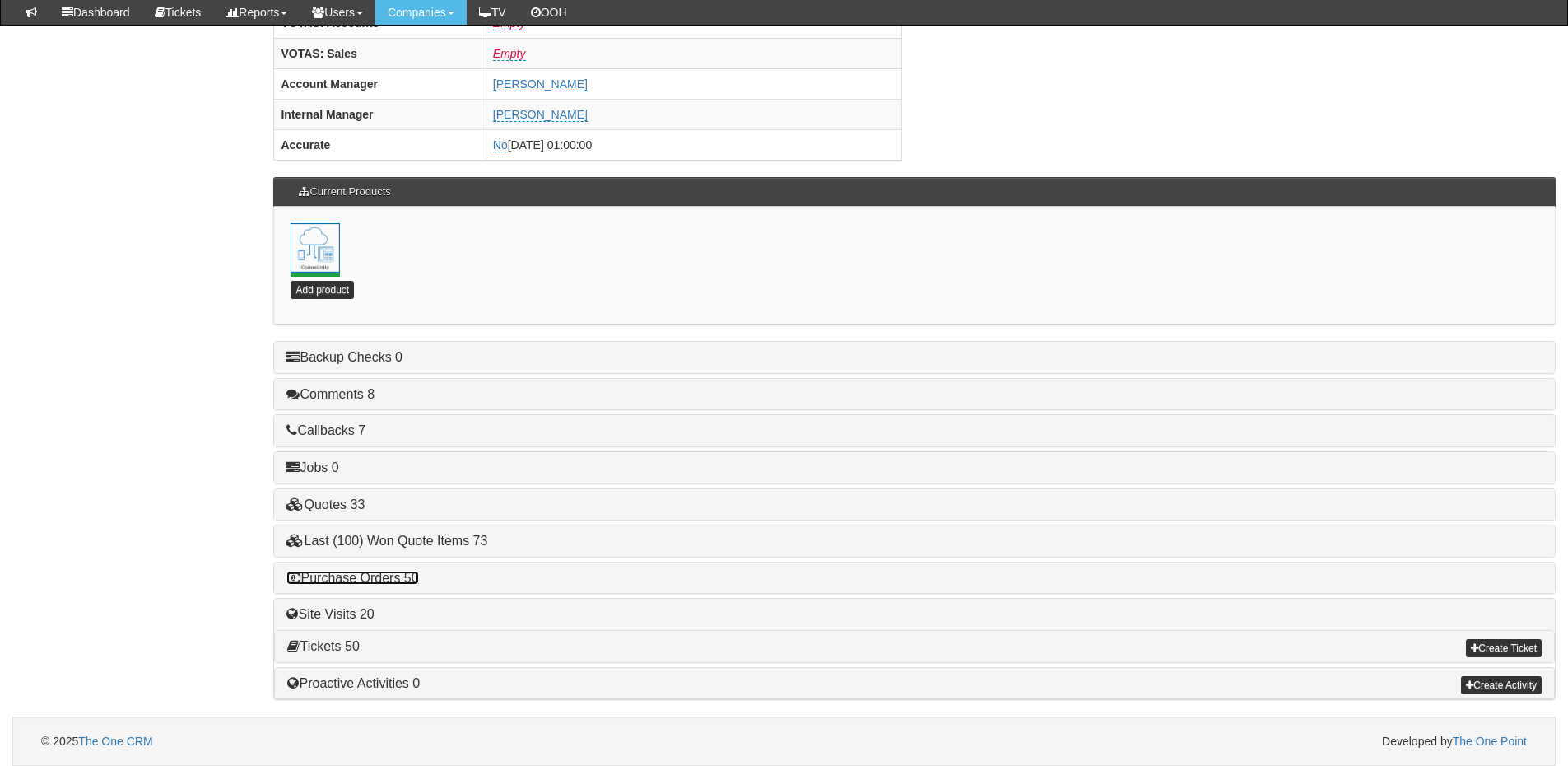
scroll to position [727, 0]
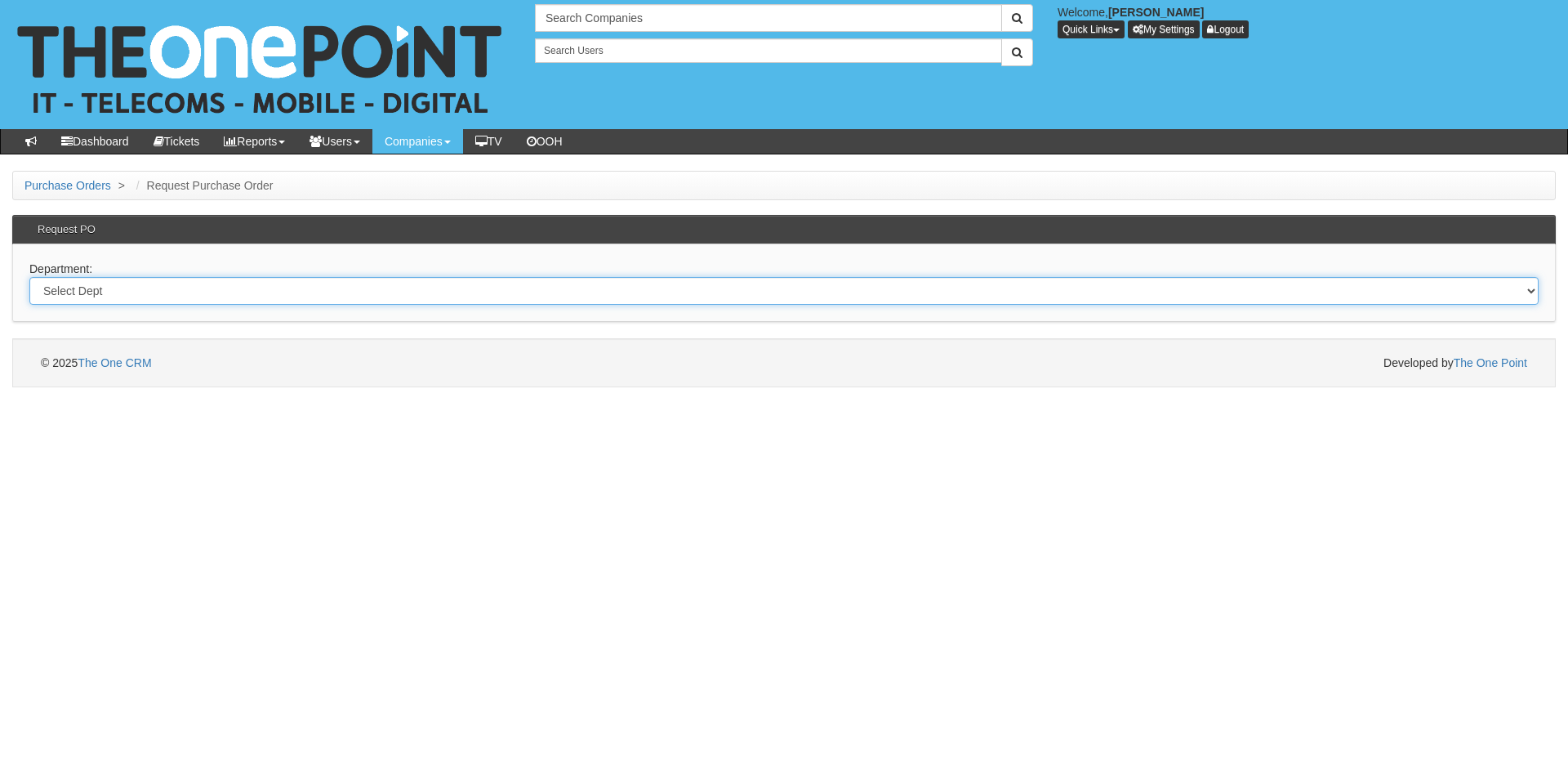
click at [139, 285] on select "Select Dept Digital Internal IT Mobiles Marketing Telecoms" at bounding box center [784, 290] width 1508 height 28
select select "?pipeID=&dept=IT"
click at [30, 277] on select "Select Dept Digital Internal IT Mobiles Marketing Telecoms" at bounding box center [784, 290] width 1508 height 28
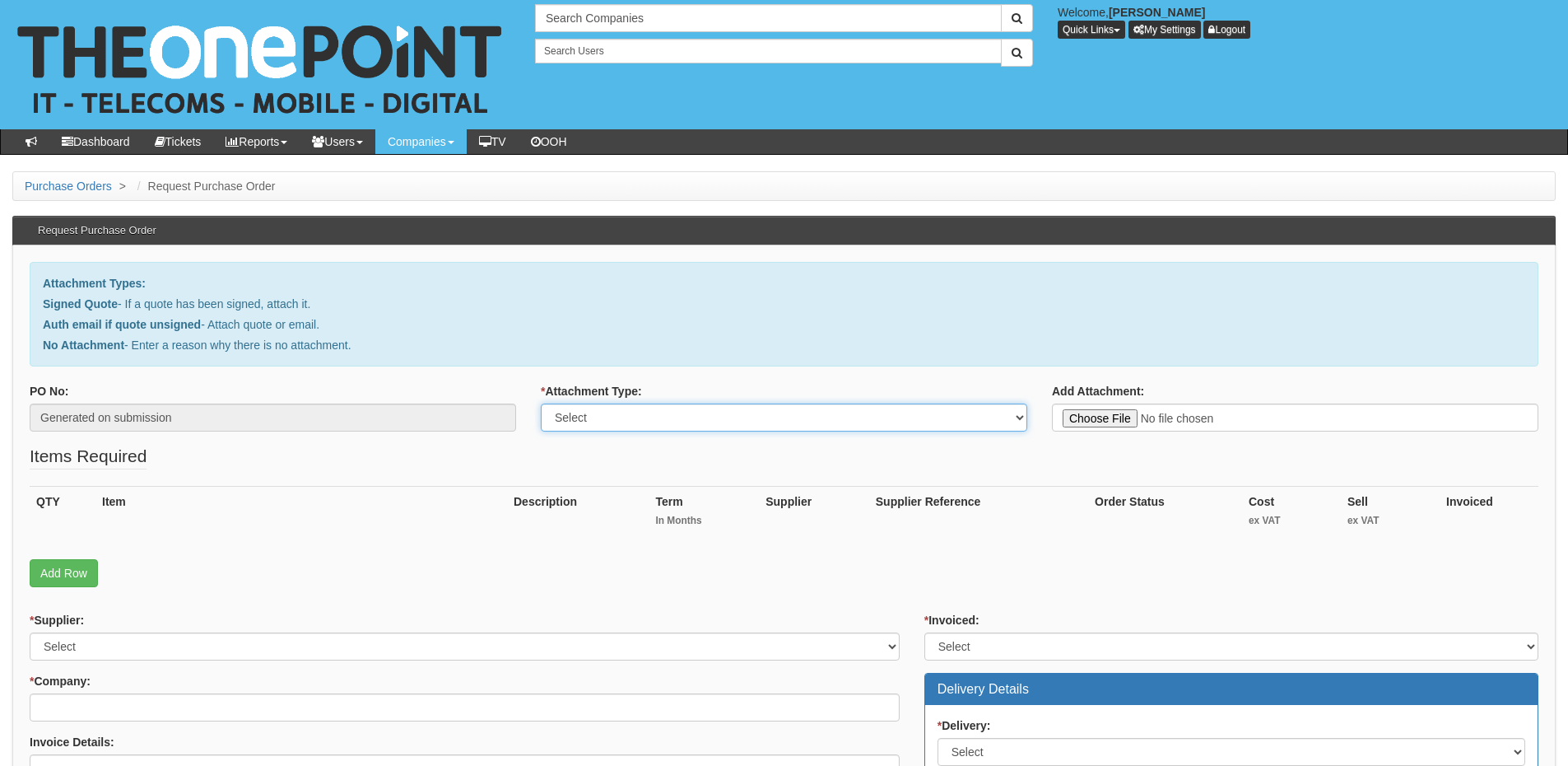
click at [666, 417] on select "Select Signed Quote Auth email with quote if unsigned No Attachment" at bounding box center [784, 417] width 487 height 28
select select "Signed Quote"
click at [541, 404] on select "Select Signed Quote Auth email with quote if unsigned No Attachment" at bounding box center [784, 417] width 487 height 28
type input "C:\fakepath\Roy Peters Estates Chesterfield - IT Support (1).pdf"
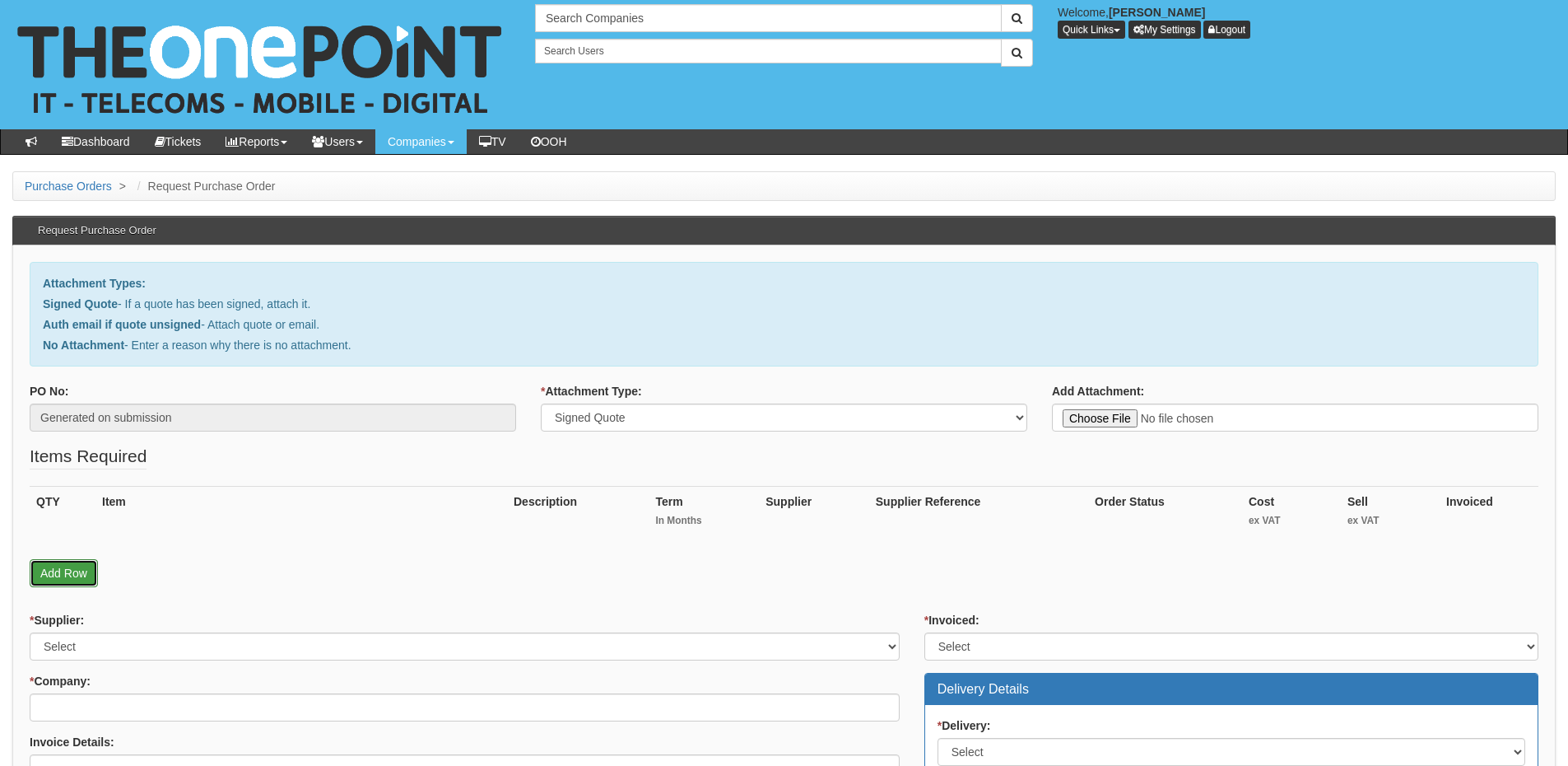
click at [71, 576] on link "Add Row" at bounding box center [64, 572] width 69 height 28
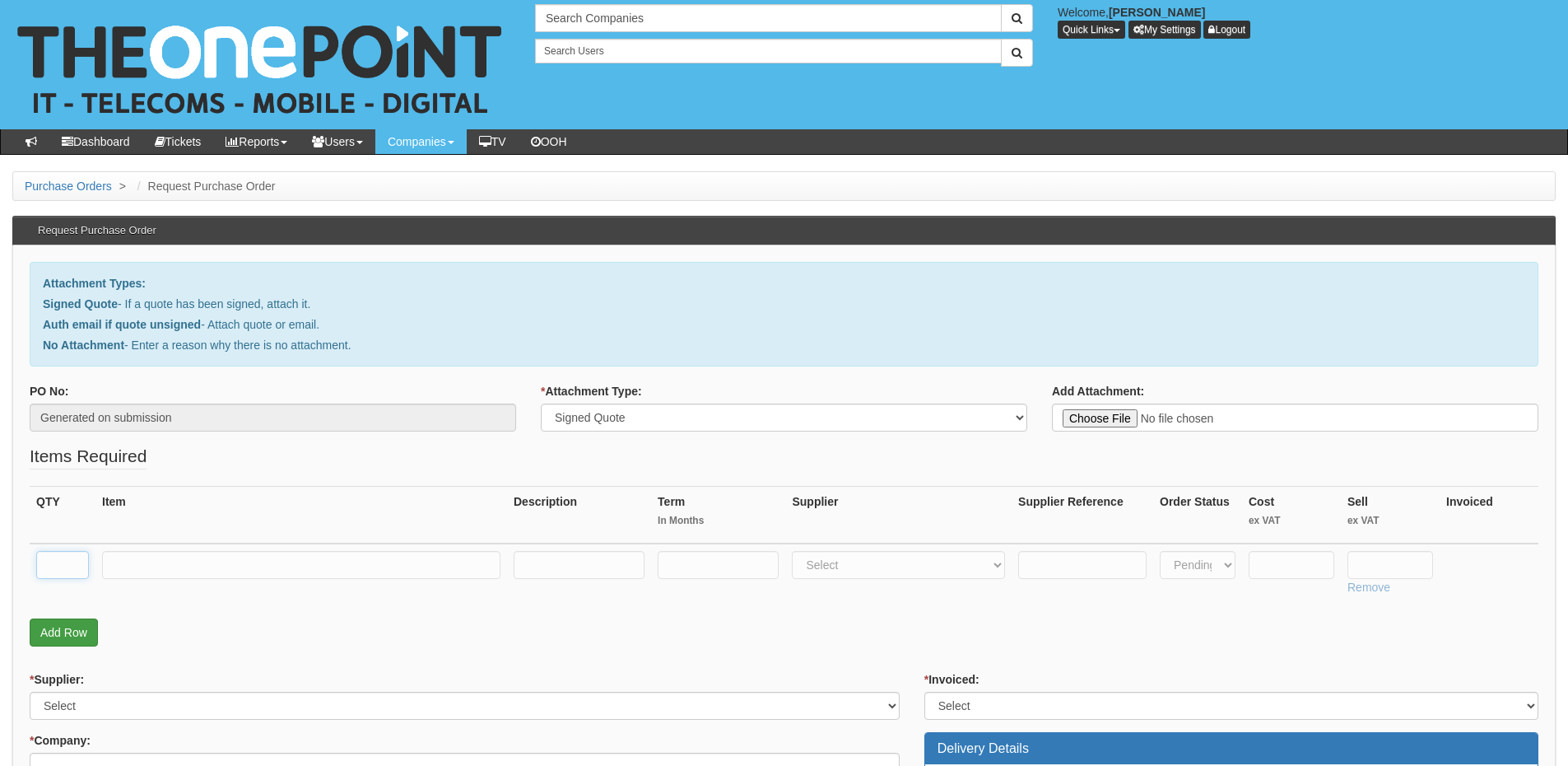
click at [71, 576] on input "text" at bounding box center [62, 565] width 52 height 28
type input "10"
click at [261, 563] on input "text" at bounding box center [301, 565] width 399 height 28
paste input "The Cyber Plan"
type input "The Cyber Plan"
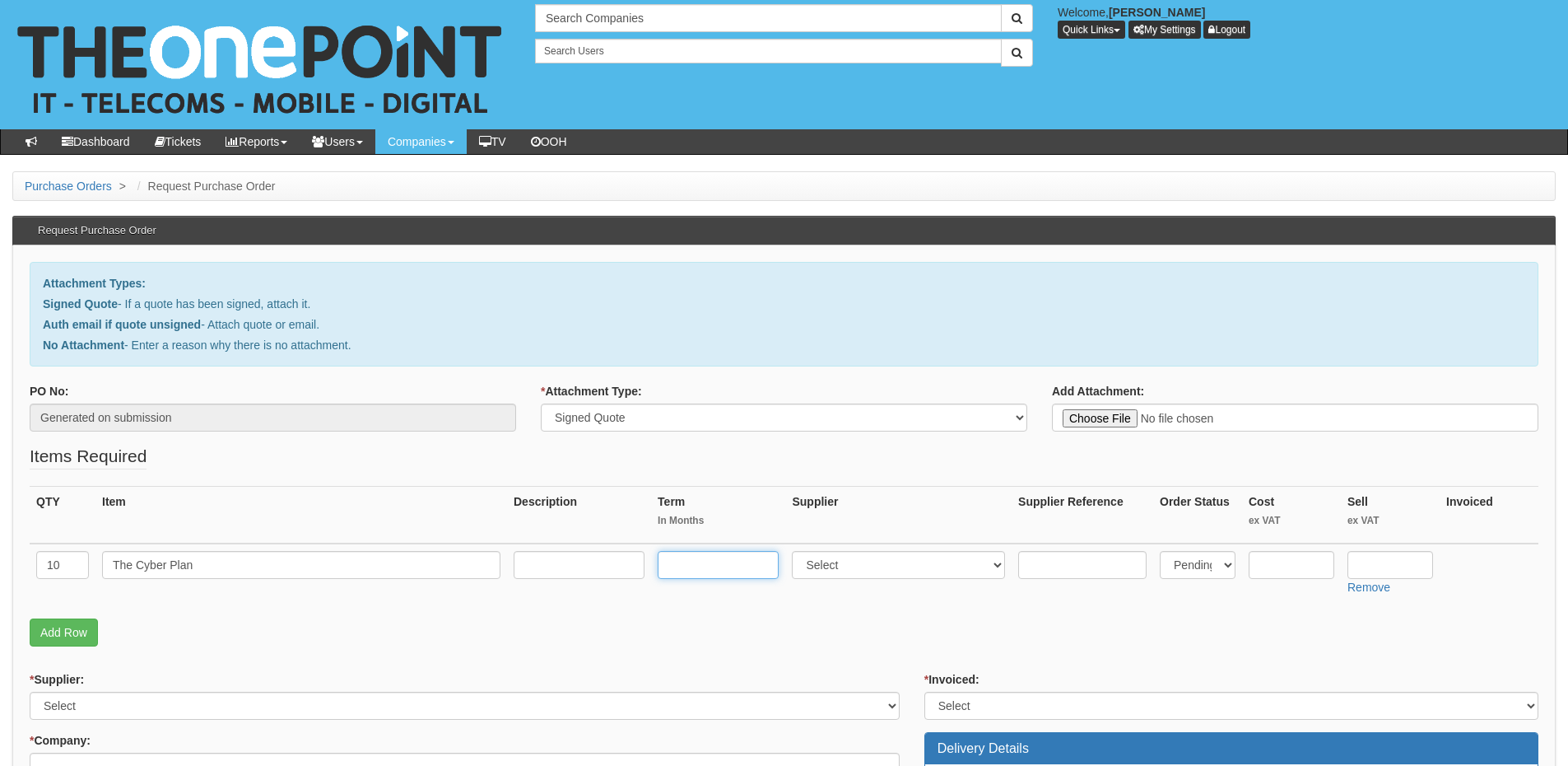
click at [684, 562] on input "text" at bounding box center [717, 565] width 121 height 28
type input "36"
click at [832, 565] on select "Select 123 REG.co.uk 1Password 3 4Gon AA Jones Electric Ltd Abzorb Access Group…" at bounding box center [898, 565] width 213 height 28
select select "81"
click at [796, 551] on select "Select 123 REG.co.uk 1Password 3 4Gon AA Jones Electric Ltd Abzorb Access Group…" at bounding box center [898, 565] width 213 height 28
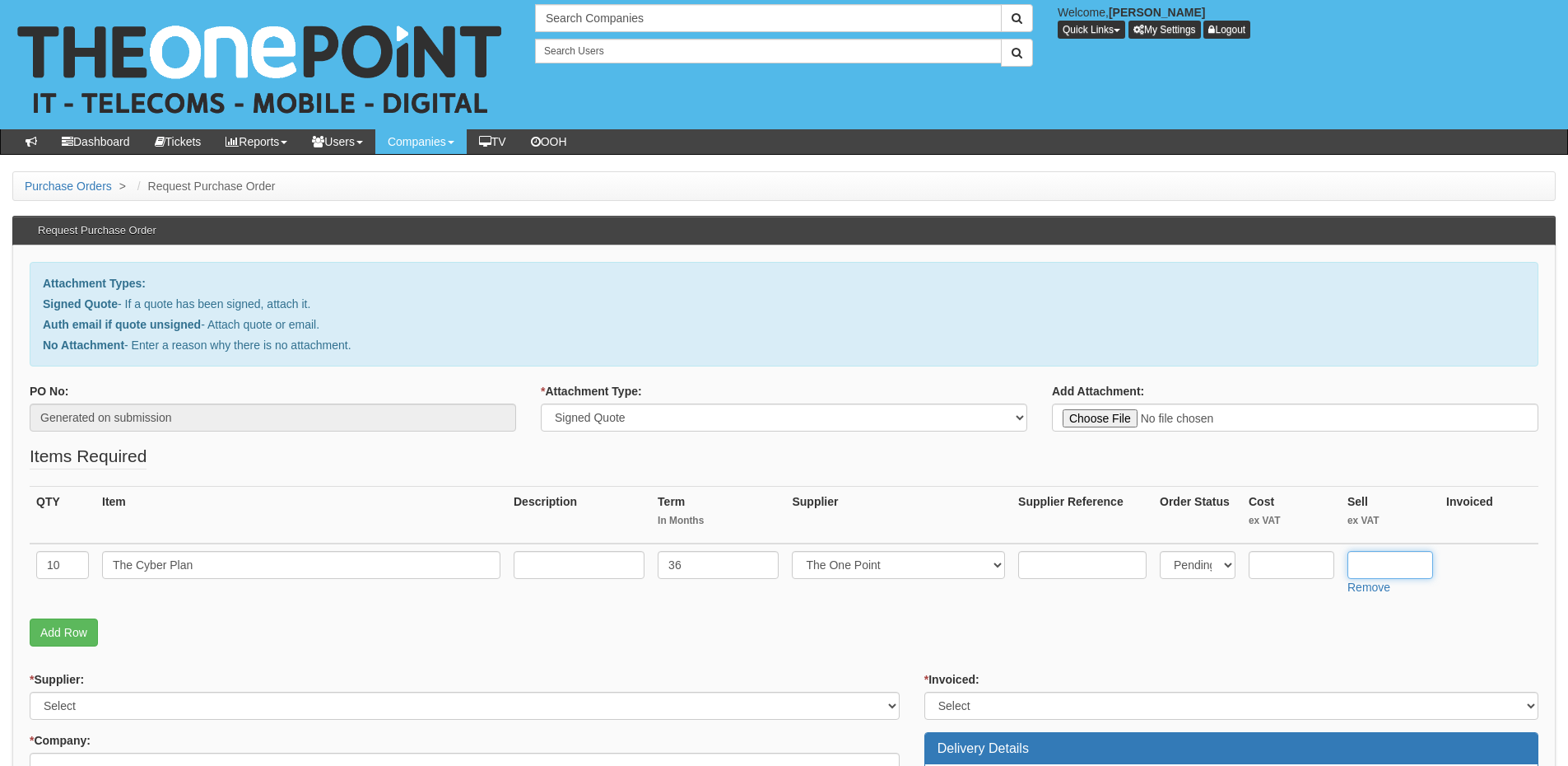
click at [1383, 564] on input "text" at bounding box center [1390, 565] width 85 height 28
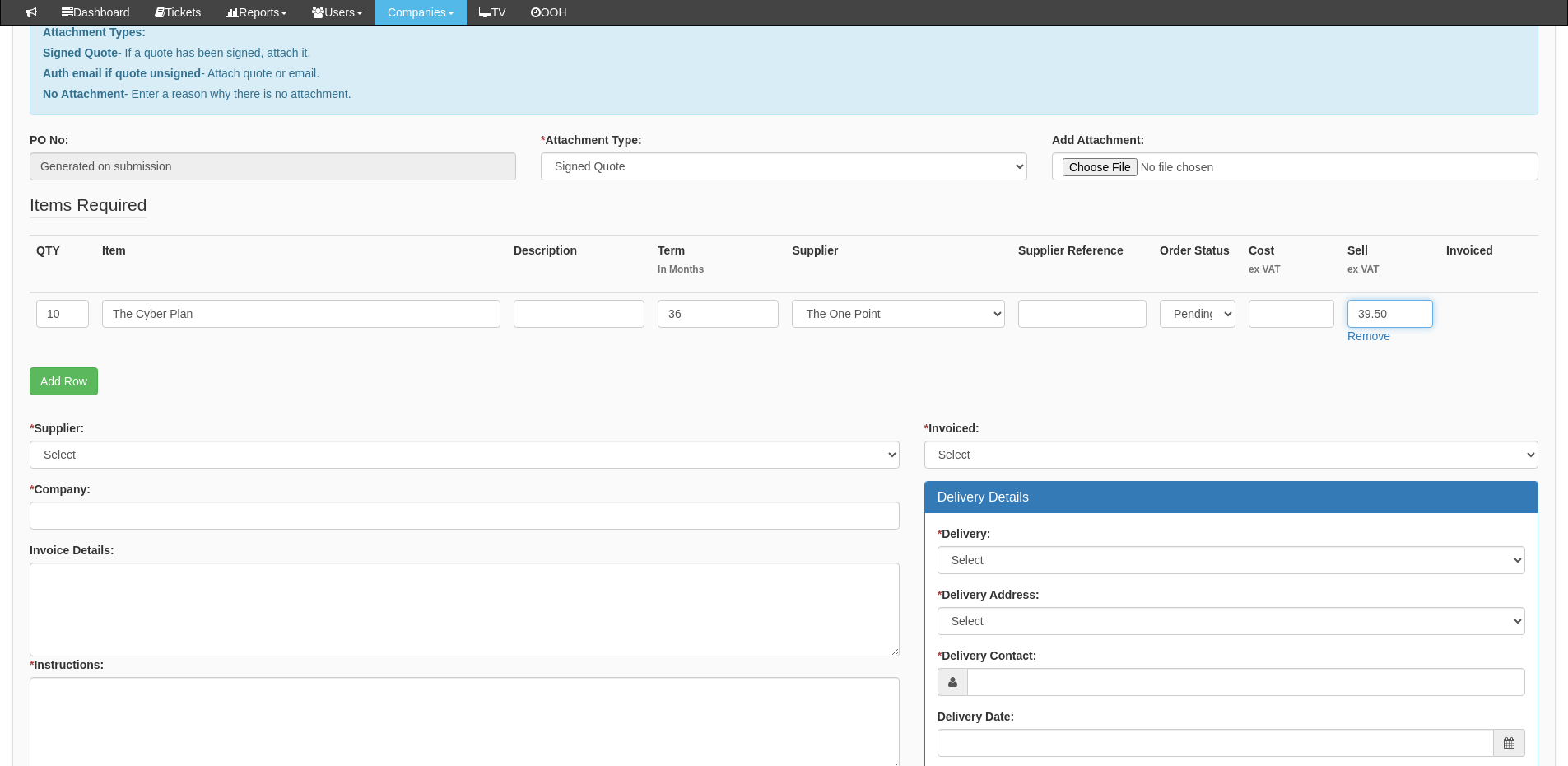
scroll to position [329, 0]
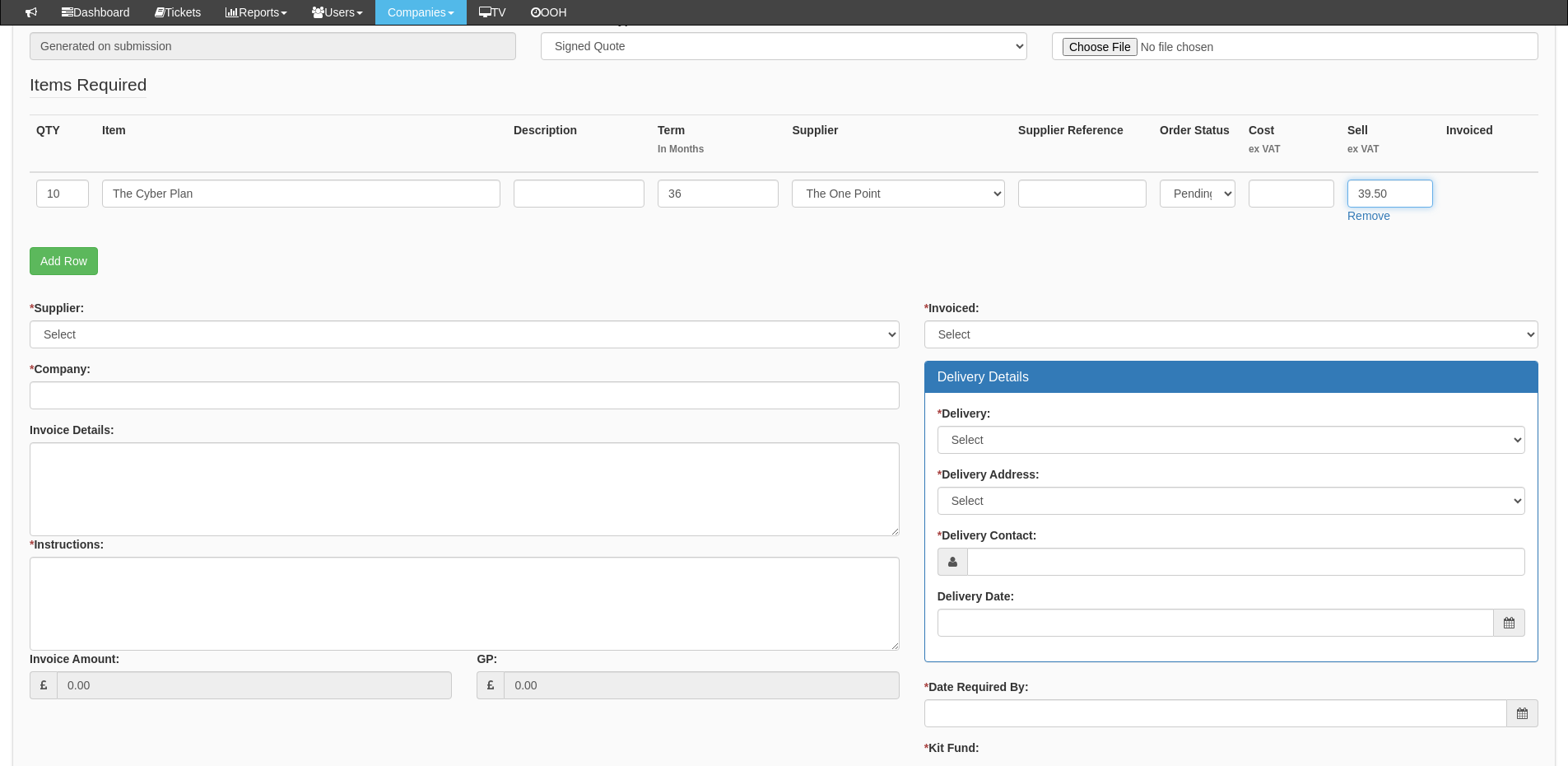
type input "39.50"
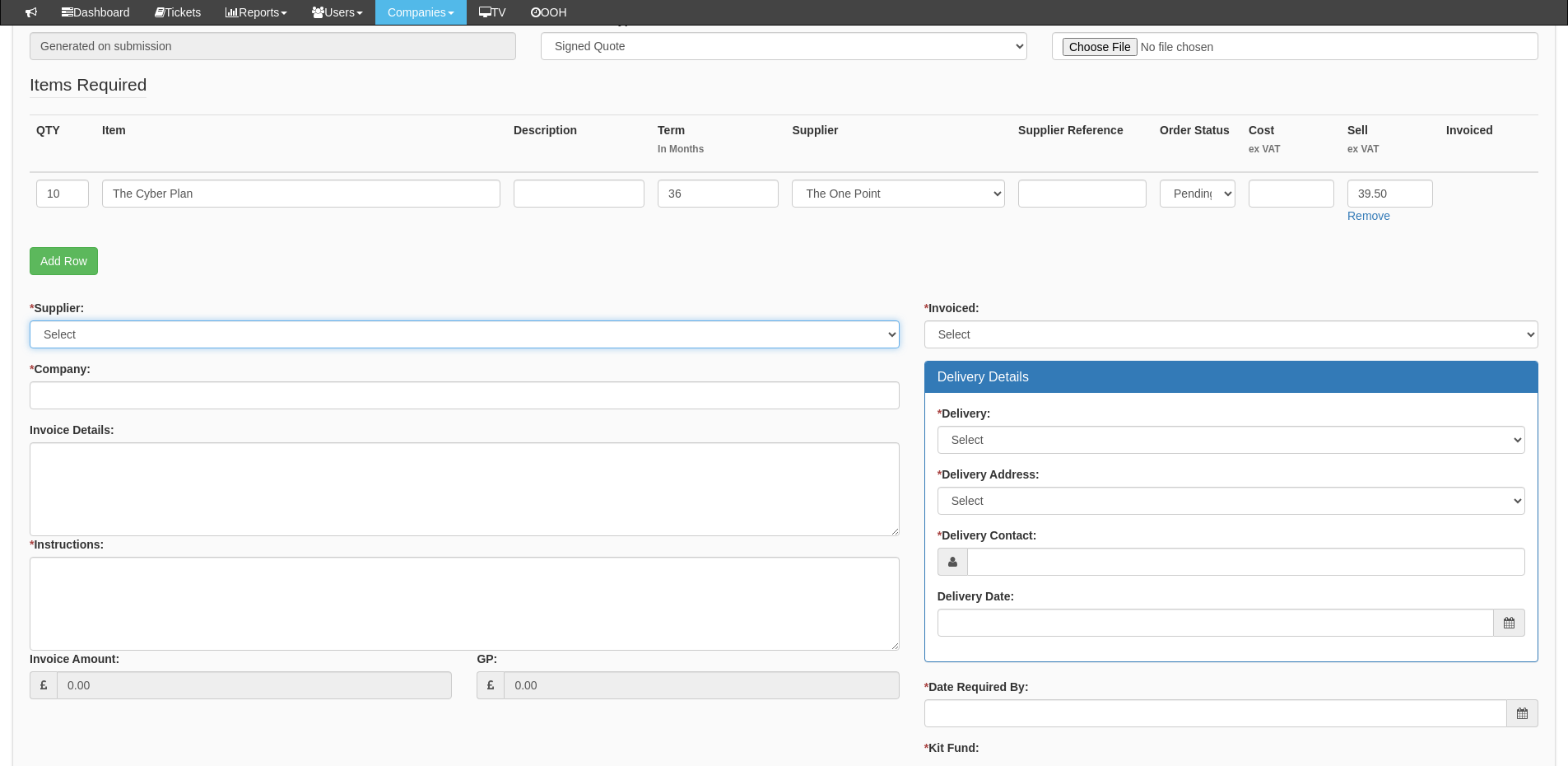
click at [182, 330] on select "Select 123 REG.co.uk 1Password 3 4Gon AA Jones Electric Ltd Abzorb Access Group…" at bounding box center [465, 334] width 870 height 28
select select "81"
click at [30, 321] on select "Select 123 REG.co.uk 1Password 3 4Gon AA Jones Electric Ltd Abzorb Access Group…" at bounding box center [465, 334] width 870 height 28
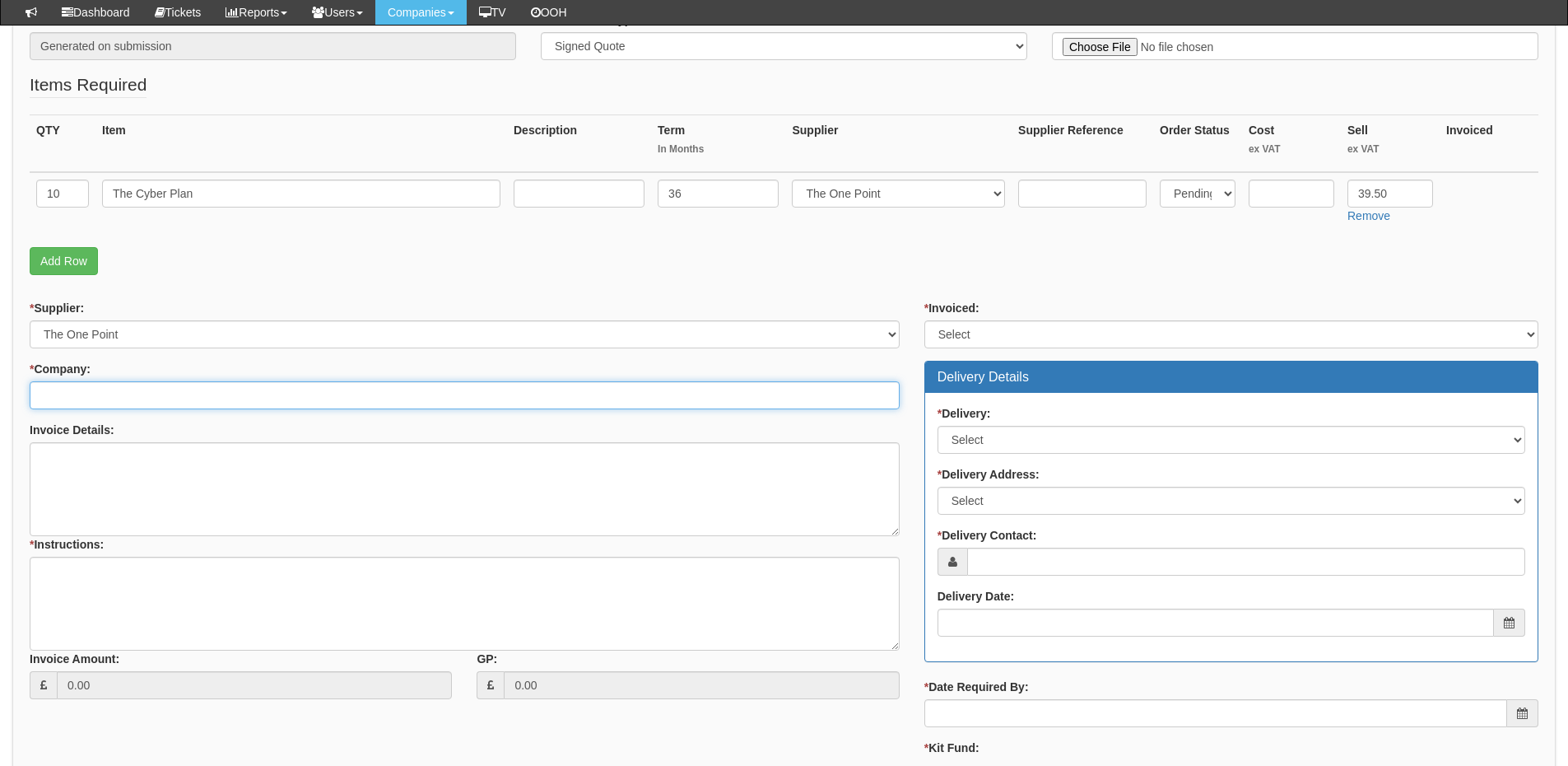
click at [147, 388] on input "* Company:" at bounding box center [465, 395] width 870 height 28
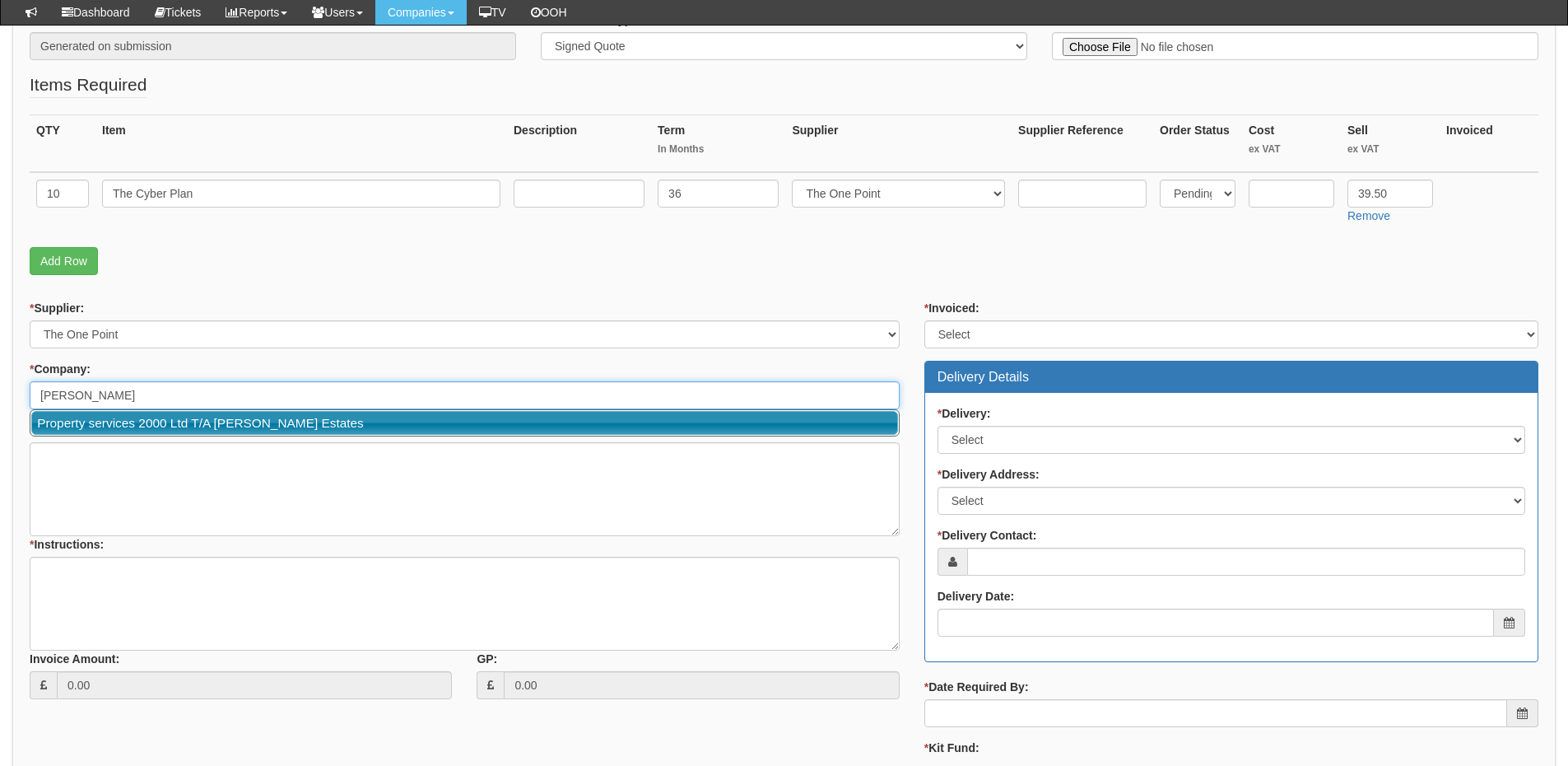
click at [200, 421] on link "Property services 2000 Ltd T/A Roy Peters Estates" at bounding box center [464, 422] width 866 height 24
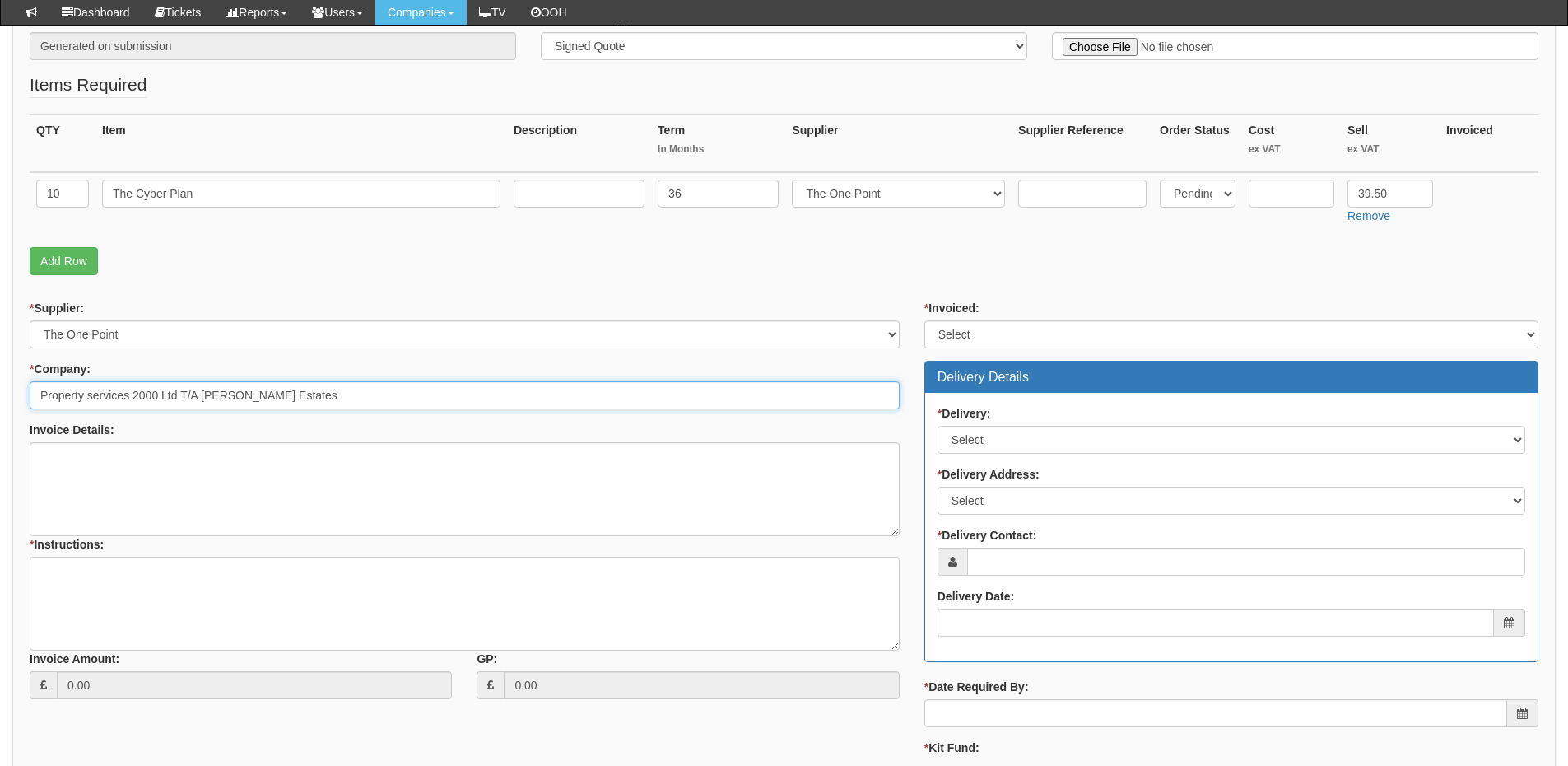
type input "Property services 2000 Ltd T/A Roy Peters Estates"
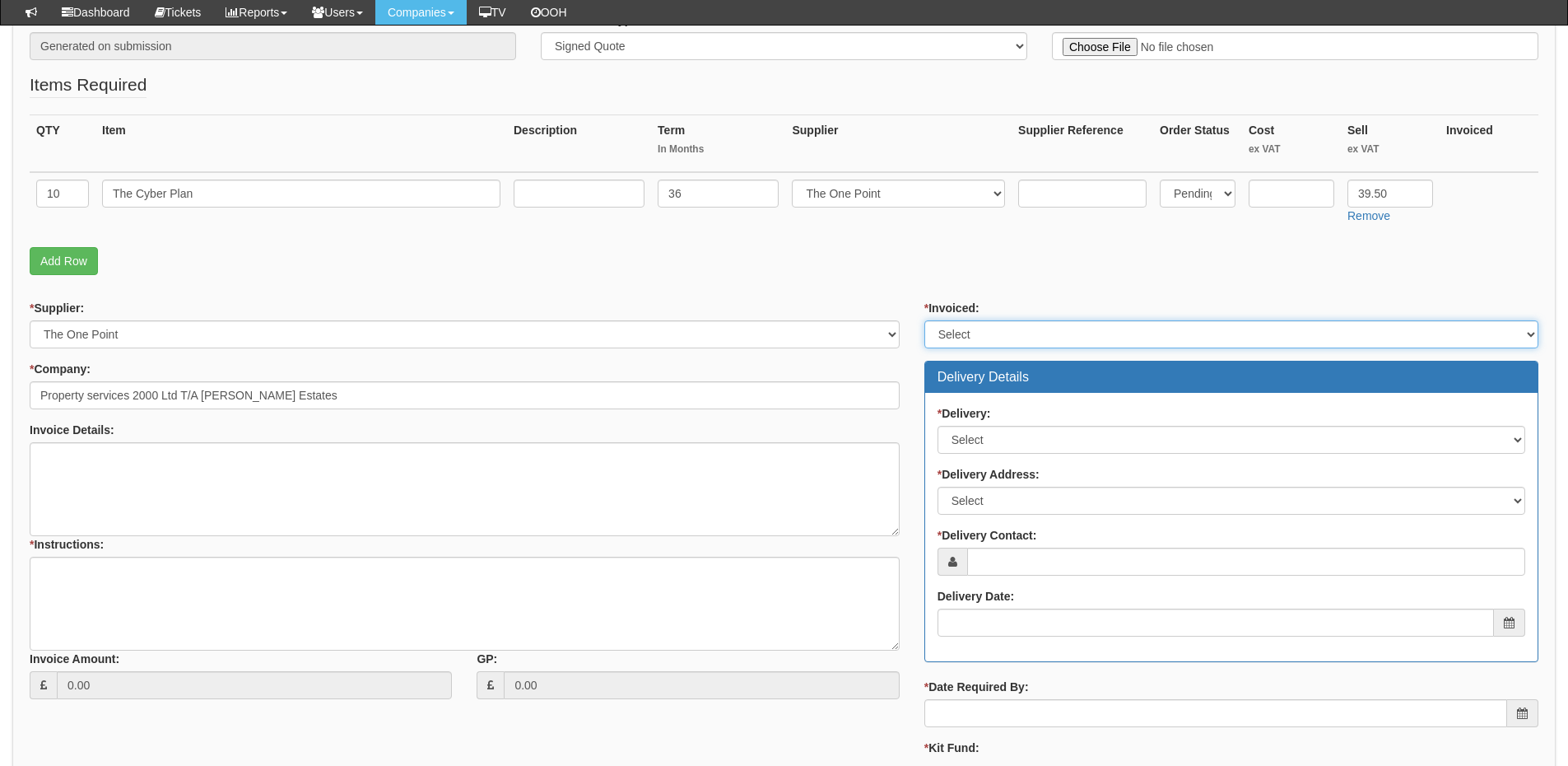
click at [998, 325] on select "Select Yes No N/A STB (part of order)" at bounding box center [1231, 334] width 614 height 28
select select "2"
click at [924, 321] on select "Select Yes No N/A STB (part of order)" at bounding box center [1231, 334] width 614 height 28
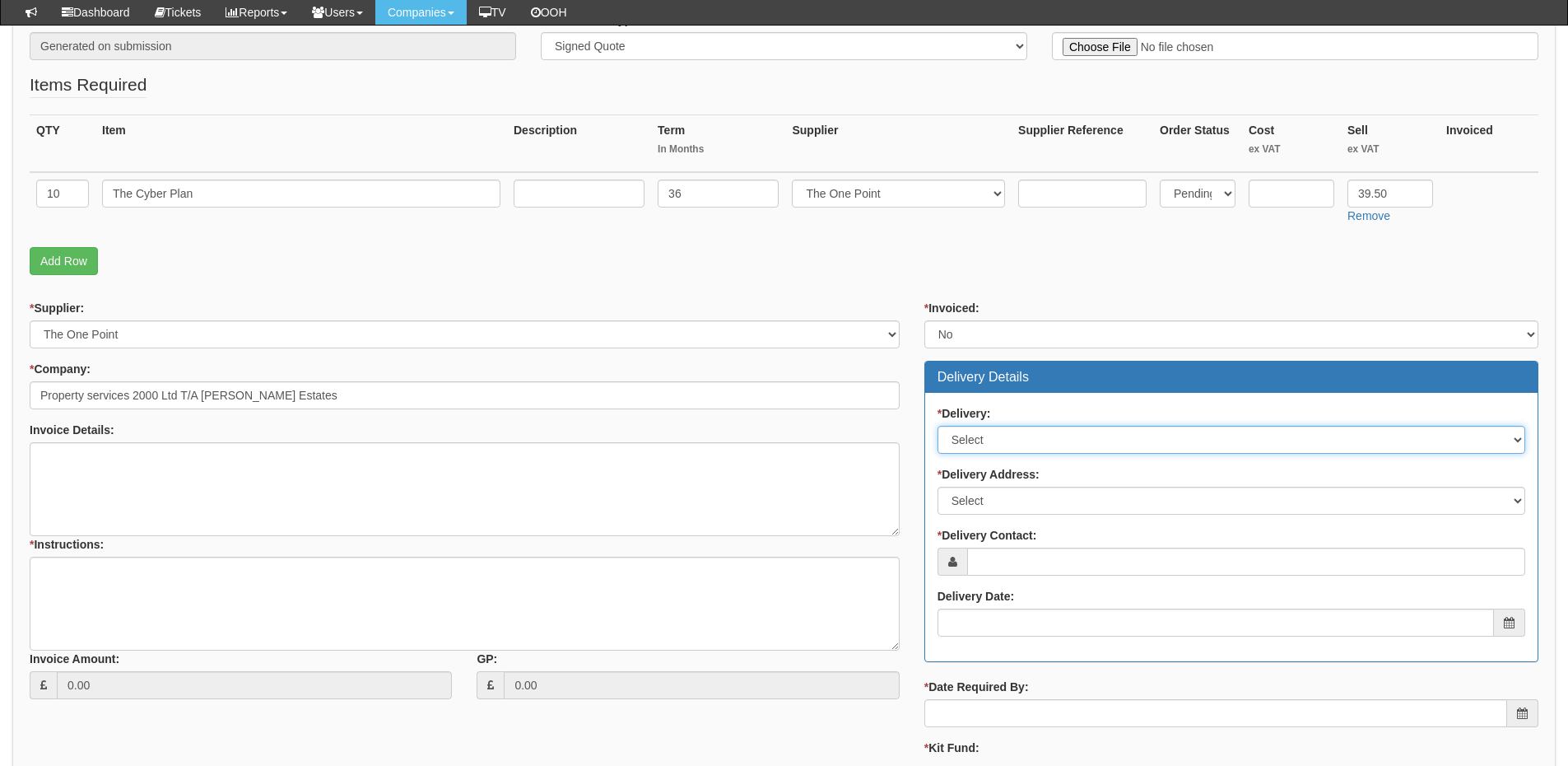
click at [973, 441] on select "Select No Not Applicable Yes" at bounding box center [1231, 440] width 588 height 28
select select "3"
click at [938, 426] on select "Select No Not Applicable Yes" at bounding box center [1231, 440] width 588 height 28
click at [982, 483] on div "* Delivery Address: Select Not Applicable Main Address - S40 1RQ Other" at bounding box center [1231, 490] width 588 height 48
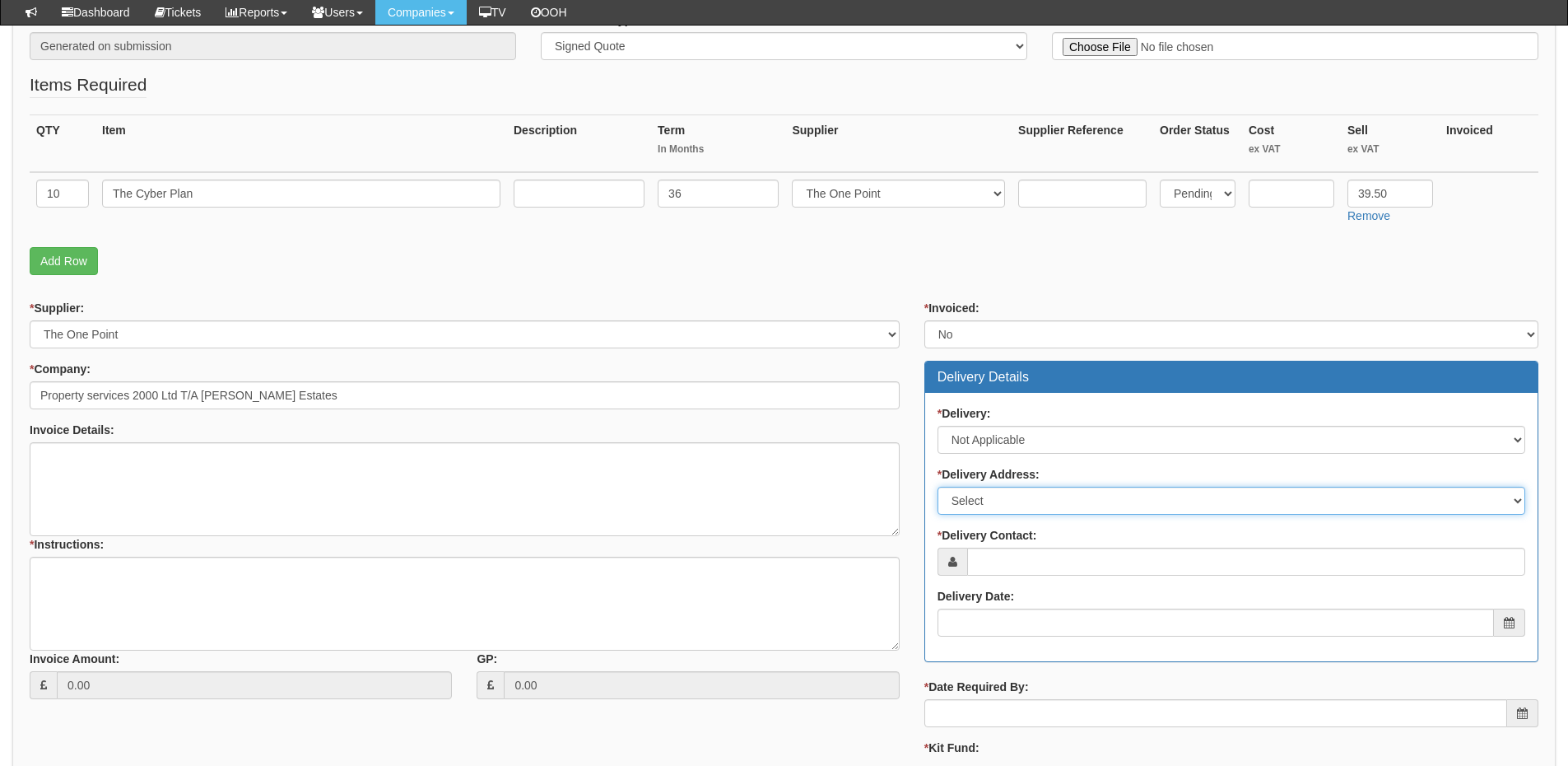
drag, startPoint x: 987, startPoint y: 501, endPoint x: 987, endPoint y: 509, distance: 8.0
click at [987, 501] on select "Select Not Applicable Main Address - S40 1RQ Other" at bounding box center [1231, 501] width 588 height 28
select select "N/A"
click at [938, 487] on select "Select Not Applicable Main Address - S40 1RQ Other" at bounding box center [1231, 501] width 588 height 28
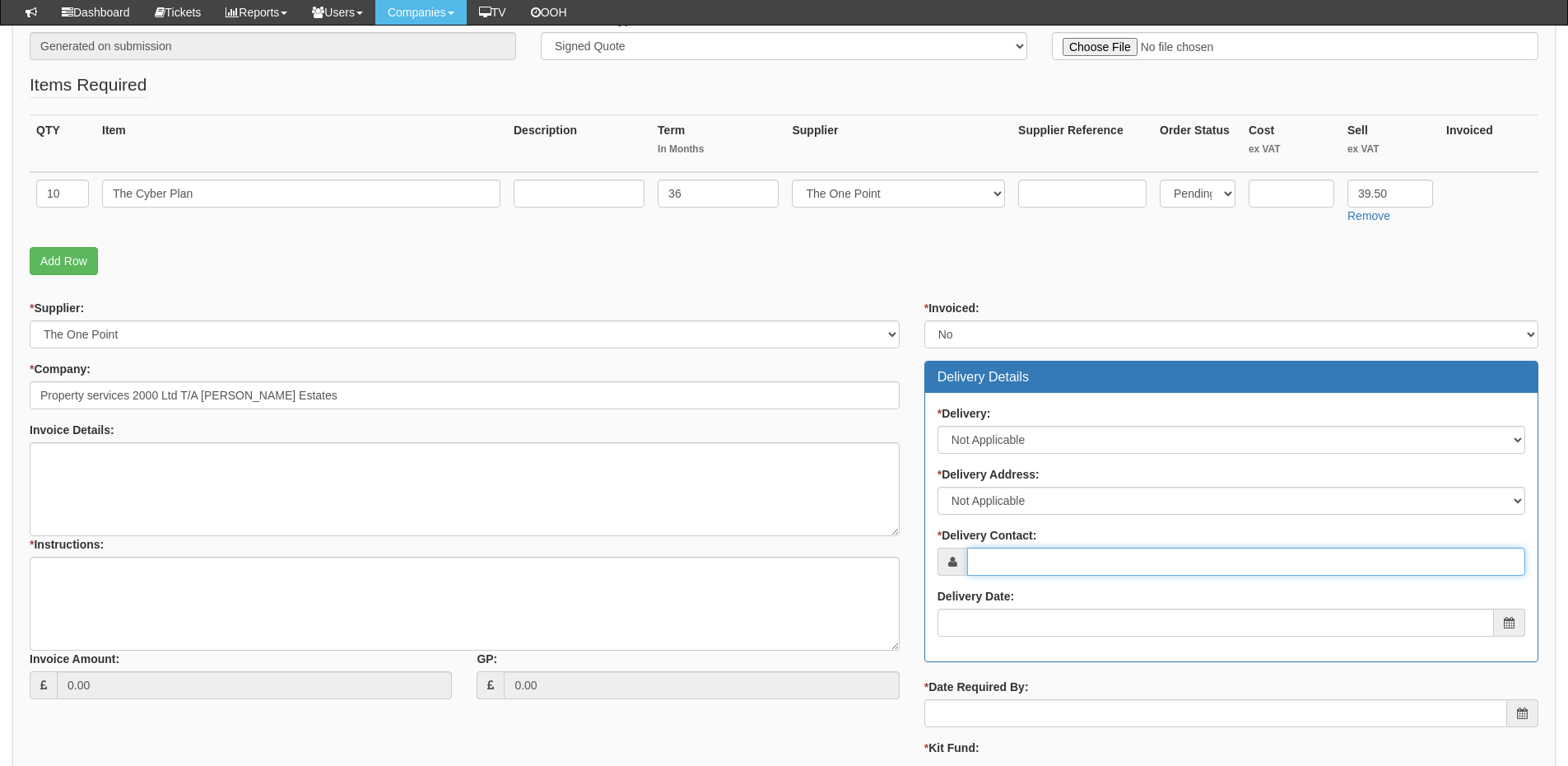
click at [988, 554] on input "* Delivery Contact:" at bounding box center [1246, 561] width 558 height 28
click at [1005, 554] on input "* Delivery Contact:" at bounding box center [1246, 561] width 558 height 28
paste input "Emma Gallagher"
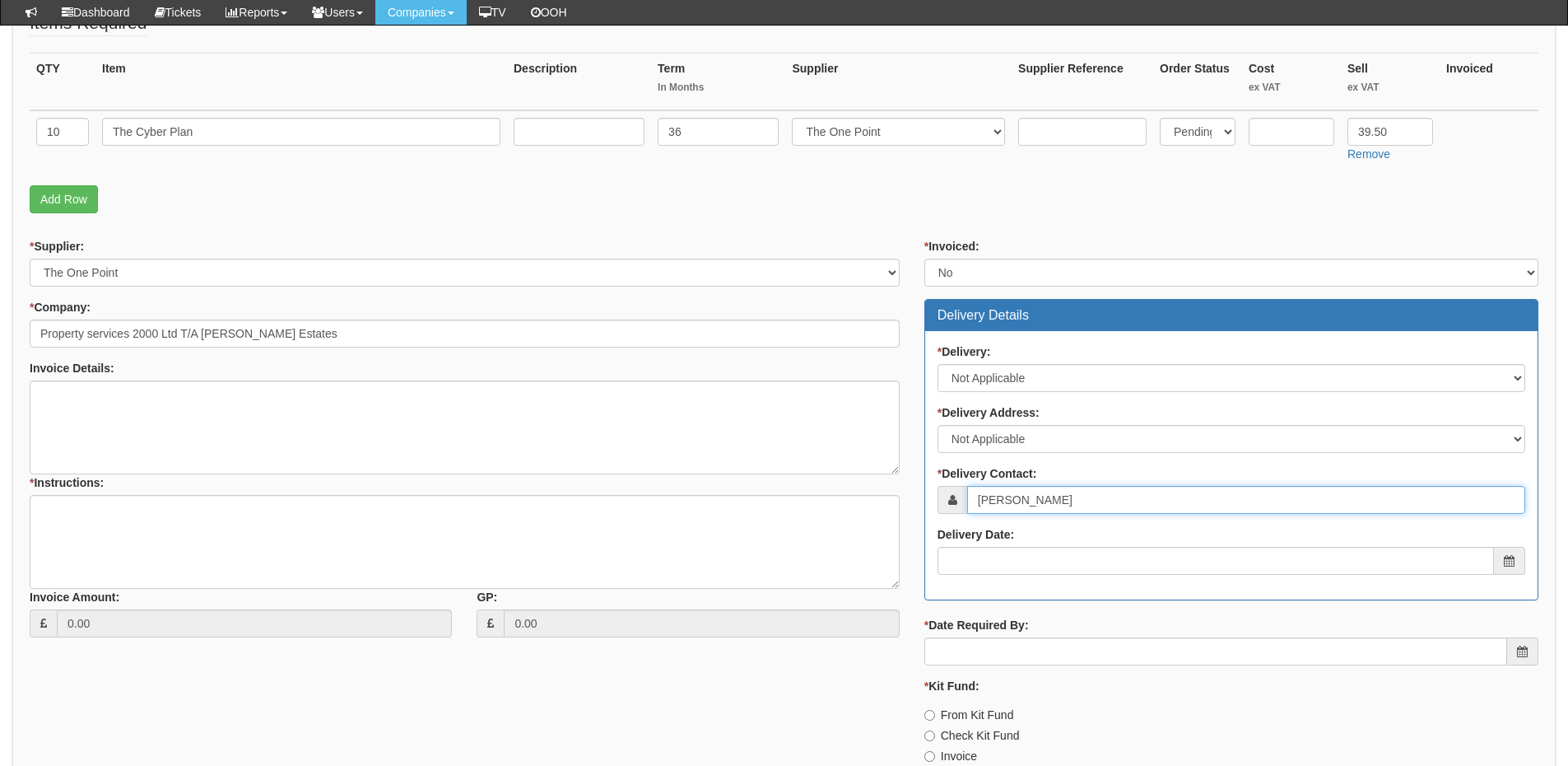
scroll to position [494, 0]
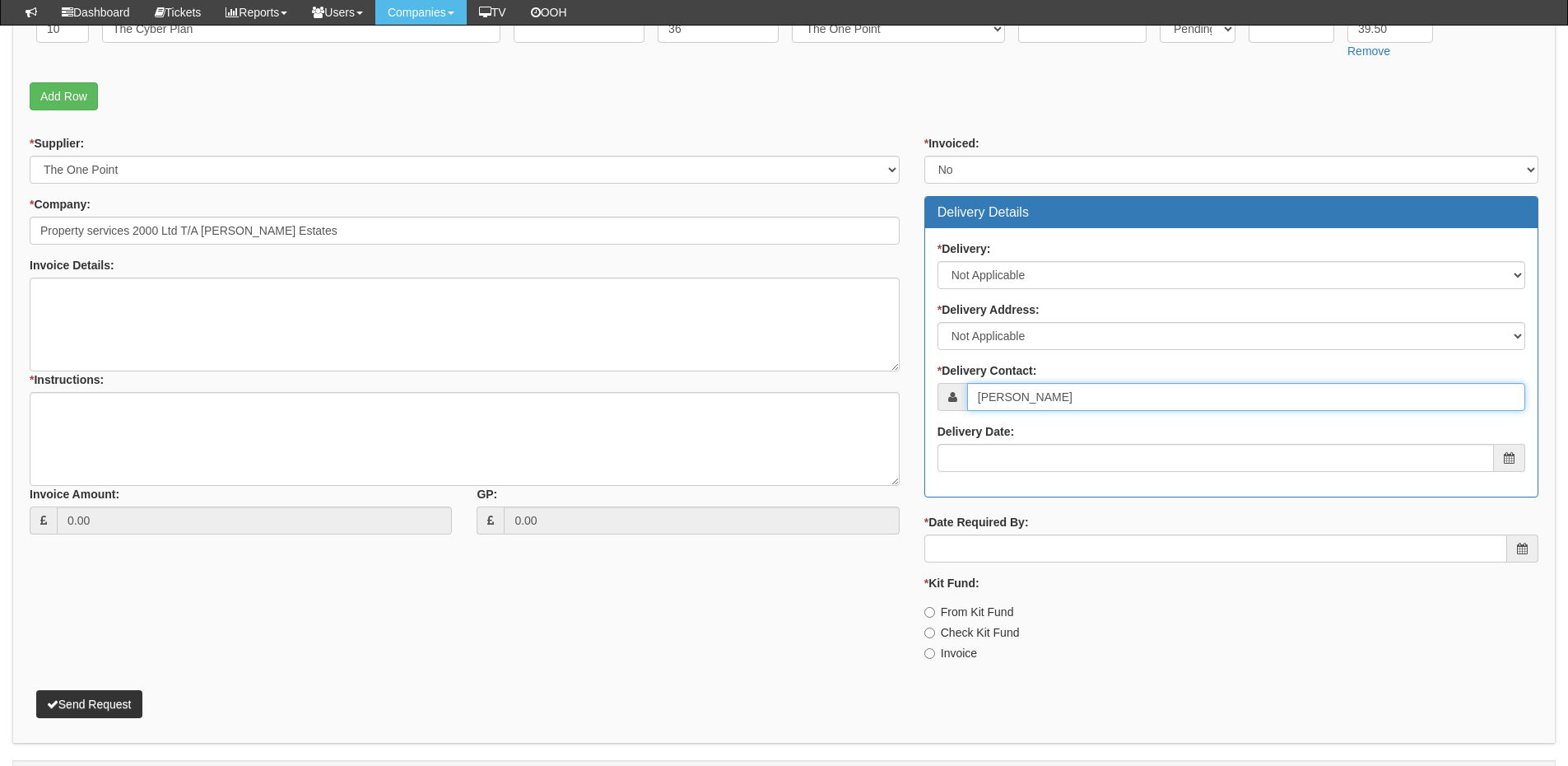
type input "Emma Gallagher"
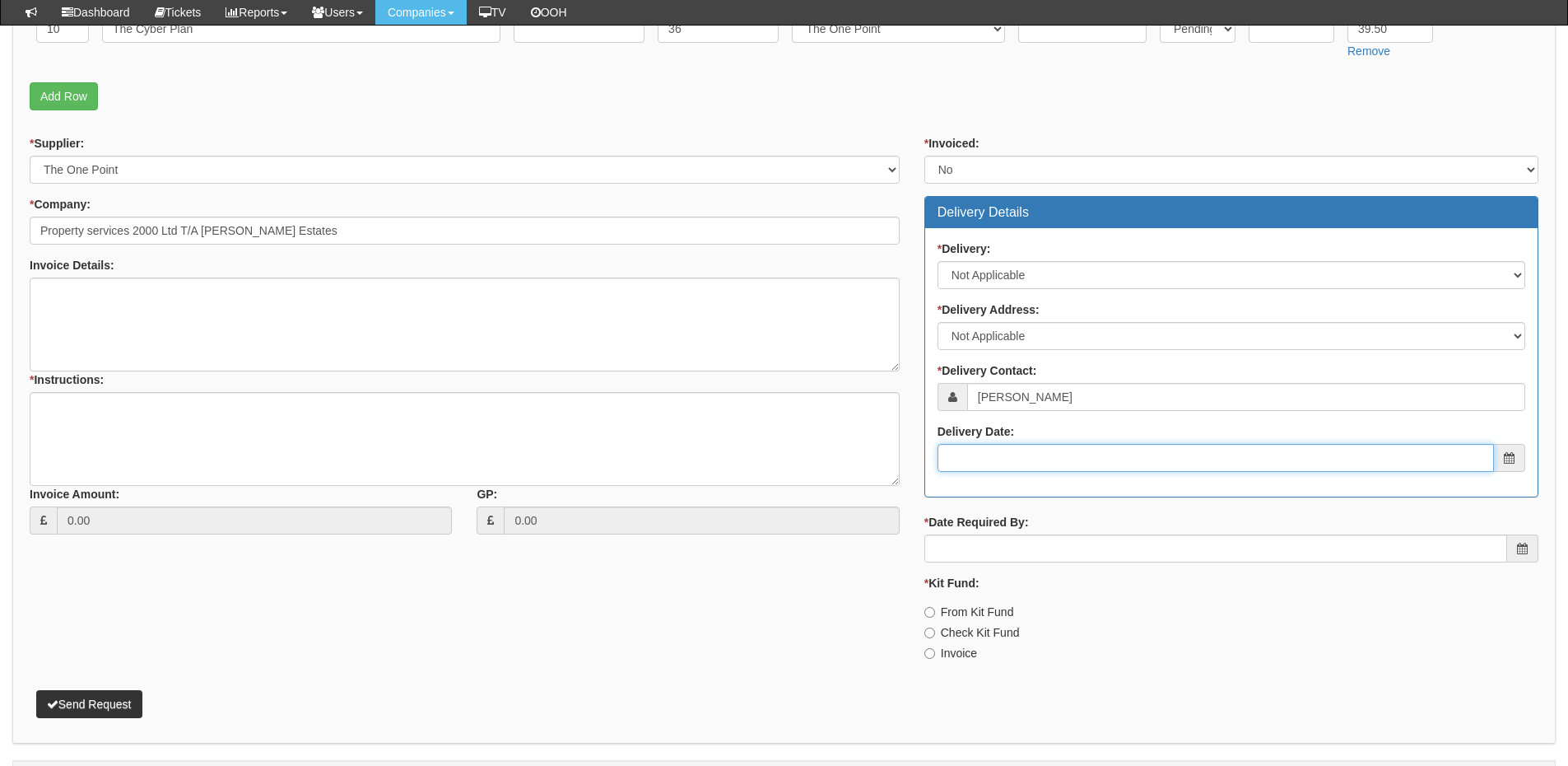
click at [1001, 465] on input "Delivery Date:" at bounding box center [1216, 457] width 557 height 28
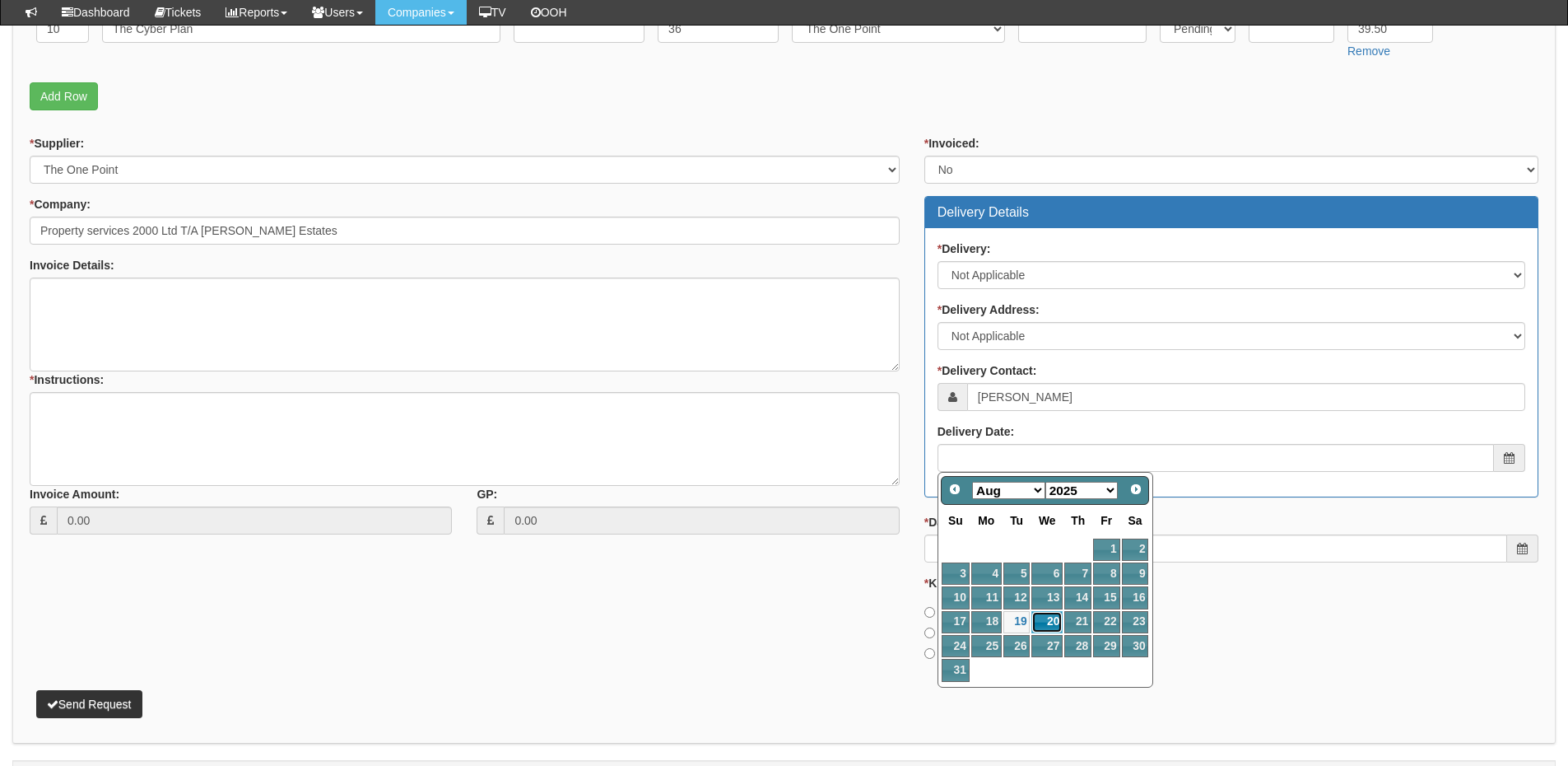
click at [1049, 625] on link "20" at bounding box center [1046, 622] width 31 height 22
type input "2025-08-20"
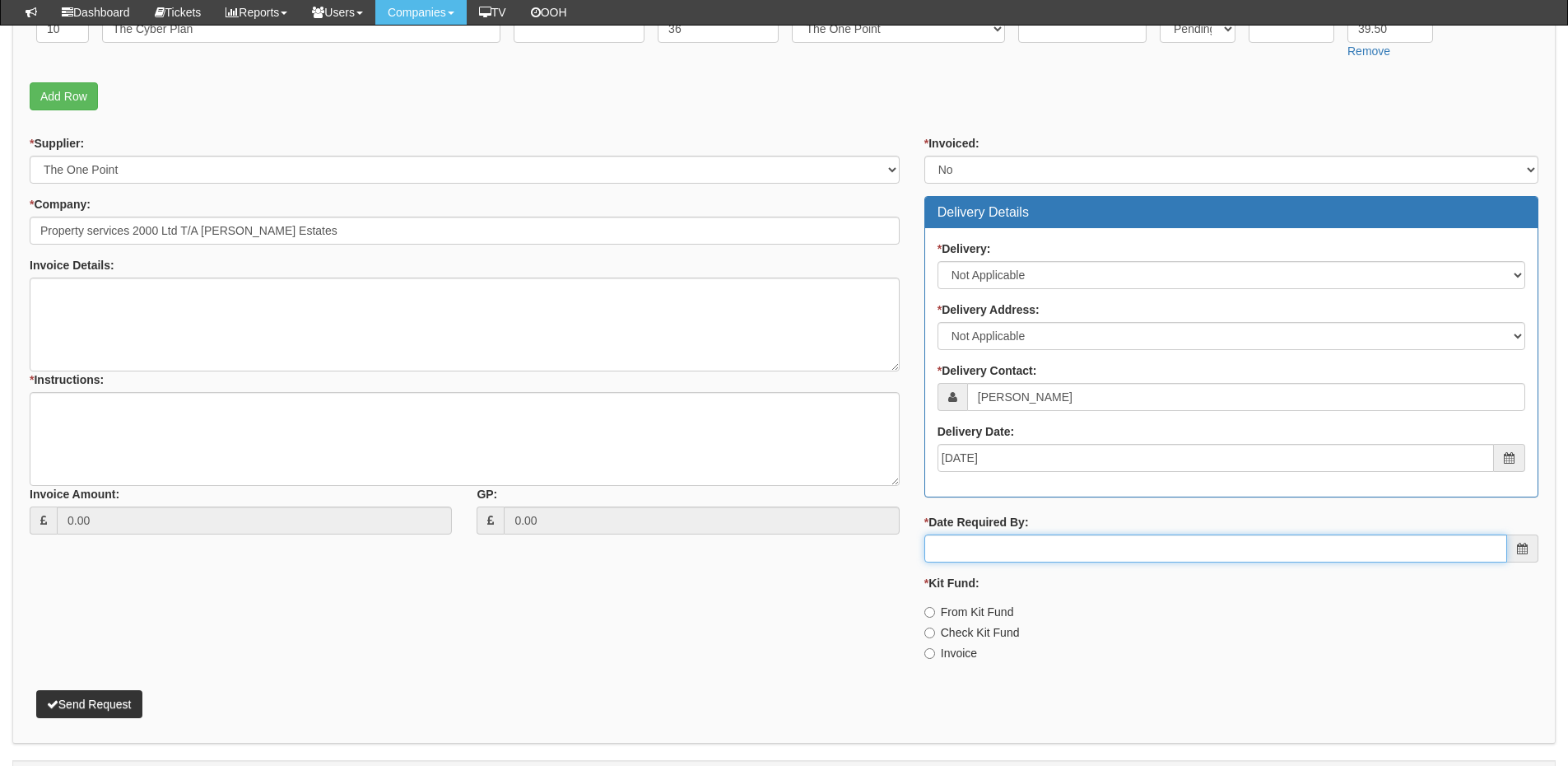
click at [1007, 542] on input "* Date Required By:" at bounding box center [1216, 548] width 583 height 28
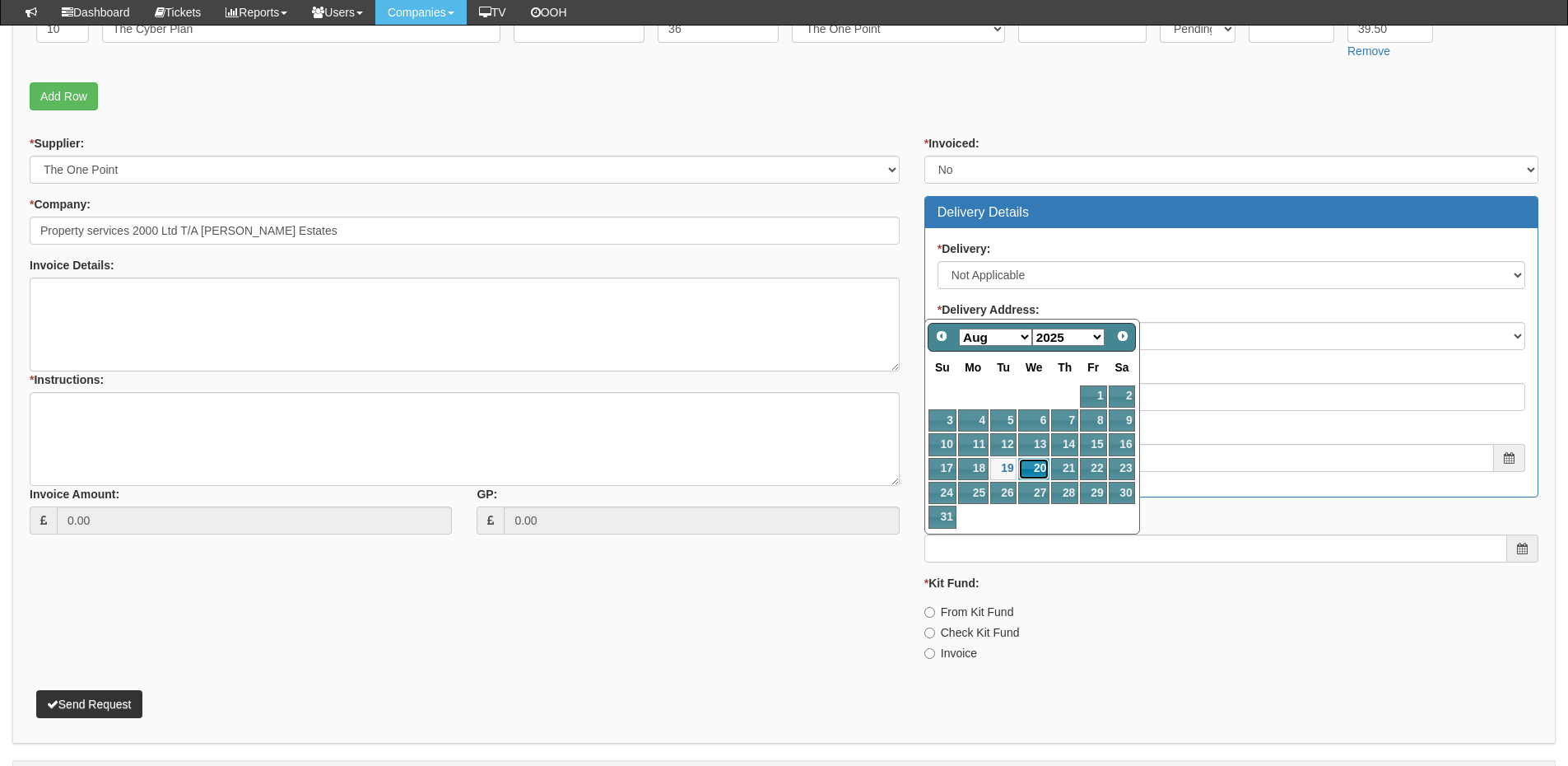
click at [1031, 471] on link "20" at bounding box center [1034, 469] width 31 height 22
type input "2025-08-20"
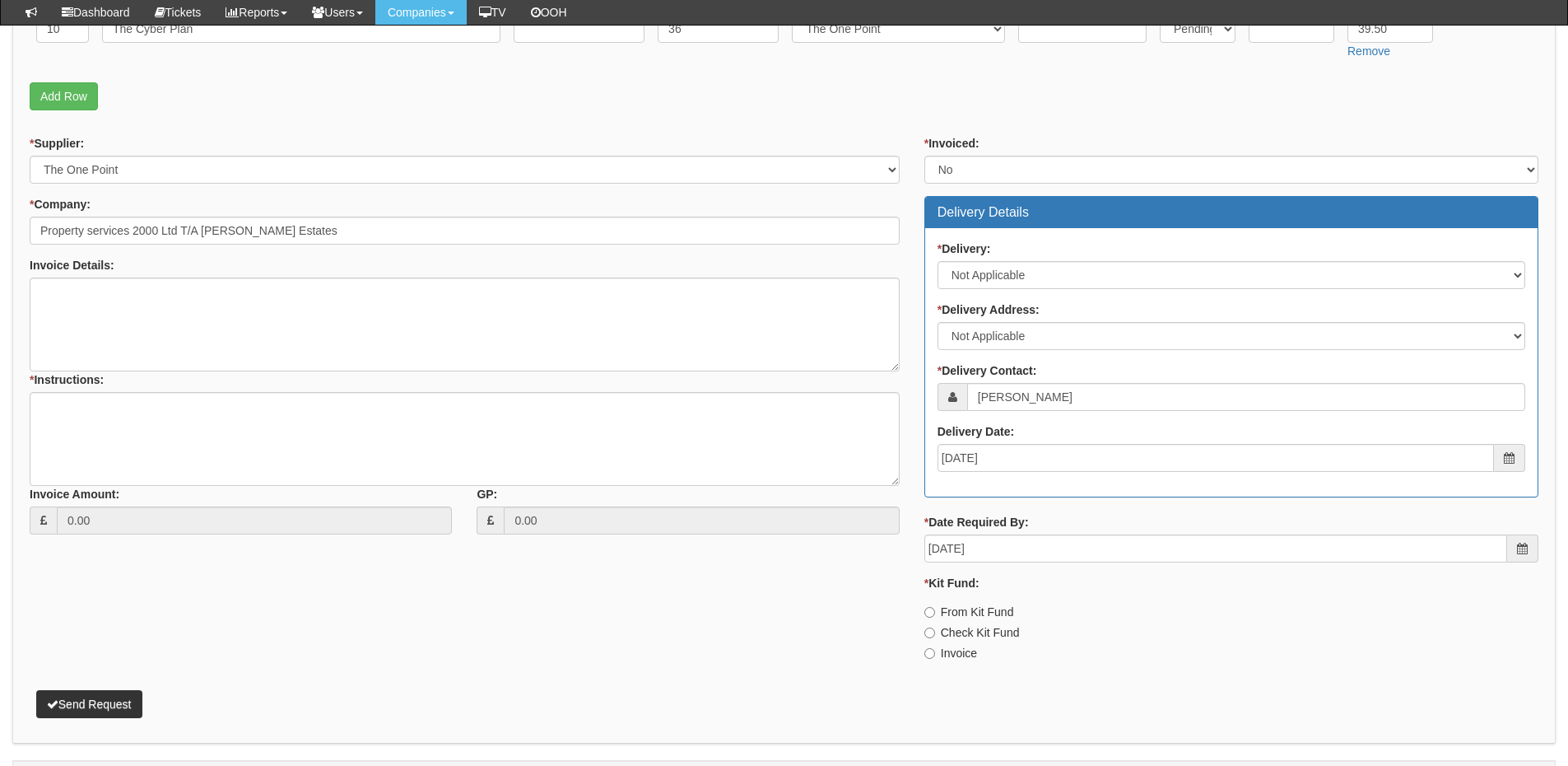
click at [937, 650] on label "Invoice" at bounding box center [950, 653] width 52 height 16
click at [935, 618] on input "Invoice" at bounding box center [929, 612] width 11 height 11
radio input "true"
click at [219, 438] on textarea "* Instructions:" at bounding box center [465, 439] width 870 height 94
click at [267, 432] on textarea "10x" at bounding box center [465, 439] width 870 height 94
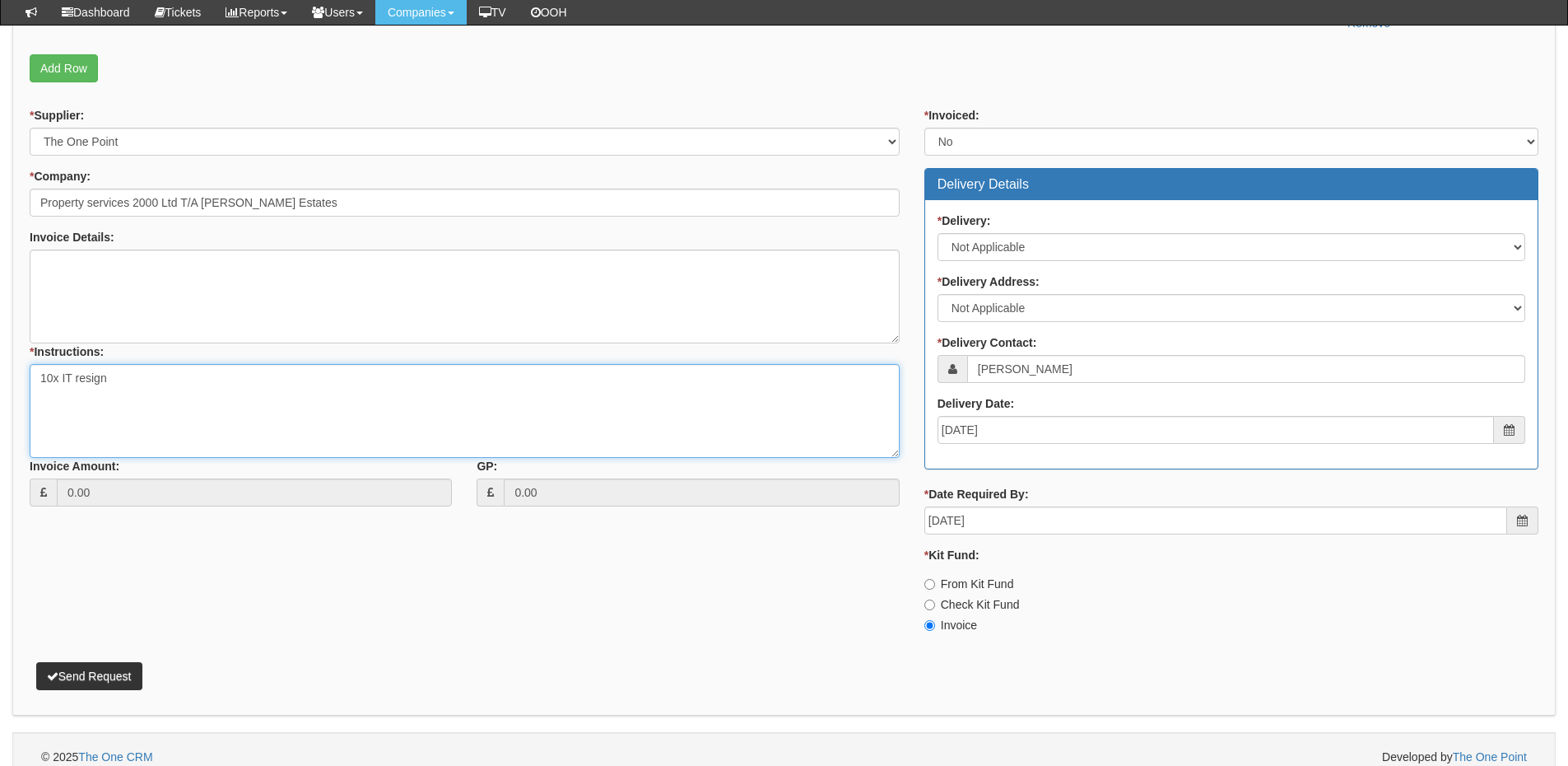
scroll to position [537, 0]
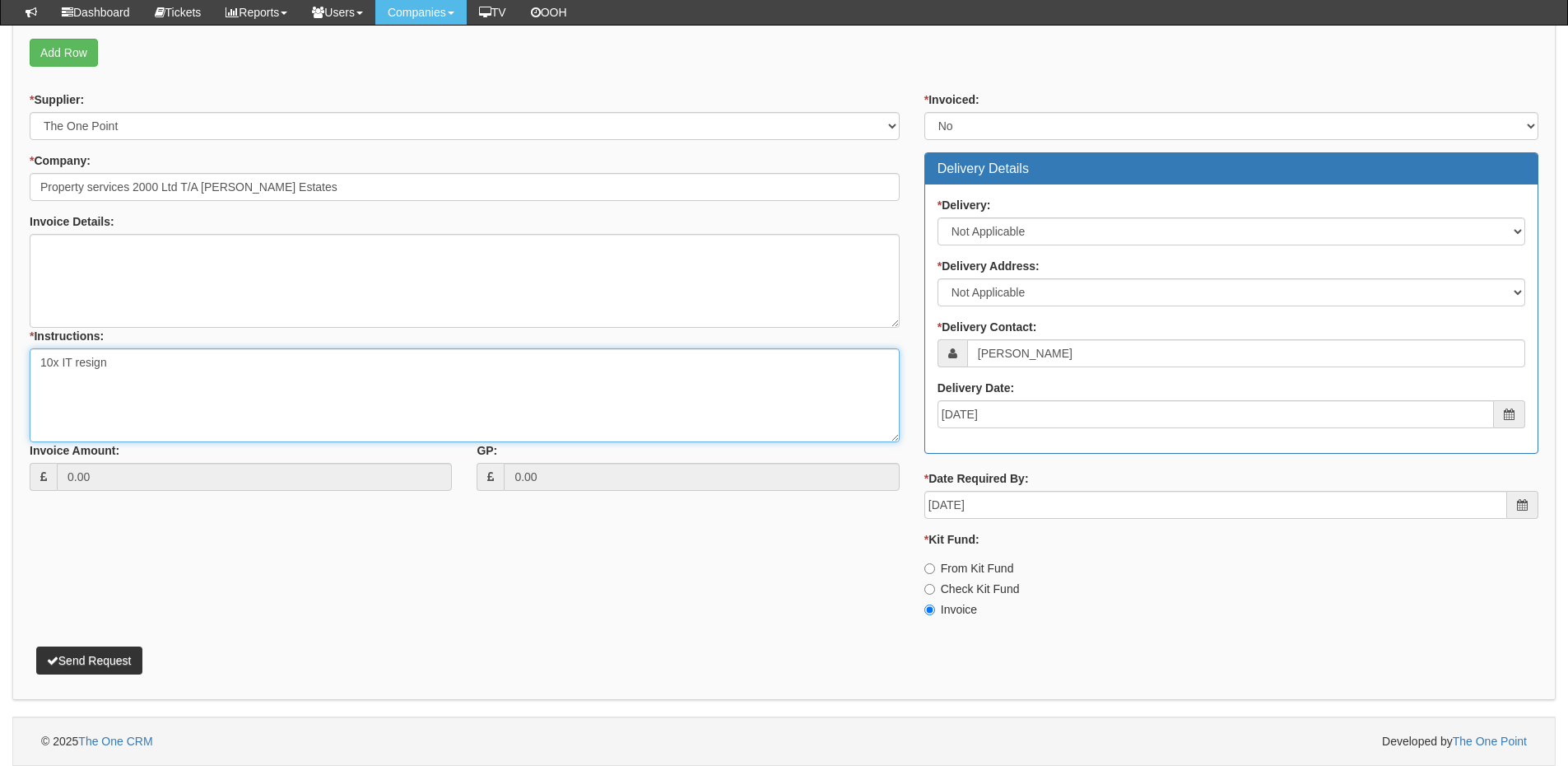
type textarea "10x IT resign"
click at [125, 650] on button "Send Request" at bounding box center [89, 660] width 106 height 28
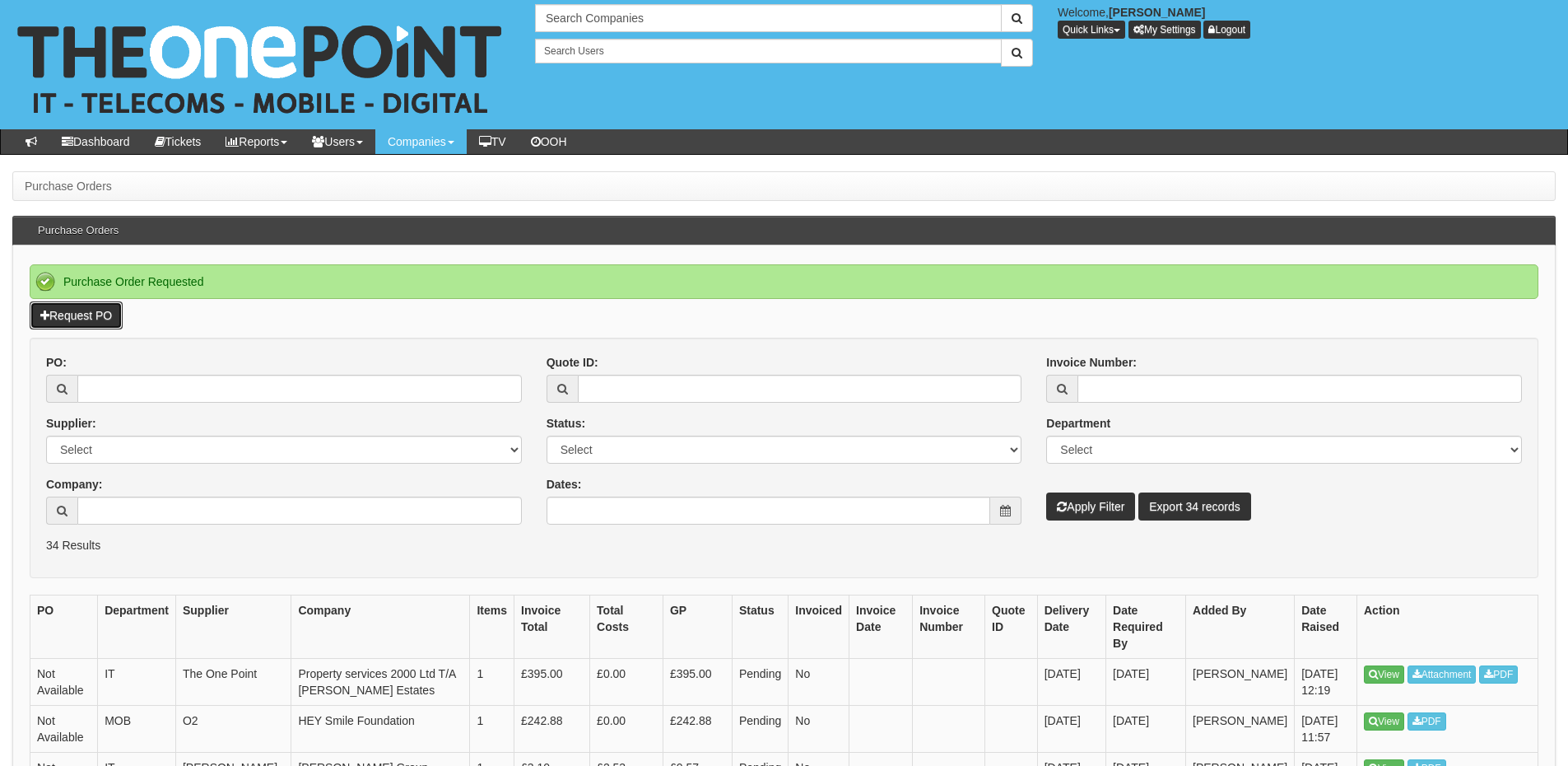
click at [86, 321] on link "Request PO" at bounding box center [76, 315] width 93 height 28
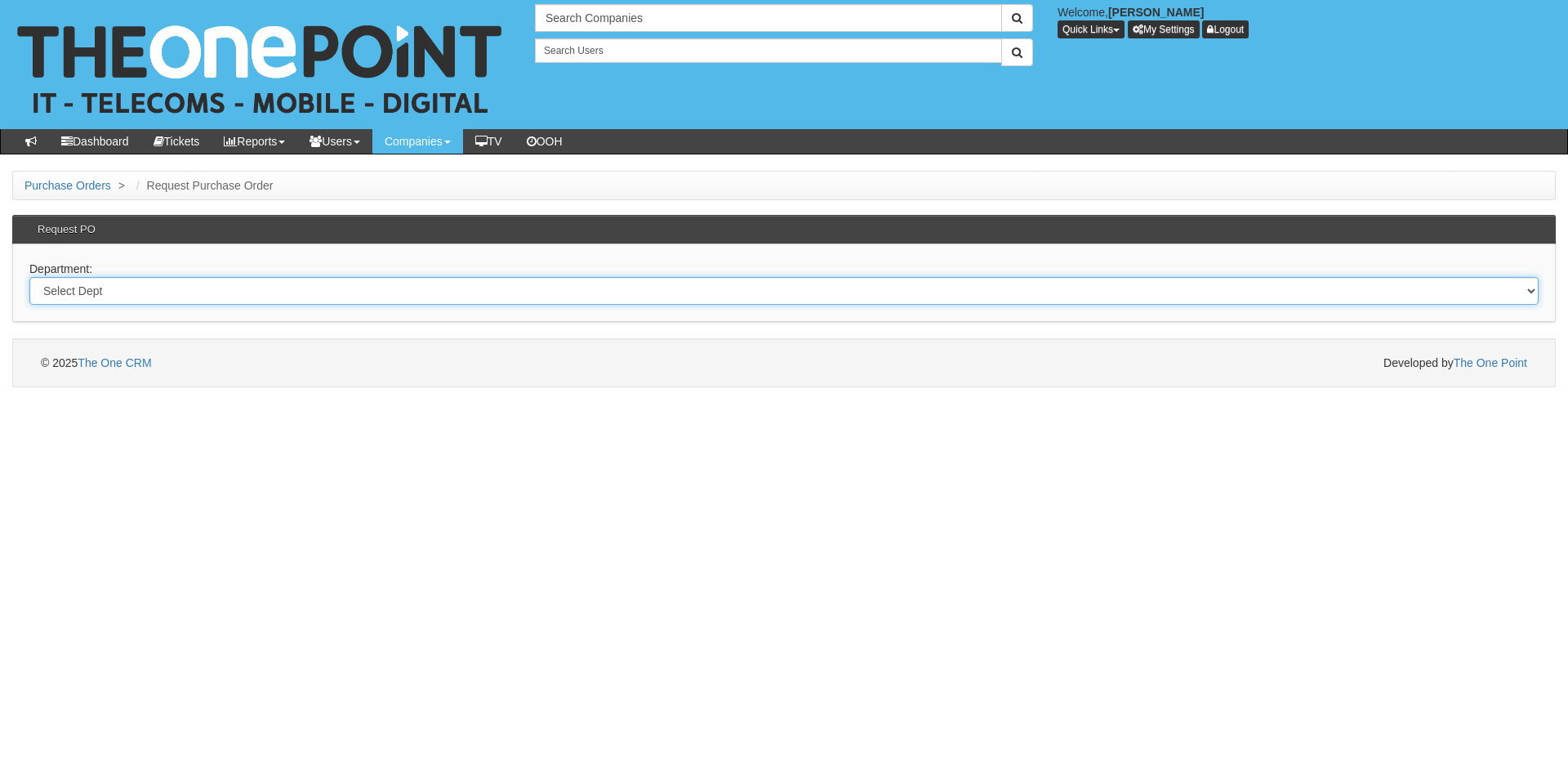
drag, startPoint x: 125, startPoint y: 294, endPoint x: 130, endPoint y: 303, distance: 10.3
click at [125, 294] on select "Select Dept Digital Internal IT Mobiles Marketing Telecoms" at bounding box center [784, 290] width 1508 height 28
select select "?pipeID=&dept=TEL"
click at [30, 277] on select "Select Dept Digital Internal IT Mobiles Marketing Telecoms" at bounding box center [784, 290] width 1508 height 28
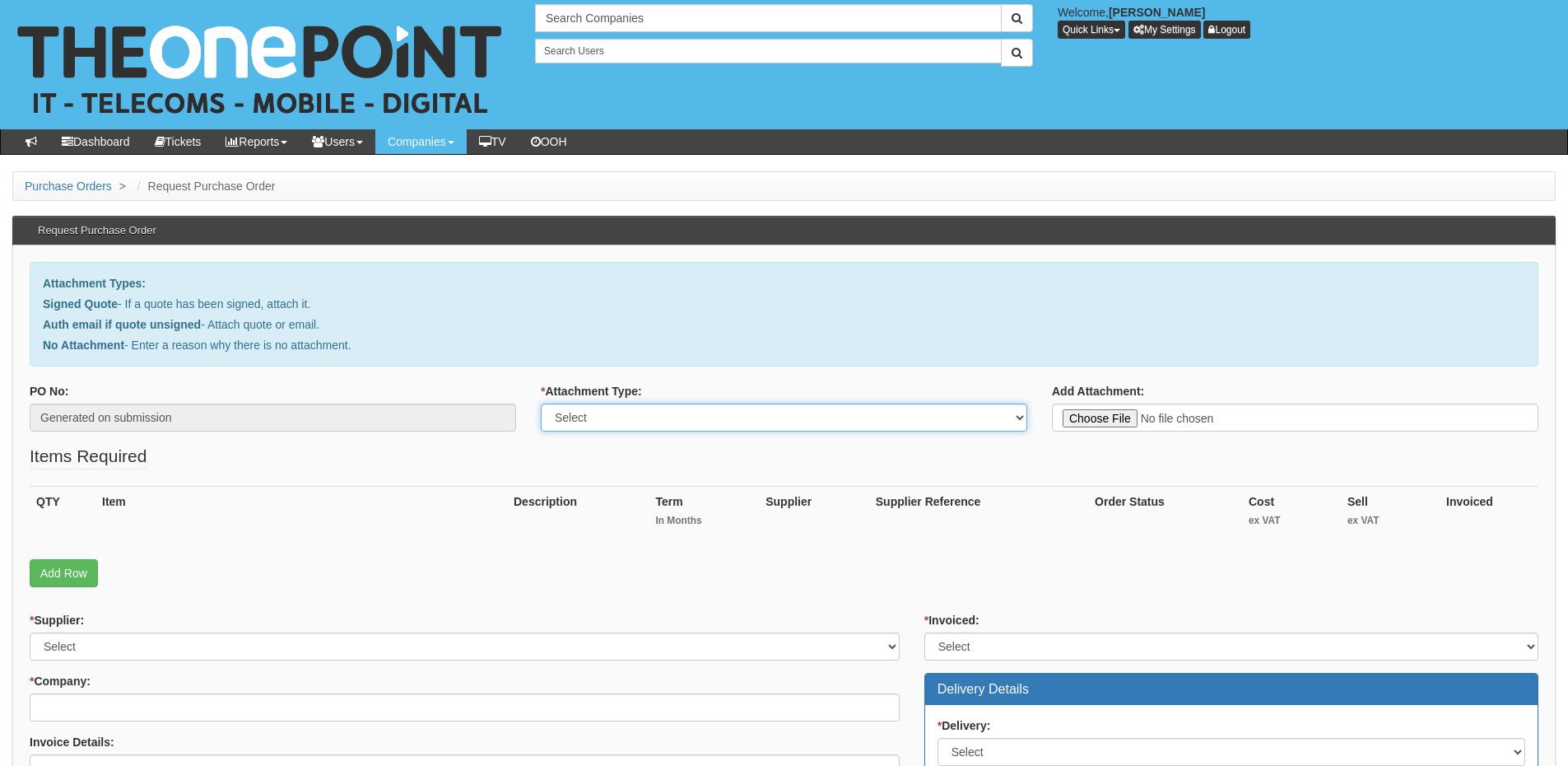
click at [596, 419] on select "Select Signed Quote Auth email with quote if unsigned No Attachment" at bounding box center [784, 417] width 487 height 28
select select "Signed Quote"
click at [541, 404] on select "Select Signed Quote Auth email with quote if unsigned No Attachment" at bounding box center [784, 417] width 487 height 28
type input "C:\fakepath\[PERSON_NAME] Estates Chesterfield - VOIP (1) (1).pdf"
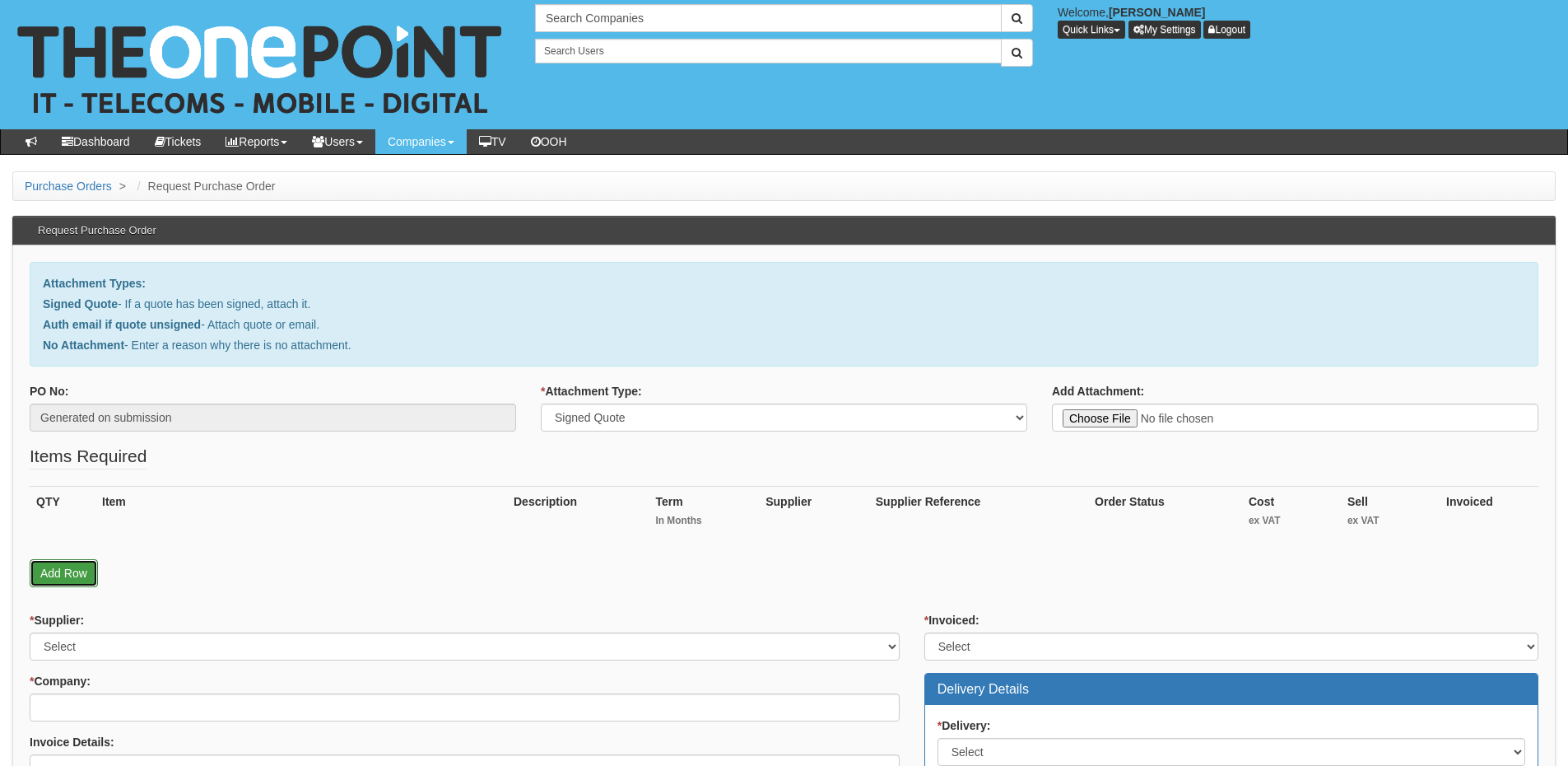
click at [87, 567] on link "Add Row" at bounding box center [64, 572] width 69 height 28
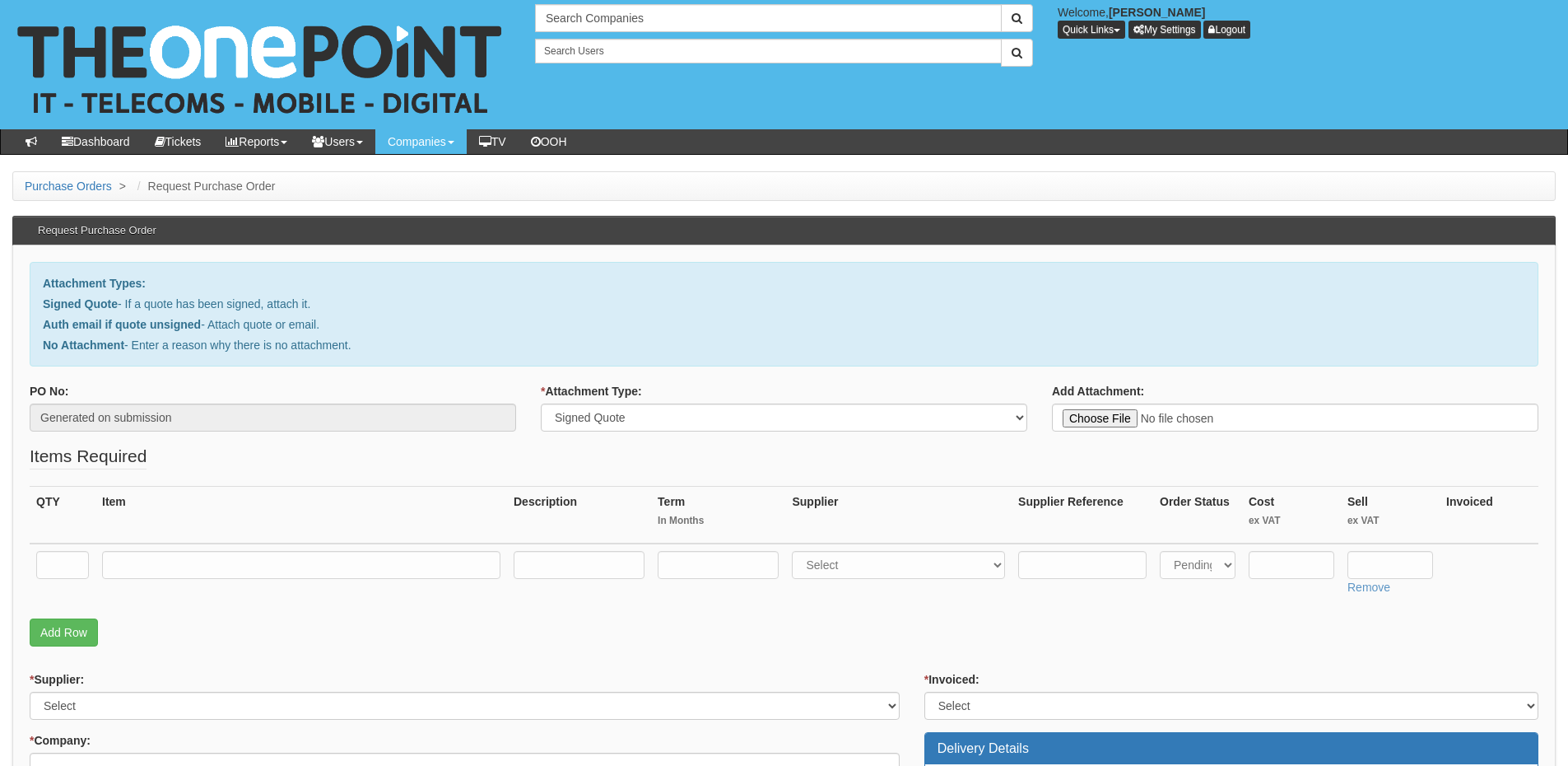
click at [55, 650] on fieldset "Items Required QTY Item Description Term In Months Supplier Supplier Reference …" at bounding box center [784, 549] width 1509 height 211
click at [63, 622] on link "Add Row" at bounding box center [64, 632] width 69 height 28
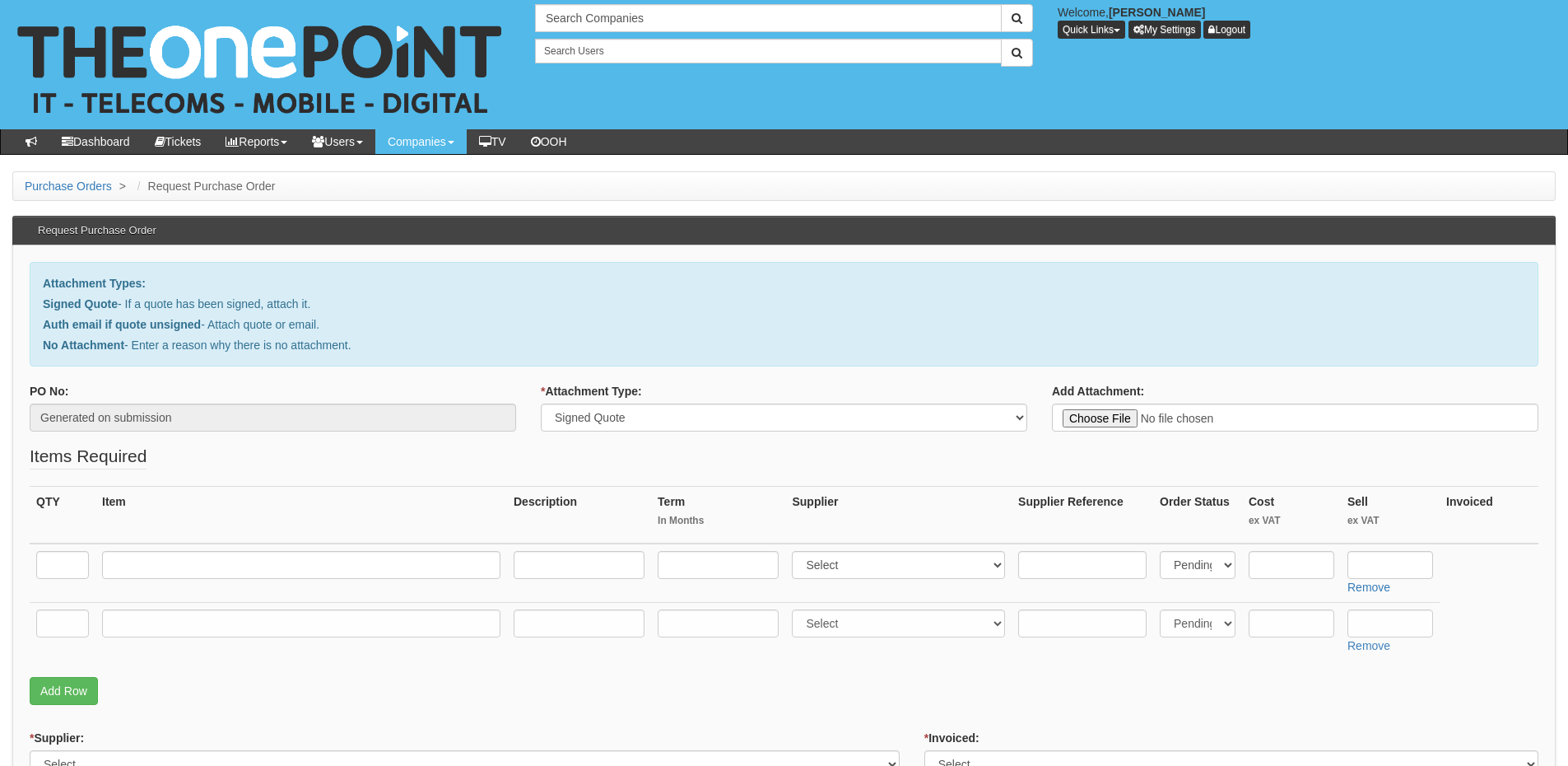
click at [59, 705] on fieldset "Items Required QTY Item Description Term In Months Supplier Supplier Reference …" at bounding box center [784, 578] width 1509 height 269
click at [65, 698] on link "Add Row" at bounding box center [64, 690] width 69 height 28
click at [75, 569] on input "text" at bounding box center [62, 565] width 52 height 28
type input "1"
click at [71, 634] on input "text" at bounding box center [62, 623] width 52 height 28
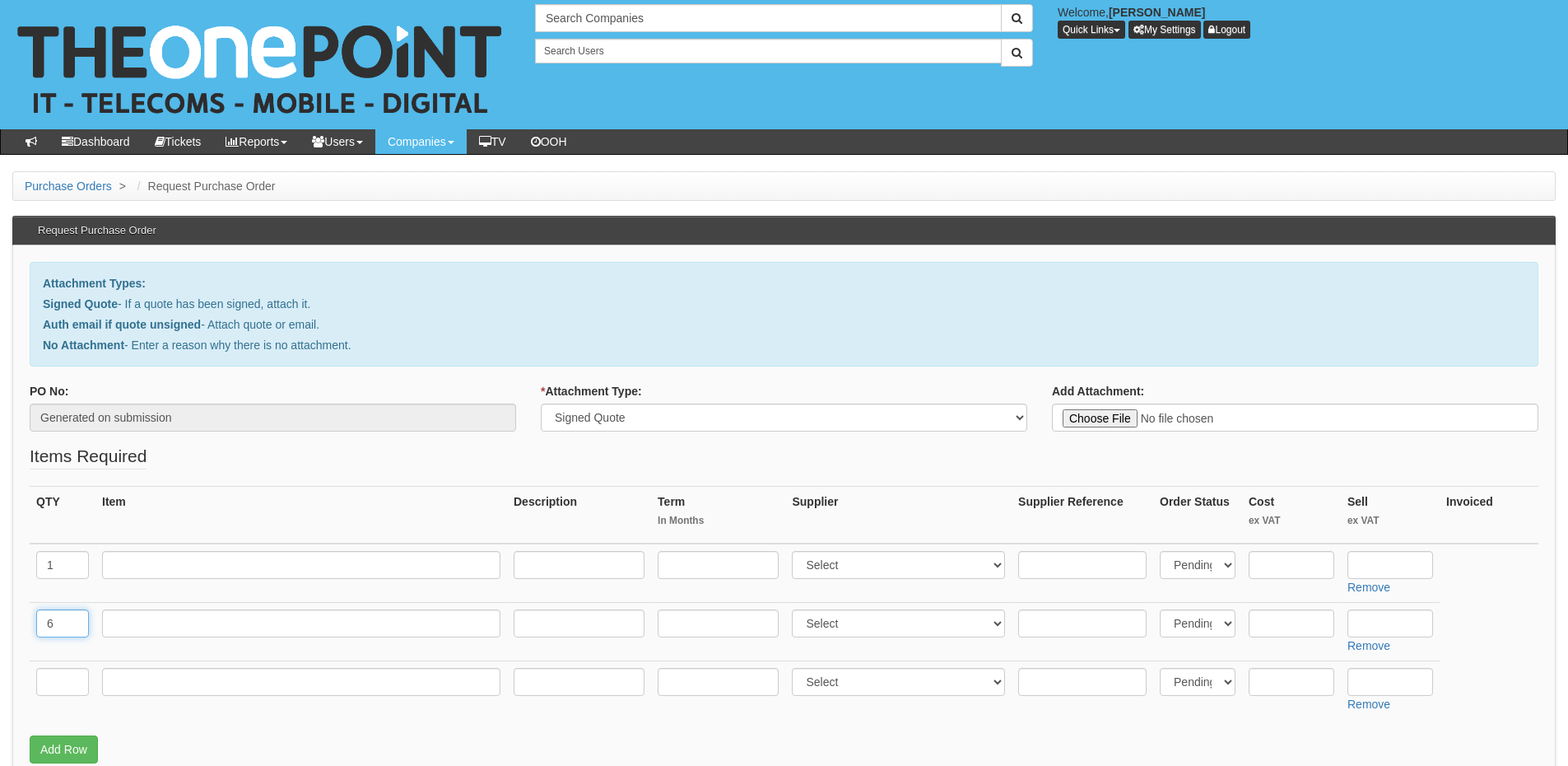
type input "6"
click at [170, 562] on input "text" at bounding box center [301, 565] width 399 height 28
type input "Standard Users"
click at [165, 629] on input "text" at bounding box center [301, 623] width 399 height 28
type input "Basic Users"
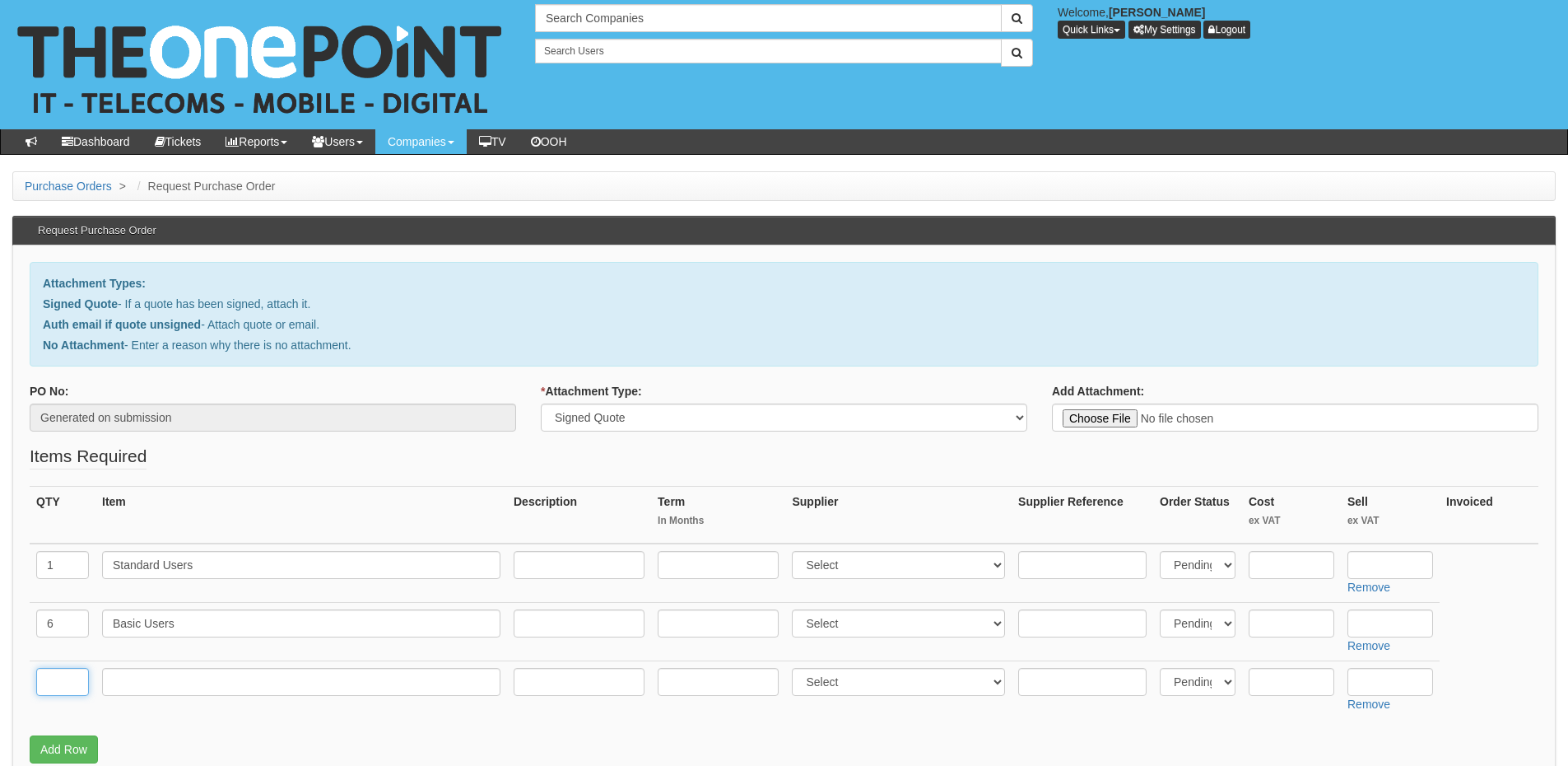
click at [77, 685] on input "text" at bounding box center [62, 682] width 52 height 28
type input "1"
click at [194, 685] on input "text" at bounding box center [301, 682] width 399 height 28
